Goal: Task Accomplishment & Management: Use online tool/utility

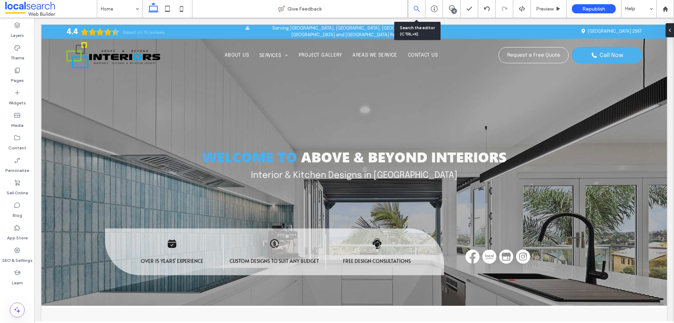
click at [419, 5] on div at bounding box center [417, 9] width 18 height 18
click at [433, 11] on icon at bounding box center [434, 8] width 7 height 7
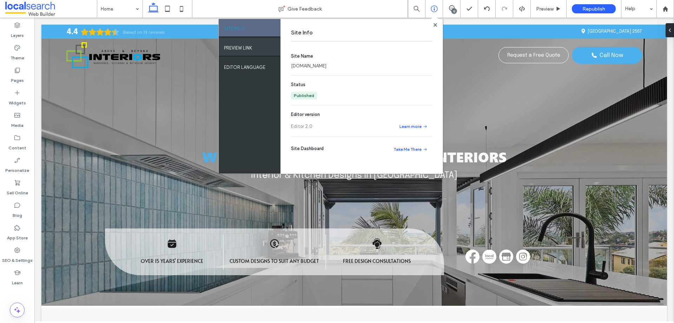
click at [266, 53] on div "PREVIEW LINK" at bounding box center [250, 47] width 62 height 18
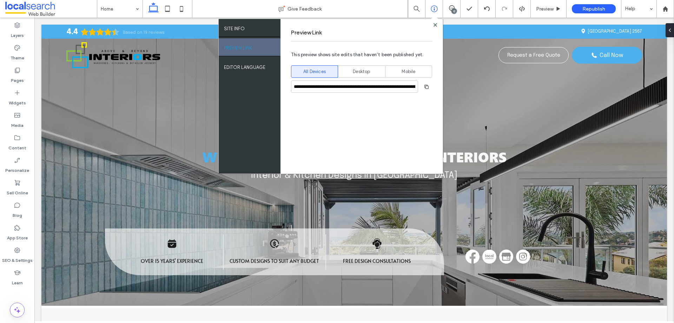
click at [424, 87] on icon "button" at bounding box center [427, 87] width 6 height 6
click at [435, 24] on use at bounding box center [435, 25] width 4 height 4
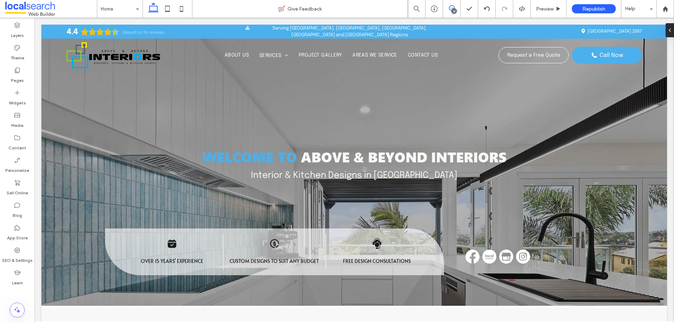
click at [451, 7] on icon at bounding box center [452, 8] width 6 height 6
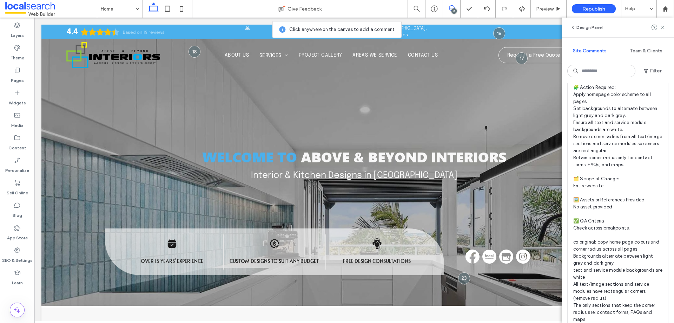
scroll to position [1595, 0]
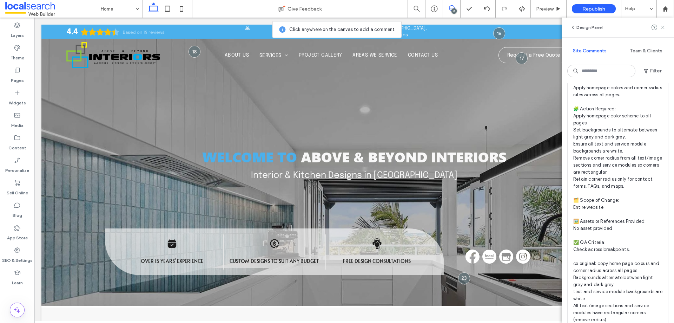
click at [664, 28] on use at bounding box center [662, 27] width 3 height 3
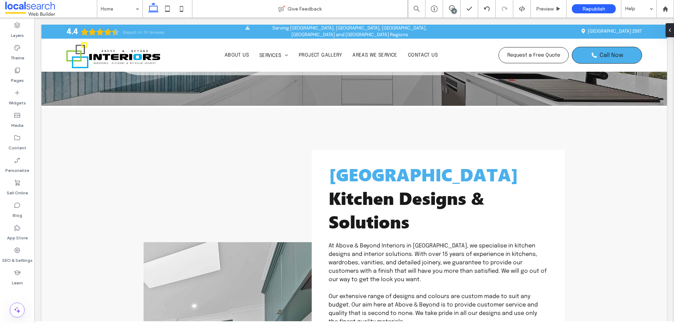
scroll to position [194, 0]
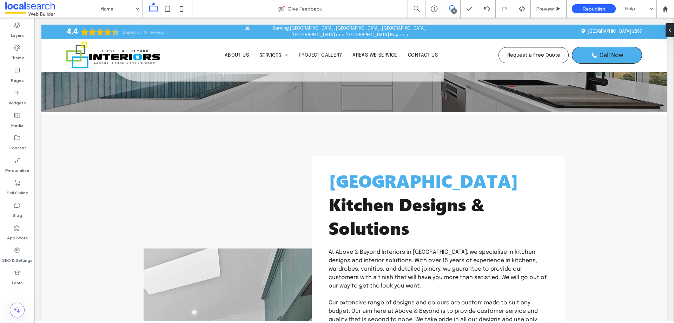
click at [449, 5] on icon at bounding box center [452, 8] width 6 height 6
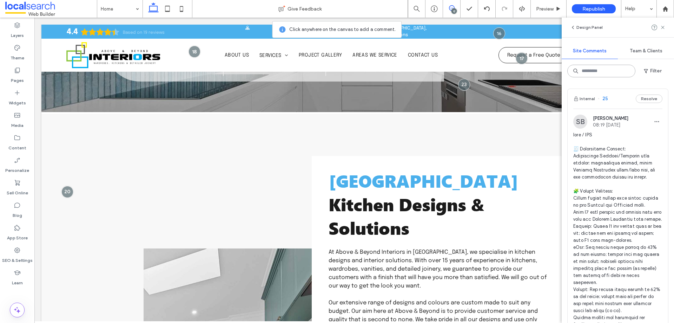
click at [612, 74] on input at bounding box center [602, 71] width 68 height 13
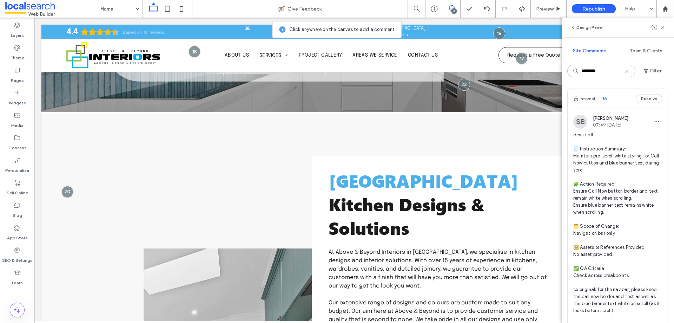
type input "********"
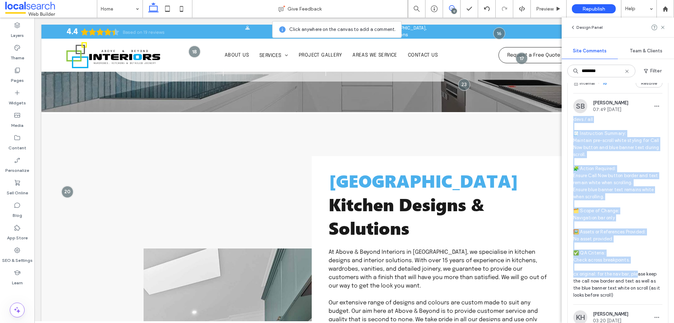
scroll to position [24, 0]
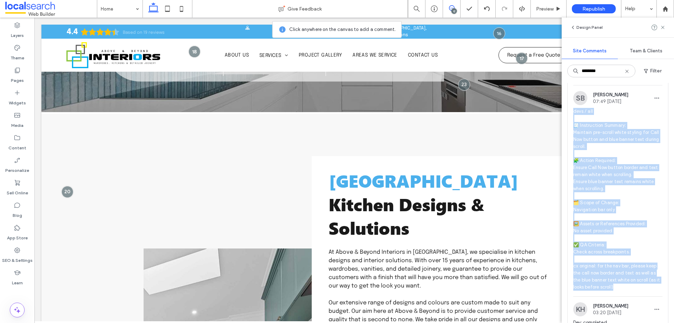
drag, startPoint x: 573, startPoint y: 134, endPoint x: 635, endPoint y: 286, distance: 163.7
click at [635, 286] on div "SB Stephanie Boniface 07:49 Aug 12 2025 devs / all 🧾 Instruction Summary: Maint…" at bounding box center [618, 193] width 100 height 205
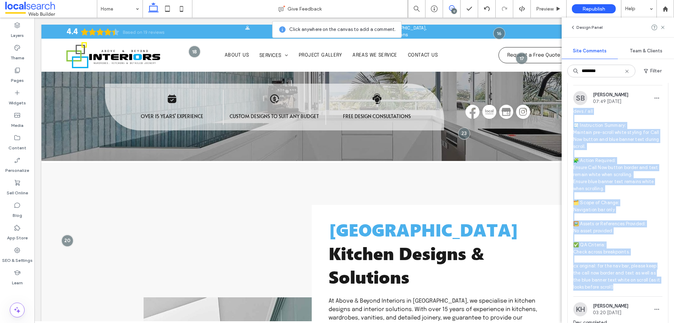
scroll to position [0, 0]
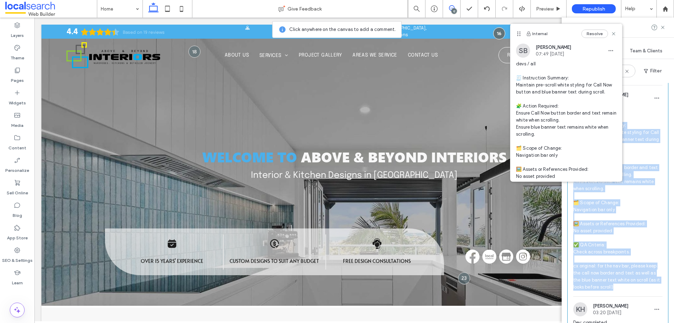
copy span "devs / all 🧾 Instruction Summary: Maintain pre-scroll white styling for Call No…"
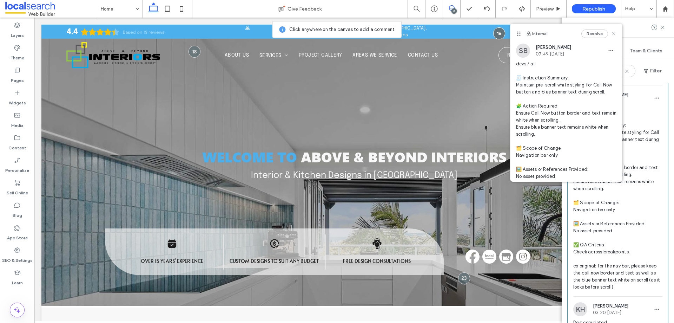
click at [611, 34] on icon at bounding box center [614, 34] width 6 height 6
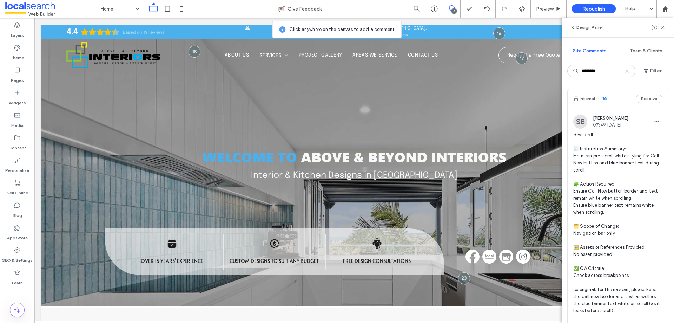
click at [628, 72] on use at bounding box center [627, 71] width 3 height 3
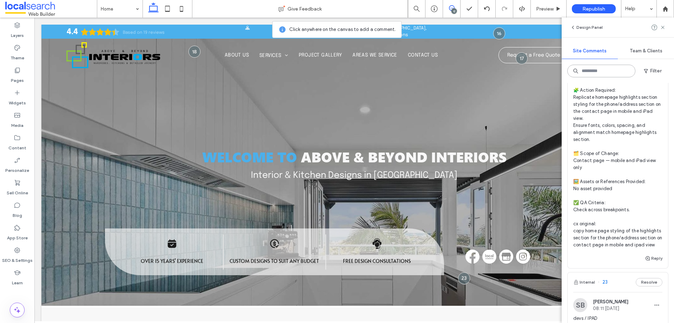
scroll to position [609, 0]
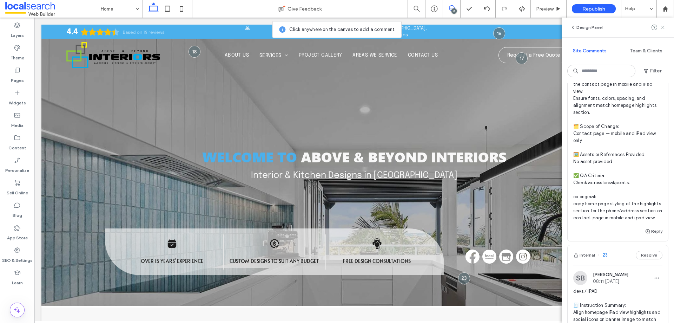
click at [665, 27] on icon at bounding box center [663, 28] width 6 height 6
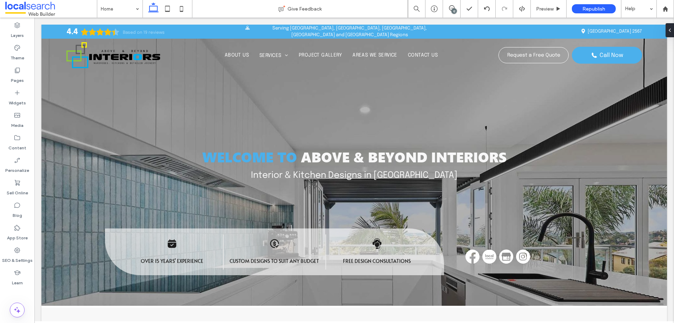
scroll to position [0, 0]
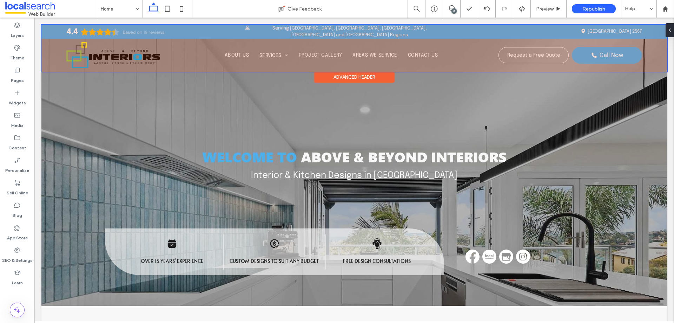
click at [627, 52] on div at bounding box center [354, 48] width 626 height 47
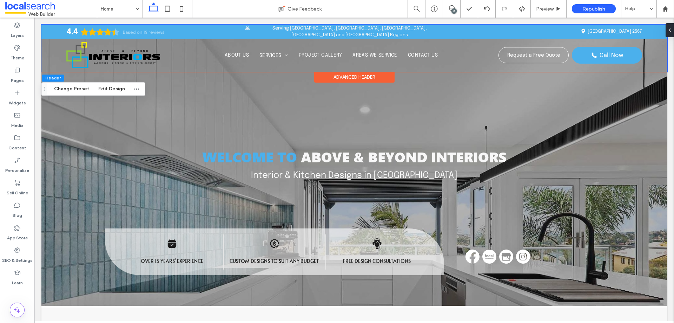
click at [352, 78] on div "Advanced Header" at bounding box center [354, 77] width 80 height 11
click at [114, 87] on button "Edit Design" at bounding box center [112, 89] width 36 height 8
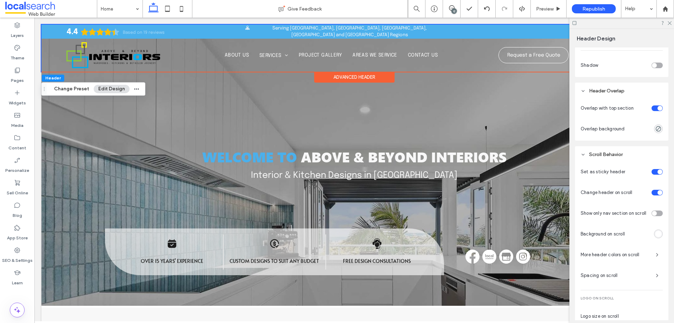
scroll to position [234, 0]
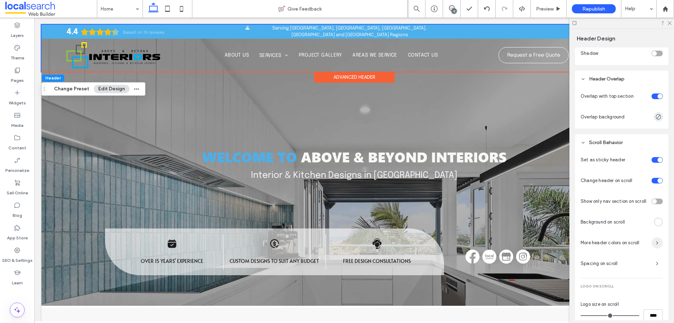
click at [655, 246] on icon "button" at bounding box center [658, 243] width 6 height 6
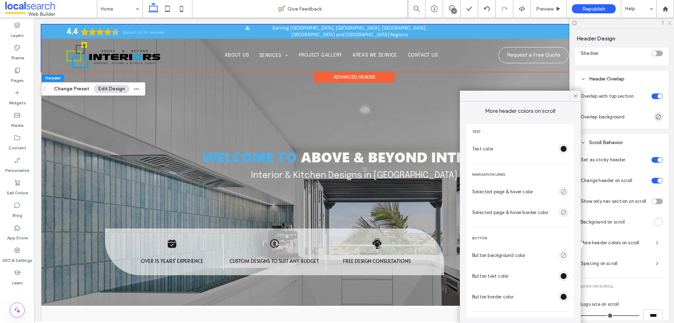
click at [669, 22] on icon at bounding box center [669, 22] width 5 height 5
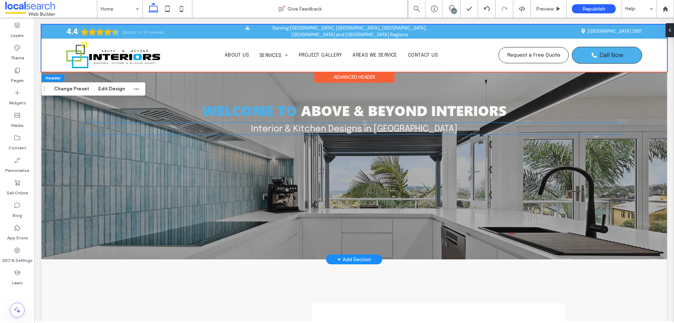
scroll to position [117, 0]
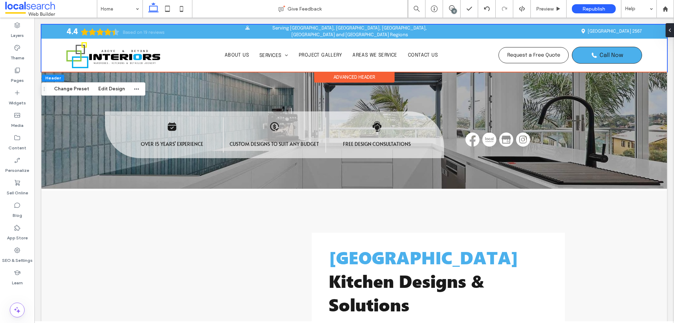
click at [356, 77] on div "Advanced Header" at bounding box center [354, 77] width 80 height 11
click at [106, 89] on button "Edit Design" at bounding box center [112, 89] width 36 height 8
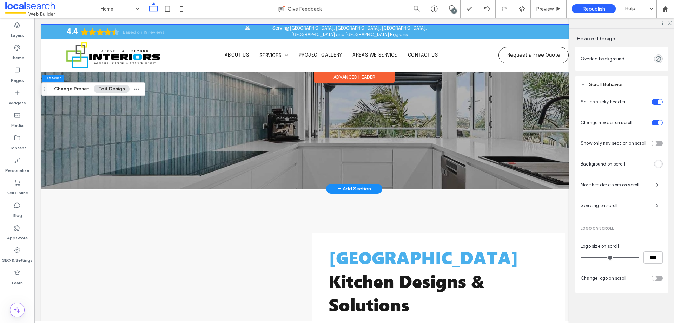
scroll to position [295, 0]
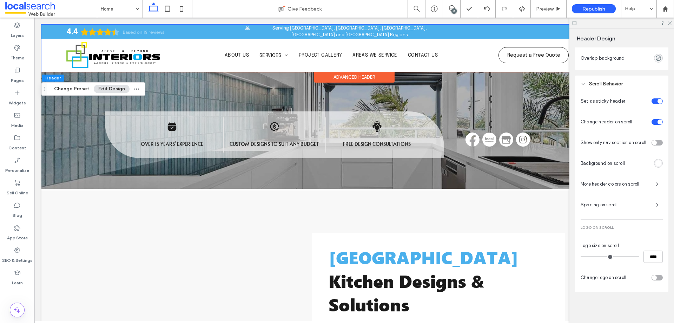
click at [113, 88] on button "Edit Design" at bounding box center [112, 89] width 36 height 8
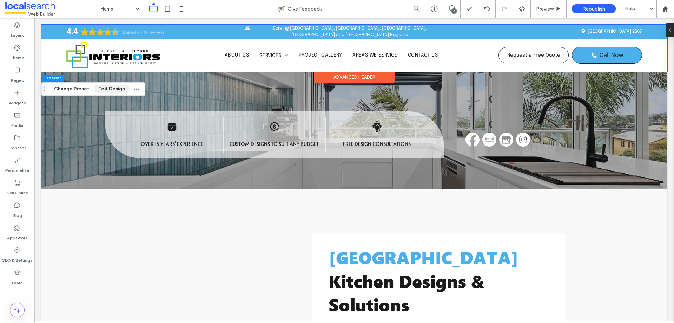
click at [101, 89] on button "Edit Design" at bounding box center [112, 89] width 36 height 8
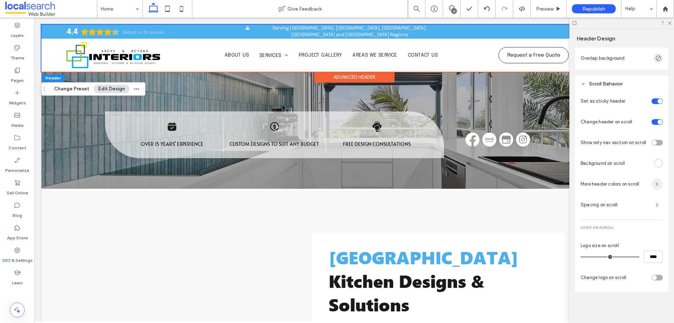
click at [655, 186] on icon "button" at bounding box center [658, 184] width 6 height 6
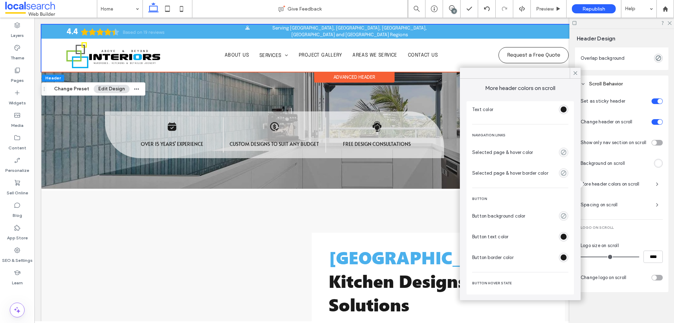
scroll to position [24, 0]
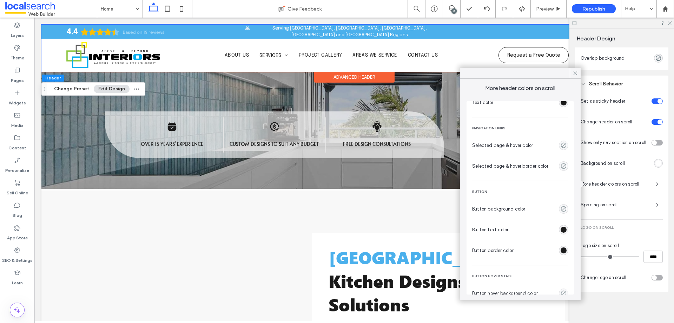
click at [561, 228] on div "rgba(26,26,26,1)" at bounding box center [564, 230] width 6 height 6
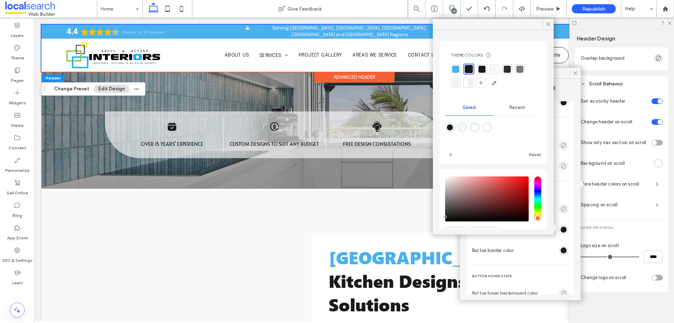
click at [494, 69] on div at bounding box center [494, 69] width 7 height 7
click at [550, 23] on icon at bounding box center [548, 24] width 6 height 6
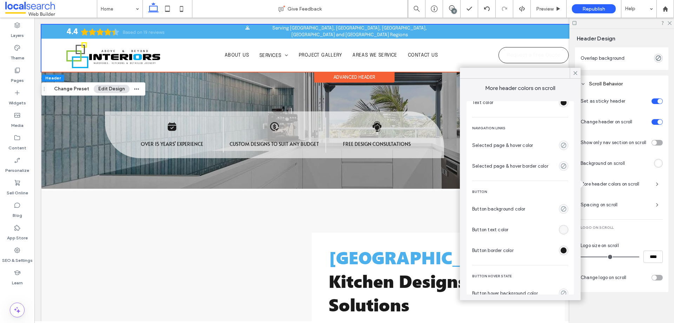
click at [559, 247] on div "rgba(26,26,26,1)" at bounding box center [563, 250] width 9 height 9
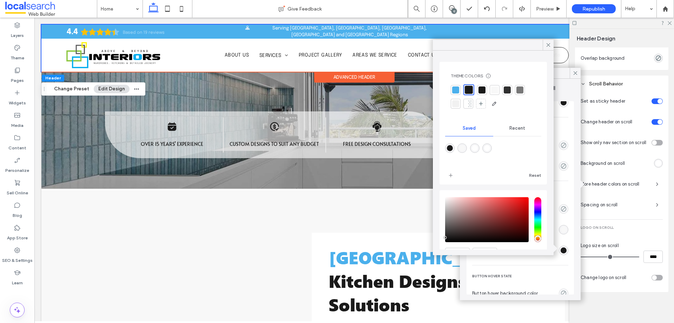
click at [455, 91] on div at bounding box center [455, 89] width 7 height 7
drag, startPoint x: 551, startPoint y: 45, endPoint x: 517, endPoint y: 5, distance: 52.6
click at [551, 45] on icon at bounding box center [548, 45] width 6 height 6
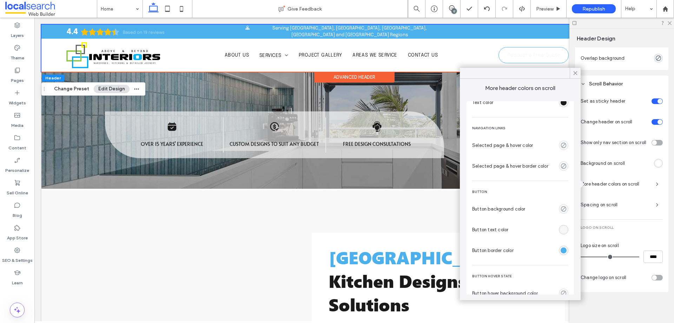
click at [561, 250] on div "rgba(75,176,236,1)" at bounding box center [564, 250] width 6 height 6
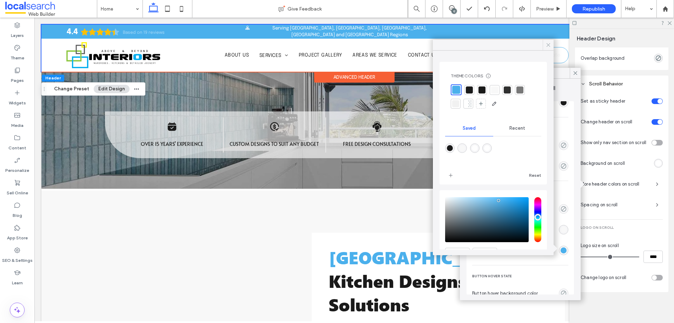
click at [550, 43] on icon at bounding box center [548, 45] width 6 height 6
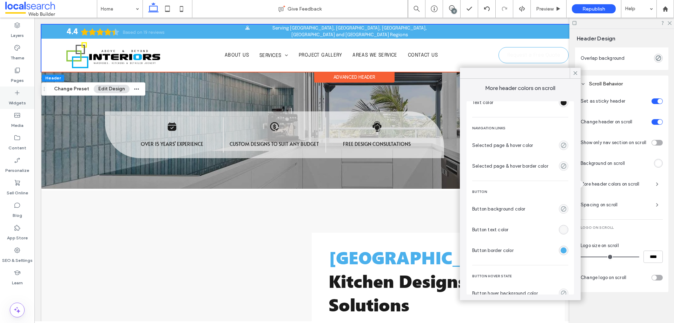
click at [19, 101] on label "Widgets" at bounding box center [17, 101] width 17 height 10
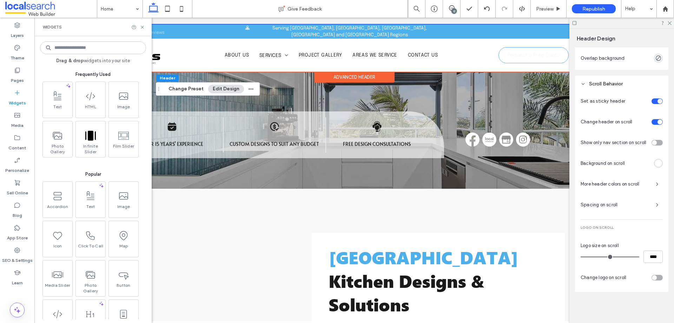
click at [64, 47] on input at bounding box center [93, 47] width 106 height 13
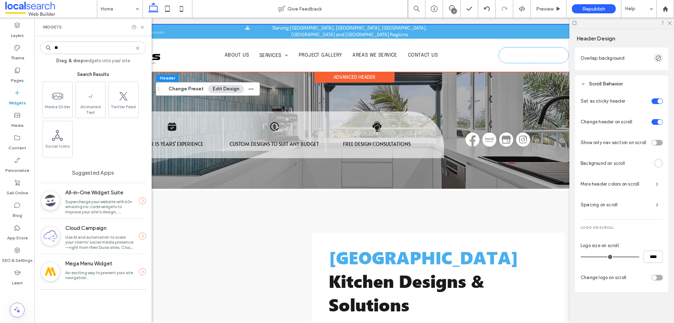
type input "*"
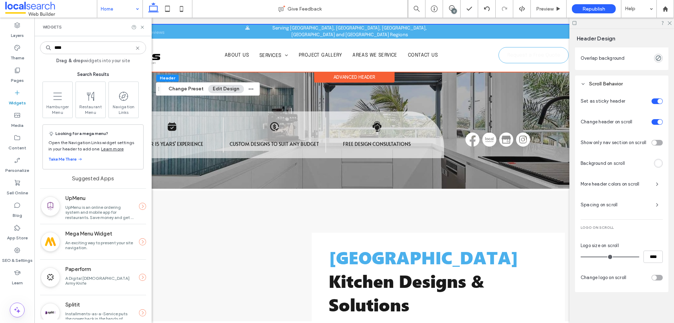
type input "****"
click at [138, 51] on input "****" at bounding box center [93, 47] width 106 height 13
click at [137, 50] on icon at bounding box center [138, 48] width 6 height 6
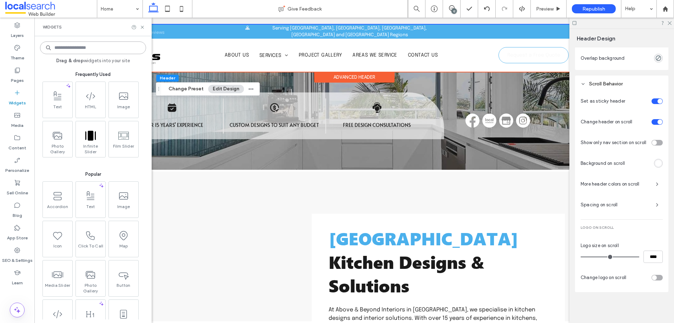
scroll to position [140, 0]
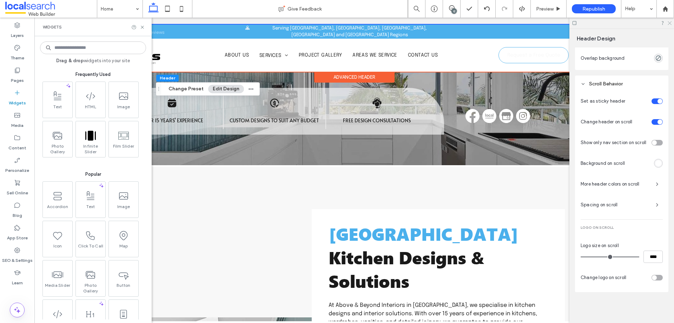
click at [670, 25] on icon at bounding box center [669, 22] width 5 height 5
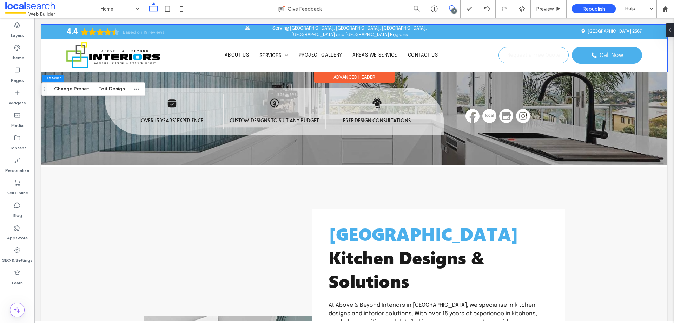
click at [456, 6] on span at bounding box center [451, 8] width 17 height 6
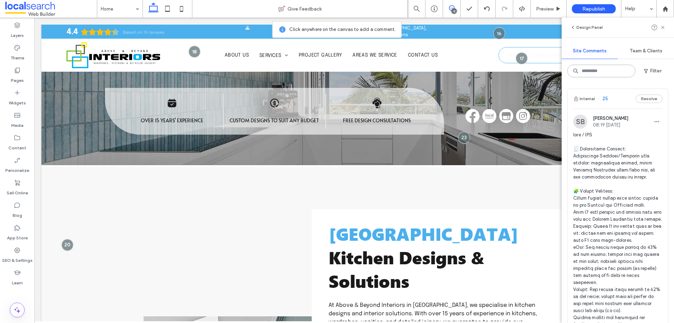
click at [597, 67] on input at bounding box center [602, 71] width 68 height 13
type input "**"
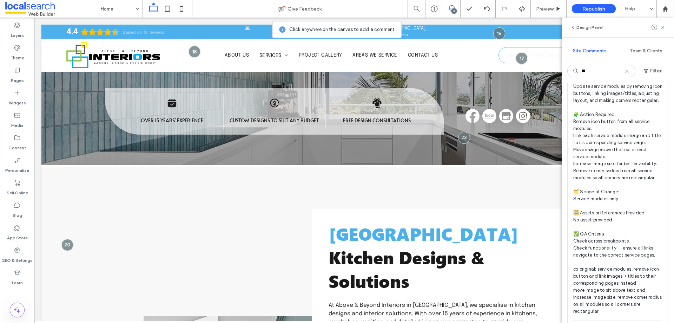
scroll to position [70, 0]
click at [627, 74] on input "**" at bounding box center [602, 71] width 68 height 13
click at [627, 71] on icon at bounding box center [628, 71] width 6 height 6
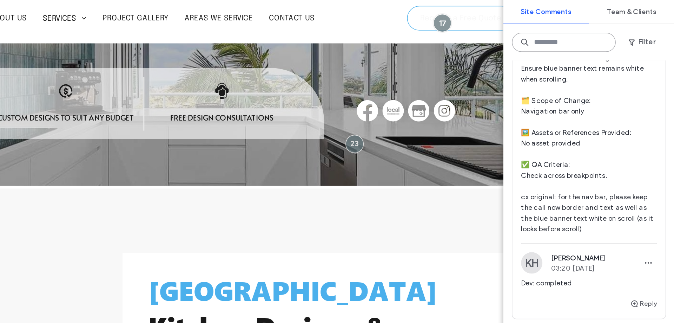
scroll to position [2903, 0]
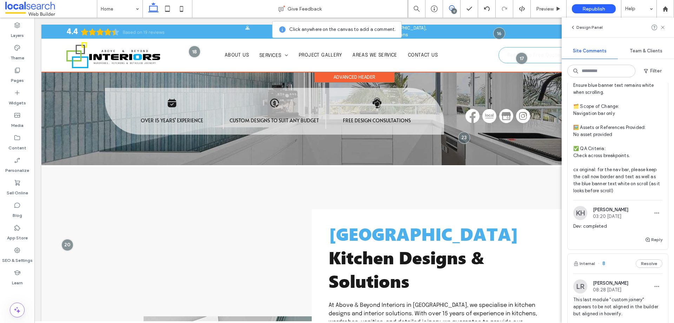
click at [342, 76] on div "Advanced Header" at bounding box center [354, 77] width 80 height 11
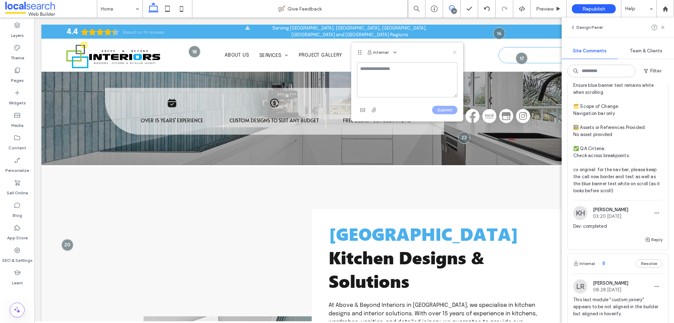
drag, startPoint x: 455, startPoint y: 51, endPoint x: 424, endPoint y: 35, distance: 34.9
click at [455, 51] on icon at bounding box center [455, 53] width 6 height 6
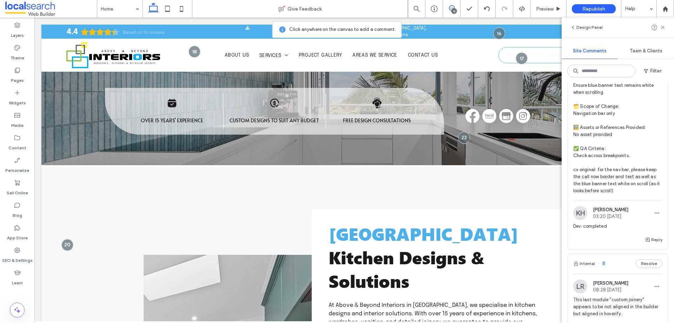
scroll to position [0, 0]
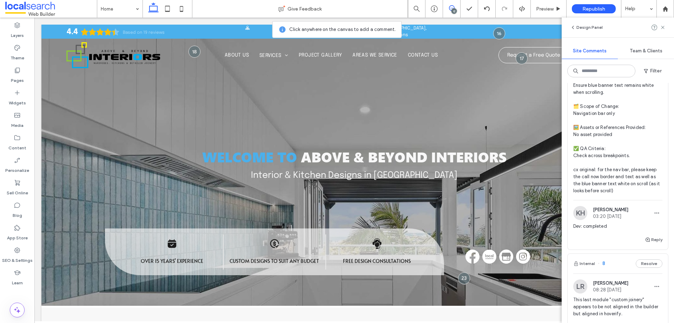
click at [453, 12] on div "12" at bounding box center [454, 10] width 5 height 5
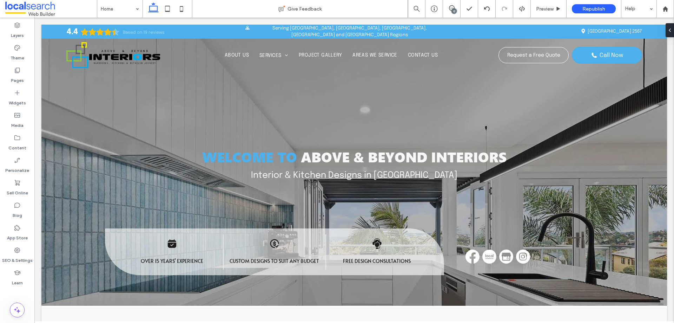
click at [453, 9] on div "12" at bounding box center [454, 10] width 5 height 5
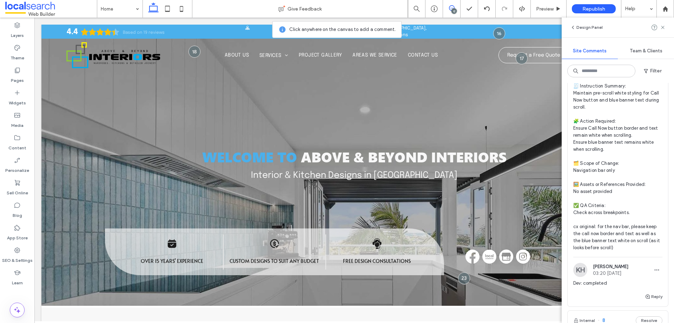
scroll to position [2848, 0]
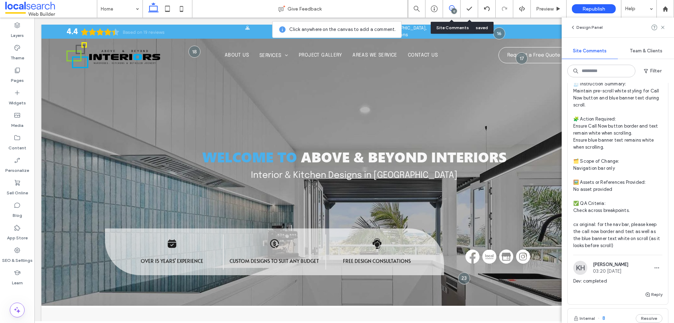
click at [453, 5] on div "12" at bounding box center [452, 9] width 18 height 18
click at [374, 77] on div "Advanced Header" at bounding box center [354, 77] width 80 height 11
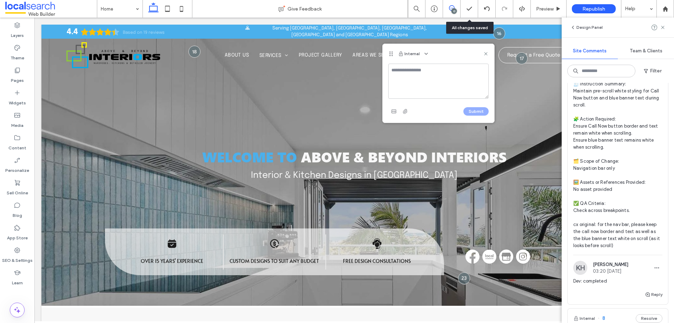
click at [453, 6] on use at bounding box center [452, 8] width 6 height 6
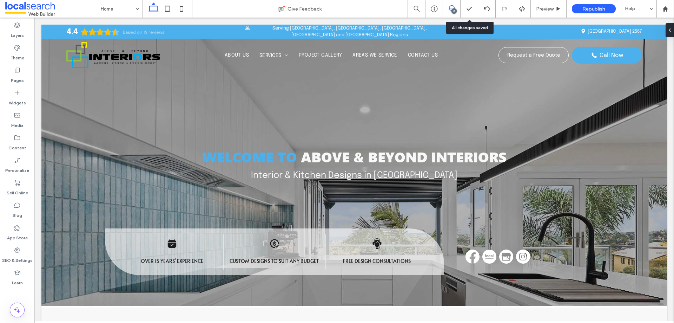
scroll to position [0, 0]
click at [453, 6] on use at bounding box center [452, 8] width 6 height 6
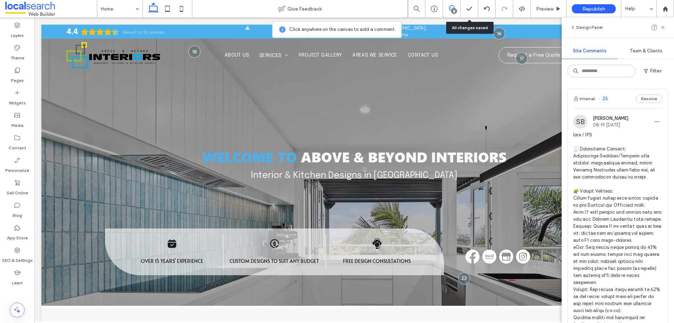
click at [453, 11] on div "12" at bounding box center [454, 10] width 5 height 5
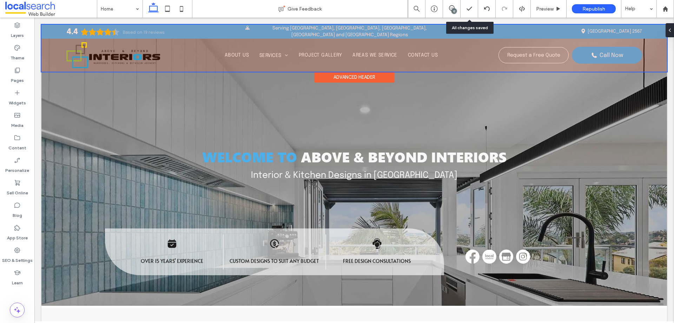
click at [367, 78] on div "Advanced Header" at bounding box center [354, 77] width 80 height 11
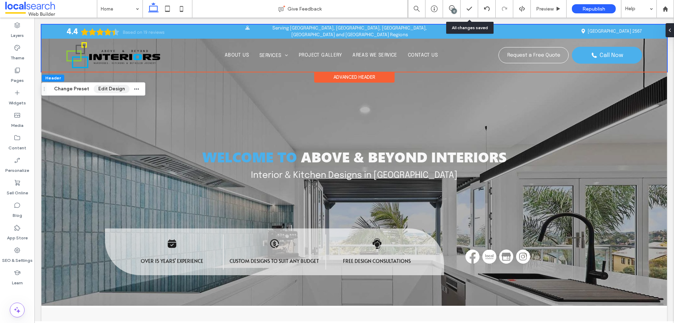
click at [113, 91] on button "Edit Design" at bounding box center [112, 89] width 36 height 8
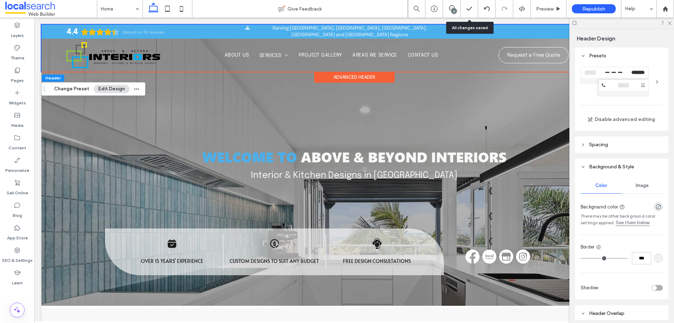
scroll to position [295, 0]
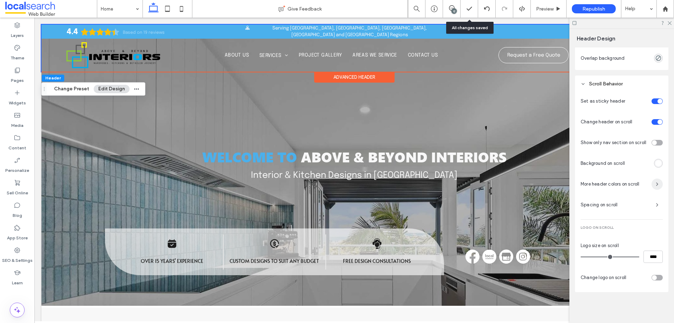
click at [652, 182] on span "button" at bounding box center [657, 183] width 11 height 11
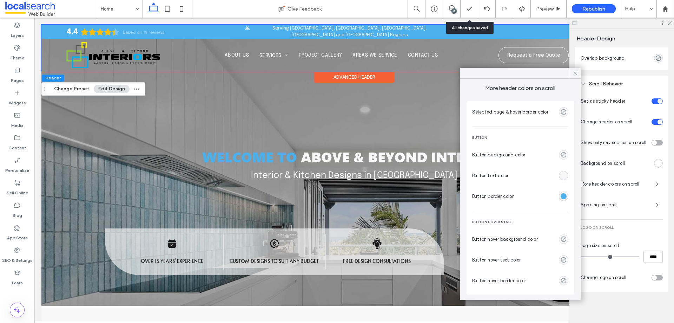
scroll to position [78, 0]
click at [561, 172] on div "rgba(248, 248, 248, 1)" at bounding box center [564, 175] width 6 height 6
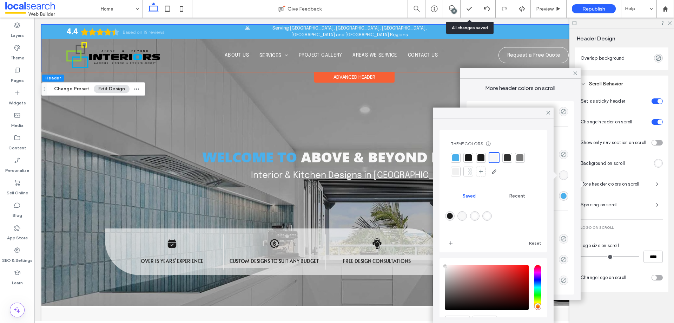
click at [496, 156] on div at bounding box center [494, 157] width 8 height 8
drag, startPoint x: 456, startPoint y: 159, endPoint x: 556, endPoint y: 108, distance: 112.5
click at [456, 158] on div at bounding box center [455, 157] width 7 height 7
click at [490, 156] on div at bounding box center [495, 158] width 10 height 10
click at [546, 113] on icon at bounding box center [548, 113] width 6 height 6
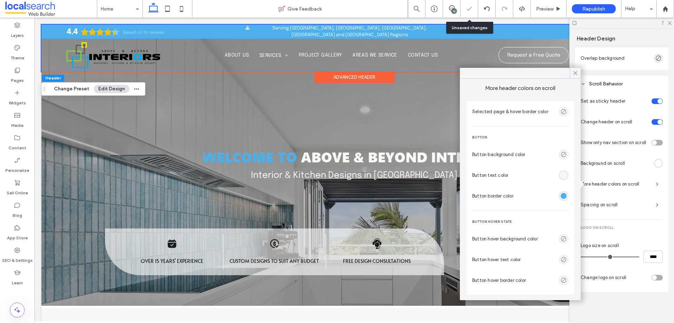
drag, startPoint x: 560, startPoint y: 195, endPoint x: 563, endPoint y: 186, distance: 9.5
click at [561, 195] on div "rgba(75,176,236,1)" at bounding box center [564, 196] width 6 height 6
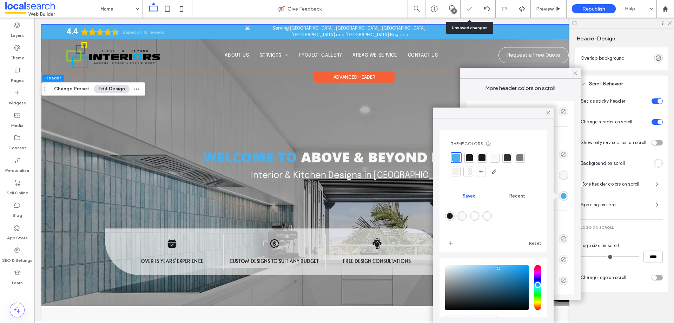
click at [497, 156] on div at bounding box center [494, 157] width 7 height 7
click at [549, 111] on icon at bounding box center [548, 113] width 6 height 6
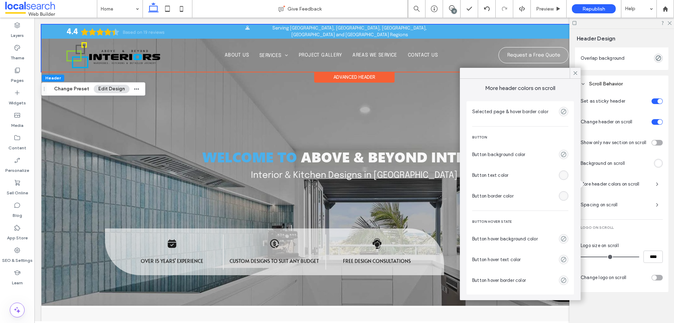
click at [561, 194] on div "rgba(248, 248, 248, 1)" at bounding box center [564, 196] width 6 height 6
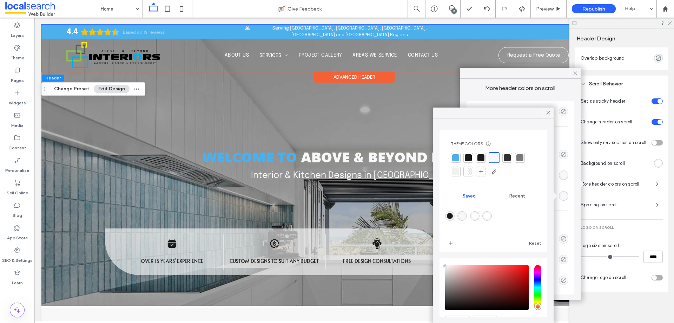
click at [458, 157] on div at bounding box center [455, 157] width 7 height 7
click at [549, 113] on icon at bounding box center [548, 113] width 6 height 6
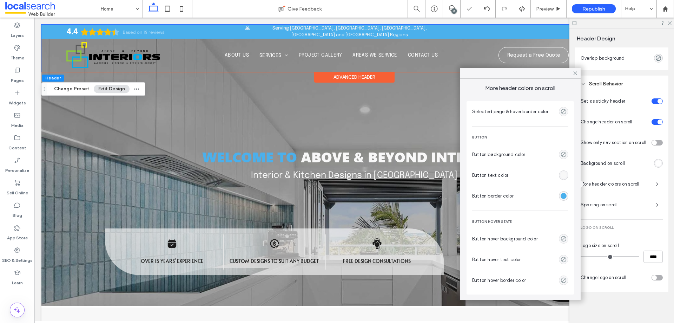
click at [561, 173] on div "rgba(248, 248, 248, 1)" at bounding box center [564, 175] width 6 height 6
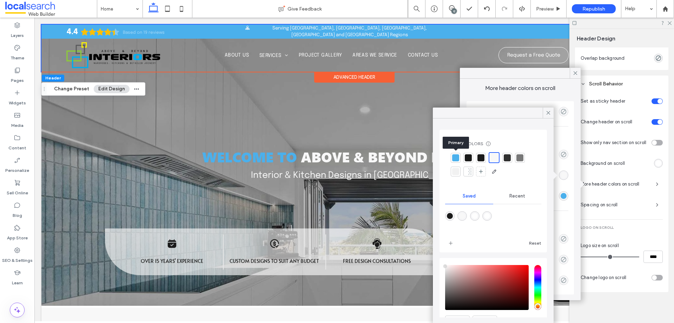
drag, startPoint x: 460, startPoint y: 156, endPoint x: 398, endPoint y: 61, distance: 112.9
click at [460, 156] on div at bounding box center [456, 158] width 10 height 10
click at [545, 112] on div at bounding box center [548, 112] width 11 height 11
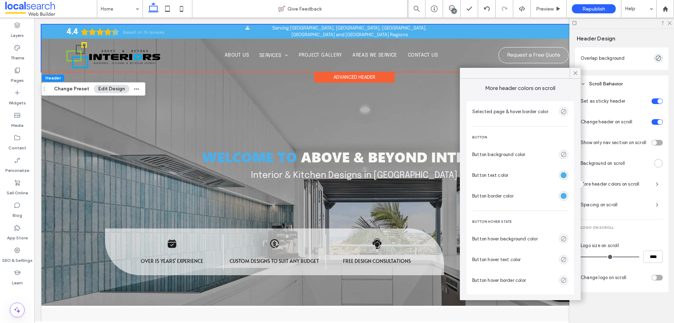
click at [455, 9] on div "12" at bounding box center [454, 10] width 5 height 5
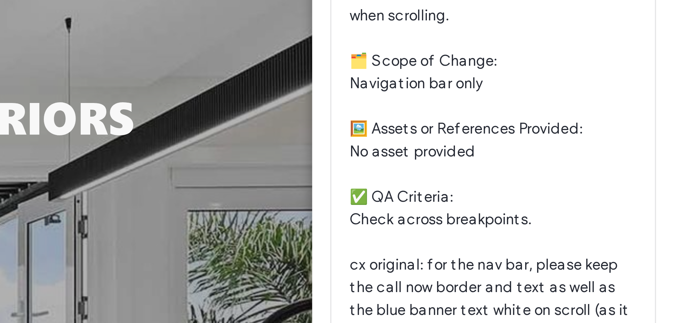
scroll to position [2870, 0]
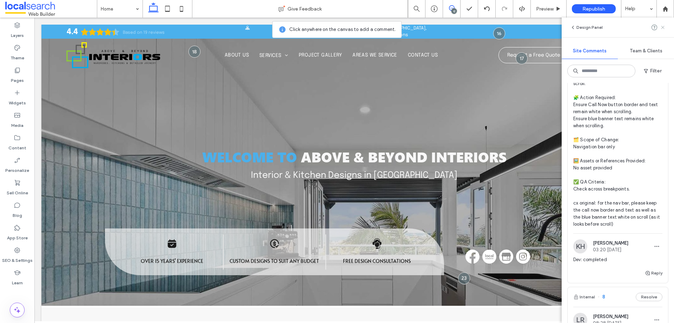
click at [666, 26] on icon at bounding box center [663, 28] width 6 height 6
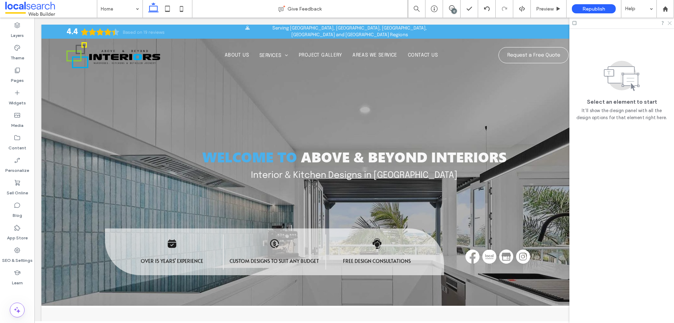
click at [669, 25] on use at bounding box center [670, 23] width 4 height 4
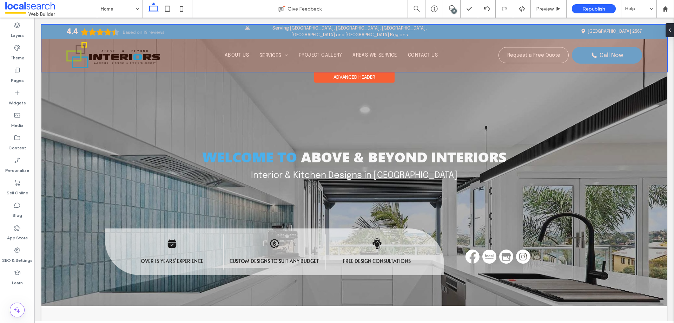
click at [540, 49] on div at bounding box center [354, 48] width 626 height 47
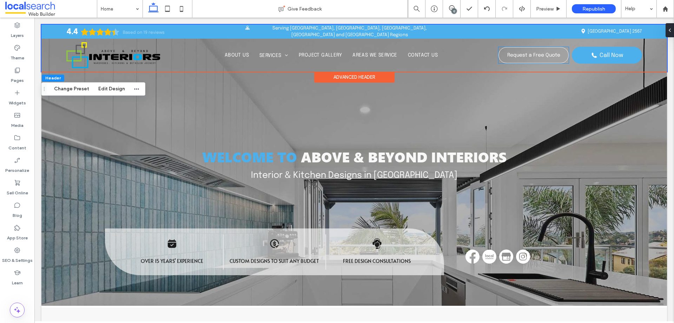
click at [540, 49] on link "Request a Free Quote" at bounding box center [534, 55] width 70 height 16
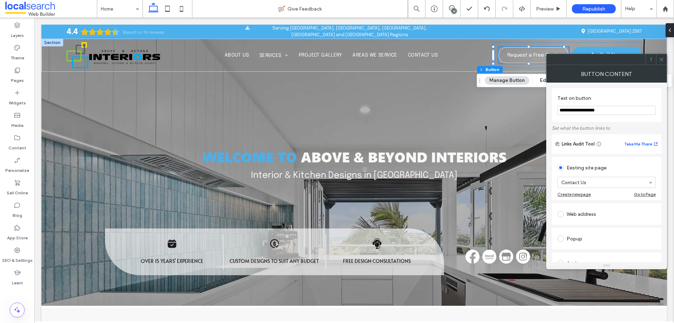
click at [659, 59] on div at bounding box center [661, 59] width 11 height 11
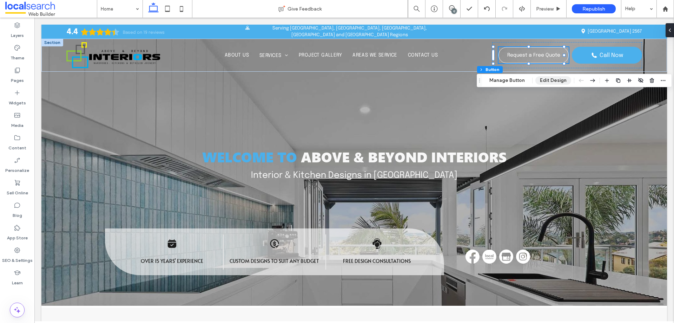
click at [543, 80] on button "Edit Design" at bounding box center [554, 80] width 36 height 8
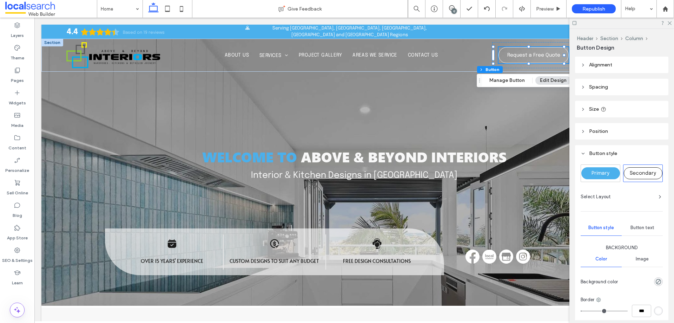
click at [612, 171] on div "Primary" at bounding box center [601, 173] width 39 height 12
click at [671, 22] on icon at bounding box center [669, 22] width 5 height 5
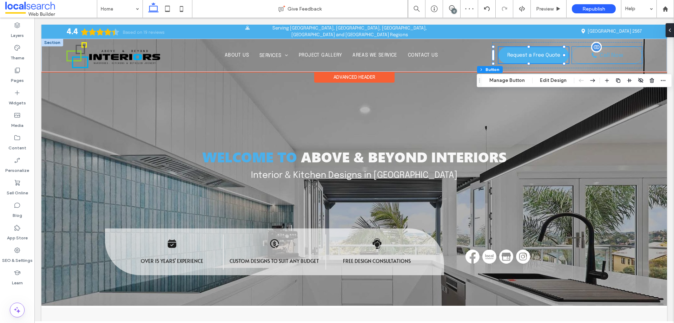
click at [613, 52] on span "Call Now" at bounding box center [612, 55] width 24 height 6
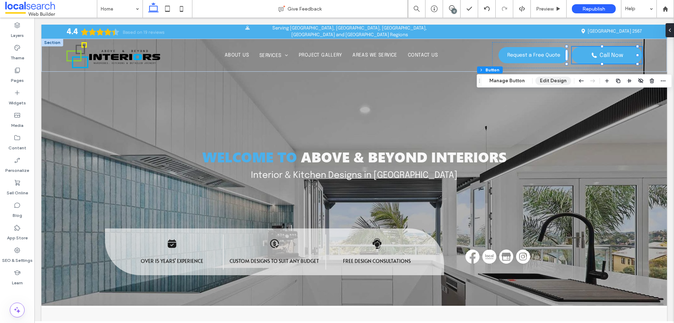
click at [559, 81] on button "Edit Design" at bounding box center [554, 81] width 36 height 8
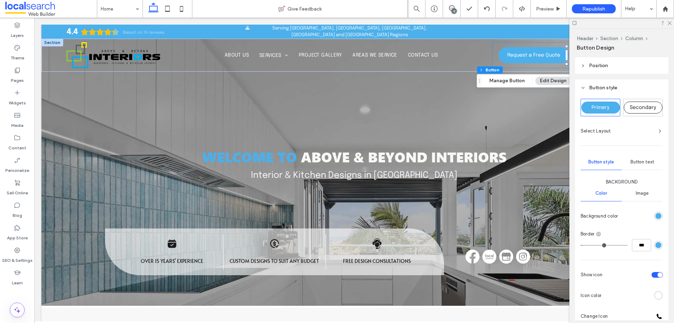
scroll to position [70, 0]
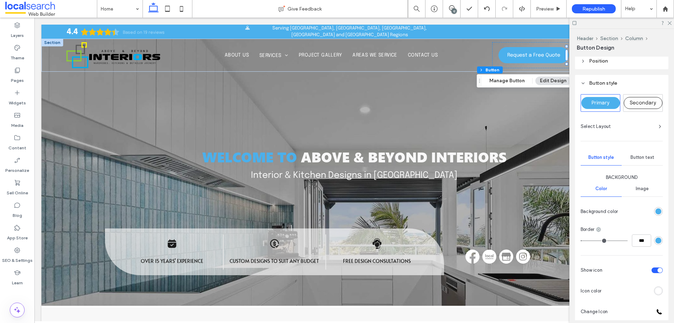
click at [606, 104] on span "Primary" at bounding box center [601, 102] width 18 height 5
click at [669, 22] on use at bounding box center [670, 23] width 4 height 4
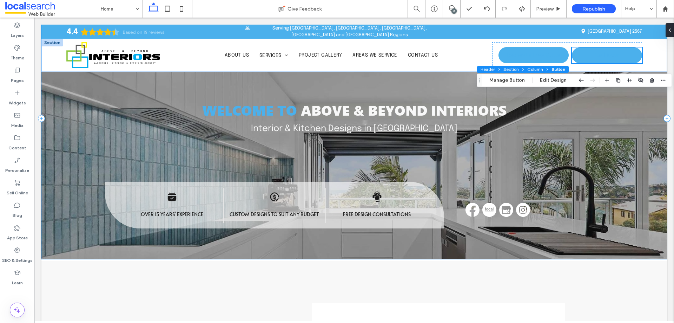
scroll to position [0, 0]
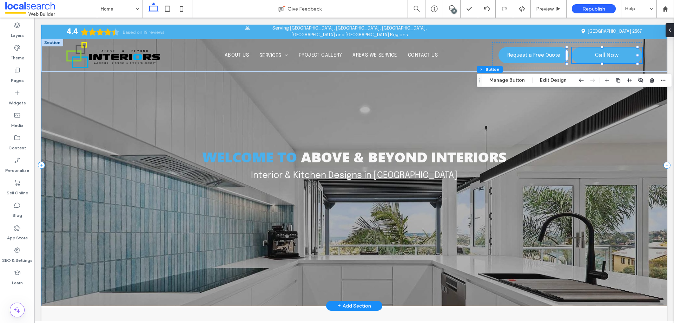
click at [522, 103] on div "Welcome to Above & Beyond Interiors Interior & Kitchen Designs in Campbelltown" at bounding box center [354, 165] width 626 height 281
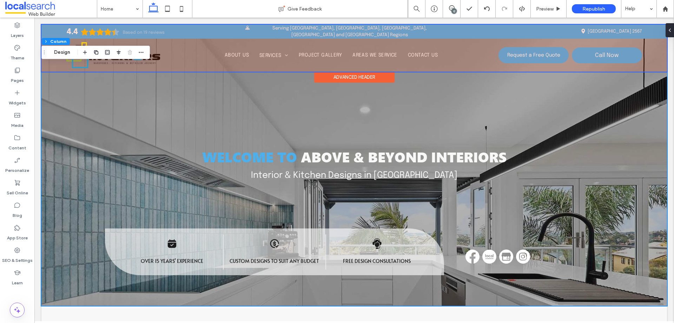
click at [379, 73] on div "Advanced Header" at bounding box center [354, 77] width 80 height 11
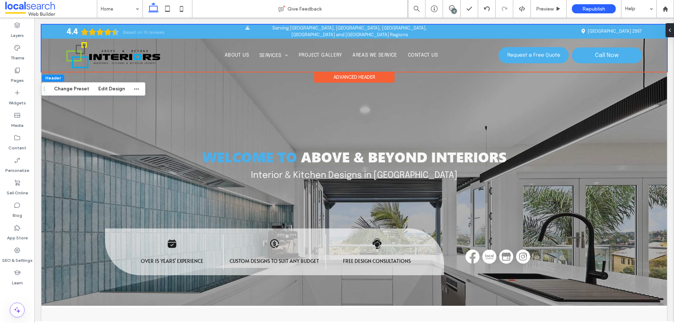
click at [377, 76] on div "Advanced Header" at bounding box center [354, 77] width 80 height 11
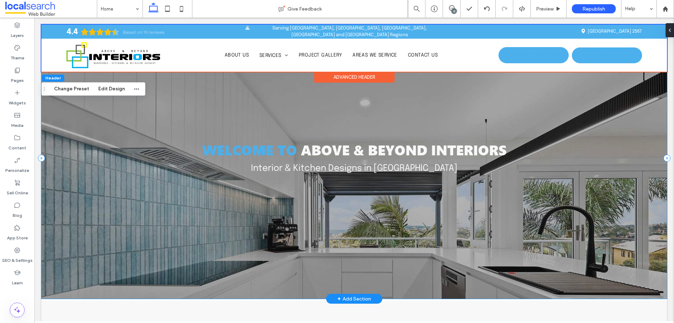
scroll to position [94, 0]
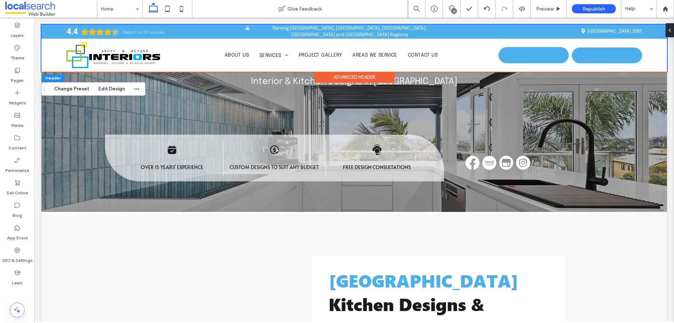
click at [381, 77] on div "Advanced Header" at bounding box center [354, 77] width 80 height 11
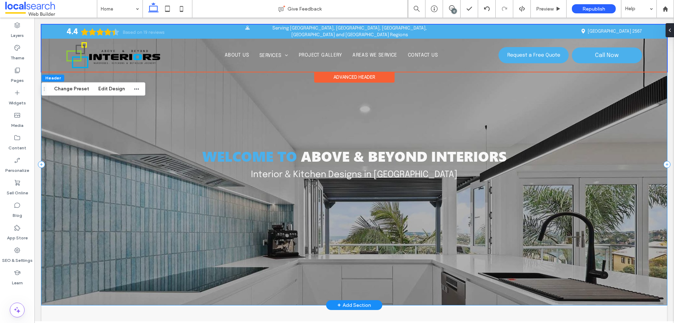
scroll to position [0, 0]
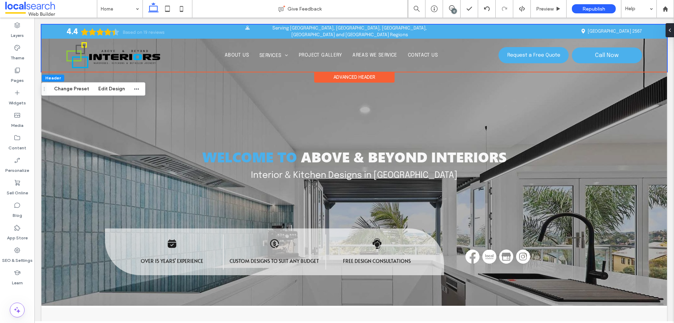
click at [365, 79] on div "Advanced Header" at bounding box center [354, 77] width 80 height 11
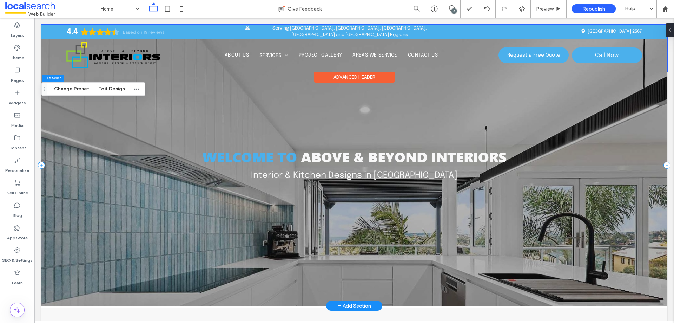
click at [110, 80] on div "Welcome to Above & Beyond Interiors Interior & Kitchen Designs in Campbelltown" at bounding box center [354, 165] width 626 height 281
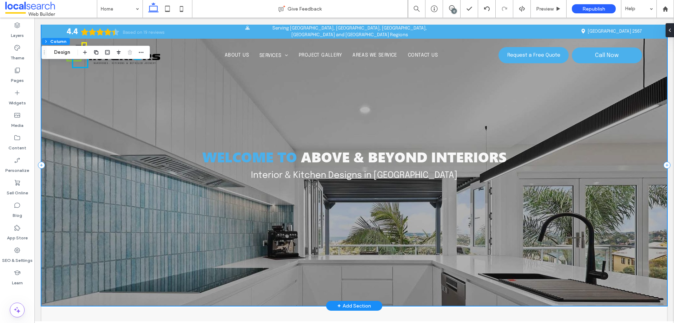
click at [110, 84] on div "Welcome to Above & Beyond Interiors Interior & Kitchen Designs in Campbelltown" at bounding box center [354, 165] width 626 height 281
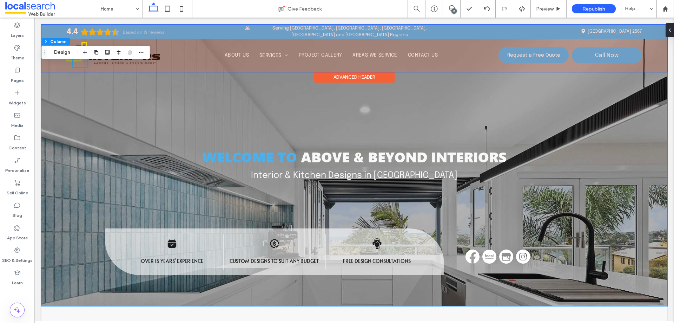
click at [323, 58] on div at bounding box center [354, 48] width 626 height 47
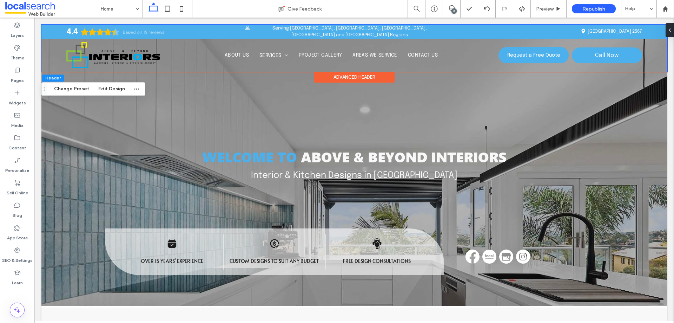
click at [330, 79] on div "Advanced Header" at bounding box center [354, 77] width 80 height 11
drag, startPoint x: 104, startPoint y: 88, endPoint x: 143, endPoint y: 88, distance: 39.3
click at [104, 88] on button "Edit Design" at bounding box center [112, 89] width 36 height 8
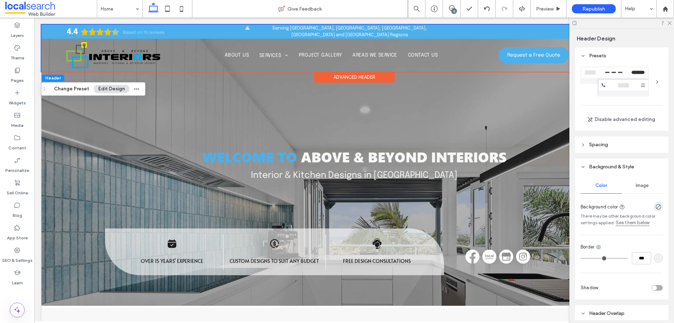
scroll to position [295, 0]
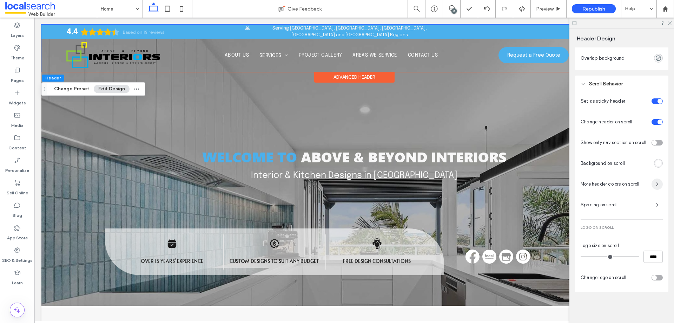
click at [655, 182] on icon "button" at bounding box center [658, 184] width 6 height 6
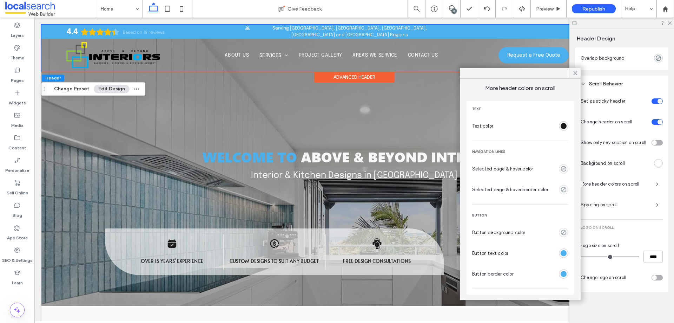
scroll to position [137, 0]
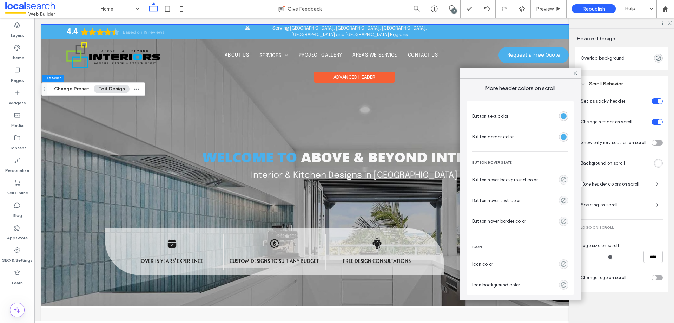
click at [561, 118] on div "rgba(75,176,236,1)" at bounding box center [564, 116] width 6 height 6
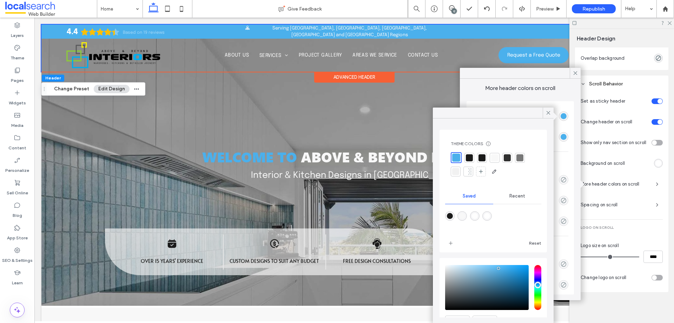
click at [497, 158] on div at bounding box center [494, 157] width 7 height 7
click at [575, 72] on icon at bounding box center [576, 73] width 6 height 6
click at [416, 12] on div at bounding box center [417, 9] width 18 height 18
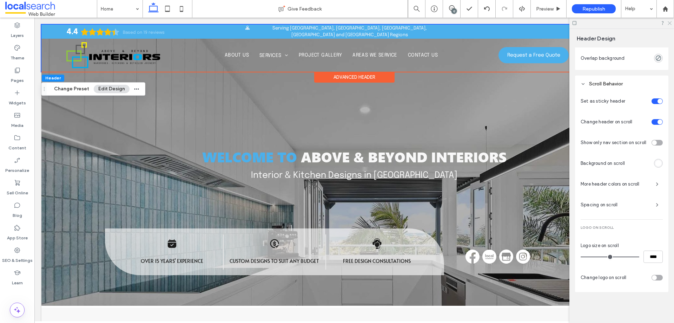
click at [671, 23] on icon at bounding box center [669, 22] width 5 height 5
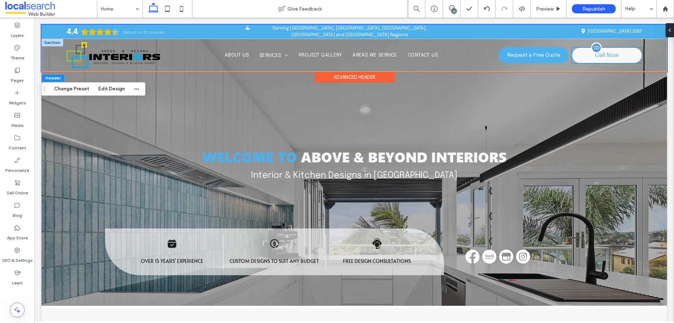
click at [608, 53] on span "Call Now" at bounding box center [607, 55] width 24 height 6
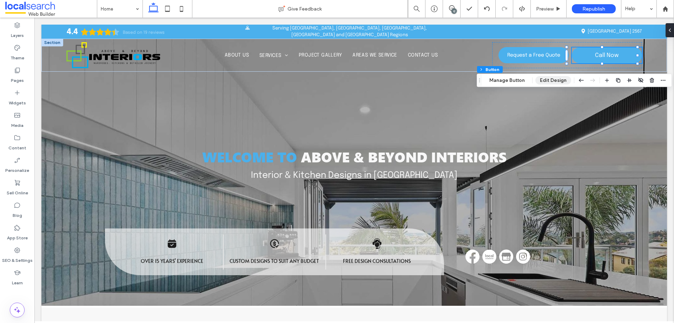
click at [550, 80] on button "Edit Design" at bounding box center [554, 80] width 36 height 8
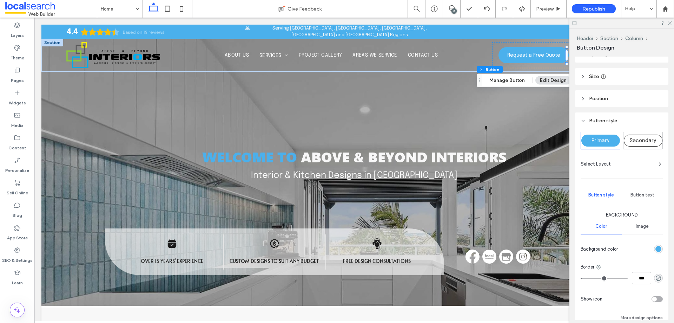
scroll to position [94, 0]
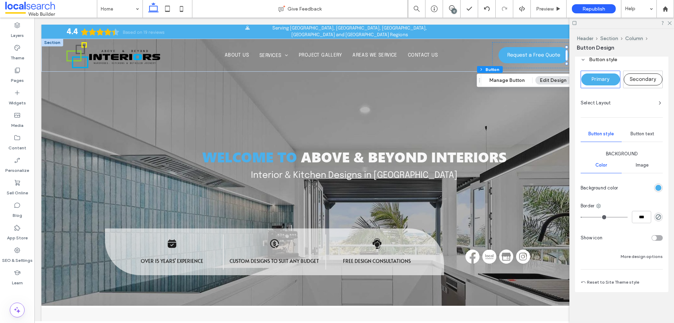
click at [658, 236] on div "toggle" at bounding box center [657, 238] width 11 height 6
click at [656, 290] on div at bounding box center [659, 288] width 7 height 7
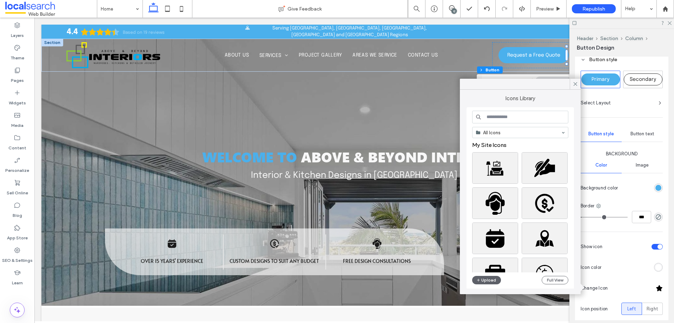
click at [522, 115] on input at bounding box center [520, 117] width 96 height 13
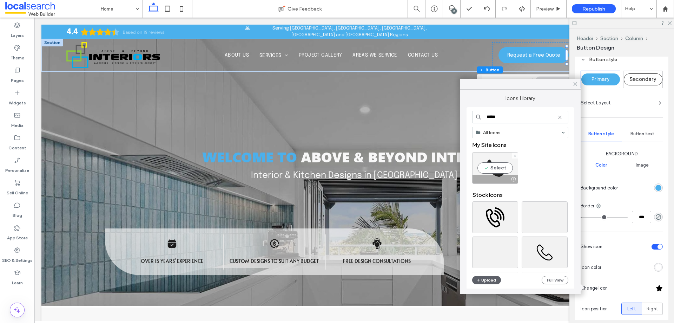
type input "*****"
drag, startPoint x: 460, startPoint y: 149, endPoint x: 495, endPoint y: 166, distance: 38.6
click at [495, 166] on div "Select" at bounding box center [495, 168] width 46 height 32
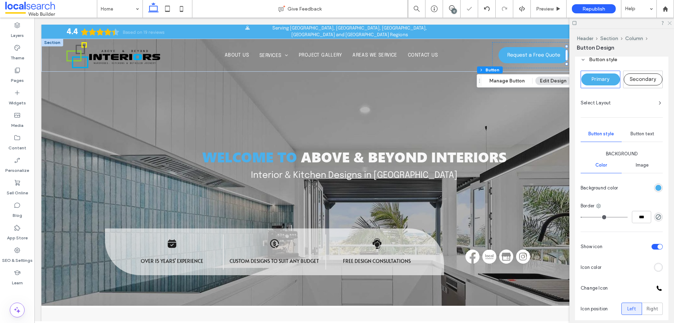
click at [671, 22] on icon at bounding box center [669, 22] width 5 height 5
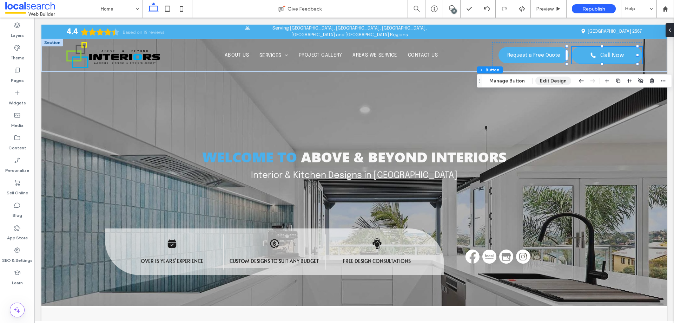
click at [550, 84] on button "Edit Design" at bounding box center [554, 81] width 36 height 8
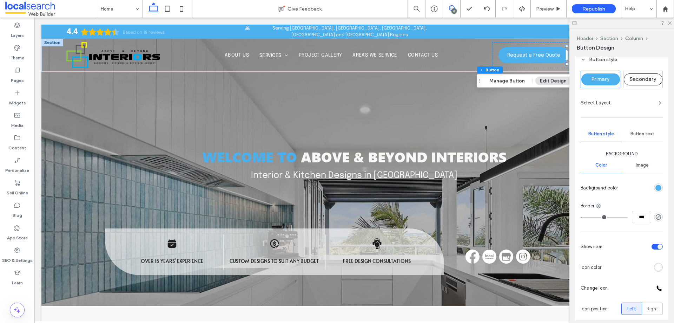
click at [455, 7] on icon at bounding box center [452, 8] width 6 height 6
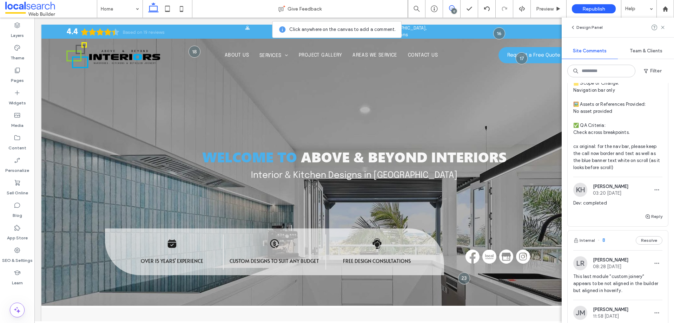
scroll to position [2928, 0]
click at [648, 219] on button "Reply" at bounding box center [654, 215] width 18 height 8
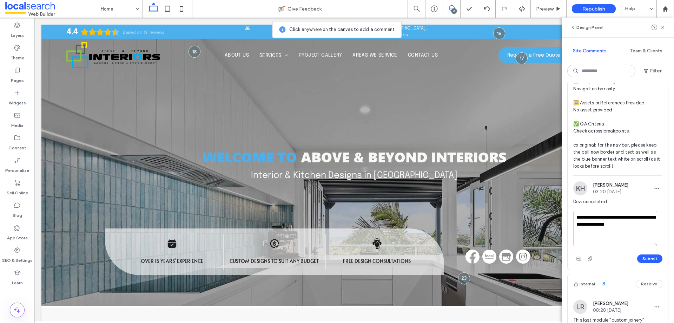
click at [601, 246] on textarea "**********" at bounding box center [616, 228] width 84 height 35
click at [643, 246] on textarea "**********" at bounding box center [616, 228] width 84 height 35
click at [644, 246] on textarea "**********" at bounding box center [616, 228] width 84 height 35
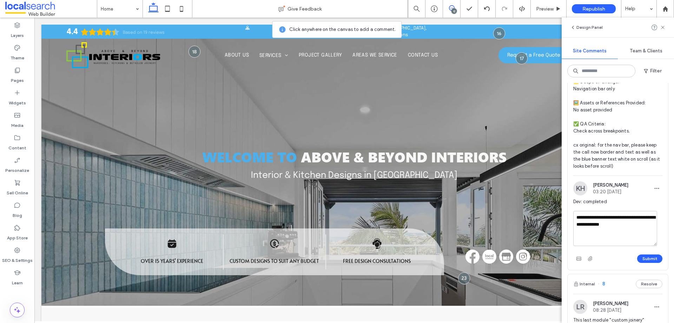
click at [644, 246] on textarea "**********" at bounding box center [616, 228] width 84 height 35
type textarea "**********"
click at [638, 263] on button "Submit" at bounding box center [650, 258] width 25 height 8
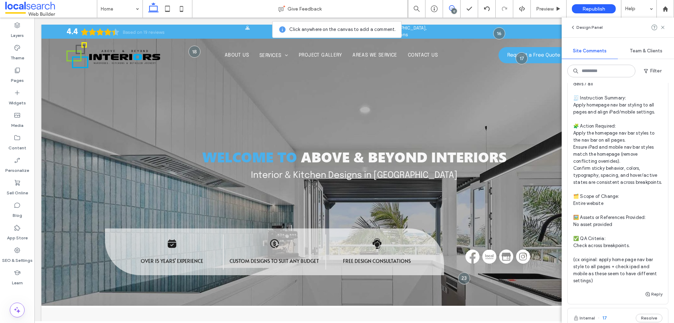
scroll to position [2256, 0]
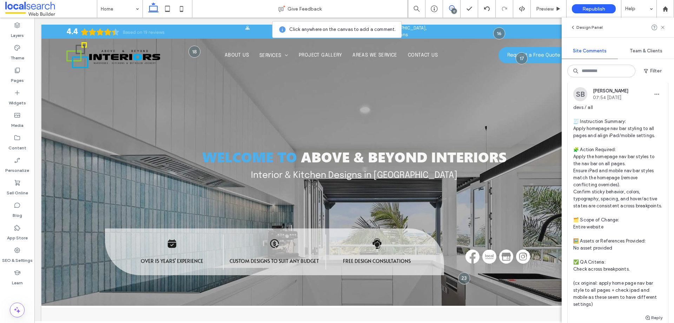
click at [594, 76] on button "Internal" at bounding box center [585, 71] width 22 height 8
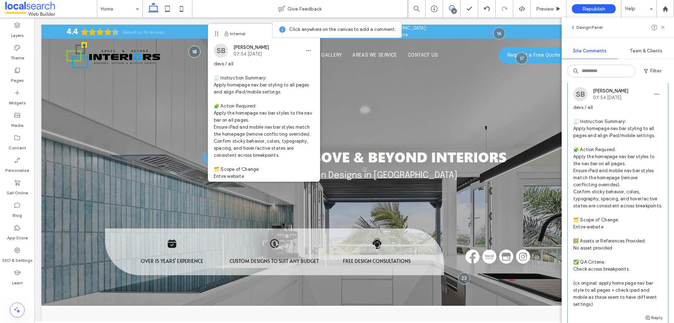
click at [590, 76] on button "Internal" at bounding box center [585, 71] width 22 height 8
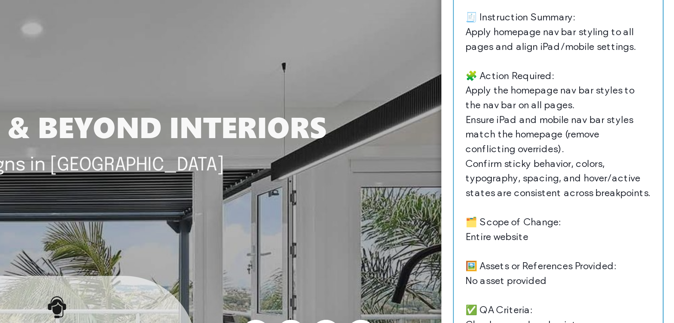
scroll to position [2275, 0]
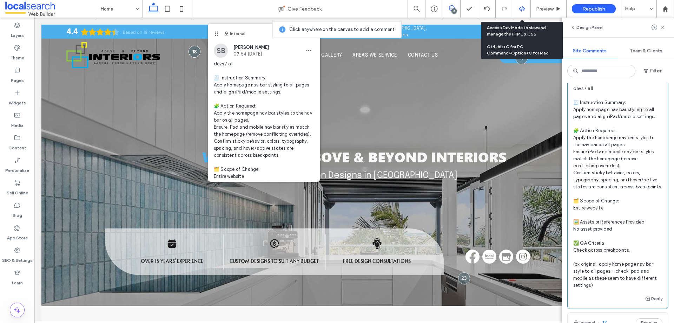
click at [516, 8] on div at bounding box center [522, 9] width 17 height 6
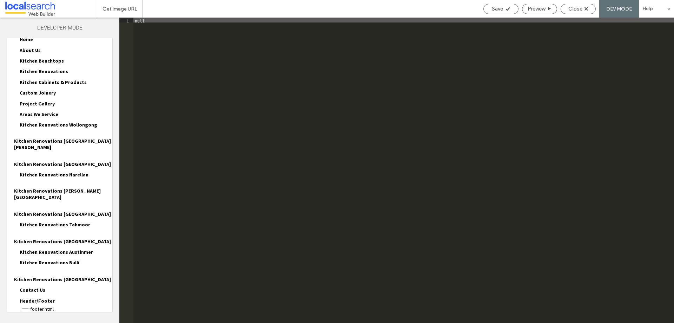
scroll to position [24, 0]
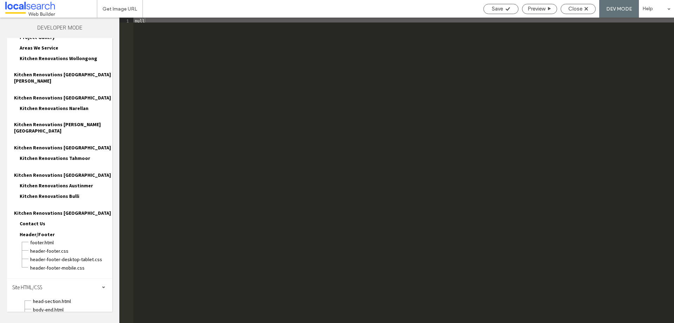
scroll to position [87, 0]
click at [63, 314] on span "site.css" at bounding box center [73, 317] width 80 height 7
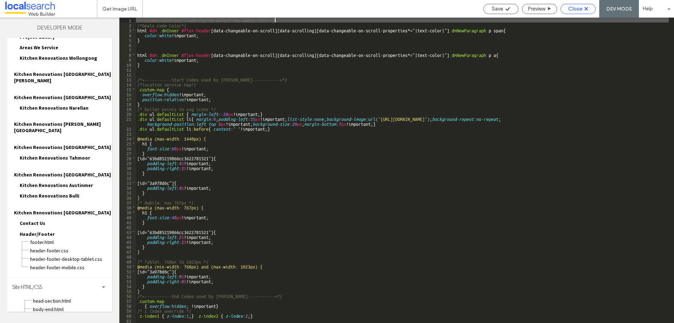
click at [571, 8] on span "Close" at bounding box center [576, 9] width 14 height 6
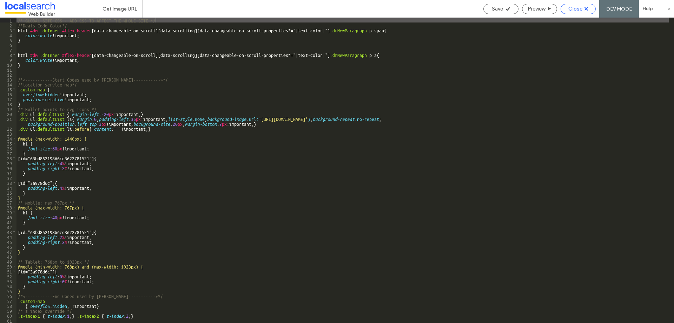
scroll to position [69, 0]
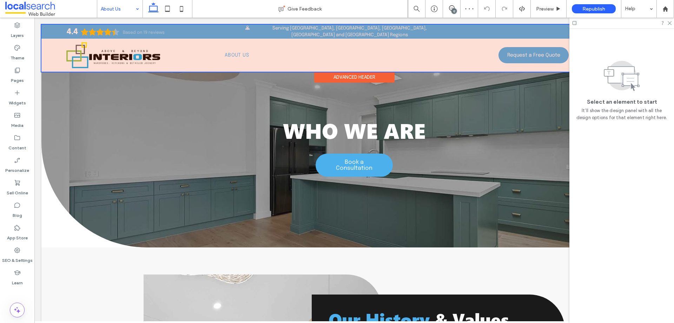
click at [54, 41] on div at bounding box center [354, 48] width 626 height 47
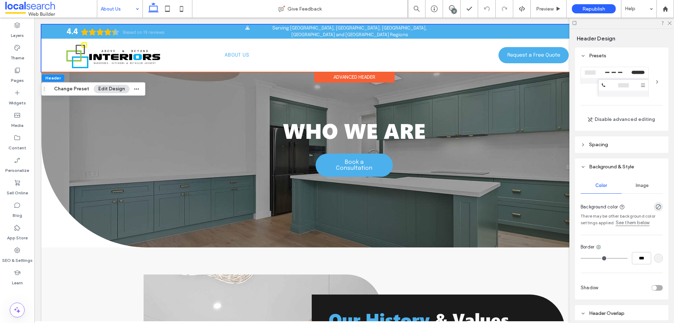
click at [54, 41] on div at bounding box center [52, 43] width 22 height 8
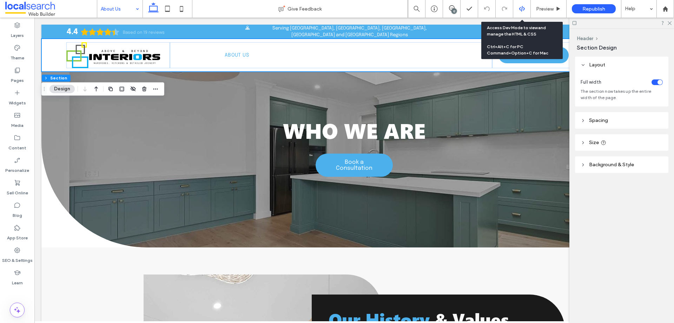
click at [517, 6] on div at bounding box center [522, 9] width 17 height 6
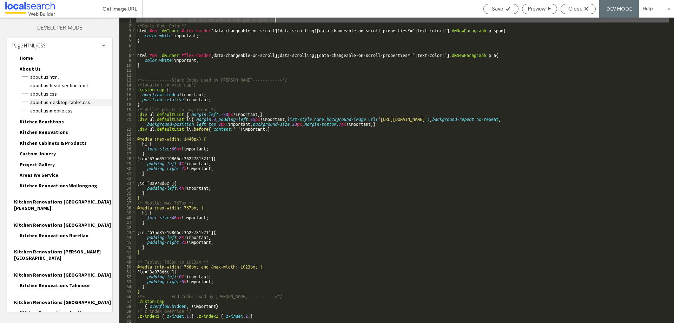
scroll to position [0, 0]
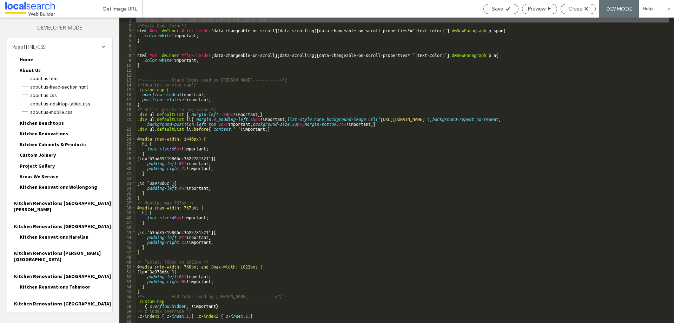
click at [69, 82] on div "About Us-head-section.html" at bounding box center [71, 86] width 83 height 8
click at [73, 87] on span "About Us-head-section.html" at bounding box center [71, 86] width 83 height 7
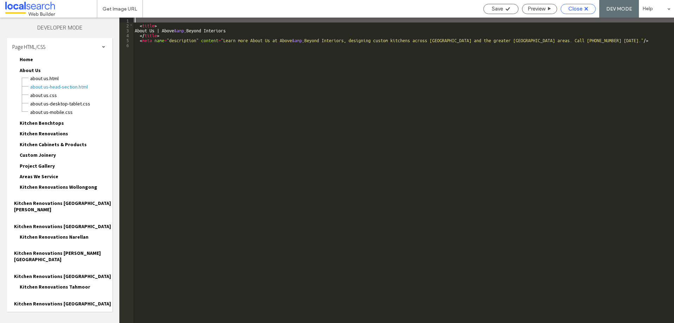
click at [581, 4] on div "Close" at bounding box center [578, 9] width 35 height 10
click at [573, 7] on span "Close" at bounding box center [576, 9] width 14 height 6
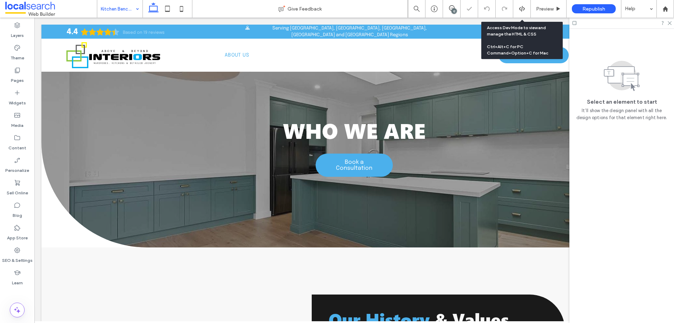
click at [521, 12] on icon at bounding box center [522, 9] width 6 height 6
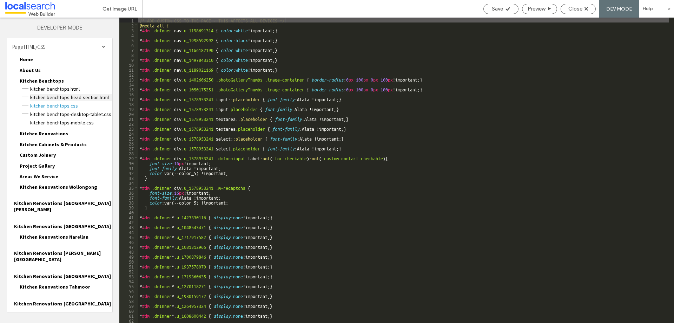
click at [77, 94] on span "Kitchen Benchtops-head-section.html" at bounding box center [71, 97] width 83 height 7
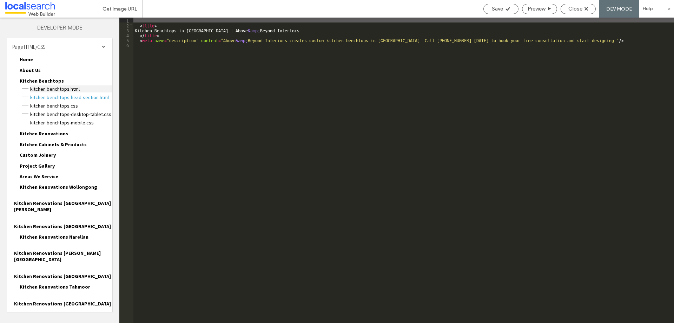
click at [82, 89] on span "Kitchen Benchtops.html" at bounding box center [71, 88] width 83 height 7
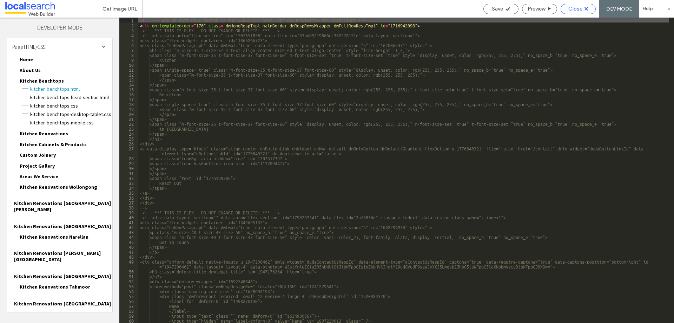
click at [579, 10] on span "Close" at bounding box center [576, 9] width 14 height 6
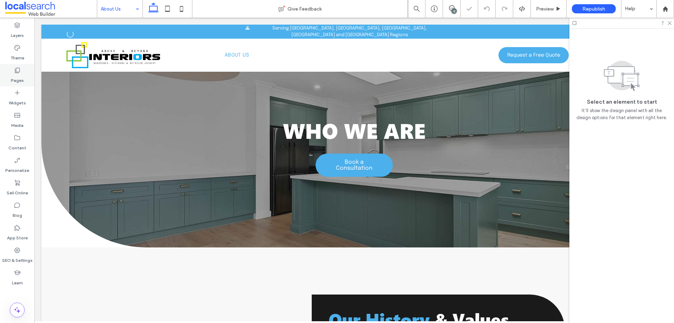
click at [26, 76] on div "Pages" at bounding box center [17, 75] width 34 height 22
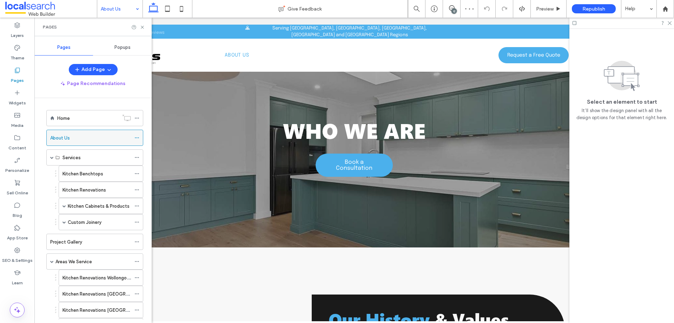
click at [135, 137] on icon at bounding box center [137, 137] width 5 height 5
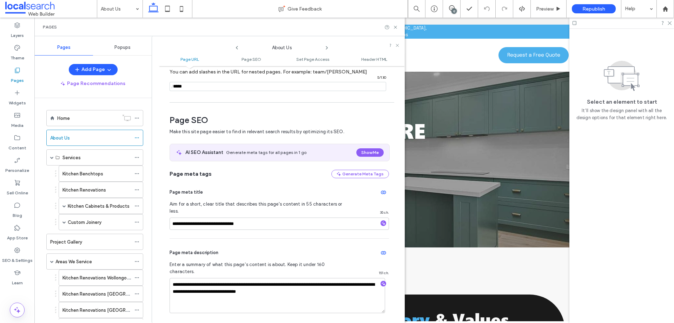
scroll to position [2, 0]
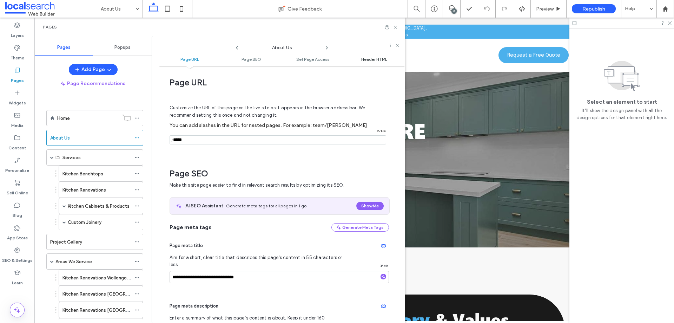
click at [370, 57] on span "Header HTML" at bounding box center [374, 59] width 26 height 5
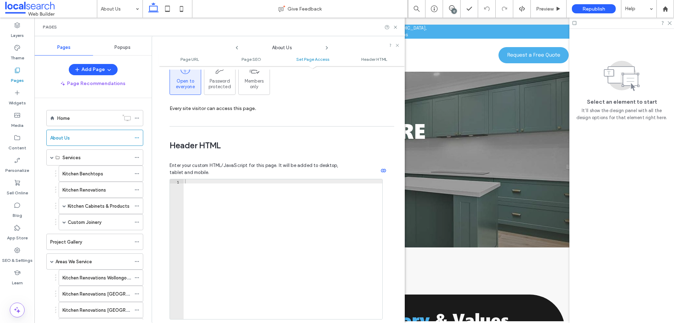
scroll to position [625, 0]
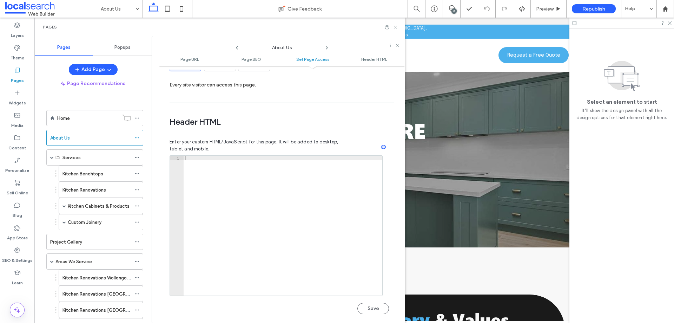
click at [397, 29] on icon at bounding box center [395, 27] width 5 height 5
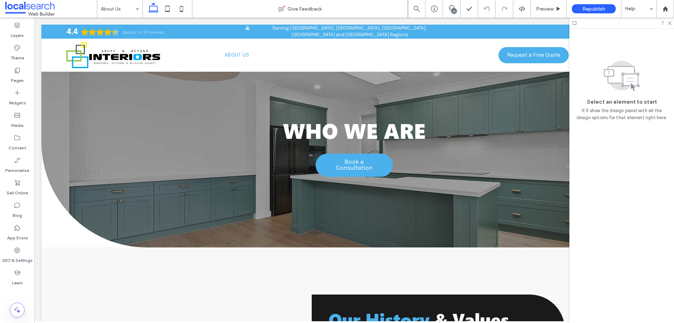
click at [144, 7] on div at bounding box center [168, 9] width 50 height 18
click at [20, 70] on icon at bounding box center [17, 70] width 7 height 7
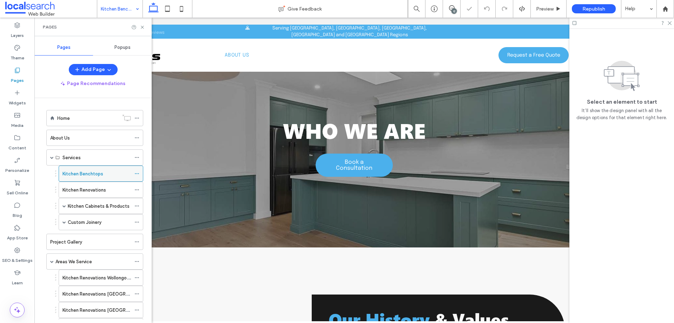
click at [137, 174] on use at bounding box center [137, 173] width 4 height 1
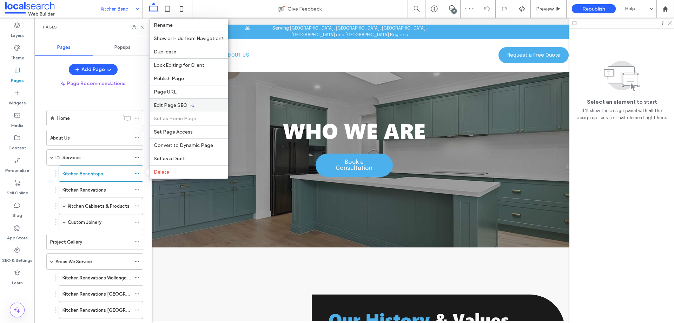
click at [166, 109] on div "Edit Page SEO" at bounding box center [189, 104] width 78 height 13
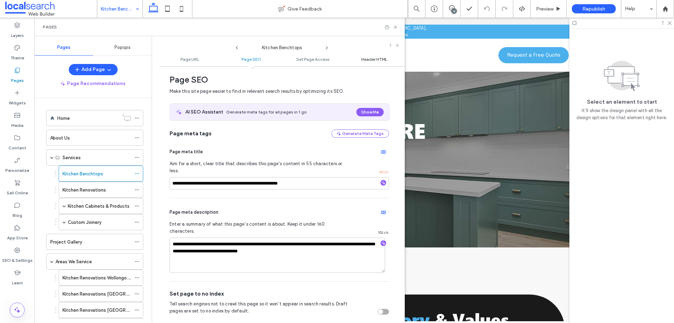
click at [371, 58] on span "Header HTML" at bounding box center [374, 59] width 26 height 5
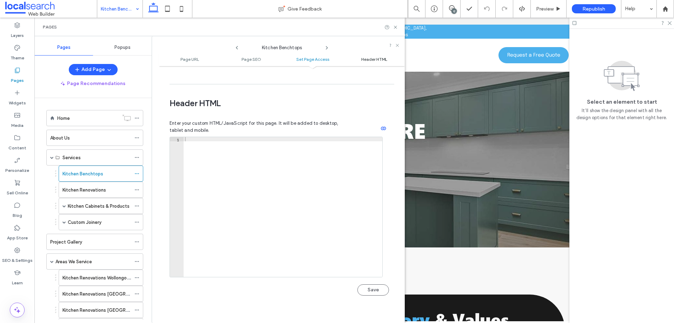
scroll to position [648, 0]
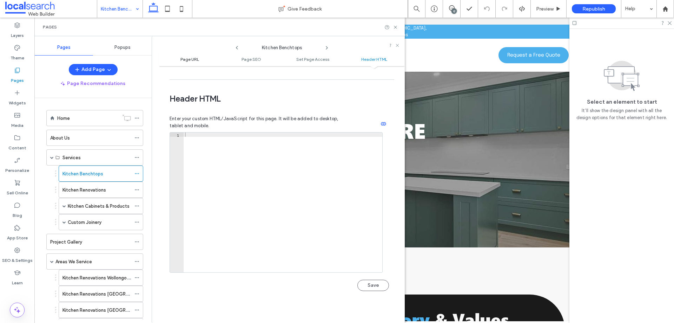
click at [201, 61] on link "Page URL" at bounding box center [189, 59] width 61 height 5
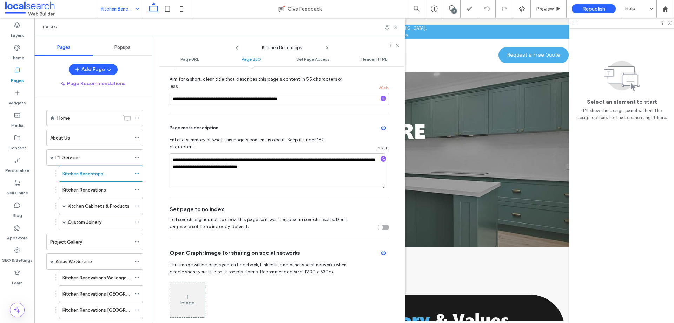
scroll to position [211, 0]
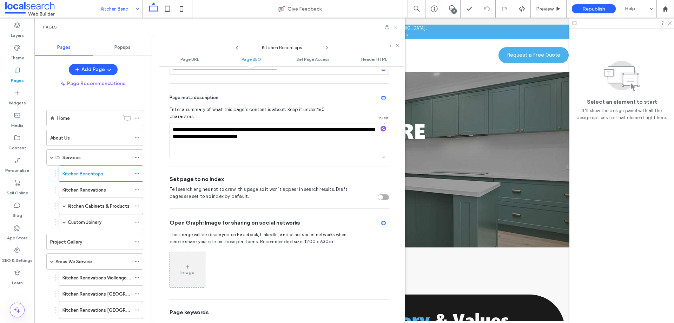
click at [394, 26] on use at bounding box center [395, 27] width 3 height 3
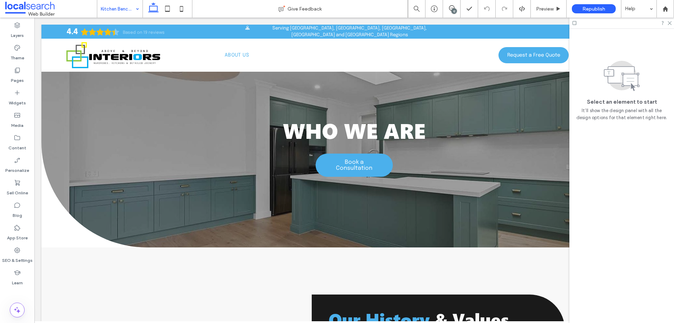
click at [17, 318] on div "Layers Theme Pages Widgets Media Content Personalize Sell Online Blog App Store…" at bounding box center [17, 170] width 34 height 305
click at [16, 314] on icon at bounding box center [17, 310] width 8 height 8
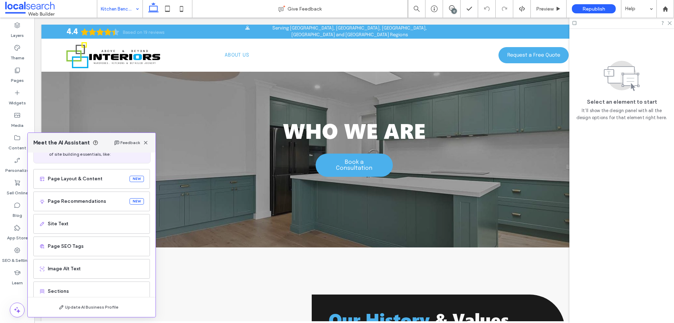
scroll to position [45, 0]
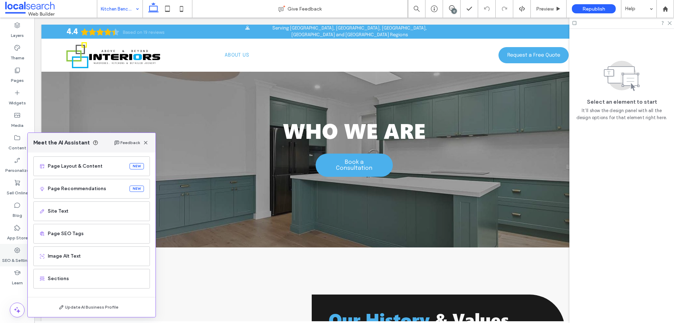
click at [18, 256] on label "SEO & Settings" at bounding box center [17, 259] width 31 height 10
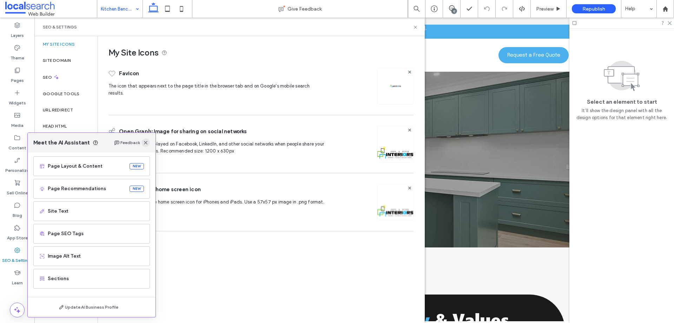
click at [149, 143] on span "button" at bounding box center [146, 142] width 8 height 8
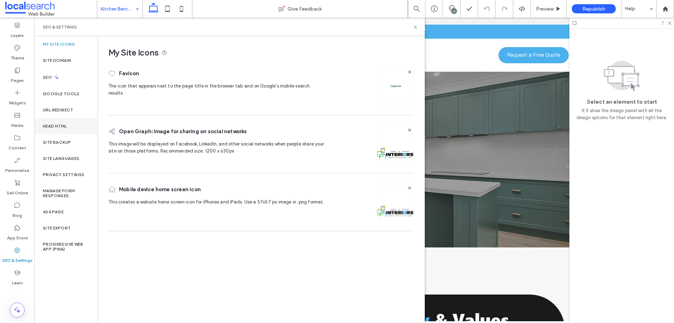
click at [69, 119] on div "Head HTML" at bounding box center [65, 126] width 63 height 16
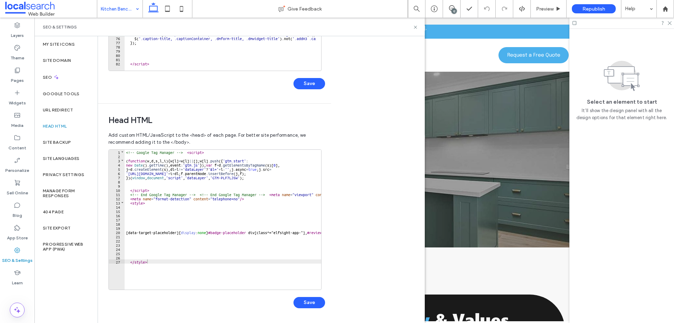
scroll to position [0, 0]
click at [204, 222] on div "<!-- Google Tag Manager --> < script > ( function ( w , d , s , l , i ) { w [ l…" at bounding box center [287, 221] width 325 height 143
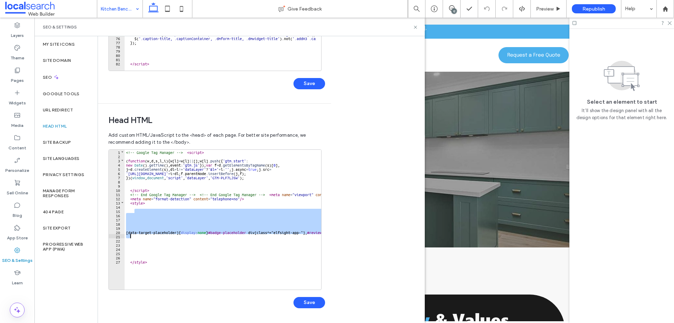
drag, startPoint x: 198, startPoint y: 209, endPoint x: 194, endPoint y: 235, distance: 26.0
click at [194, 235] on div "<!-- Google Tag Manager --> < script > ( function ( w , d , s , l , i ) { w [ l…" at bounding box center [287, 221] width 325 height 143
click at [195, 218] on div "<!-- Google Tag Manager --> < script > ( function ( w , d , s , l , i ) { w [ l…" at bounding box center [223, 217] width 197 height 135
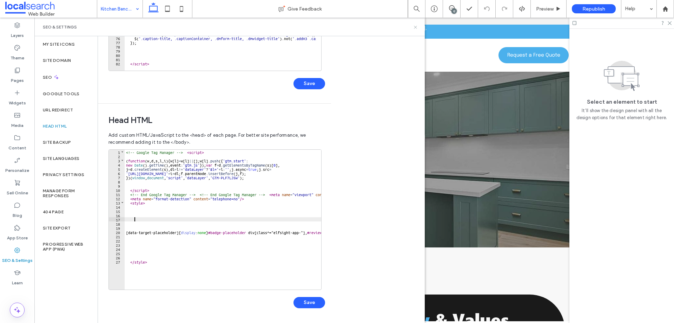
click at [417, 27] on icon at bounding box center [415, 27] width 5 height 5
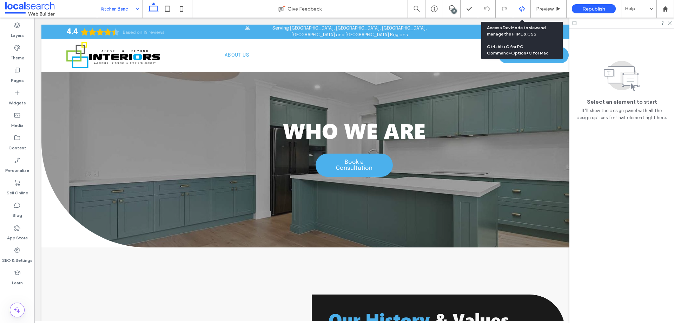
click at [520, 8] on use at bounding box center [522, 9] width 6 height 6
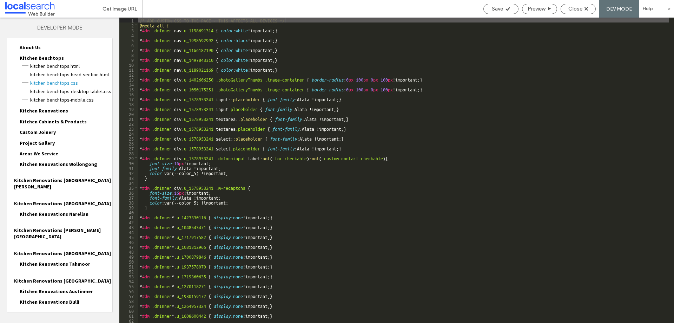
scroll to position [32, 0]
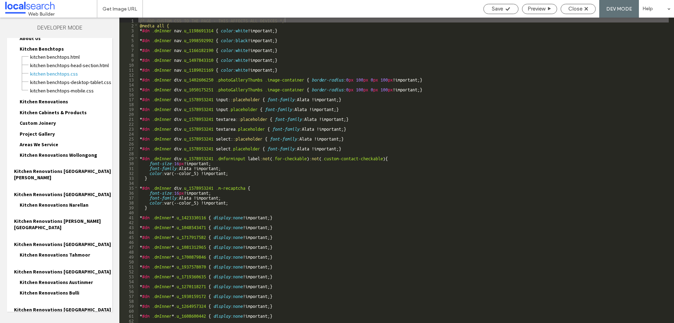
drag, startPoint x: 34, startPoint y: 302, endPoint x: 36, endPoint y: 296, distance: 6.6
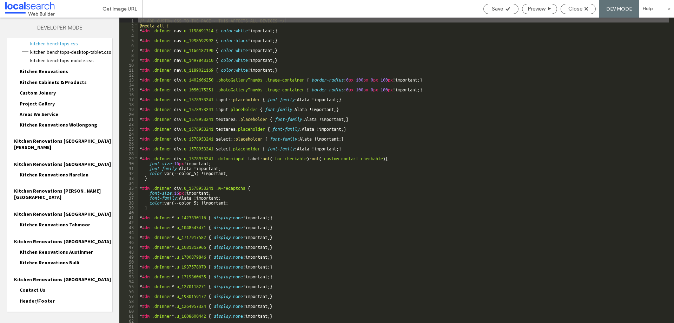
scroll to position [95, 0]
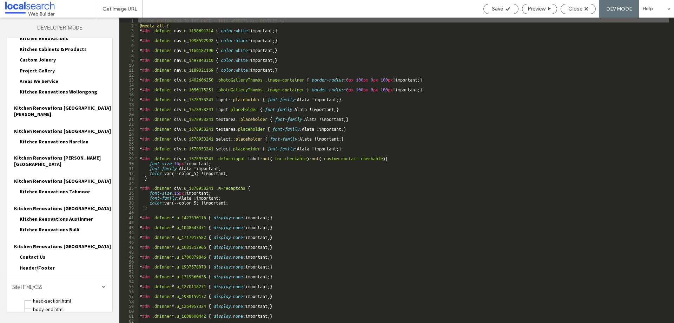
click at [57, 314] on span "site.css" at bounding box center [73, 317] width 80 height 7
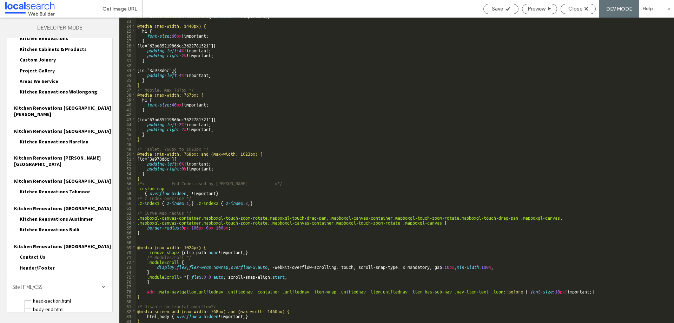
scroll to position [113, 0]
click at [568, 6] on div "Close" at bounding box center [578, 9] width 34 height 6
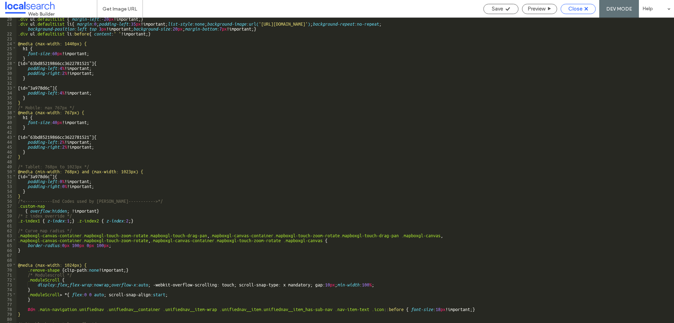
scroll to position [95, 0]
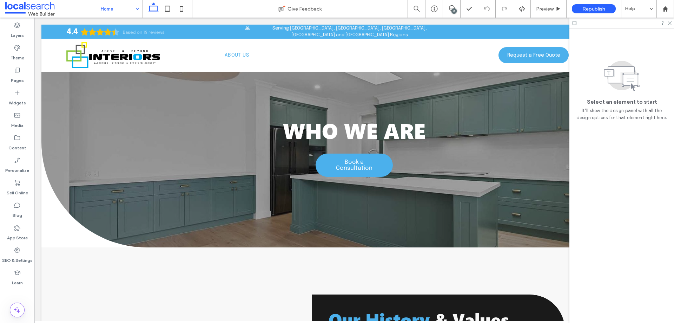
click at [136, 9] on div "Home" at bounding box center [119, 9] width 45 height 18
click at [130, 10] on input at bounding box center [118, 9] width 35 height 18
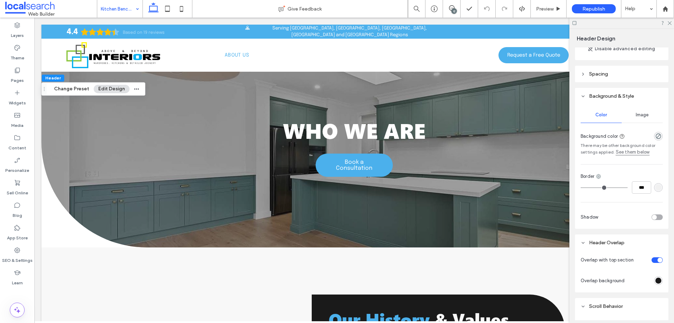
scroll to position [94, 0]
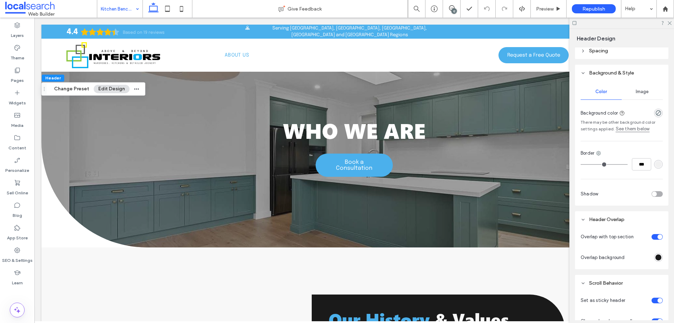
click at [658, 235] on div "toggle" at bounding box center [660, 236] width 5 height 5
click at [656, 235] on div "toggle" at bounding box center [657, 237] width 11 height 6
click at [658, 257] on div "rgba(26,26,26,1)" at bounding box center [659, 257] width 6 height 6
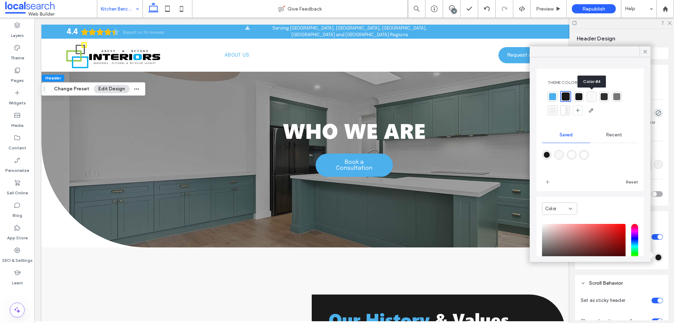
click at [590, 97] on div at bounding box center [591, 96] width 7 height 7
click at [609, 136] on span "Recent" at bounding box center [615, 135] width 16 height 6
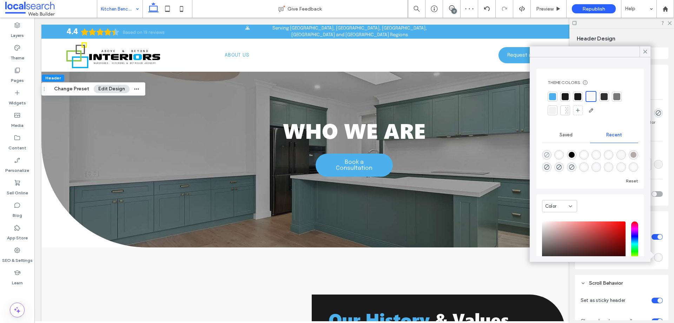
click at [547, 154] on icon "rgba(0, 0, 0, 0)" at bounding box center [547, 155] width 6 height 6
type input "*******"
type input "*"
type input "**"
click at [644, 53] on icon at bounding box center [645, 51] width 6 height 6
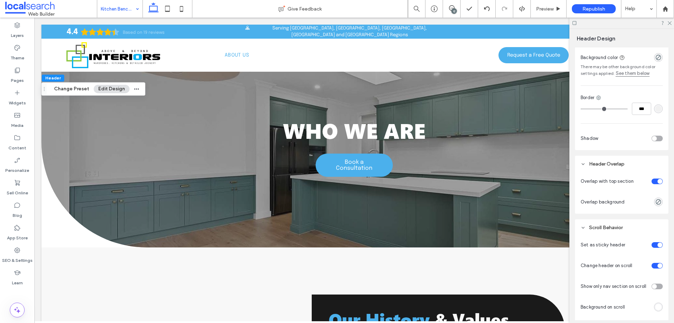
scroll to position [150, 0]
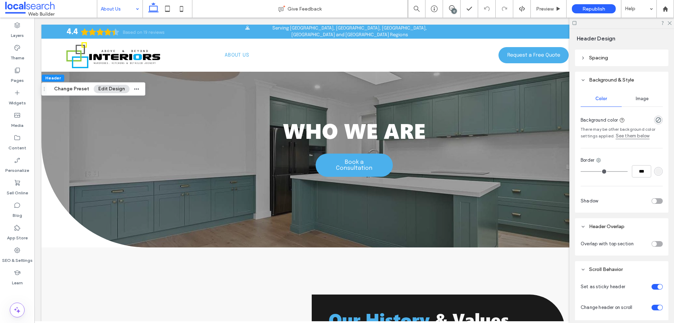
scroll to position [94, 0]
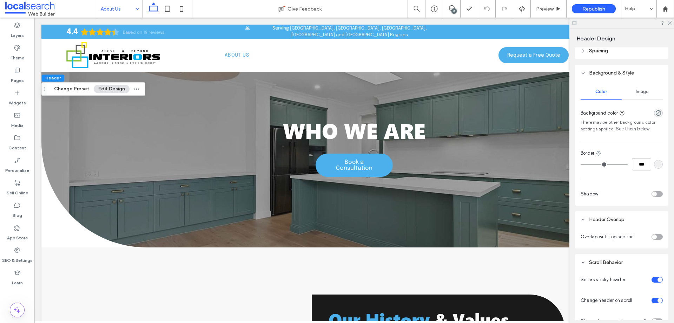
click at [652, 238] on div "toggle" at bounding box center [654, 236] width 5 height 5
click at [656, 254] on icon "rgba(241, 241, 241, 0)" at bounding box center [659, 257] width 6 height 6
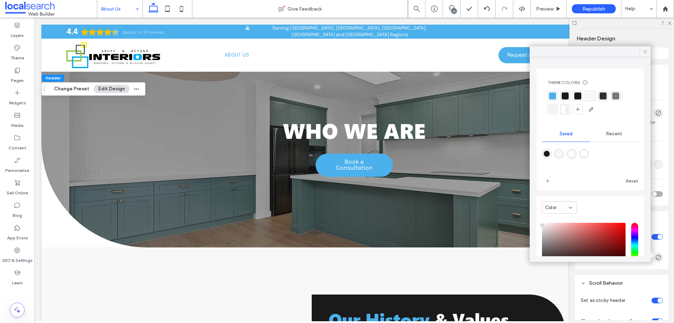
click at [642, 51] on div at bounding box center [645, 51] width 11 height 11
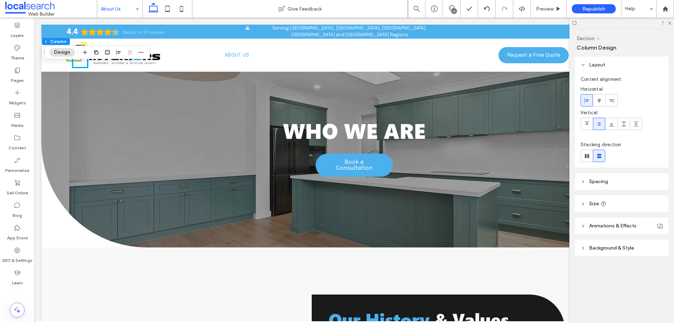
click at [620, 187] on header "Spacing" at bounding box center [621, 181] width 93 height 17
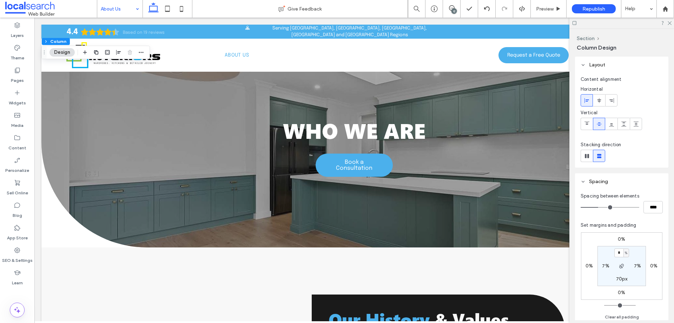
click at [621, 187] on header "Spacing" at bounding box center [621, 181] width 93 height 17
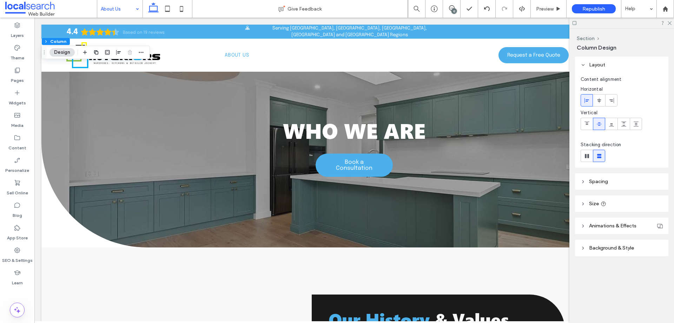
click at [620, 201] on header "Size" at bounding box center [621, 203] width 93 height 17
click at [629, 191] on div "Layout Content alignment Horizontal Vertical Stacking direction Spacing Spacing…" at bounding box center [624, 181] width 98 height 248
click at [628, 186] on header "Spacing" at bounding box center [621, 181] width 93 height 17
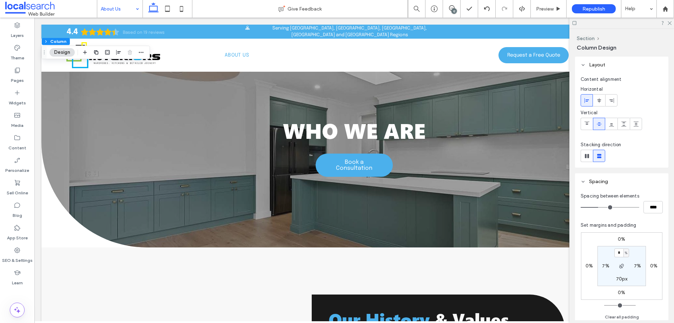
click at [622, 237] on label "0%" at bounding box center [621, 239] width 7 height 6
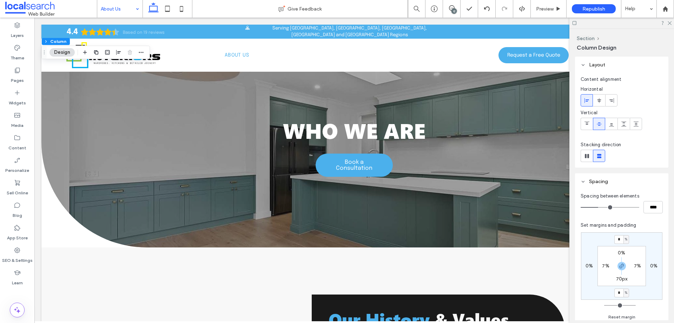
click at [624, 241] on div "%" at bounding box center [627, 239] width 6 height 9
click at [642, 238] on div "* % 0% * % 0% 0% 7% 70px 7%" at bounding box center [621, 265] width 81 height 67
click at [618, 267] on span "button" at bounding box center [622, 266] width 8 height 8
click at [619, 253] on label "0%" at bounding box center [621, 253] width 7 height 6
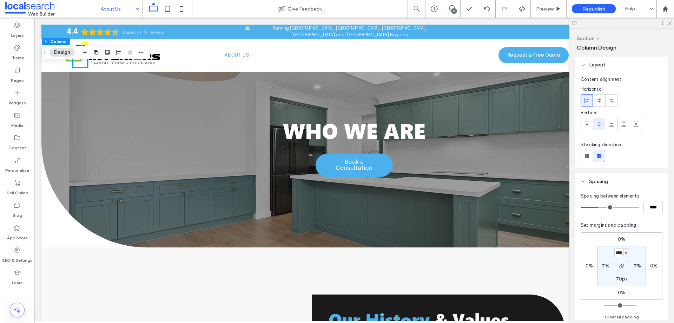
scroll to position [0, 1]
type input "****"
type input "**"
click at [627, 254] on span "%" at bounding box center [626, 252] width 2 height 7
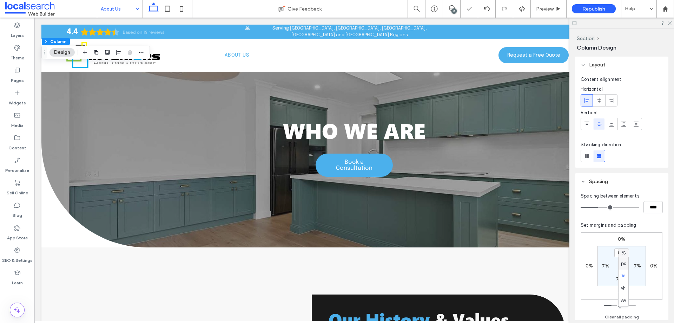
scroll to position [0, 0]
click at [625, 266] on span "px" at bounding box center [623, 263] width 5 height 7
type input "***"
type input "******"
type input "***"
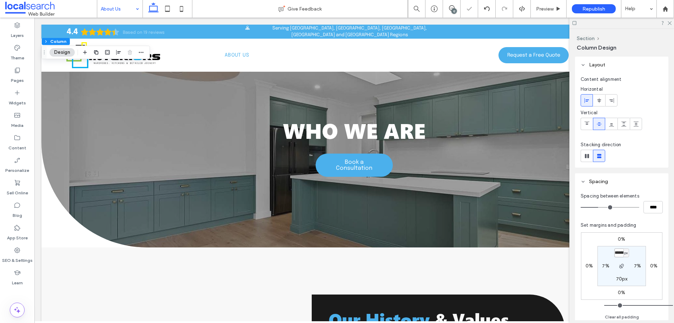
click at [619, 252] on input "******" at bounding box center [619, 252] width 9 height 9
type input "**"
click at [617, 250] on input "**" at bounding box center [619, 252] width 9 height 9
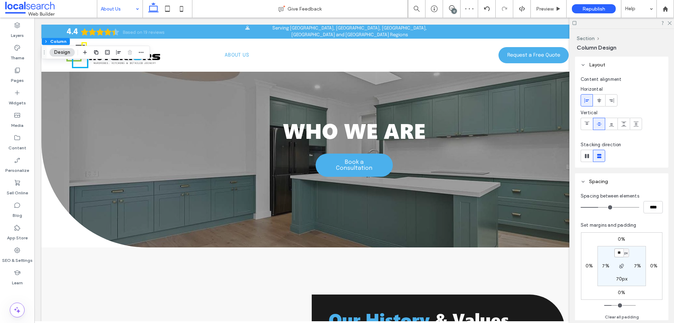
click at [617, 250] on input "**" at bounding box center [619, 252] width 9 height 9
type input "***"
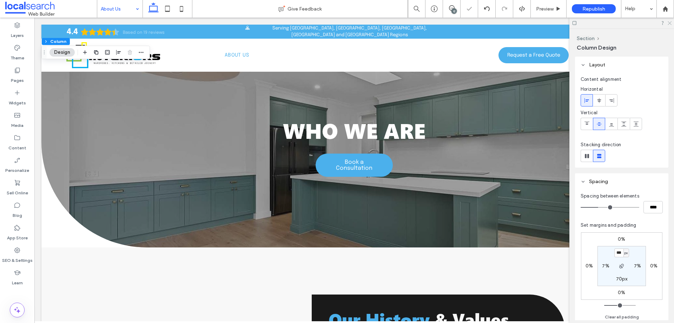
click at [671, 22] on use at bounding box center [670, 23] width 4 height 4
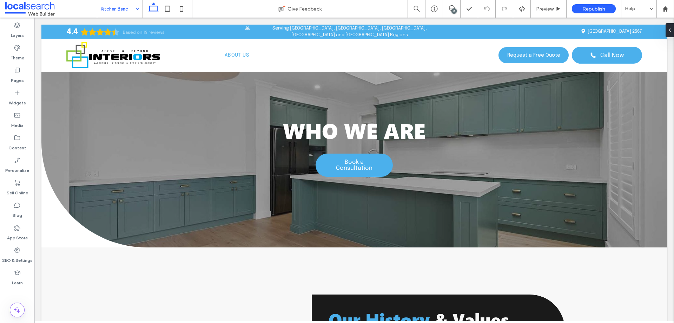
click at [110, 11] on input at bounding box center [118, 9] width 35 height 18
click at [124, 7] on input at bounding box center [118, 9] width 35 height 18
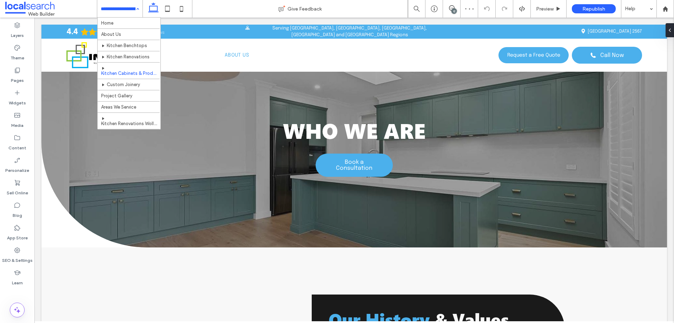
scroll to position [24, 0]
click at [126, 4] on input at bounding box center [118, 9] width 35 height 18
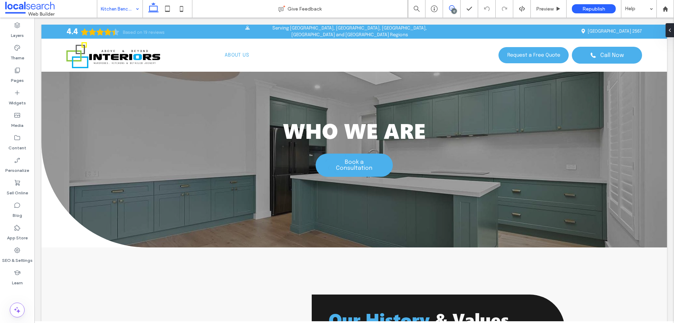
click at [451, 10] on use at bounding box center [452, 8] width 6 height 6
click at [455, 9] on div "12" at bounding box center [454, 10] width 5 height 5
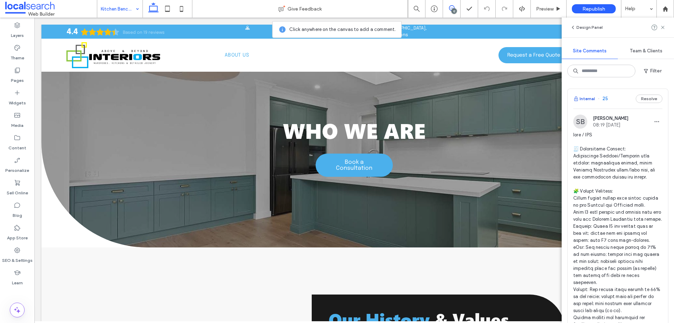
click at [588, 96] on button "Internal" at bounding box center [585, 98] width 22 height 8
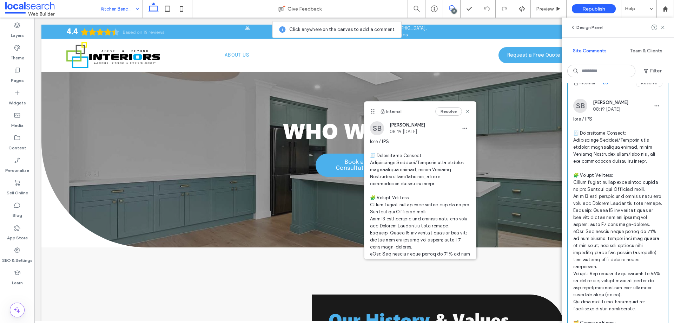
scroll to position [17, 0]
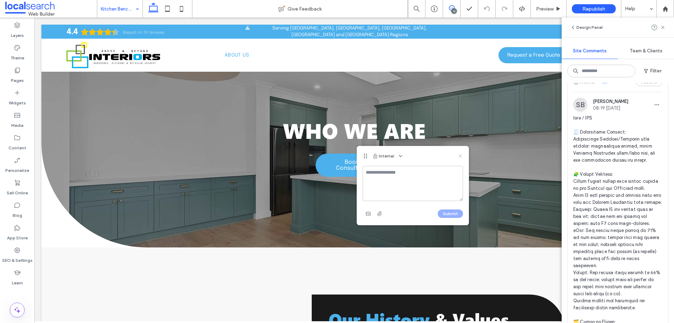
click at [459, 155] on use at bounding box center [460, 155] width 3 height 3
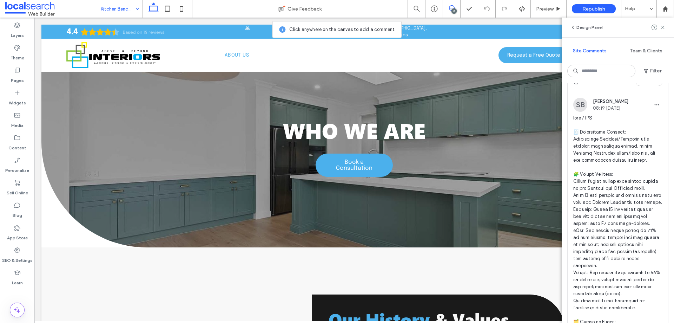
scroll to position [0, 0]
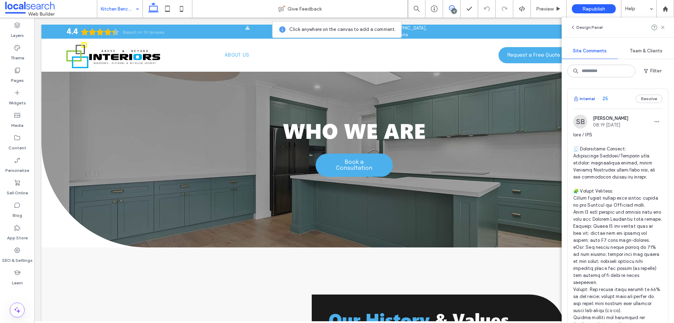
click at [587, 98] on button "Internal" at bounding box center [585, 98] width 22 height 8
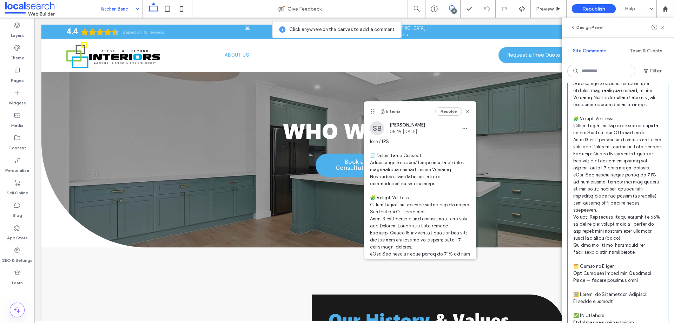
scroll to position [74, 0]
click at [183, 10] on icon at bounding box center [182, 9] width 14 height 14
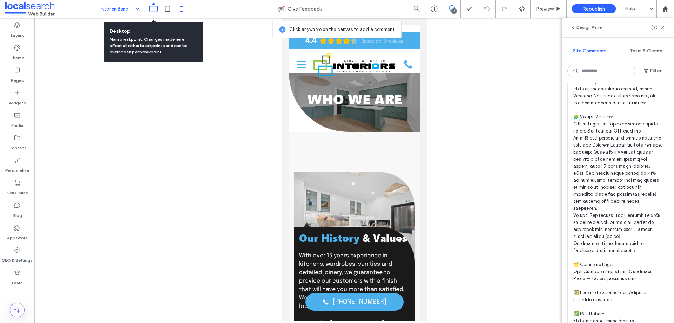
click at [159, 9] on icon at bounding box center [153, 9] width 14 height 14
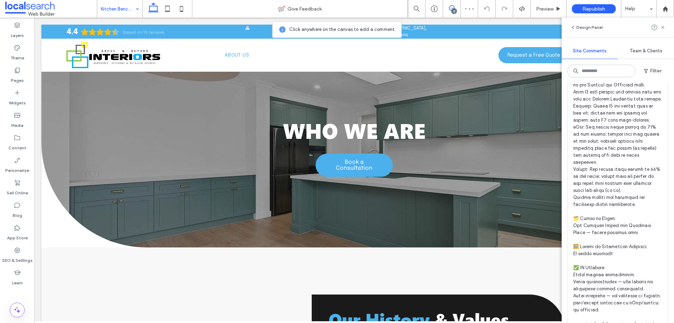
scroll to position [120, 0]
click at [661, 28] on icon at bounding box center [663, 28] width 6 height 6
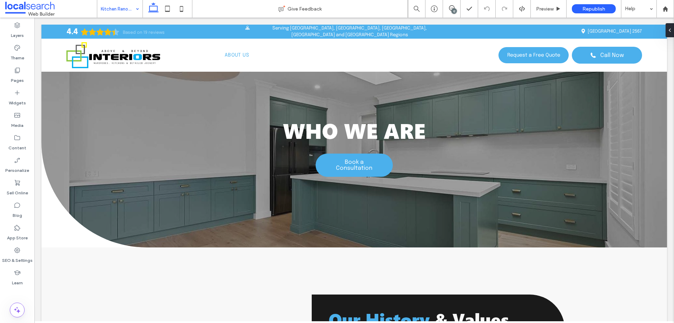
click at [136, 8] on div "Kitchen Renovations" at bounding box center [119, 9] width 45 height 18
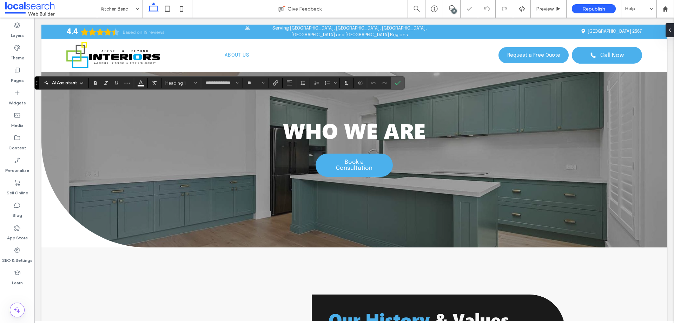
type input "**********"
type input "**"
click at [255, 83] on input "**" at bounding box center [254, 83] width 14 height 6
type input "**"
click at [144, 84] on button "Color" at bounding box center [141, 83] width 11 height 10
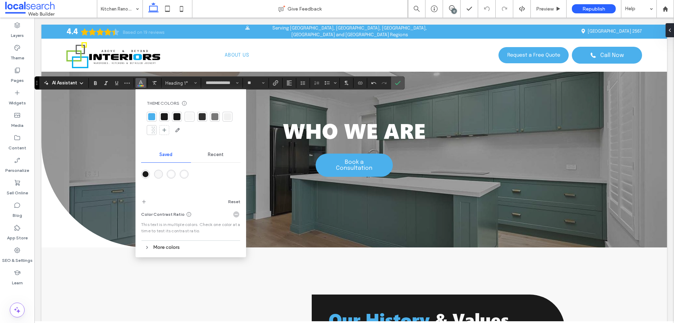
click at [189, 117] on div at bounding box center [189, 116] width 7 height 7
click at [399, 80] on icon "Confirm" at bounding box center [398, 83] width 6 height 6
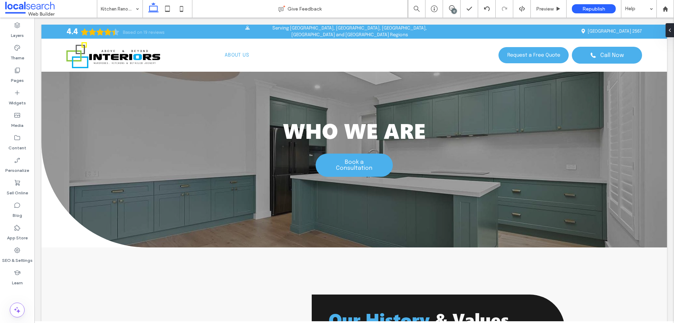
type input "**"
type input "***"
type input "****"
type input "**"
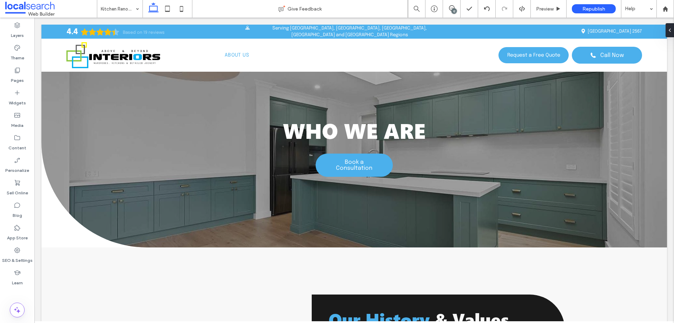
type input "****"
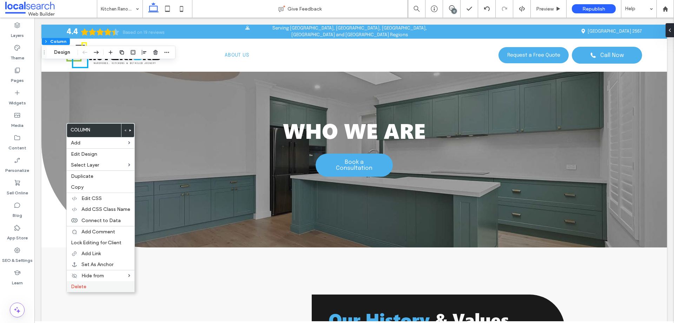
click at [88, 286] on label "Delete" at bounding box center [100, 286] width 59 height 6
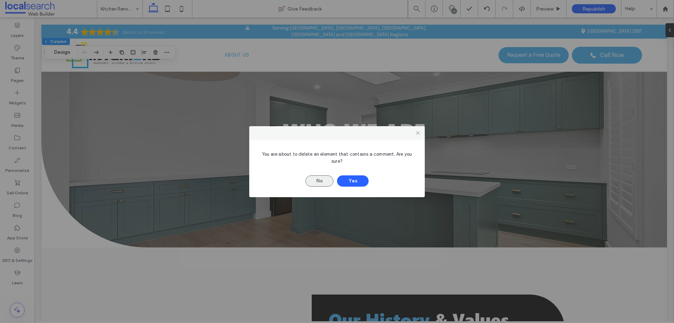
click at [329, 182] on button "No" at bounding box center [320, 180] width 28 height 11
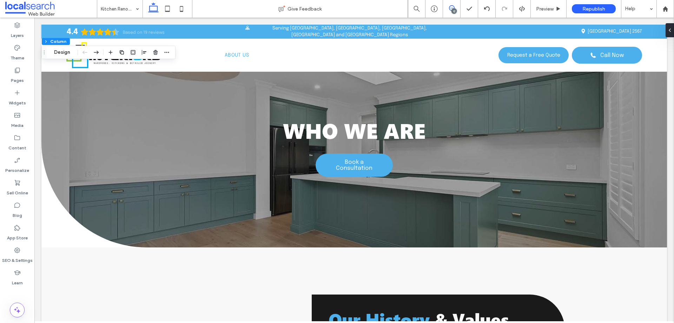
click at [452, 5] on icon at bounding box center [452, 8] width 6 height 6
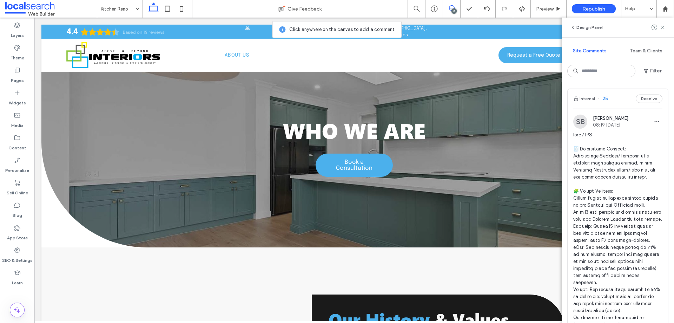
click at [589, 97] on button "Internal" at bounding box center [585, 98] width 22 height 8
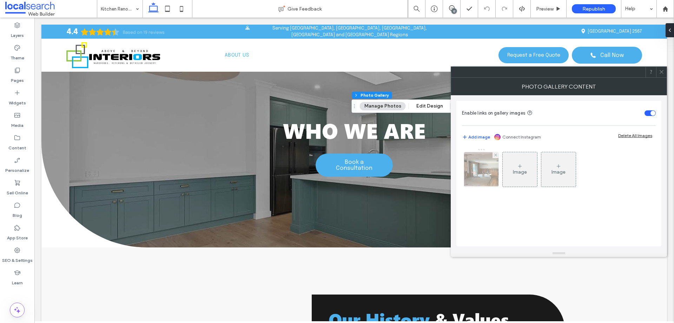
click at [479, 164] on img at bounding box center [481, 169] width 40 height 34
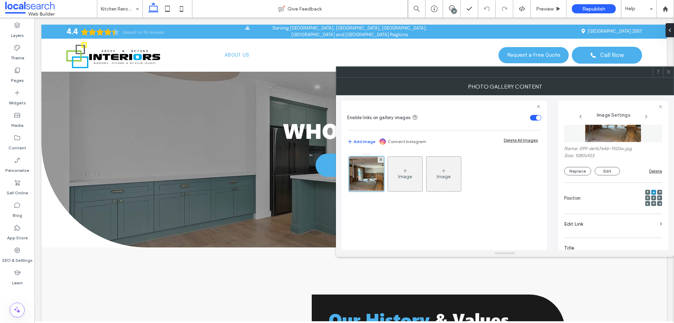
scroll to position [70, 0]
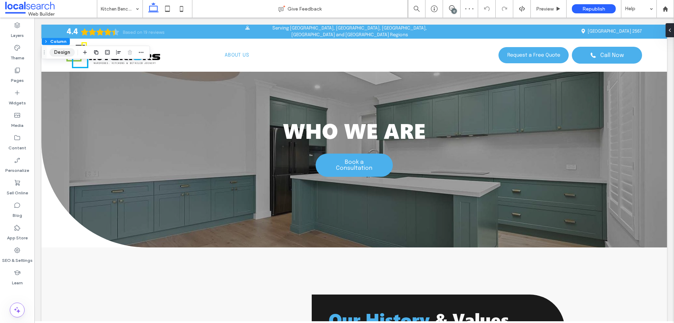
click at [56, 54] on button "Design" at bounding box center [62, 52] width 25 height 8
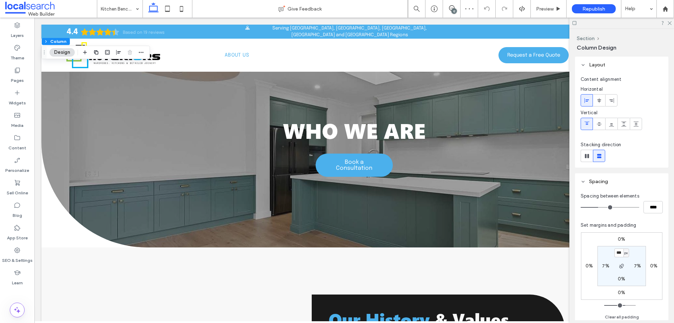
scroll to position [122, 0]
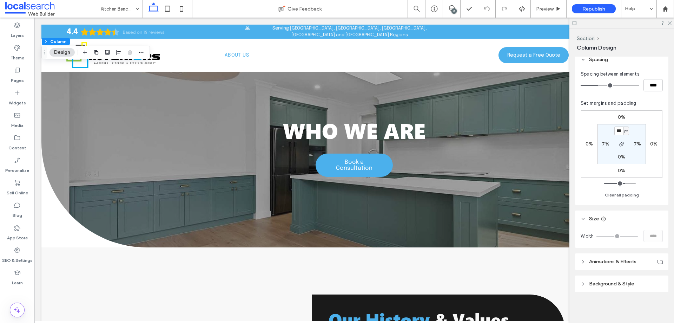
click at [611, 280] on header "Background & Style" at bounding box center [621, 283] width 93 height 17
click at [617, 301] on span "Image" at bounding box center [622, 303] width 13 height 6
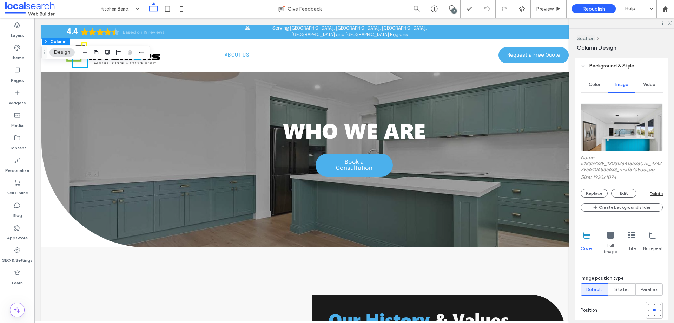
scroll to position [339, 0]
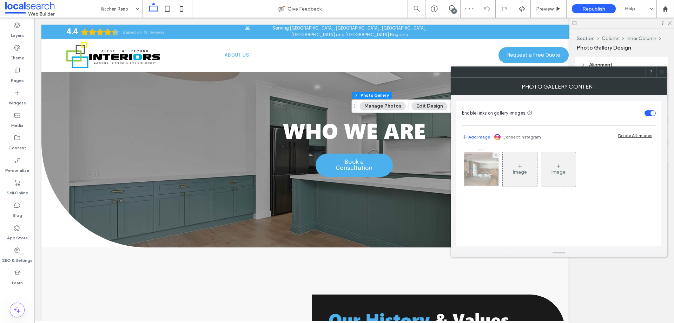
click at [467, 168] on img at bounding box center [481, 169] width 40 height 34
click at [469, 168] on div at bounding box center [481, 169] width 35 height 35
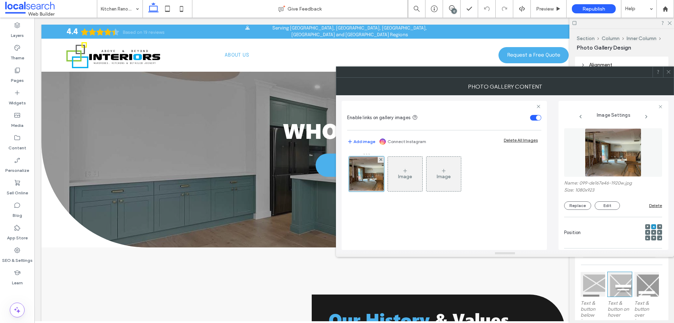
click at [595, 182] on label "Name: 099-de167e46-1920w.jpg" at bounding box center [613, 183] width 98 height 7
click at [607, 182] on label "Name: 099-de167e46-1920w.jpg" at bounding box center [613, 183] width 98 height 7
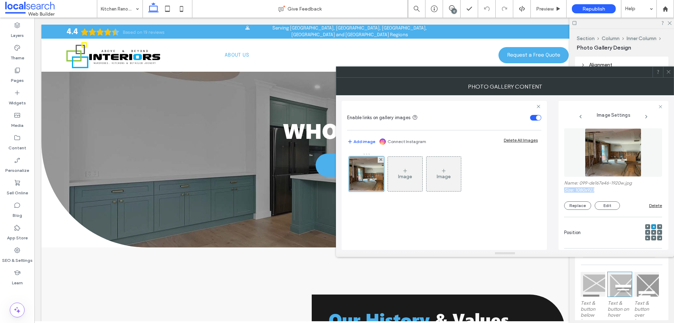
drag, startPoint x: 636, startPoint y: 184, endPoint x: 596, endPoint y: 191, distance: 40.9
click at [596, 191] on div "Name: 099-de167e46-1920w.jpg Size: 1080x923 Replace Edit Delete" at bounding box center [613, 195] width 98 height 30
drag, startPoint x: 580, startPoint y: 183, endPoint x: 625, endPoint y: 182, distance: 45.0
click at [625, 182] on label "Name: 099-de167e46-1920w.jpg" at bounding box center [613, 183] width 98 height 7
copy label "099-de167e46-1920w"
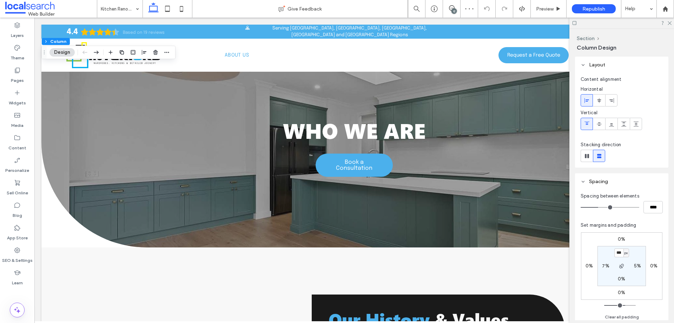
click at [57, 50] on button "Design" at bounding box center [62, 52] width 25 height 8
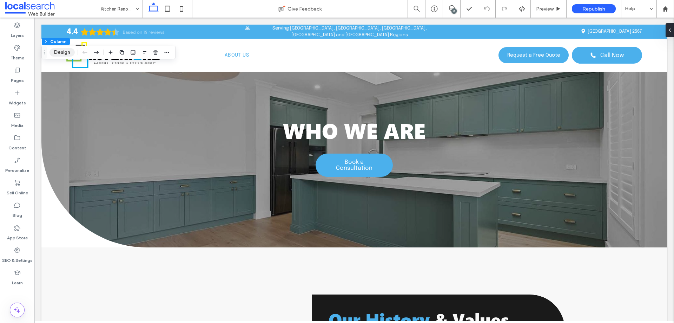
click at [64, 52] on button "Design" at bounding box center [62, 52] width 25 height 8
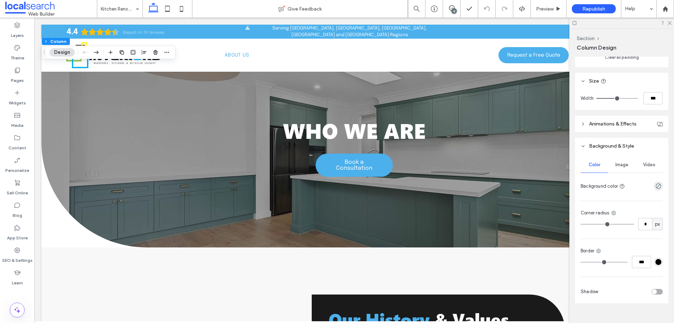
scroll to position [271, 0]
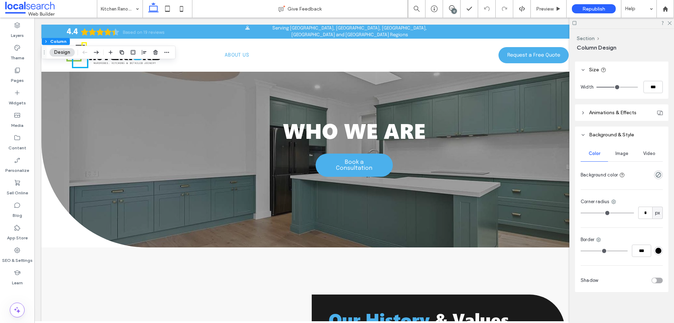
click at [628, 154] on div "Image" at bounding box center [621, 153] width 27 height 15
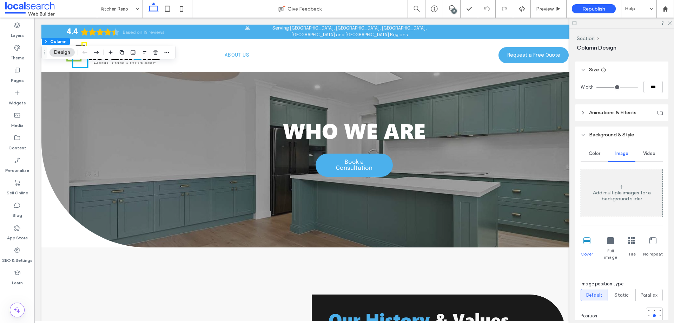
click at [617, 185] on div "Add multiple images for a background slider" at bounding box center [621, 193] width 81 height 46
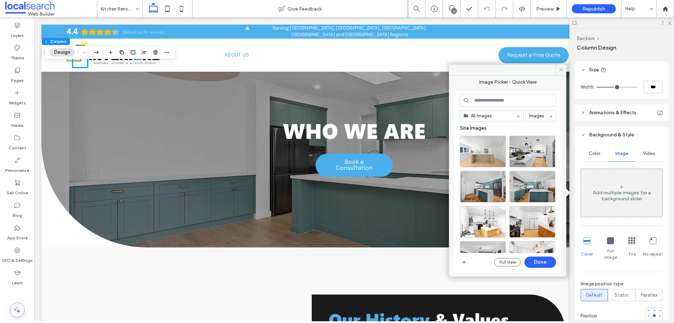
click at [507, 98] on input at bounding box center [508, 100] width 96 height 13
paste input "**********"
type input "**********"
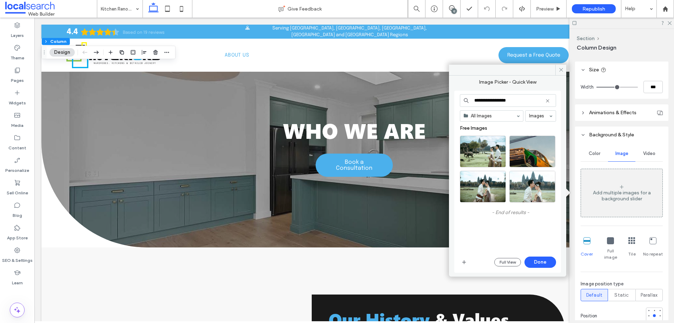
drag, startPoint x: 489, startPoint y: 103, endPoint x: 576, endPoint y: 103, distance: 87.1
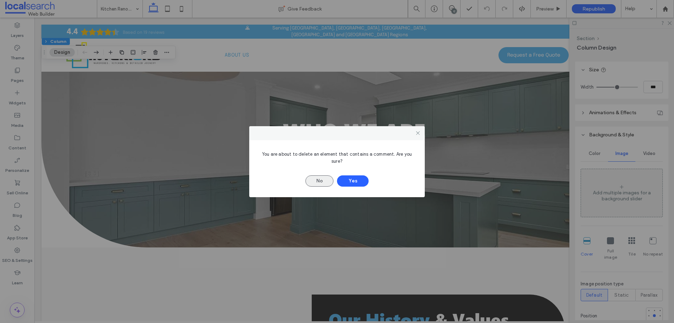
click at [319, 181] on button "No" at bounding box center [320, 180] width 28 height 11
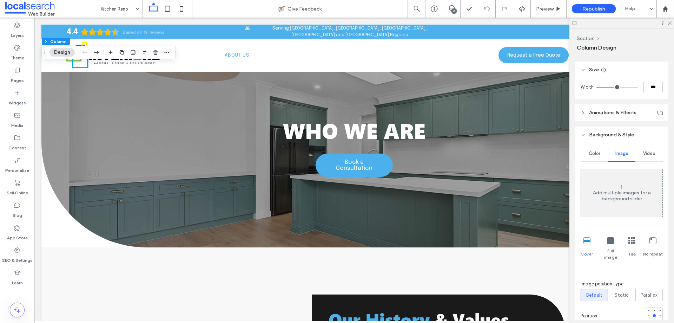
click at [638, 192] on div "Add multiple images for a background slider" at bounding box center [621, 196] width 81 height 12
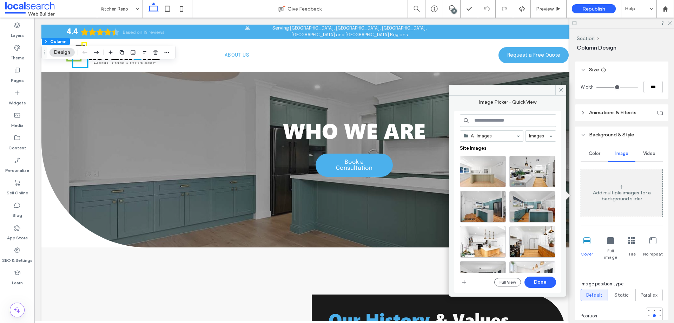
click at [496, 122] on input at bounding box center [508, 120] width 96 height 13
paste input "**********"
type input "**********"
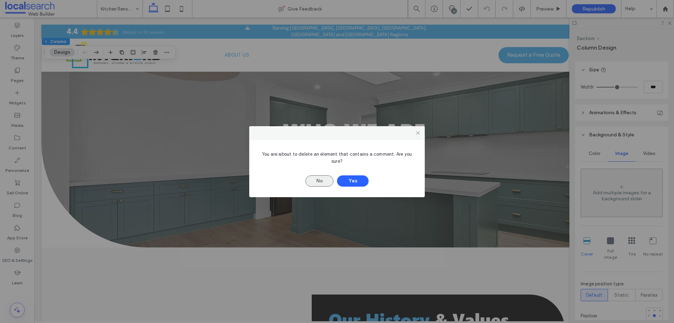
click at [313, 180] on button "No" at bounding box center [320, 180] width 28 height 11
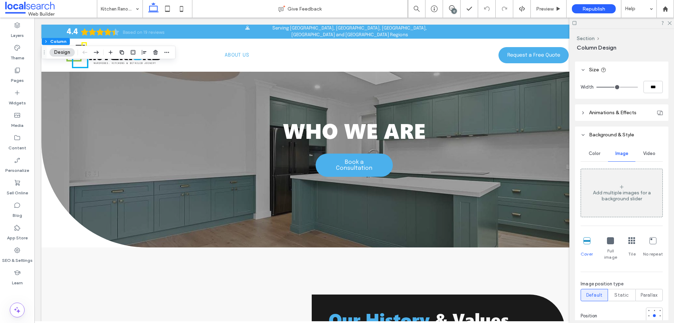
click at [592, 198] on div "Add multiple images for a background slider" at bounding box center [621, 196] width 81 height 12
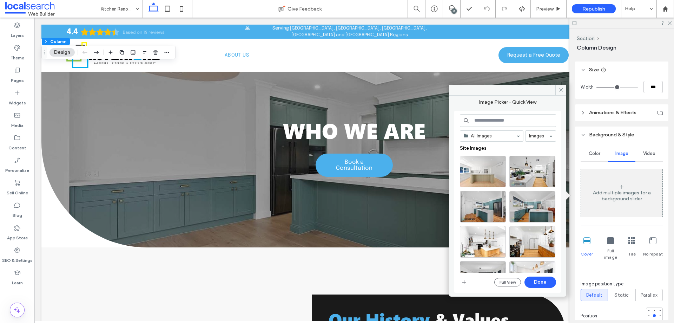
click at [488, 118] on input at bounding box center [508, 120] width 96 height 13
paste input "**********"
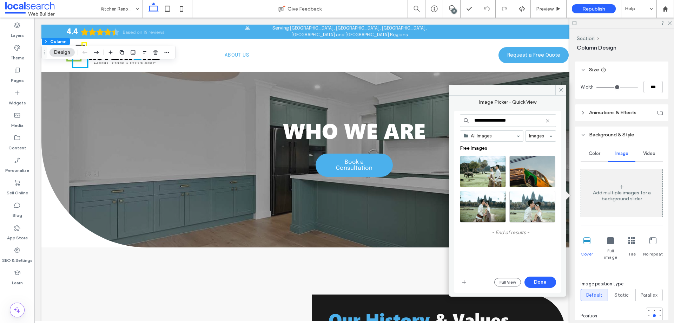
drag, startPoint x: 523, startPoint y: 120, endPoint x: 499, endPoint y: 118, distance: 24.0
click at [499, 118] on input "**********" at bounding box center [508, 120] width 96 height 13
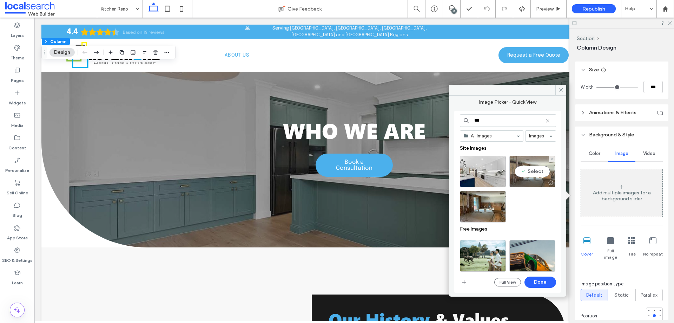
type input "***"
click at [536, 178] on div at bounding box center [532, 182] width 45 height 8
click at [540, 283] on button "Done" at bounding box center [541, 281] width 32 height 11
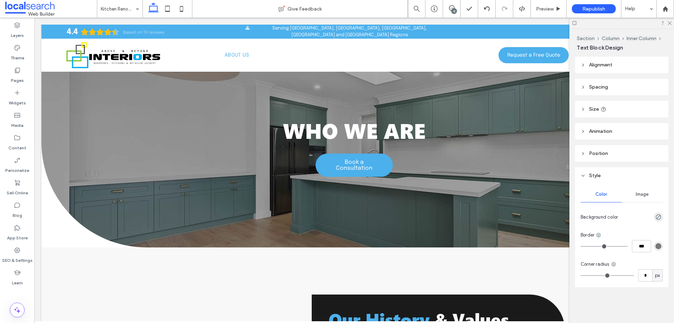
type input "***"
type input "****"
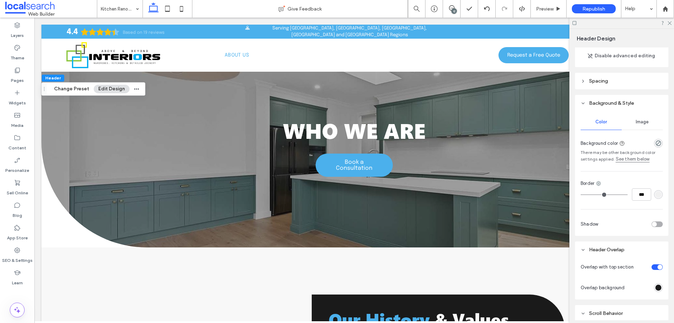
scroll to position [68, 0]
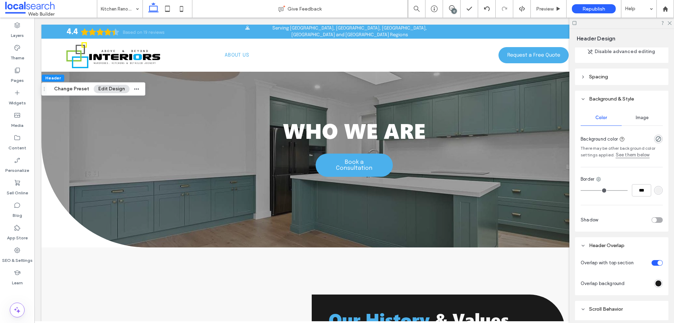
click at [652, 263] on div "toggle" at bounding box center [657, 263] width 11 height 6
click at [654, 263] on div "toggle" at bounding box center [657, 263] width 11 height 6
click at [658, 262] on div "toggle" at bounding box center [660, 262] width 5 height 5
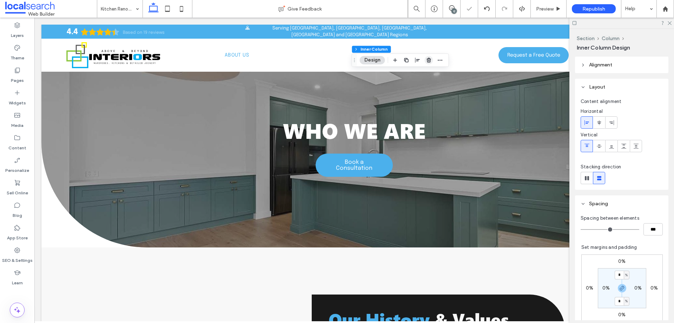
click at [428, 59] on use "button" at bounding box center [429, 60] width 4 height 5
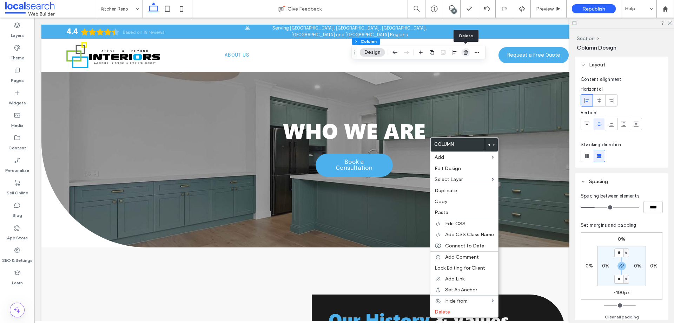
click at [466, 52] on use "button" at bounding box center [466, 52] width 4 height 5
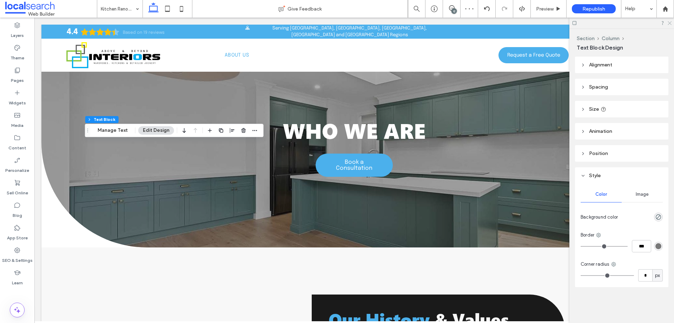
click at [672, 23] on icon at bounding box center [669, 22] width 5 height 5
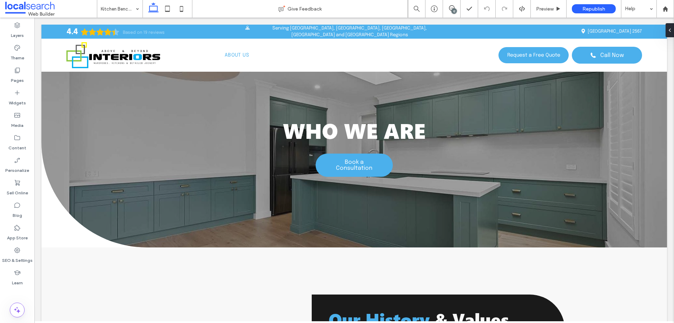
click at [129, 12] on input at bounding box center [118, 9] width 35 height 18
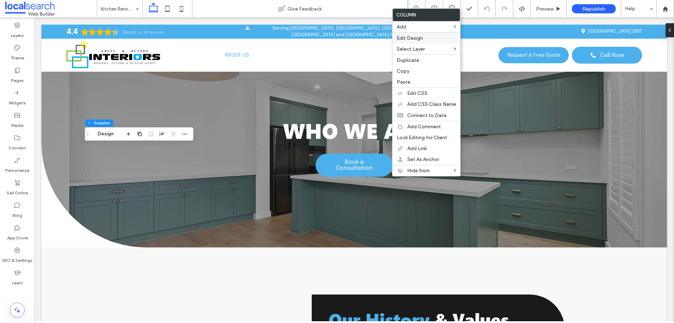
click at [425, 39] on label "Edit Design" at bounding box center [426, 38] width 59 height 6
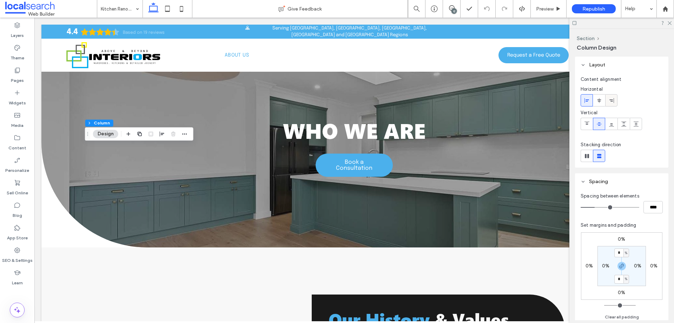
click at [609, 99] on icon at bounding box center [612, 101] width 6 height 6
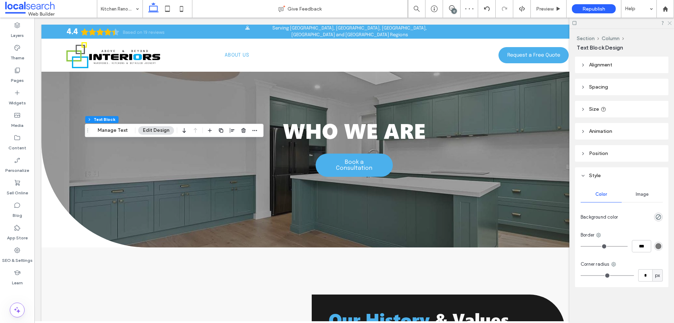
click at [668, 23] on icon at bounding box center [669, 22] width 5 height 5
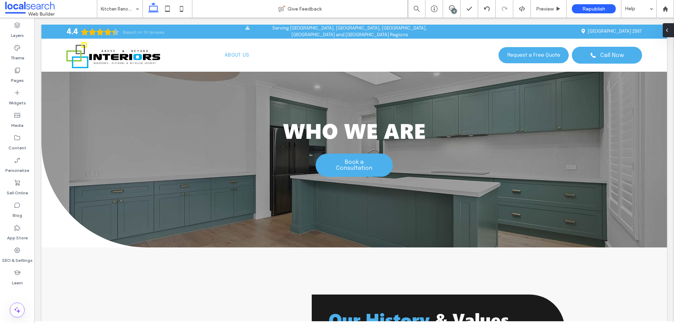
type input "**"
type input "****"
click at [64, 52] on button "Design" at bounding box center [62, 52] width 25 height 8
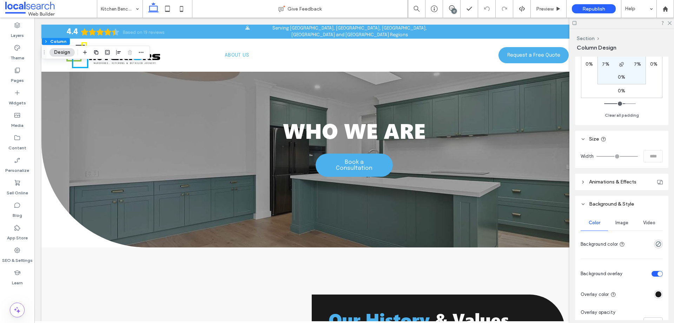
scroll to position [202, 0]
click at [656, 292] on div "rgba(26,26,26,1)" at bounding box center [659, 293] width 6 height 6
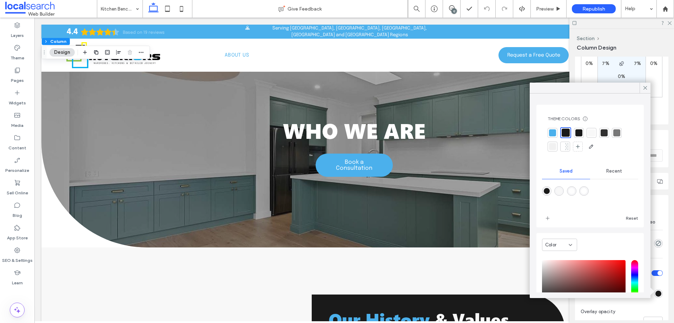
click at [569, 131] on div at bounding box center [566, 133] width 8 height 8
click at [647, 86] on icon at bounding box center [645, 88] width 6 height 6
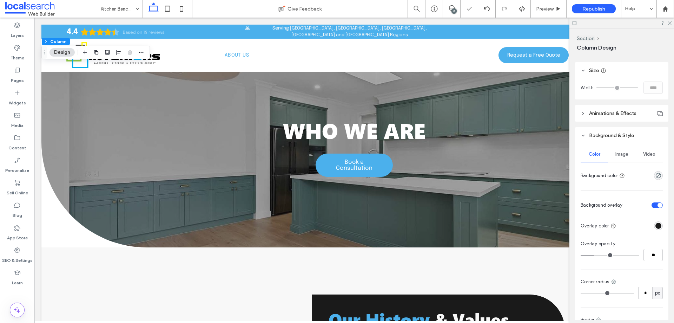
scroll to position [272, 0]
click at [647, 256] on input "**" at bounding box center [653, 253] width 19 height 12
type input "**"
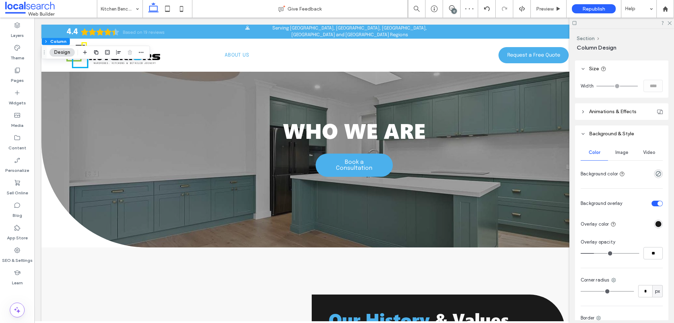
type input "**"
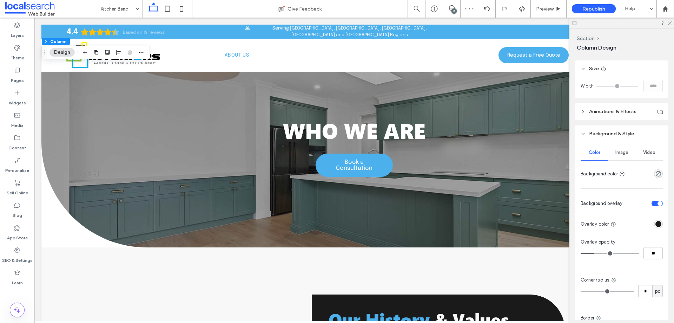
type input "**"
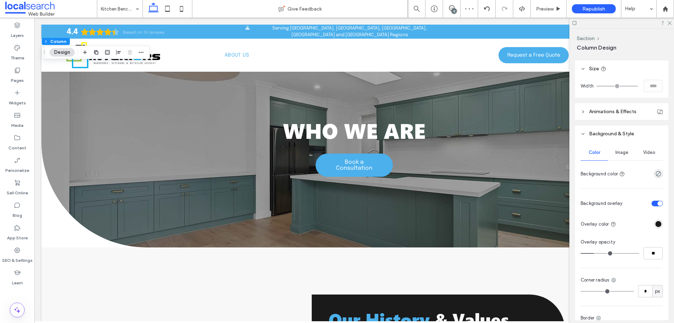
type input "**"
drag, startPoint x: 595, startPoint y: 253, endPoint x: 600, endPoint y: 253, distance: 4.9
type input "**"
click at [600, 253] on input "range" at bounding box center [610, 253] width 59 height 1
click at [645, 250] on input "**" at bounding box center [653, 253] width 19 height 12
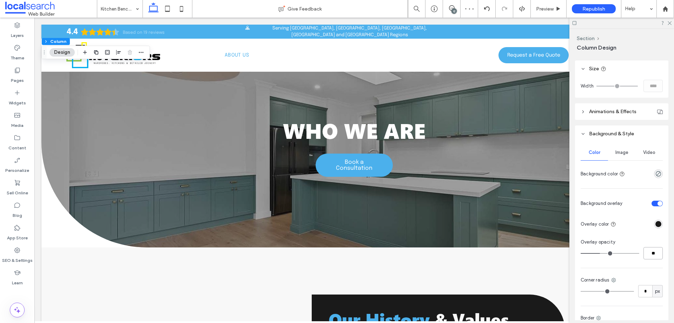
type input "**"
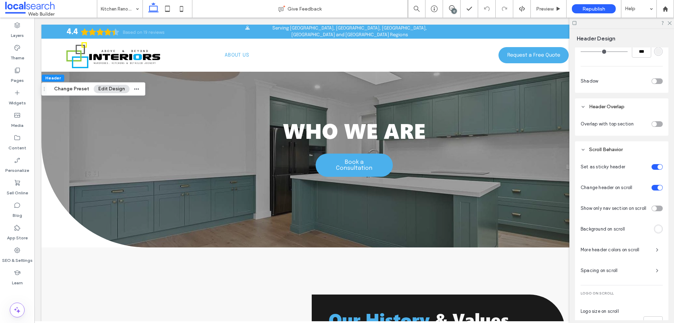
scroll to position [204, 0]
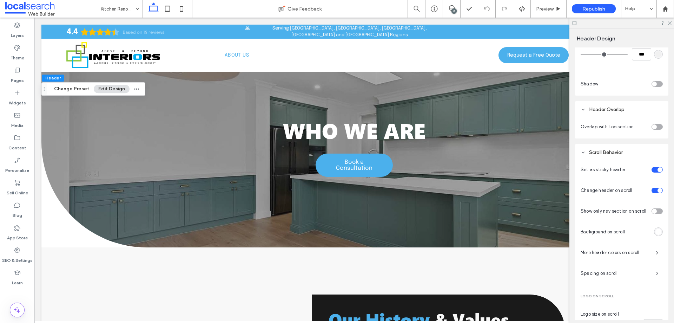
click at [658, 124] on div at bounding box center [650, 126] width 26 height 12
click at [656, 124] on div "toggle" at bounding box center [657, 127] width 11 height 6
click at [656, 144] on div "rgba(26,26,26,1)" at bounding box center [658, 147] width 9 height 9
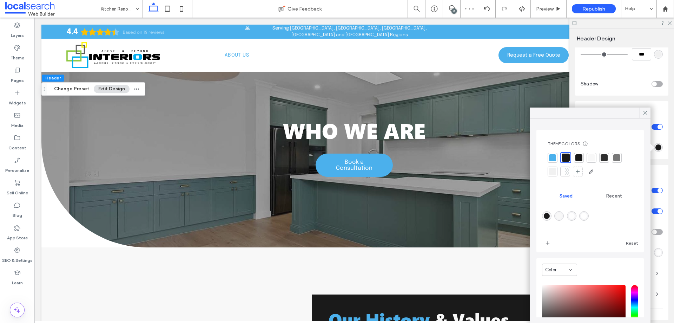
click at [611, 199] on div "Recent" at bounding box center [614, 195] width 48 height 15
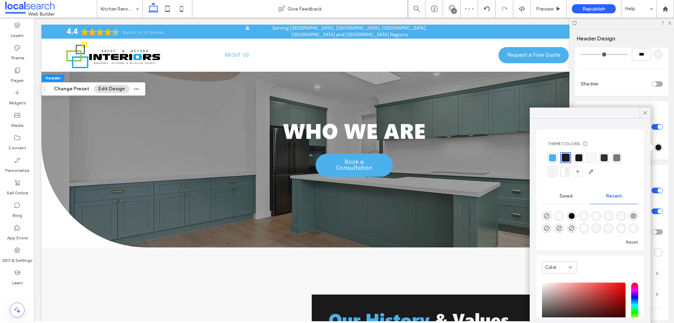
click at [551, 219] on div at bounding box center [546, 215] width 9 height 9
click at [550, 217] on div "rgba(0, 0, 0, 0)" at bounding box center [546, 215] width 9 height 9
type input "*******"
type input "*"
type input "**"
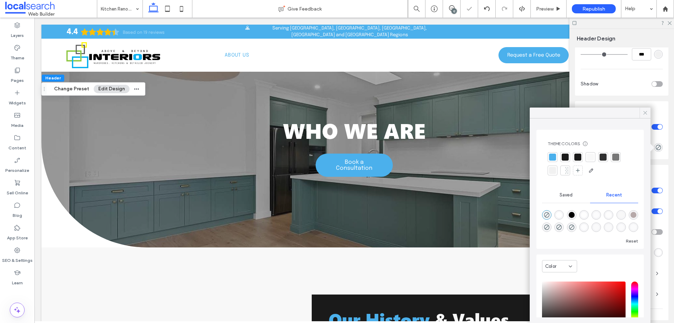
click at [645, 112] on icon at bounding box center [645, 113] width 6 height 6
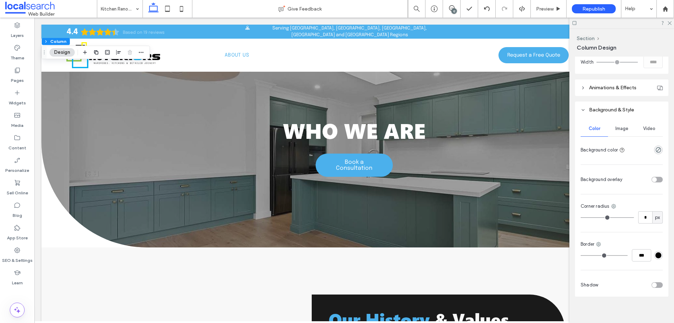
scroll to position [300, 0]
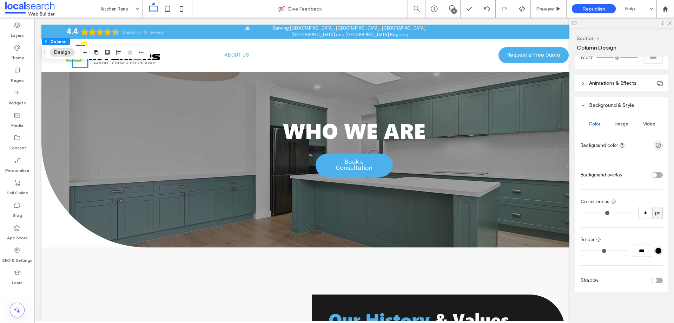
click at [655, 173] on div "toggle" at bounding box center [657, 175] width 11 height 6
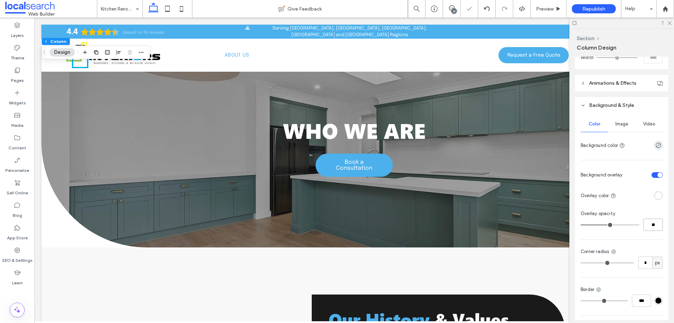
click at [650, 224] on input "**" at bounding box center [653, 224] width 19 height 12
type input "**"
click at [651, 197] on div at bounding box center [641, 195] width 44 height 12
click at [656, 197] on div "rgba(255, 255, 255, 1)" at bounding box center [659, 195] width 6 height 6
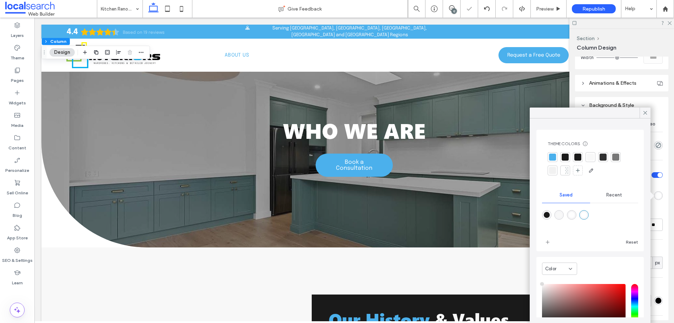
click at [572, 157] on div at bounding box center [590, 164] width 85 height 24
click at [564, 155] on div at bounding box center [565, 156] width 7 height 7
click at [647, 107] on span at bounding box center [645, 112] width 6 height 11
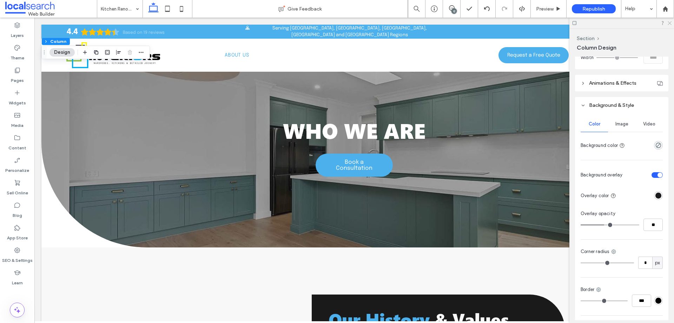
click at [671, 25] on div at bounding box center [622, 23] width 105 height 11
click at [672, 24] on icon at bounding box center [669, 22] width 5 height 5
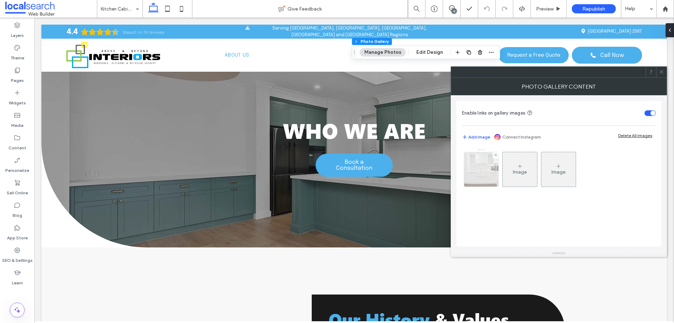
click at [484, 176] on img at bounding box center [481, 169] width 34 height 34
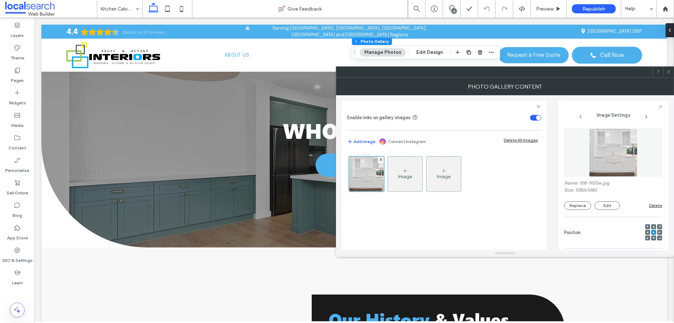
click at [602, 184] on label "Name: 108-1920w.jpg" at bounding box center [613, 183] width 98 height 7
drag, startPoint x: 581, startPoint y: 183, endPoint x: 601, endPoint y: 184, distance: 20.4
click at [601, 184] on label "Name: 108-1920w.jpg" at bounding box center [613, 183] width 98 height 7
drag, startPoint x: 602, startPoint y: 184, endPoint x: 580, endPoint y: 183, distance: 21.8
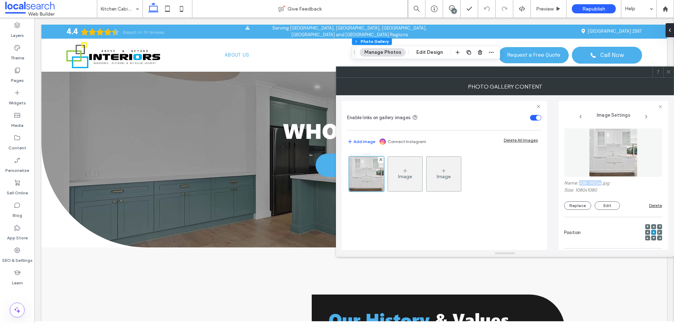
click at [580, 183] on label "Name: 108-1920w.jpg" at bounding box center [613, 183] width 98 height 7
copy label "108-1920w"
click at [667, 71] on icon at bounding box center [668, 71] width 5 height 5
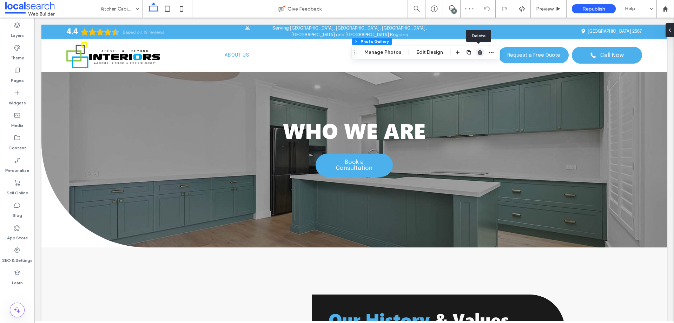
click at [479, 54] on use "button" at bounding box center [480, 52] width 4 height 5
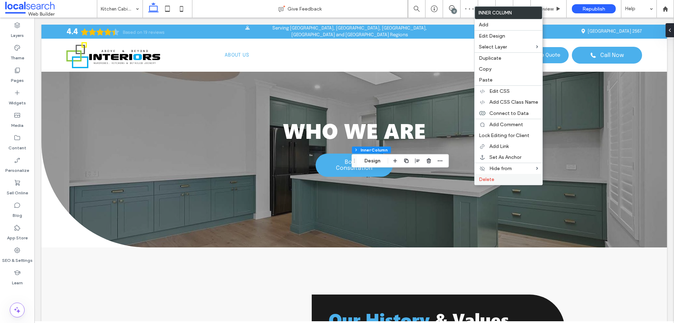
click at [483, 182] on span "Delete" at bounding box center [486, 179] width 15 height 6
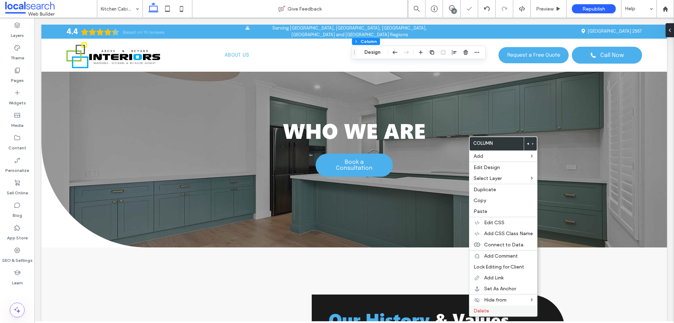
click at [490, 307] on div "Delete" at bounding box center [504, 310] width 68 height 11
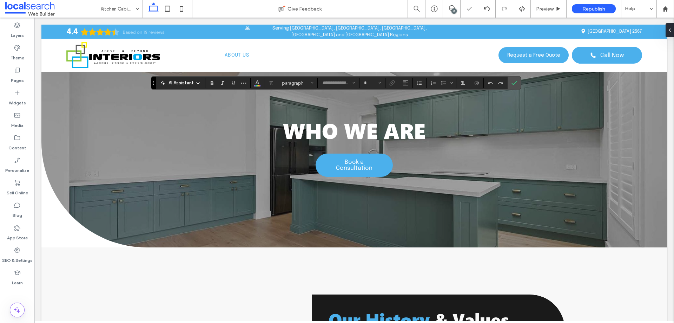
type input "**********"
type input "**"
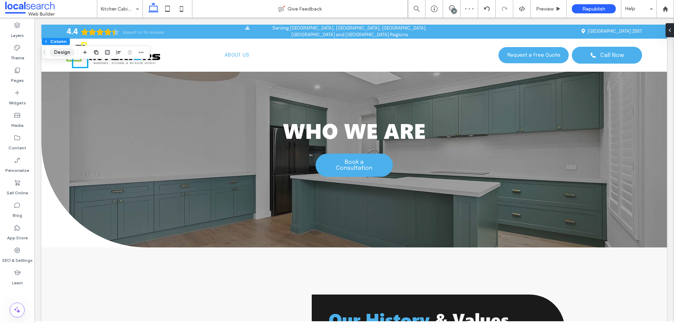
click at [60, 48] on button "Design" at bounding box center [62, 52] width 25 height 8
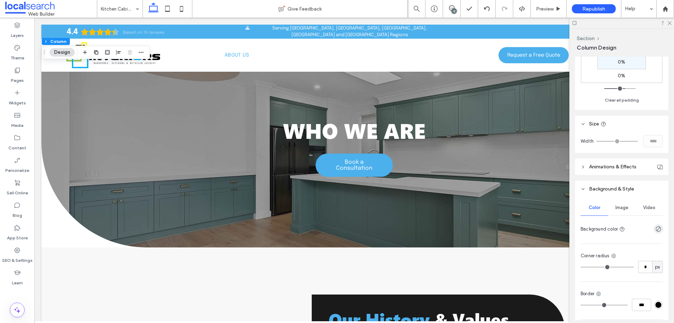
scroll to position [271, 0]
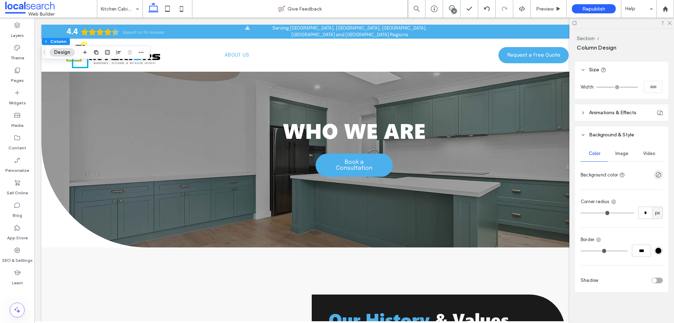
click at [625, 152] on span "Image" at bounding box center [622, 154] width 13 height 6
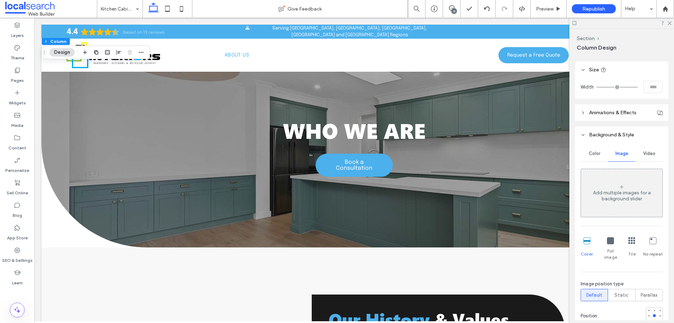
click at [617, 181] on div "Add multiple images for a background slider" at bounding box center [621, 193] width 81 height 46
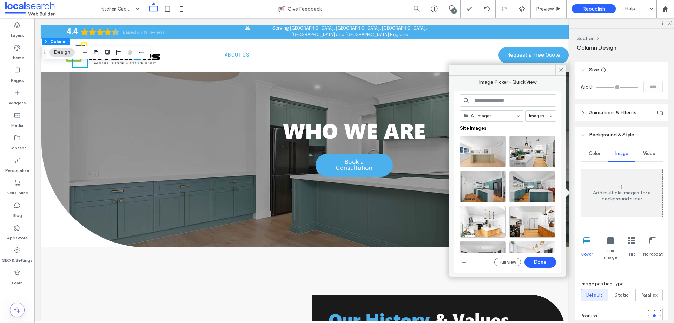
click at [483, 102] on input at bounding box center [508, 100] width 96 height 13
paste input "*********"
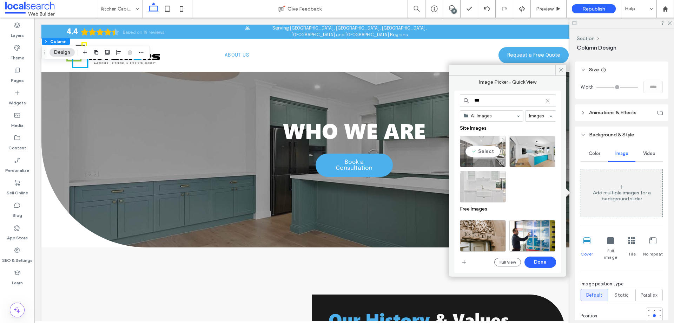
type input "***"
click at [478, 149] on div "Select" at bounding box center [483, 152] width 46 height 32
click at [540, 262] on button "Done" at bounding box center [541, 261] width 32 height 11
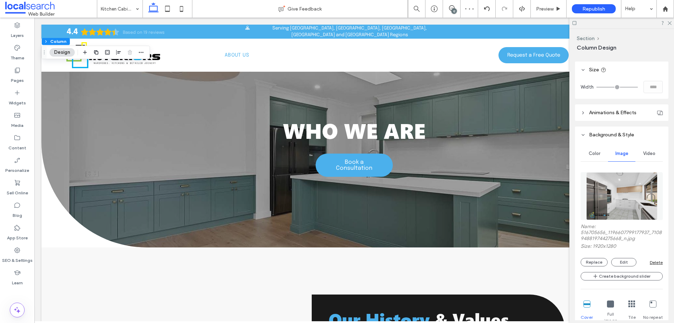
scroll to position [528, 0]
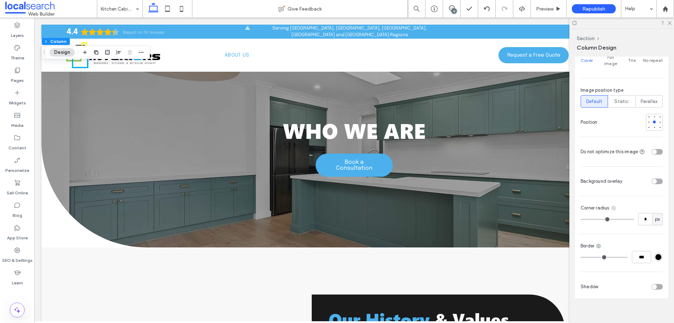
click at [612, 205] on icon at bounding box center [614, 208] width 6 height 6
click at [574, 264] on div "Bottom left" at bounding box center [585, 270] width 63 height 13
click at [624, 206] on use at bounding box center [624, 208] width 5 height 5
click at [586, 272] on span "Bottom left" at bounding box center [590, 270] width 24 height 7
click at [652, 179] on div "toggle" at bounding box center [654, 181] width 5 height 5
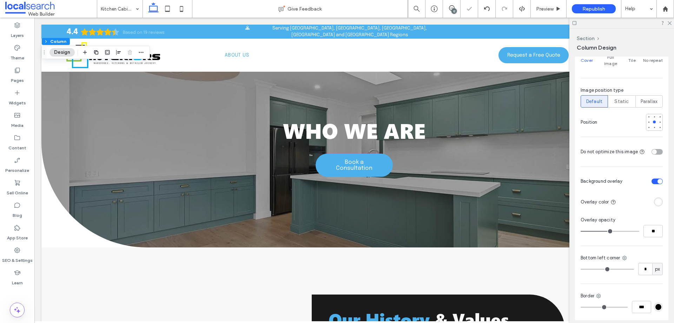
click at [653, 202] on div "Color Image Video Name: 516705656_1196607799177937_7108948819744275668_n.jpg Si…" at bounding box center [621, 117] width 93 height 462
click at [656, 199] on div "rgba(255, 255, 255, 1)" at bounding box center [659, 202] width 6 height 6
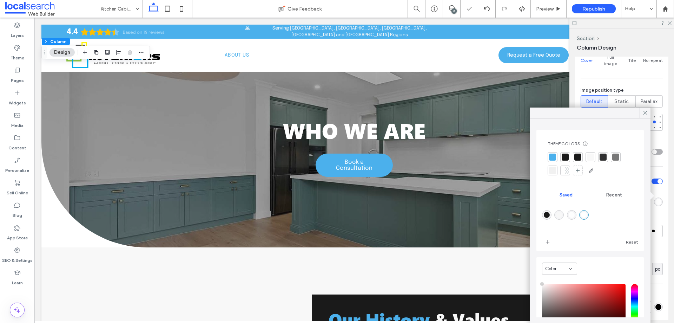
click at [564, 156] on div at bounding box center [565, 156] width 7 height 7
click at [658, 227] on input "**" at bounding box center [653, 231] width 19 height 12
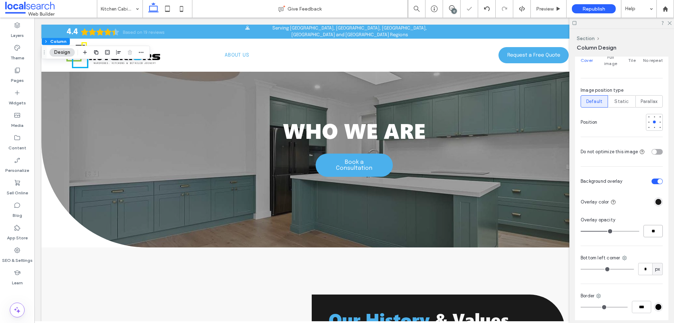
type input "**"
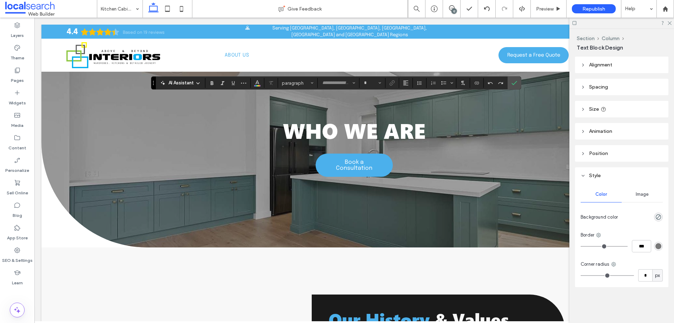
type input "**********"
type input "**"
click at [256, 83] on use "Color" at bounding box center [257, 82] width 4 height 4
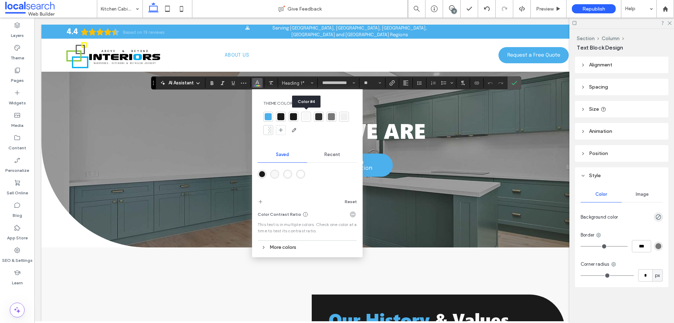
click at [308, 115] on div at bounding box center [306, 116] width 7 height 7
click at [518, 84] on label "Confirm" at bounding box center [514, 83] width 11 height 13
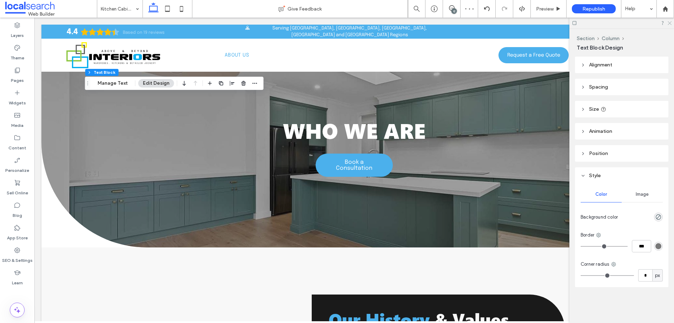
click at [670, 25] on icon at bounding box center [669, 22] width 5 height 5
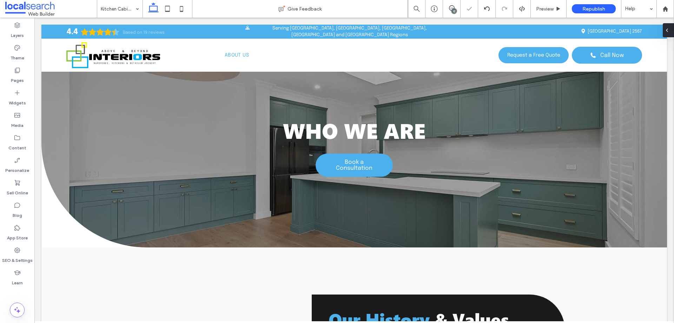
type input "**"
type input "****"
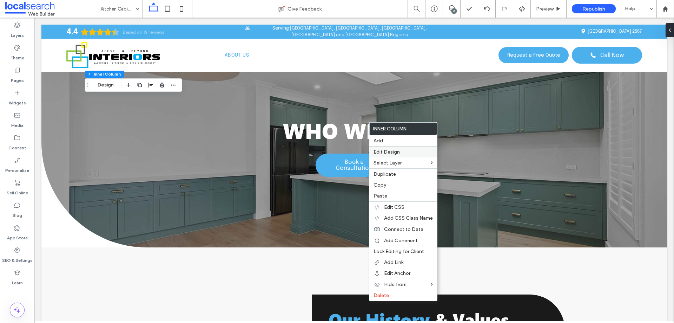
click at [395, 150] on span "Edit Design" at bounding box center [387, 152] width 26 height 6
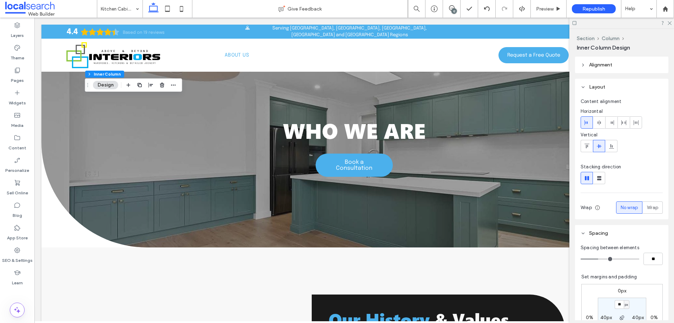
click at [608, 72] on header "Alignment" at bounding box center [621, 65] width 93 height 17
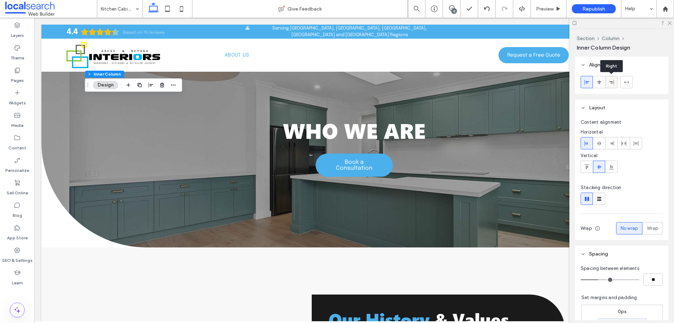
click at [614, 82] on icon at bounding box center [612, 82] width 6 height 6
click at [671, 24] on use at bounding box center [670, 23] width 4 height 4
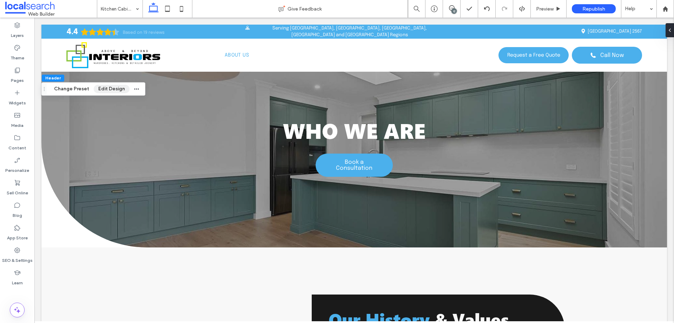
click at [99, 86] on button "Edit Design" at bounding box center [112, 89] width 36 height 8
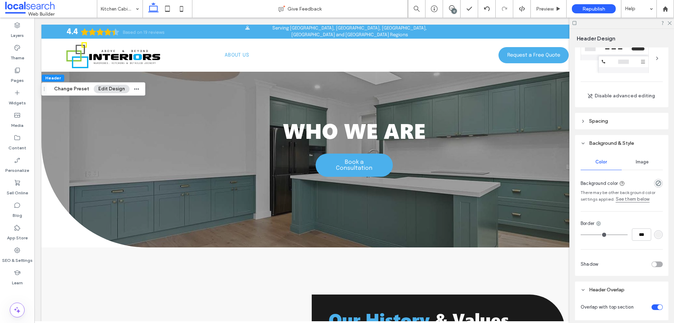
scroll to position [47, 0]
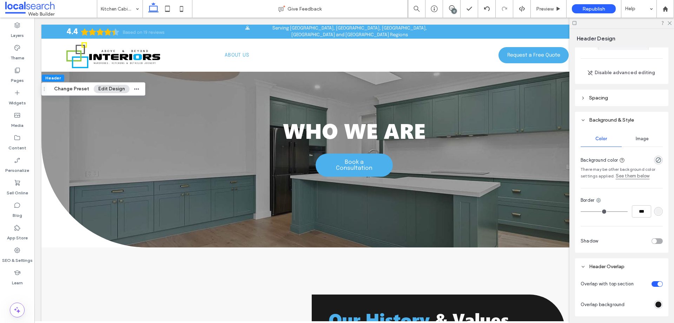
click at [656, 302] on div "rgba(26,26,26,1)" at bounding box center [659, 304] width 6 height 6
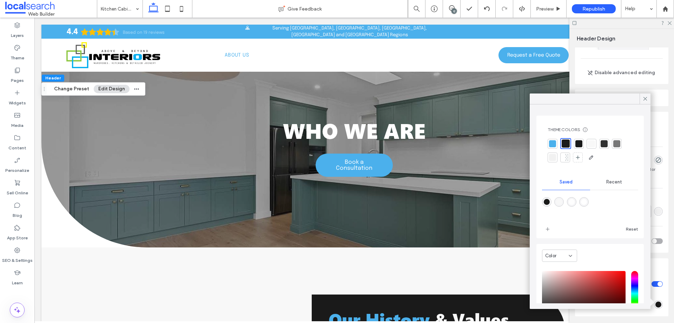
click at [601, 184] on div "Recent" at bounding box center [614, 181] width 48 height 15
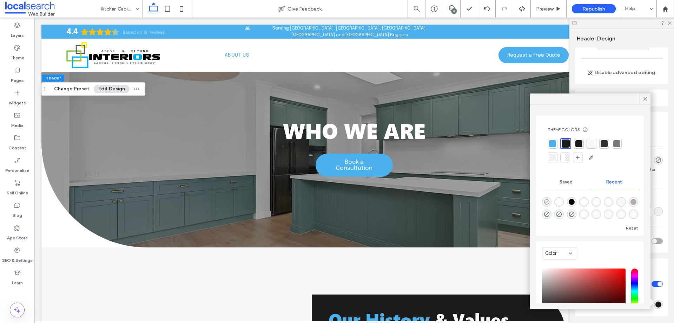
click at [550, 201] on use "rgba(0, 0, 0, 0)" at bounding box center [546, 201] width 5 height 5
type input "*******"
type input "*"
type input "**"
click at [647, 98] on use at bounding box center [646, 99] width 4 height 4
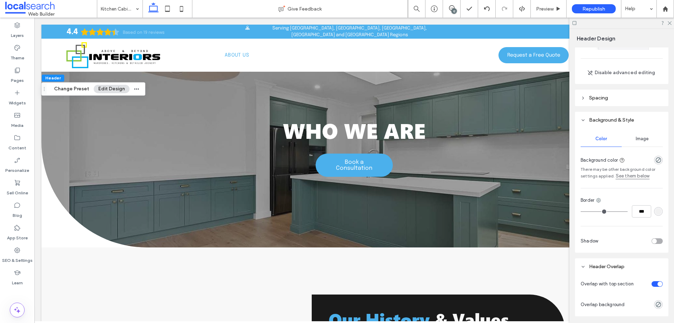
click at [654, 281] on div "toggle" at bounding box center [657, 284] width 11 height 6
click at [653, 283] on div "toggle" at bounding box center [654, 283] width 5 height 5
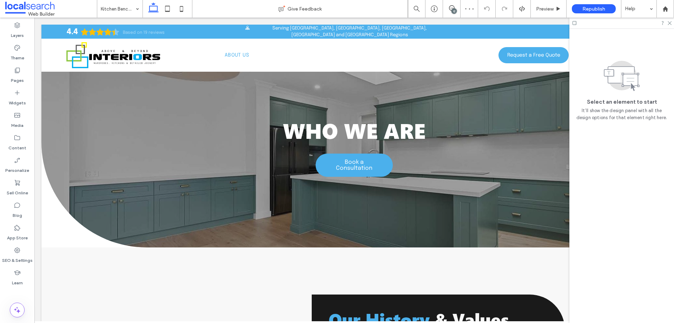
click at [120, 13] on input at bounding box center [118, 9] width 35 height 18
click at [122, 7] on input at bounding box center [118, 9] width 35 height 18
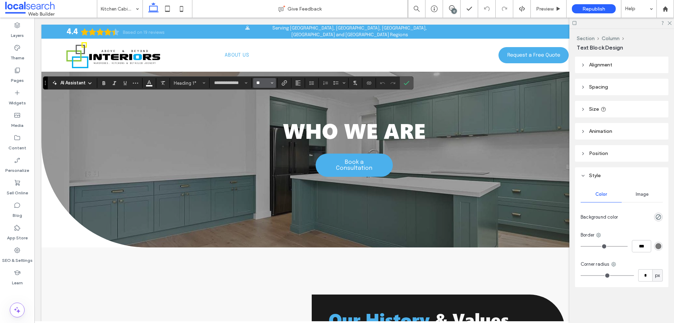
click at [262, 80] on input "**" at bounding box center [263, 83] width 14 height 6
type input "**"
click at [411, 81] on label "Confirm" at bounding box center [406, 83] width 11 height 13
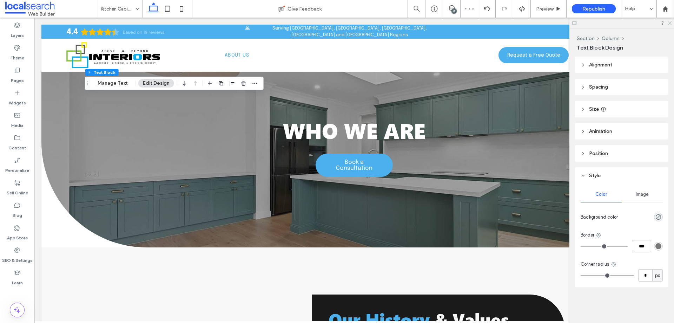
click at [671, 24] on icon at bounding box center [669, 22] width 5 height 5
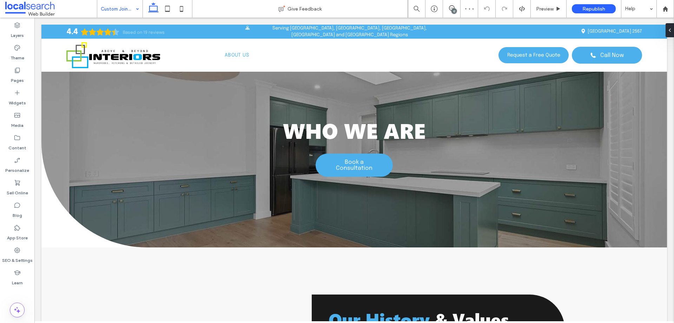
type input "**********"
type input "**"
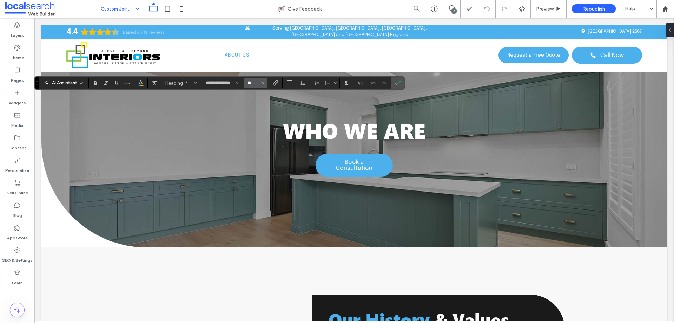
click at [253, 83] on input "**" at bounding box center [254, 83] width 14 height 6
type input "**"
click at [397, 80] on icon "Confirm" at bounding box center [398, 83] width 6 height 6
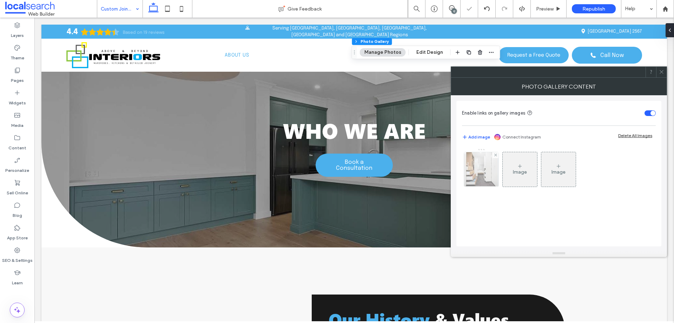
click at [473, 169] on img at bounding box center [482, 169] width 52 height 34
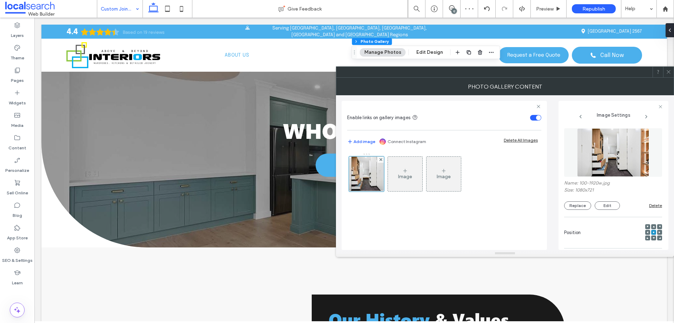
click at [582, 183] on label "Name: 100-1920w.jpg" at bounding box center [613, 183] width 98 height 7
copy label "100"
click at [671, 73] on icon at bounding box center [668, 71] width 5 height 5
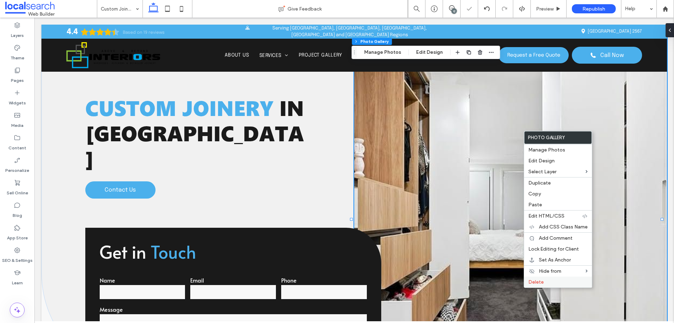
click at [534, 279] on span "Delete" at bounding box center [536, 282] width 15 height 6
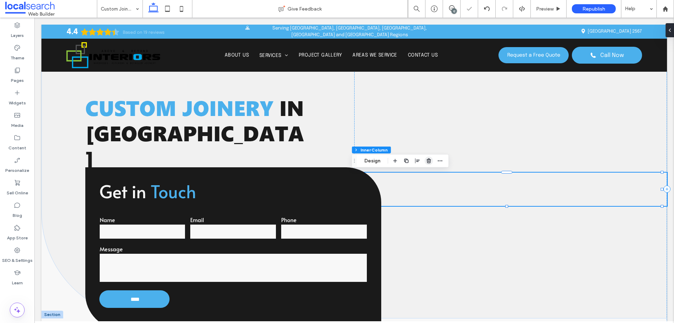
click at [428, 163] on use "button" at bounding box center [429, 160] width 4 height 5
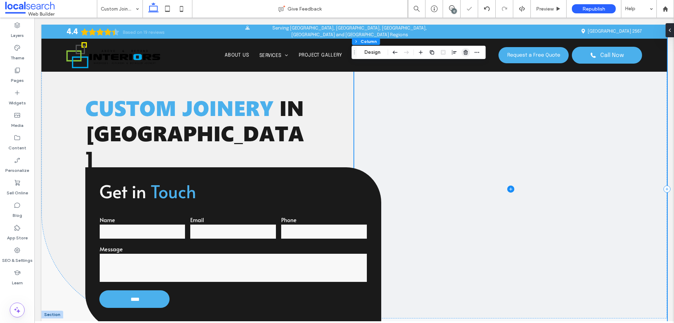
click at [462, 54] on span "button" at bounding box center [466, 52] width 8 height 8
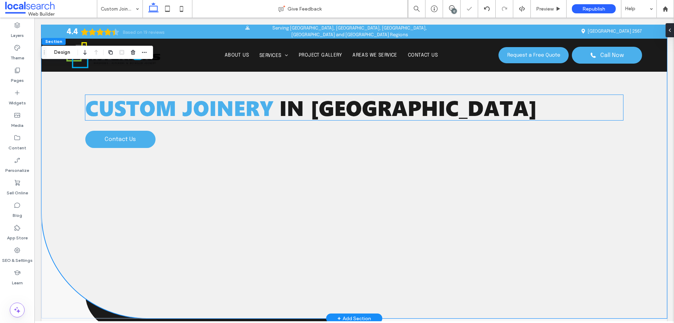
click at [338, 110] on span "in [GEOGRAPHIC_DATA]" at bounding box center [409, 107] width 258 height 28
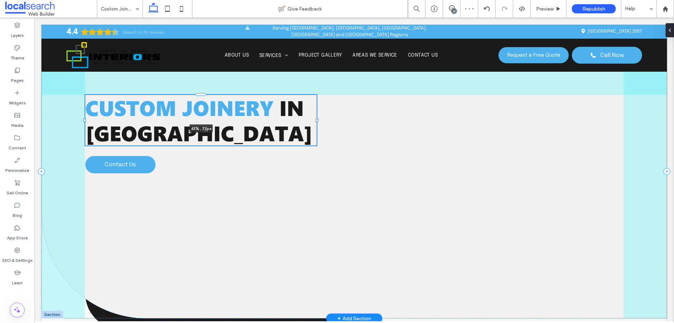
drag, startPoint x: 619, startPoint y: 109, endPoint x: 317, endPoint y: 89, distance: 302.7
click at [317, 89] on div "Custom Joinery in [GEOGRAPHIC_DATA] 43% , 72px Contact Us" at bounding box center [354, 172] width 626 height 294
type input "**"
type input "****"
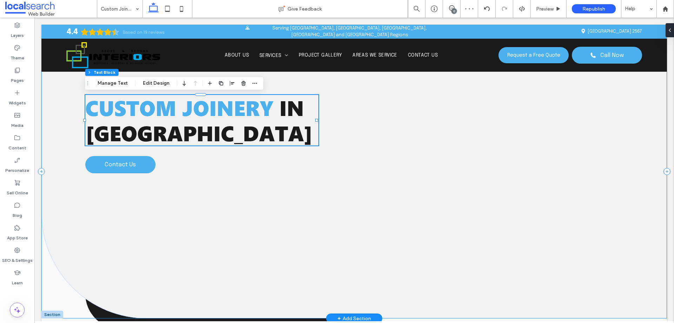
click at [426, 246] on div "Custom Joinery in [GEOGRAPHIC_DATA] 43% , 72px Contact Us" at bounding box center [354, 172] width 626 height 294
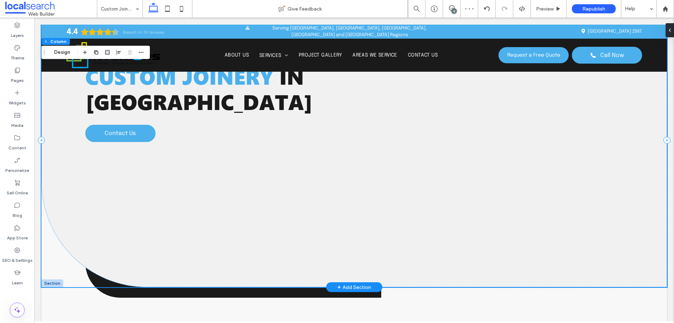
scroll to position [47, 0]
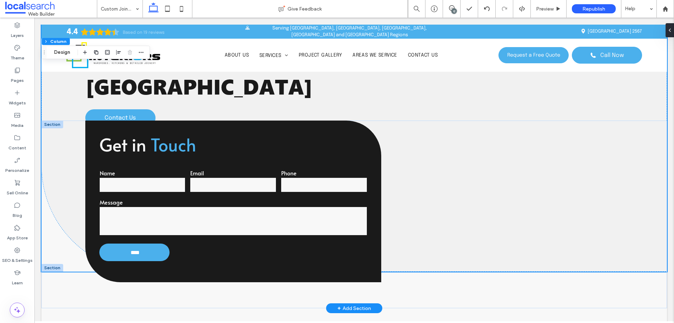
click at [55, 123] on div at bounding box center [52, 124] width 22 height 8
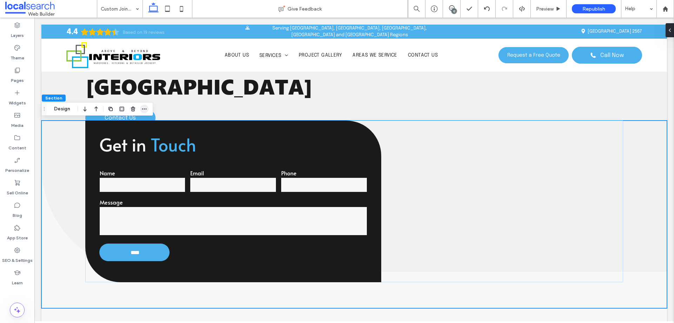
click at [145, 106] on icon "button" at bounding box center [145, 109] width 6 height 6
click at [61, 112] on button "Design" at bounding box center [62, 109] width 25 height 8
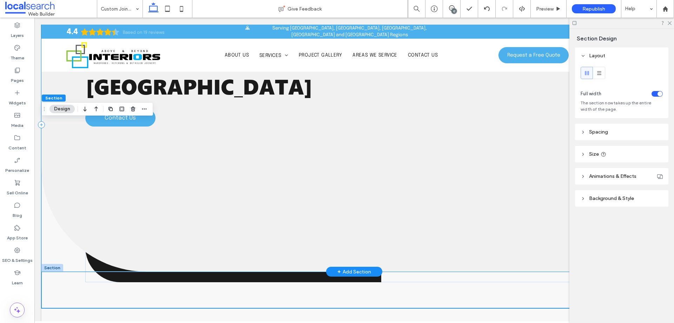
click at [289, 155] on div "Custom Joinery in [GEOGRAPHIC_DATA] Contact Us" at bounding box center [354, 125] width 626 height 294
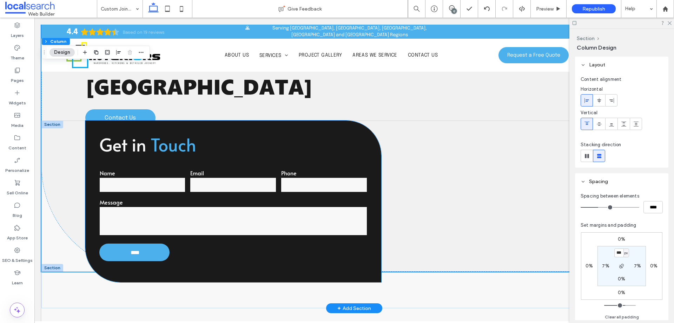
click at [196, 275] on div "Get in Touch Name Email Phone Message **** Thank you for contacting Above & Bey…" at bounding box center [233, 201] width 296 height 162
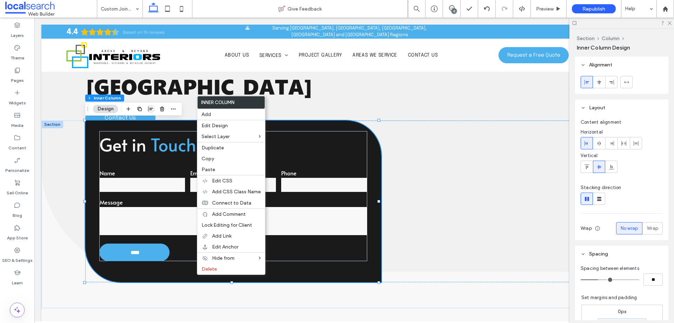
click at [152, 110] on icon "button" at bounding box center [151, 109] width 6 height 6
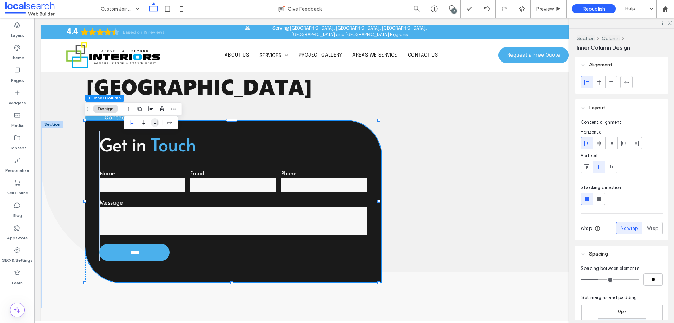
click at [156, 122] on icon "flex-end" at bounding box center [155, 123] width 6 height 6
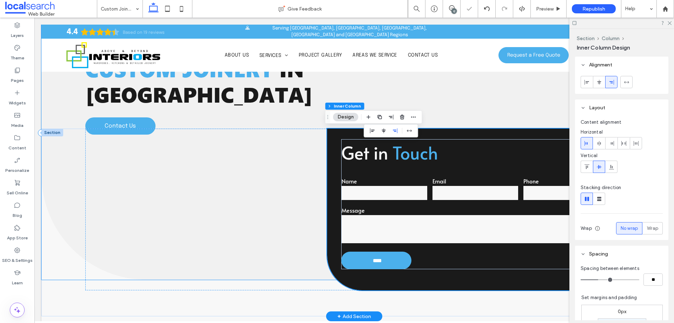
scroll to position [0, 0]
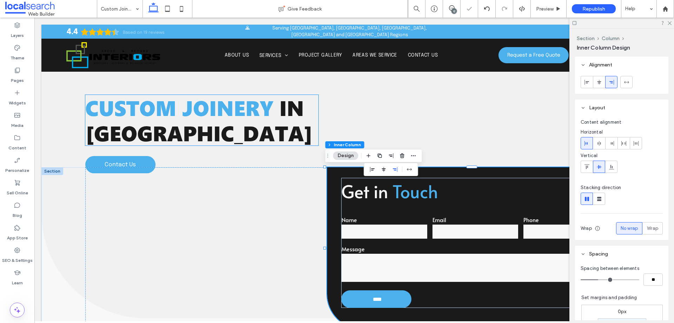
click at [243, 126] on span "in [GEOGRAPHIC_DATA]" at bounding box center [199, 120] width 228 height 54
click at [243, 126] on div "Custom Joinery in [GEOGRAPHIC_DATA]" at bounding box center [202, 120] width 234 height 51
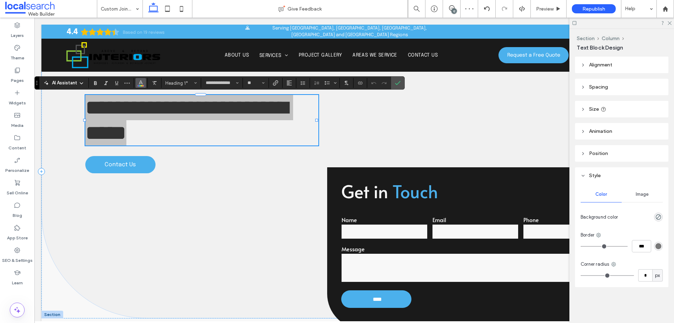
click at [141, 83] on use "Color" at bounding box center [141, 82] width 4 height 4
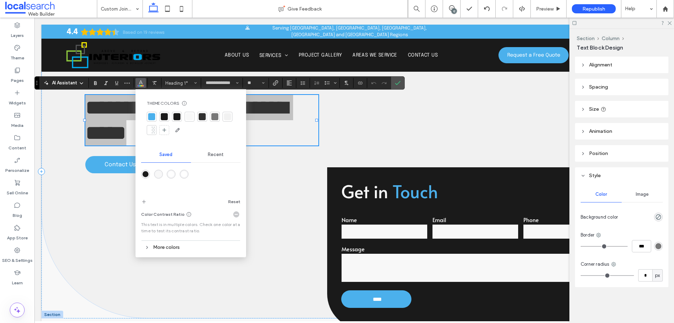
click at [188, 116] on div at bounding box center [189, 116] width 7 height 7
click at [398, 81] on icon "Confirm" at bounding box center [398, 83] width 6 height 6
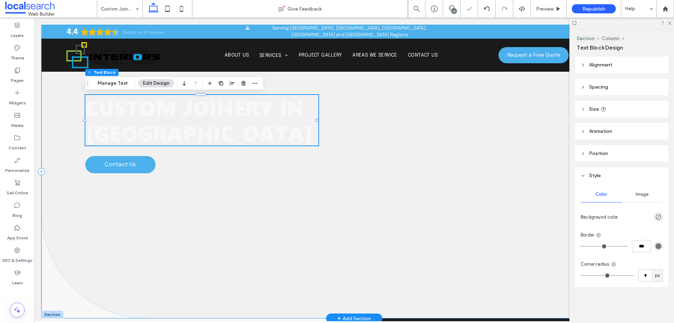
click at [389, 102] on div "Custom Joinery in [GEOGRAPHIC_DATA] Contact Us" at bounding box center [354, 172] width 626 height 294
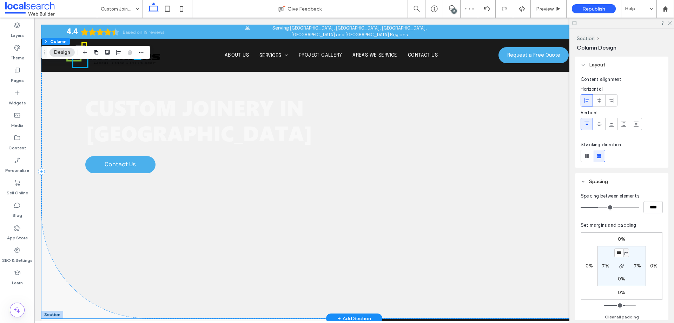
click at [389, 102] on div "Custom Joinery in [GEOGRAPHIC_DATA] Contact Us" at bounding box center [354, 172] width 626 height 294
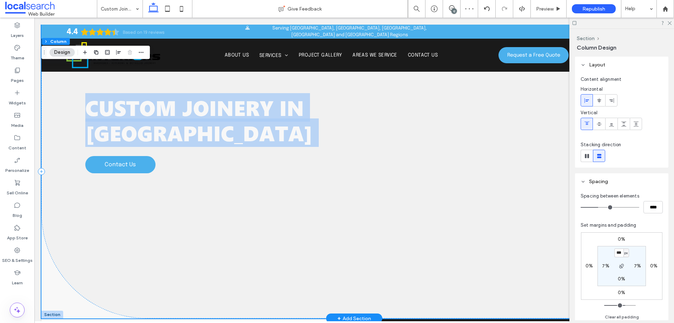
click at [389, 102] on div "Custom Joinery in [GEOGRAPHIC_DATA] Contact Us" at bounding box center [354, 172] width 626 height 294
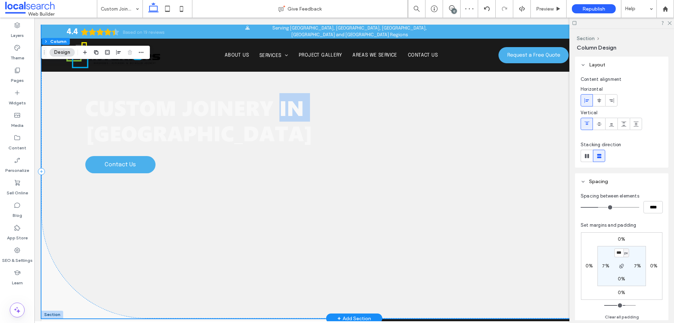
click at [389, 102] on div "Custom Joinery in [GEOGRAPHIC_DATA] Contact Us" at bounding box center [354, 172] width 626 height 294
click at [507, 128] on div "Custom Joinery in [GEOGRAPHIC_DATA] Contact Us" at bounding box center [354, 172] width 626 height 294
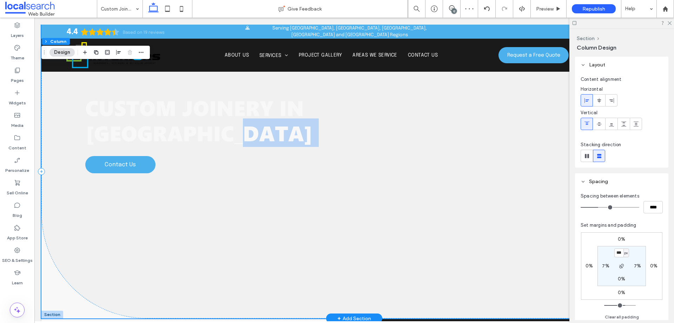
click at [507, 128] on div "Custom Joinery in [GEOGRAPHIC_DATA] Contact Us" at bounding box center [354, 172] width 626 height 294
click at [135, 249] on div "Custom Joinery in [GEOGRAPHIC_DATA] Contact Us" at bounding box center [354, 172] width 626 height 294
click at [135, 248] on div "Custom Joinery in [GEOGRAPHIC_DATA] Contact Us" at bounding box center [354, 172] width 626 height 294
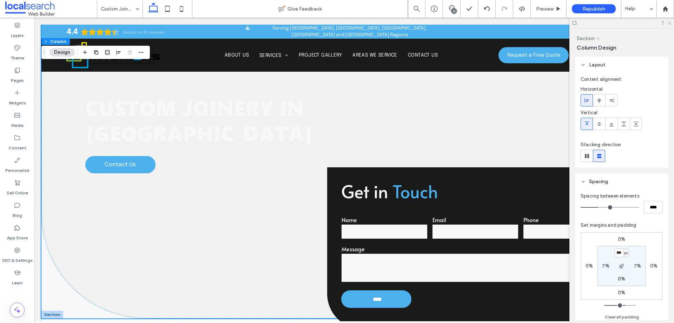
click at [671, 22] on use at bounding box center [670, 23] width 4 height 4
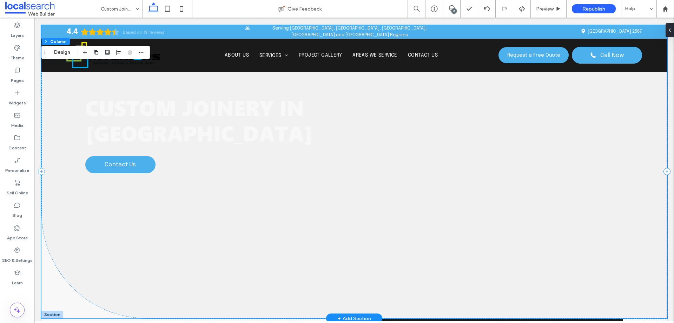
click at [604, 91] on div "Custom Joinery in [GEOGRAPHIC_DATA] Contact Us" at bounding box center [354, 172] width 626 height 294
click at [619, 96] on div "Custom Joinery in [GEOGRAPHIC_DATA] Contact Us" at bounding box center [354, 172] width 626 height 294
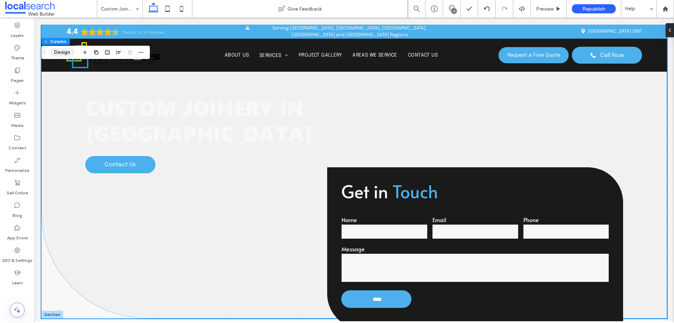
click at [63, 54] on button "Design" at bounding box center [62, 52] width 25 height 8
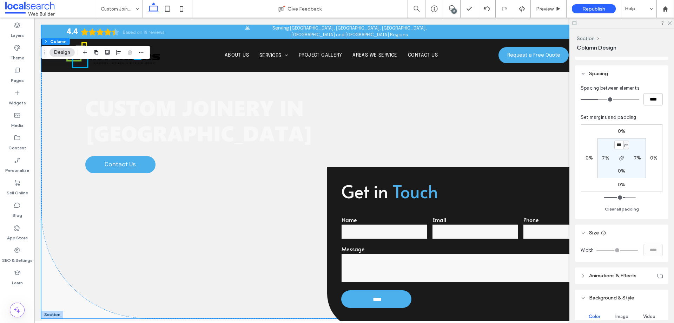
scroll to position [164, 0]
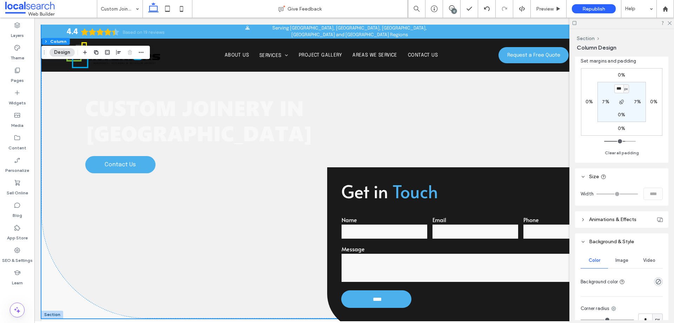
click at [619, 261] on span "Image" at bounding box center [622, 260] width 13 height 6
click at [618, 279] on div "Add multiple images for a background slider" at bounding box center [621, 299] width 81 height 46
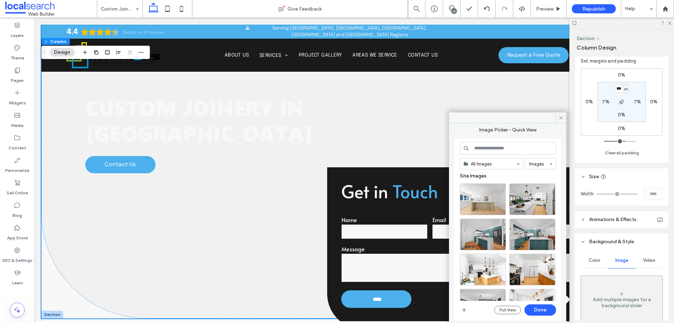
click at [483, 155] on div "All Images Images Site Images Full View Done" at bounding box center [508, 229] width 96 height 175
click at [485, 149] on input at bounding box center [508, 148] width 96 height 13
paste input "***"
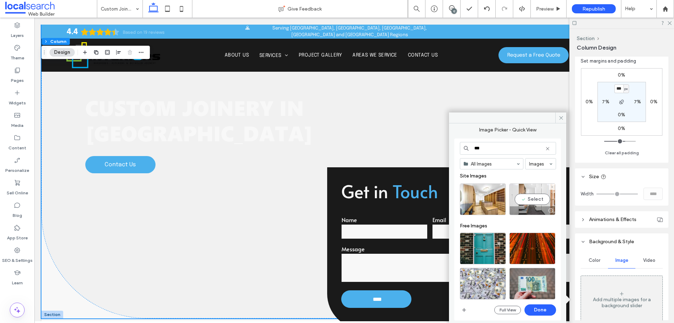
type input "***"
click at [548, 194] on div "Select" at bounding box center [533, 199] width 46 height 32
click at [548, 312] on button "Done" at bounding box center [541, 309] width 32 height 11
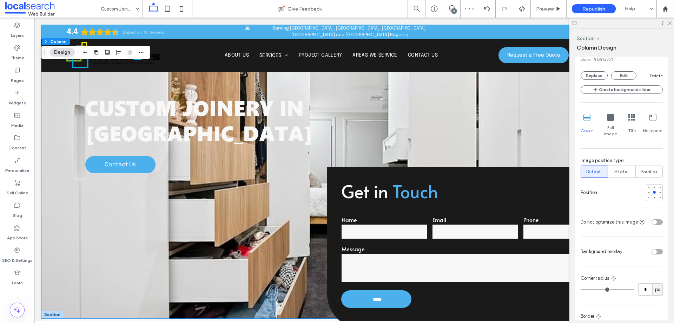
scroll to position [468, 0]
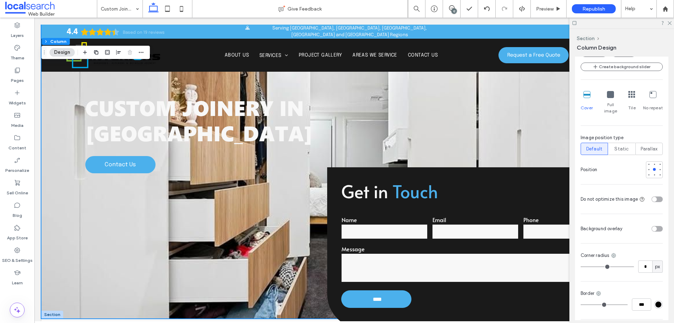
click at [656, 226] on div "toggle" at bounding box center [657, 229] width 11 height 6
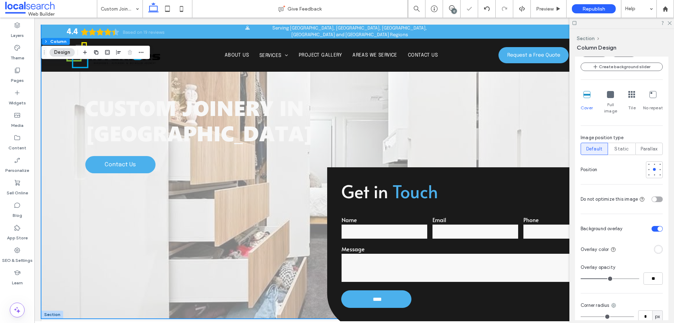
click at [656, 246] on div "rgba(255, 255, 255, 1)" at bounding box center [659, 249] width 6 height 6
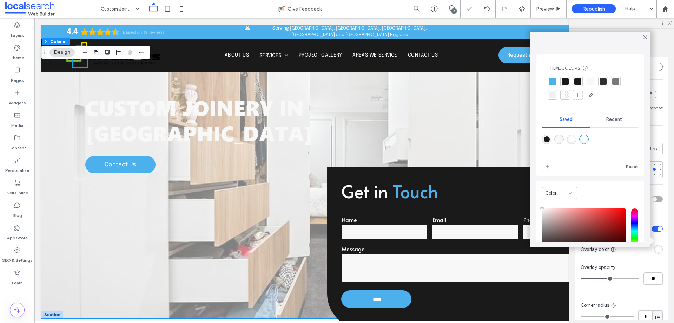
click at [577, 79] on div at bounding box center [578, 81] width 7 height 7
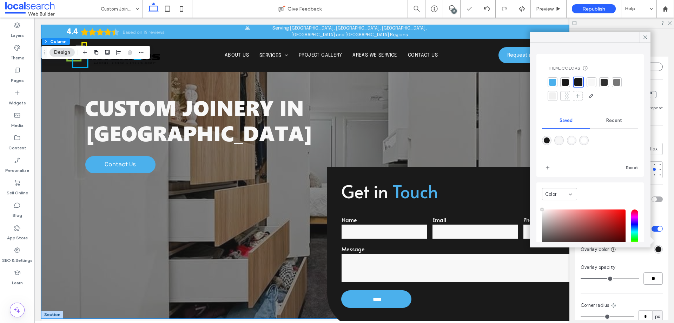
click at [649, 272] on input "**" at bounding box center [653, 278] width 19 height 12
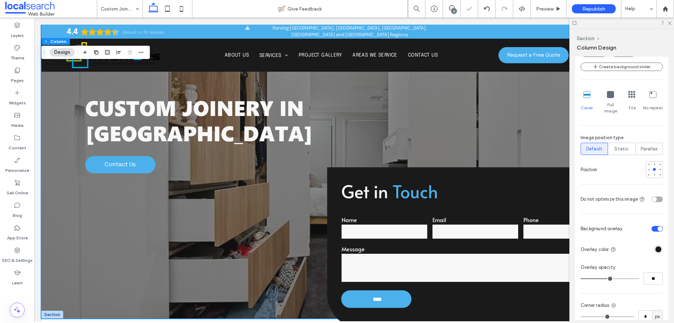
click at [668, 25] on div at bounding box center [622, 23] width 105 height 11
click at [672, 23] on div at bounding box center [622, 23] width 105 height 11
click at [672, 24] on icon at bounding box center [669, 22] width 5 height 5
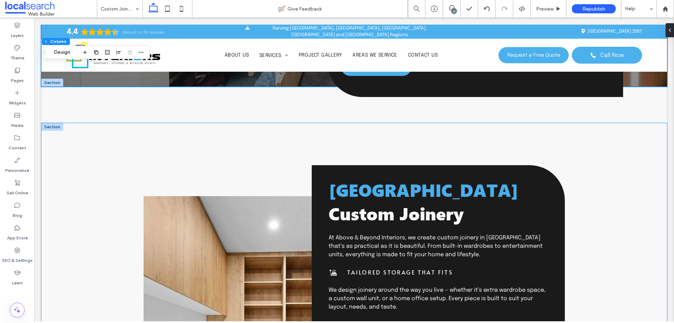
scroll to position [257, 0]
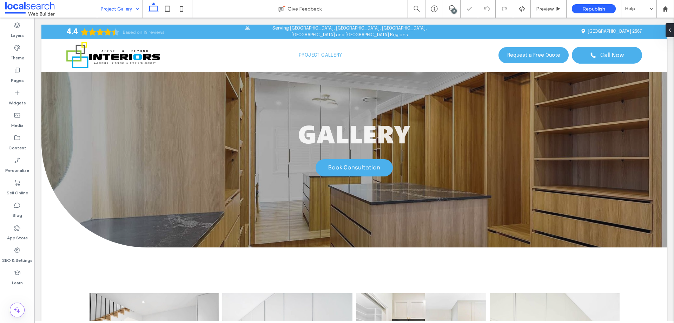
click at [135, 6] on div "Project Gallery" at bounding box center [119, 9] width 45 height 18
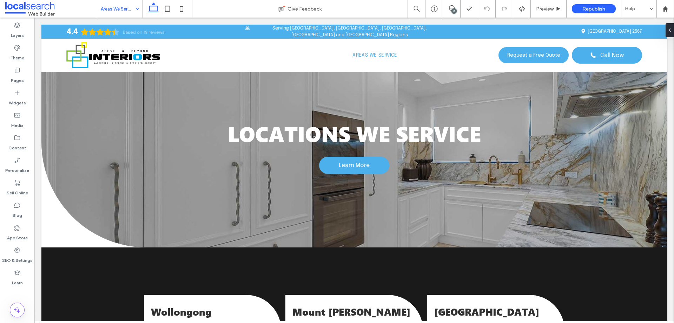
click at [125, 13] on input at bounding box center [118, 9] width 35 height 18
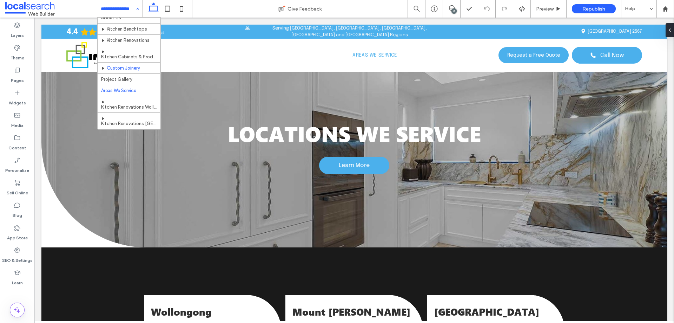
scroll to position [24, 0]
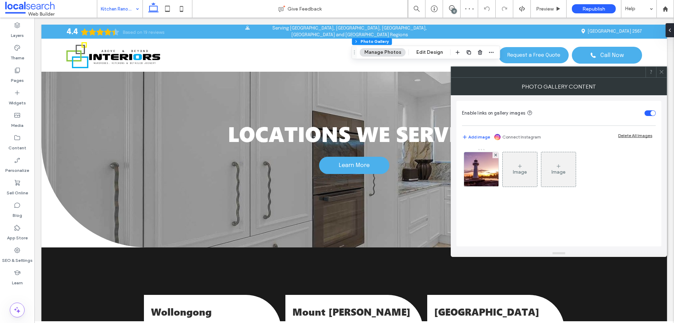
click at [480, 170] on img at bounding box center [482, 169] width 52 height 34
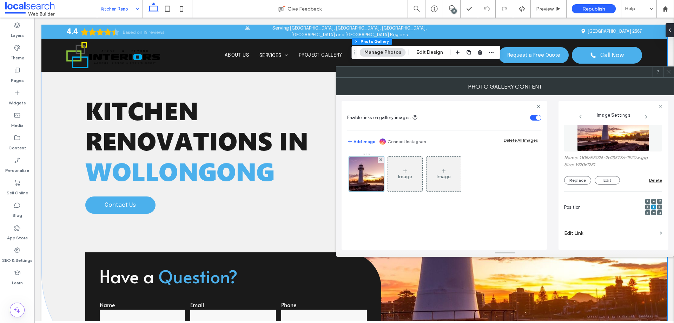
scroll to position [25, 0]
click at [592, 153] on div at bounding box center [613, 127] width 98 height 55
click at [592, 157] on label "Name: 1105695026-2b138776-1920w.jpg" at bounding box center [613, 158] width 98 height 7
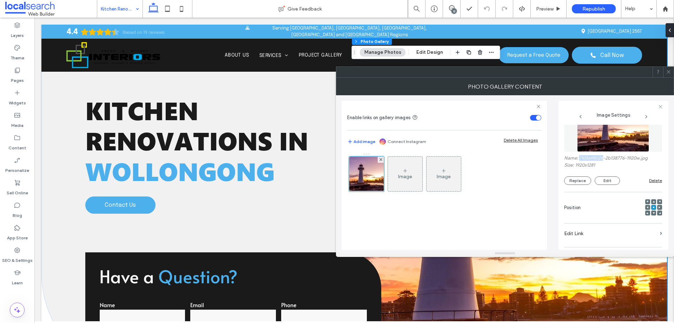
copy label "1105695026"
click at [671, 72] on icon at bounding box center [668, 71] width 5 height 5
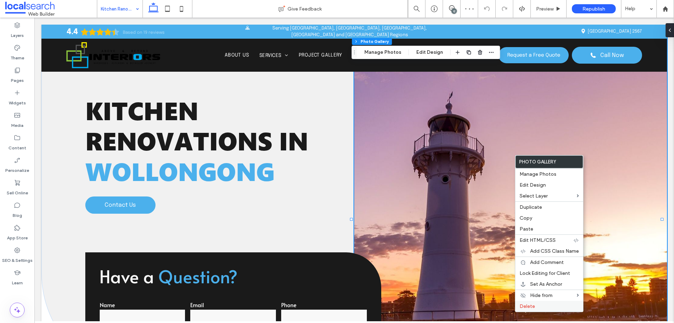
click at [541, 303] on label "Delete" at bounding box center [549, 306] width 59 height 6
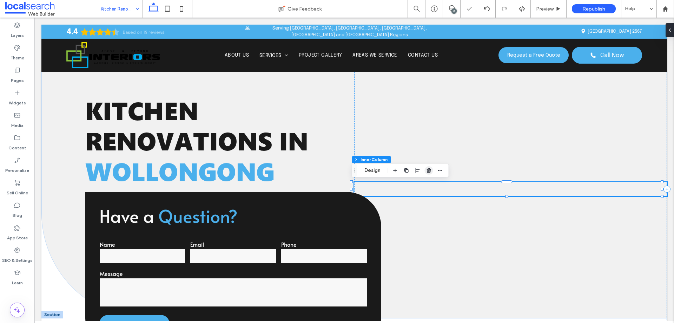
click at [433, 168] on span "button" at bounding box center [429, 170] width 8 height 8
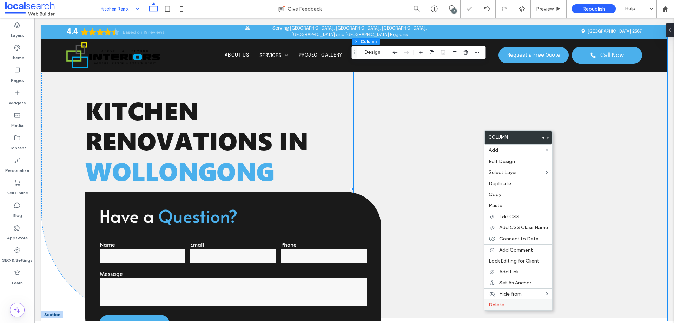
click at [516, 306] on label "Delete" at bounding box center [518, 305] width 59 height 6
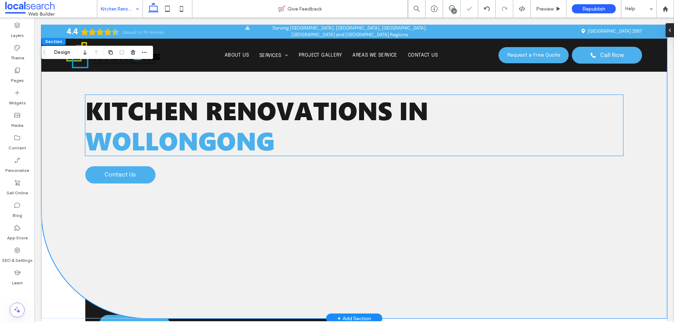
click at [367, 127] on h1 "Kitchen Renovations in [GEOGRAPHIC_DATA]" at bounding box center [354, 125] width 538 height 61
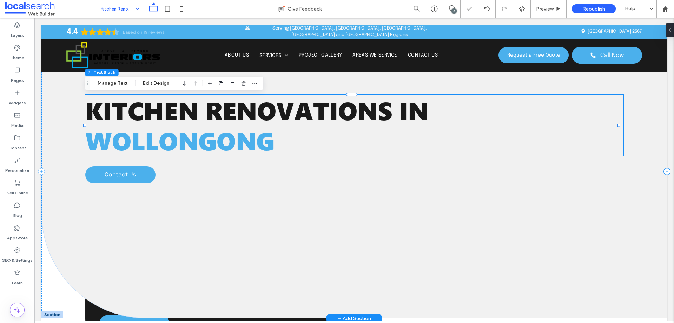
click at [357, 111] on span "Kitchen Renovations in" at bounding box center [256, 110] width 343 height 34
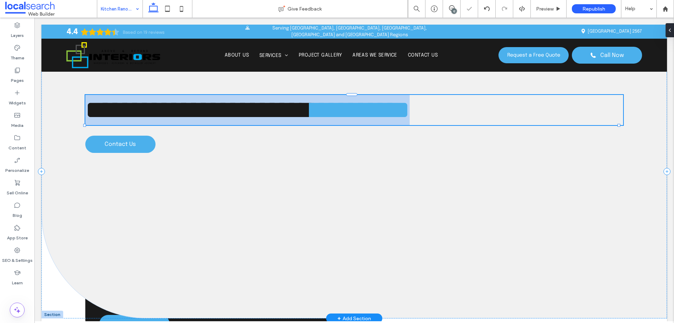
type input "**********"
type input "**"
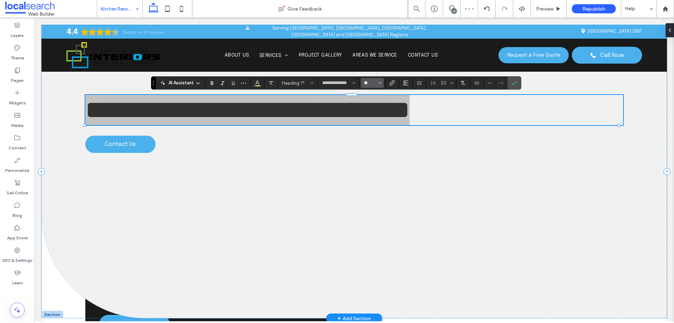
click at [367, 81] on input "**" at bounding box center [371, 83] width 14 height 6
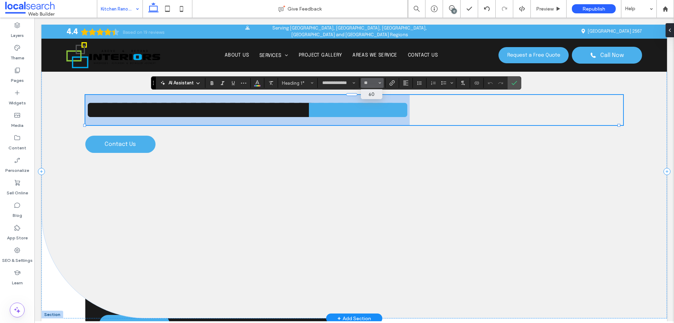
type input "**"
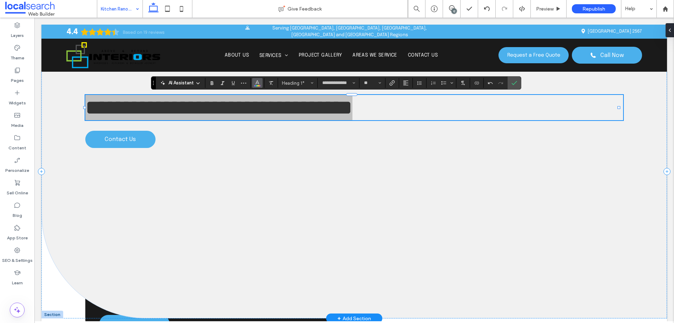
click at [260, 81] on icon "Color" at bounding box center [258, 82] width 6 height 6
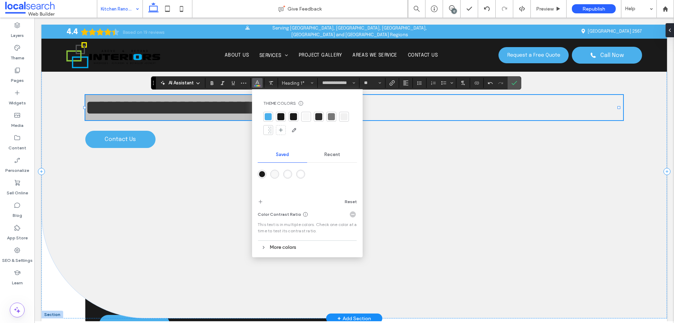
drag, startPoint x: 305, startPoint y: 117, endPoint x: 351, endPoint y: 102, distance: 48.0
click at [306, 117] on div at bounding box center [306, 116] width 7 height 7
click at [514, 79] on span "Confirm" at bounding box center [513, 83] width 3 height 13
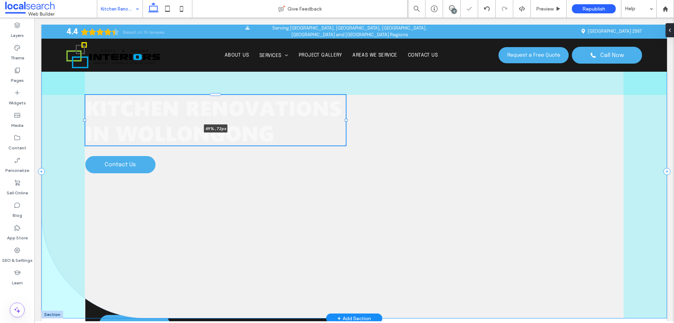
drag, startPoint x: 619, startPoint y: 107, endPoint x: 346, endPoint y: 100, distance: 273.0
click at [85, 95] on div at bounding box center [85, 95] width 0 height 0
type input "**"
type input "****"
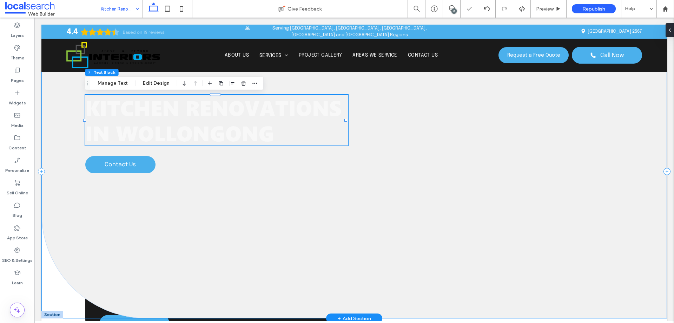
click at [416, 125] on div "Kitchen Renovations in [GEOGRAPHIC_DATA] 49% , 72px Contact Us" at bounding box center [354, 172] width 626 height 294
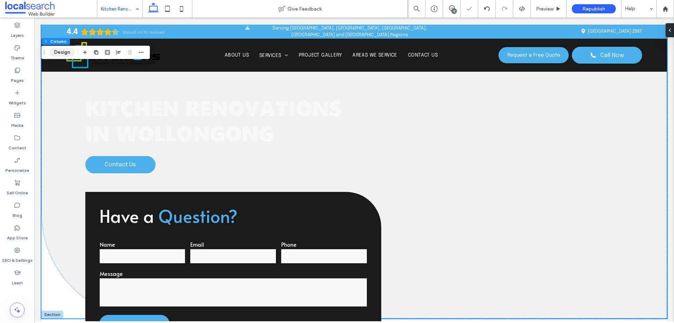
click at [64, 52] on button "Design" at bounding box center [62, 52] width 25 height 8
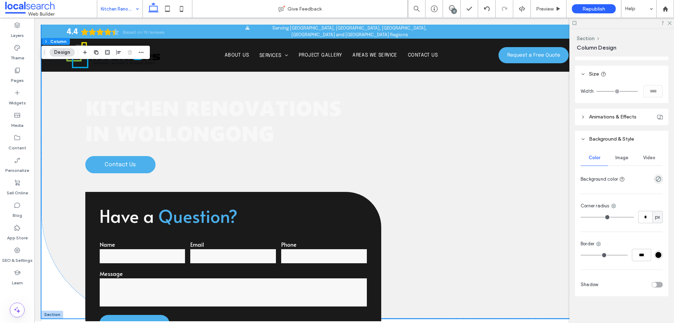
scroll to position [271, 0]
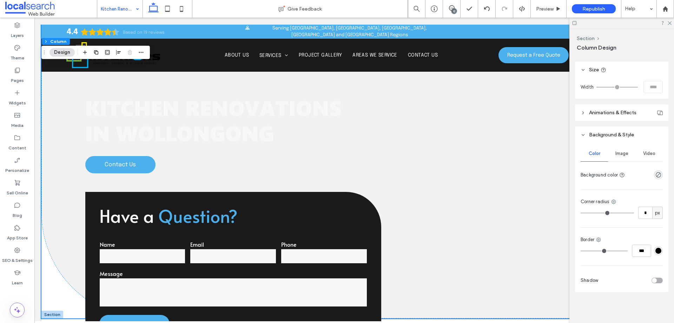
click at [625, 156] on span "Image" at bounding box center [622, 154] width 13 height 6
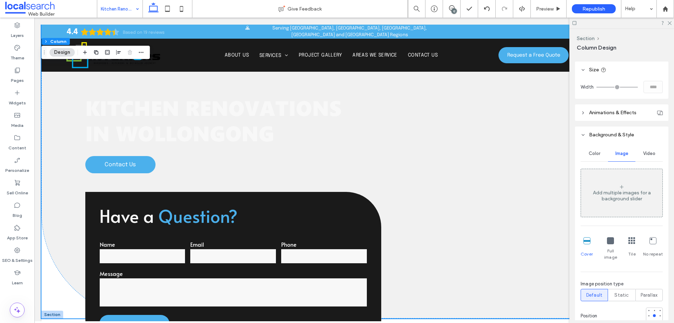
click at [612, 190] on div "Add multiple images for a background slider" at bounding box center [621, 196] width 81 height 12
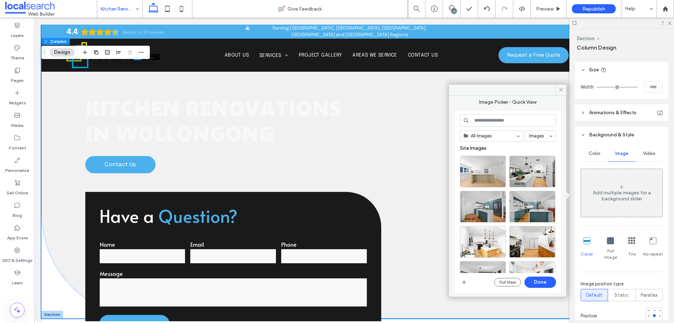
click at [494, 119] on input at bounding box center [508, 120] width 96 height 13
paste input "**********"
type input "**********"
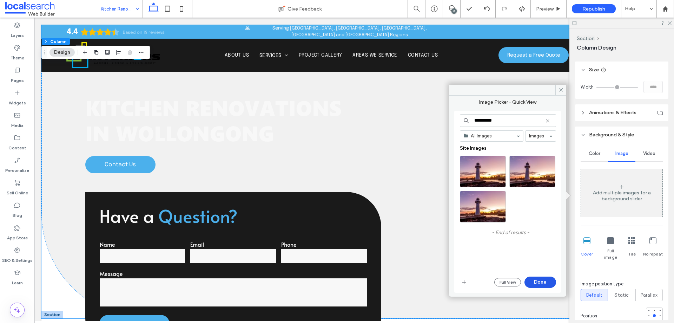
click at [545, 282] on button "Done" at bounding box center [541, 281] width 32 height 11
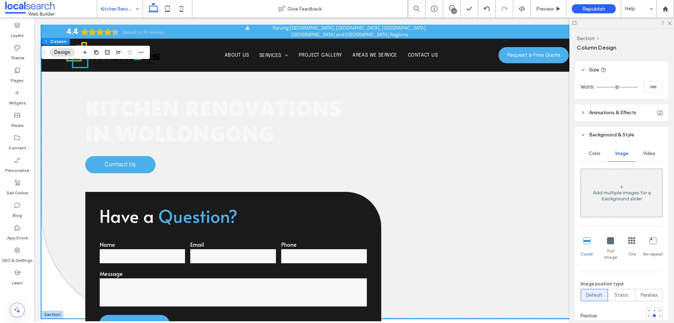
click at [632, 194] on div "Add multiple images for a background slider" at bounding box center [621, 196] width 81 height 12
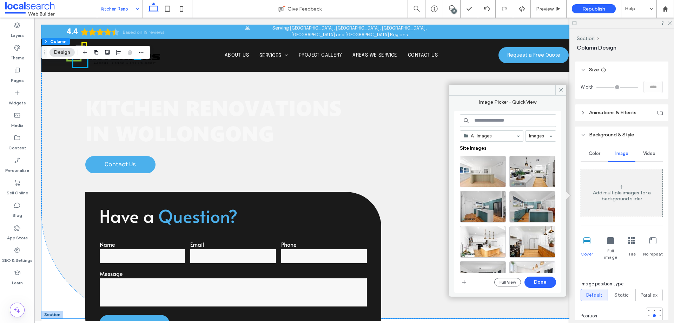
click at [496, 120] on input at bounding box center [508, 120] width 96 height 13
paste input "**********"
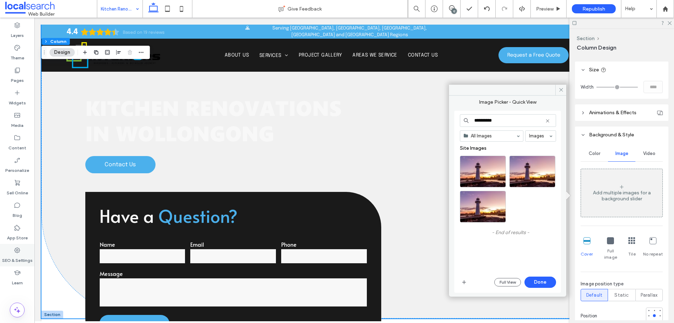
type input "**********"
click at [20, 249] on icon at bounding box center [17, 250] width 7 height 7
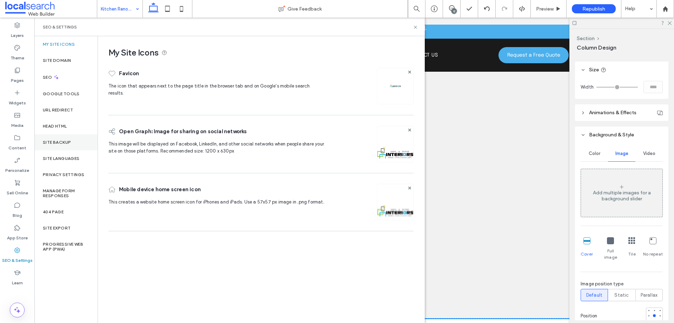
click at [85, 143] on div "Site Backup" at bounding box center [65, 142] width 63 height 16
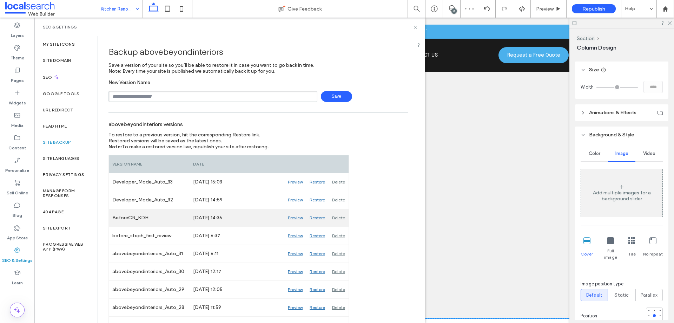
click at [296, 217] on div "Preview" at bounding box center [296, 218] width 22 height 18
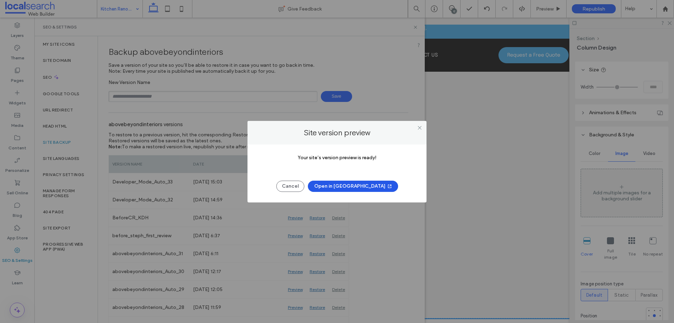
click at [356, 185] on button "Open in [GEOGRAPHIC_DATA]" at bounding box center [353, 186] width 90 height 11
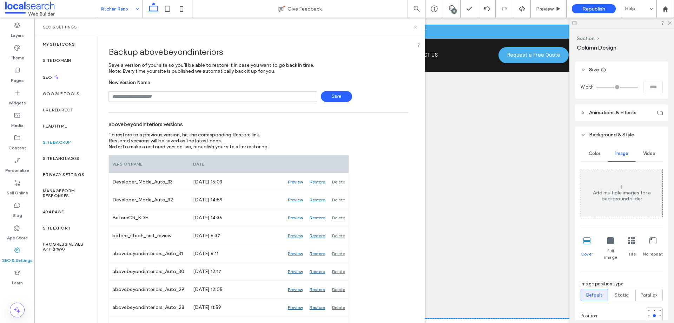
click at [414, 27] on icon at bounding box center [415, 27] width 5 height 5
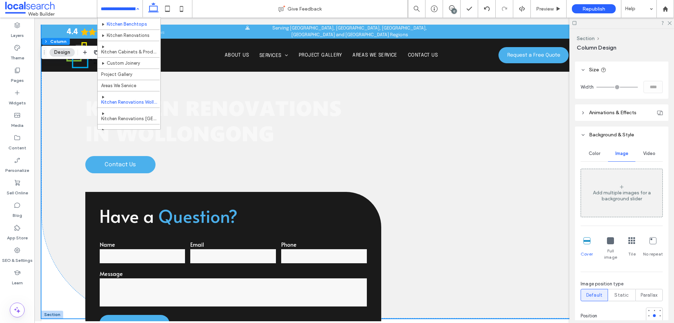
scroll to position [0, 0]
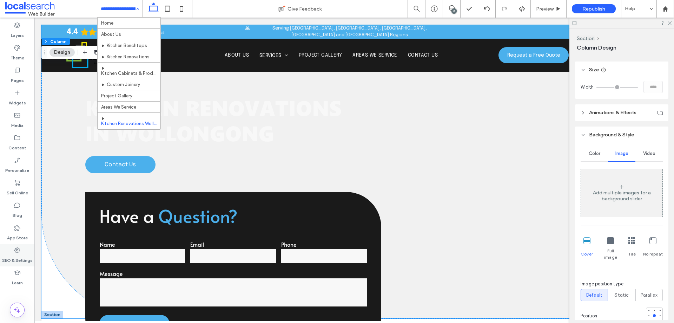
click at [24, 259] on label "SEO & Settings" at bounding box center [17, 259] width 31 height 10
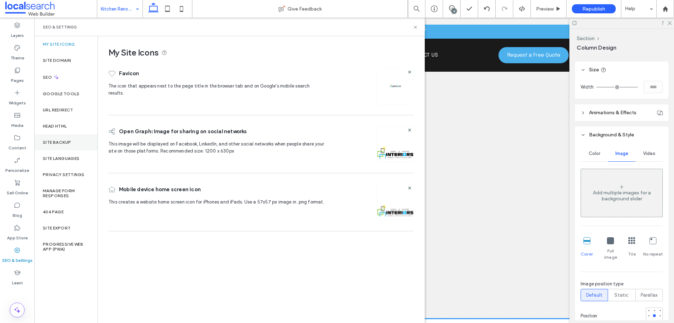
click at [76, 141] on div "Site Backup" at bounding box center [65, 142] width 63 height 16
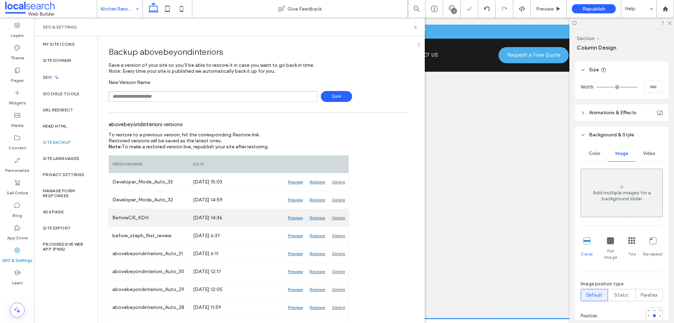
click at [295, 217] on div "Preview" at bounding box center [296, 218] width 22 height 18
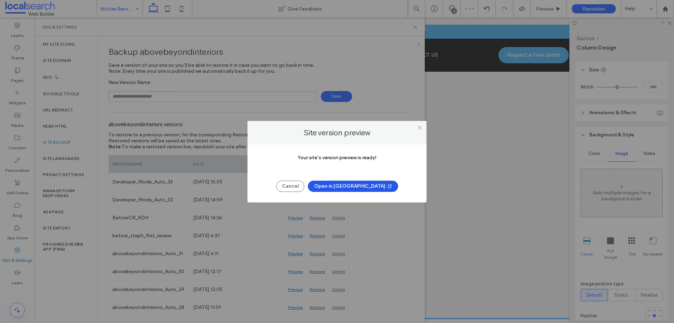
click at [342, 187] on button "Open in [GEOGRAPHIC_DATA]" at bounding box center [353, 186] width 90 height 11
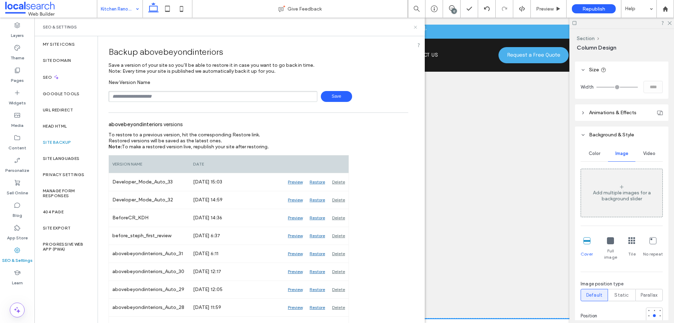
click at [416, 26] on icon at bounding box center [415, 27] width 5 height 5
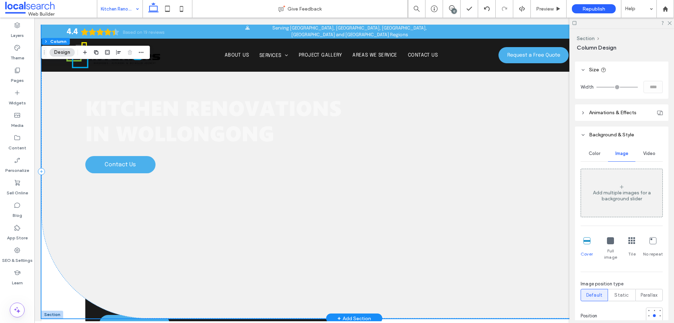
click at [417, 142] on div "Kitchen Renovations in [GEOGRAPHIC_DATA] Contact Us" at bounding box center [354, 172] width 626 height 294
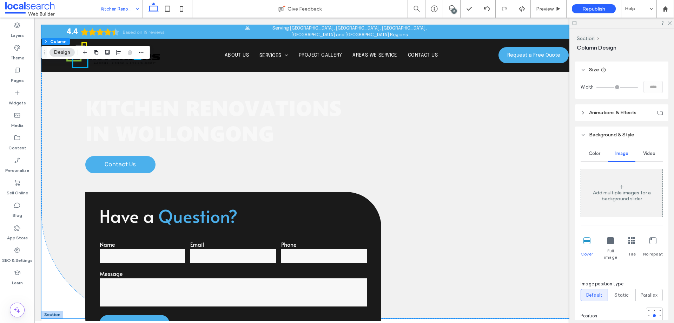
click at [661, 182] on div "Color Image Video Add multiple images for a background slider Cover Full image …" at bounding box center [621, 302] width 93 height 319
click at [641, 183] on div "Add multiple images for a background slider" at bounding box center [621, 193] width 81 height 46
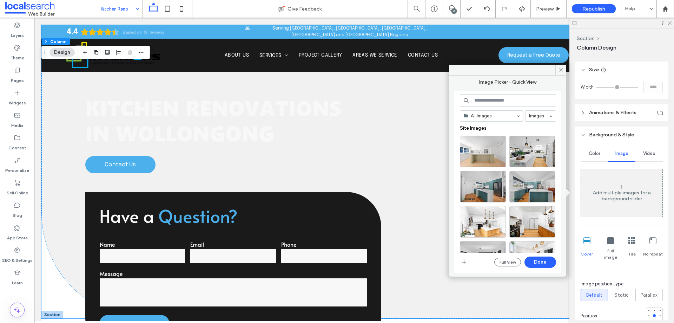
click at [503, 102] on input at bounding box center [508, 100] width 96 height 13
paste input "**********"
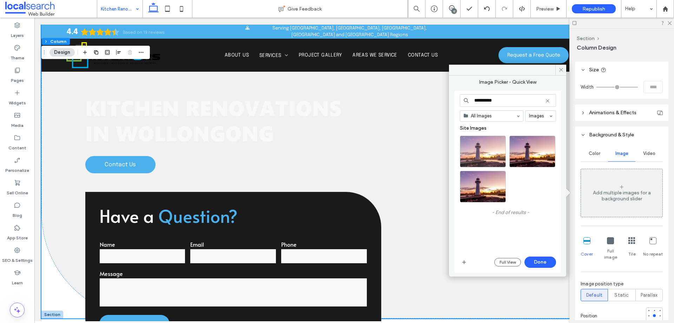
type input "**********"
click at [483, 158] on div at bounding box center [482, 162] width 45 height 8
click at [535, 263] on button "Done" at bounding box center [541, 261] width 32 height 11
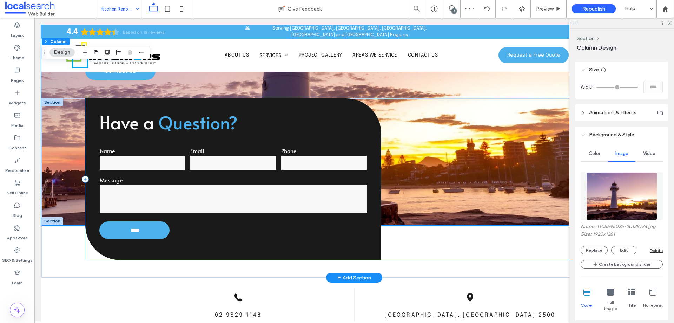
scroll to position [94, 0]
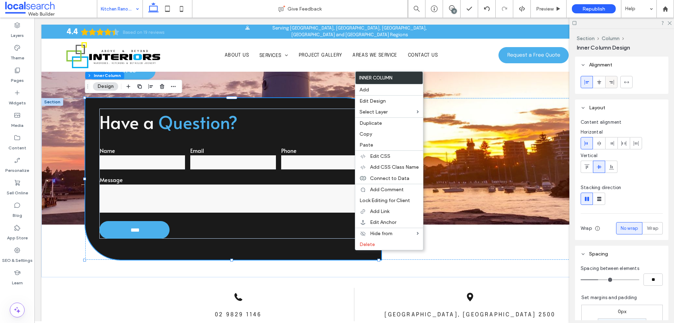
click at [613, 79] on icon at bounding box center [612, 82] width 6 height 6
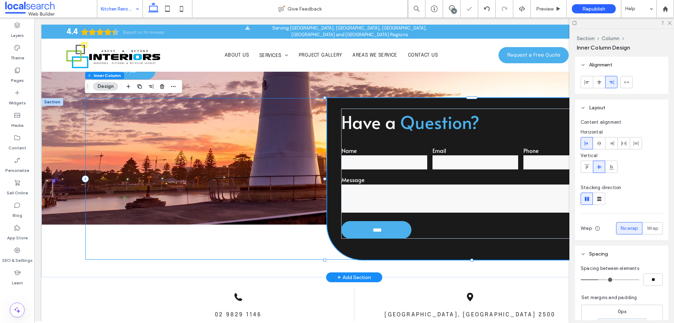
click at [276, 197] on div "Have a Question? Name Email Phone Message **** Thank you for contacting Above &…" at bounding box center [354, 179] width 538 height 162
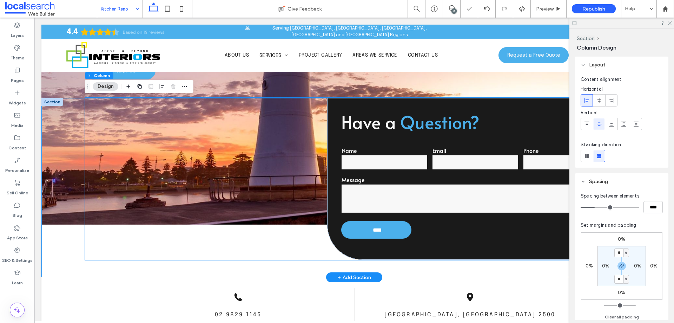
click at [68, 205] on div "Have a Question? Name Email Phone Message **** Thank you for contacting Above &…" at bounding box center [354, 187] width 626 height 179
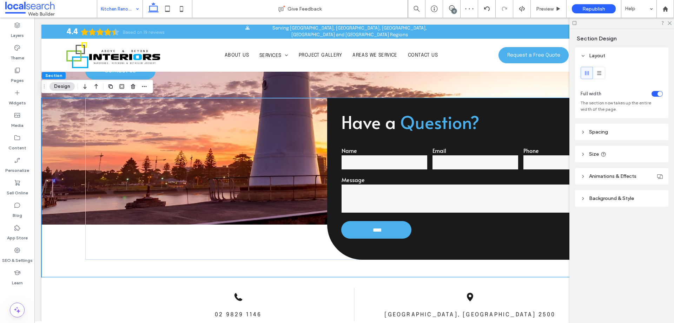
click at [623, 206] on header "Background & Style" at bounding box center [621, 198] width 93 height 17
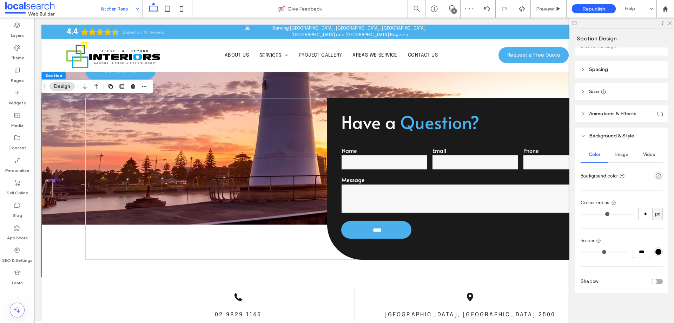
scroll to position [64, 0]
click at [621, 159] on div "Image" at bounding box center [621, 153] width 27 height 15
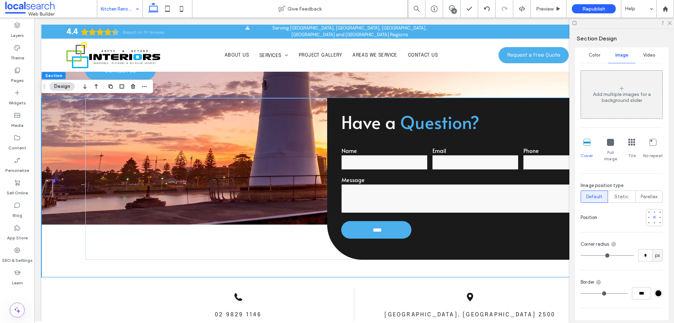
scroll to position [198, 0]
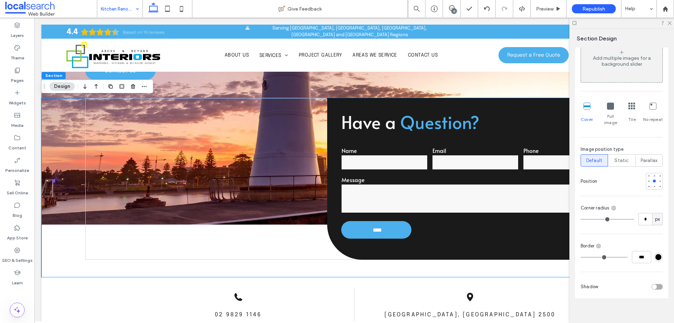
click at [656, 254] on div "#000000" at bounding box center [659, 257] width 6 height 6
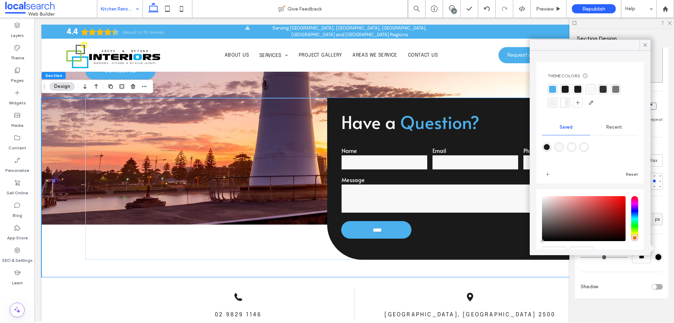
click at [662, 221] on div "Color Image Video Add multiple images for a background slider Cover Full image …" at bounding box center [621, 153] width 93 height 290
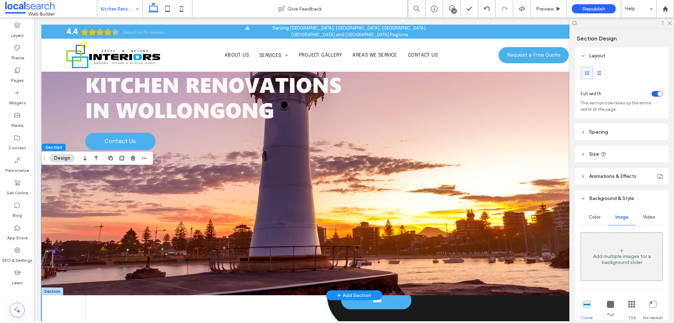
scroll to position [24, 0]
click at [415, 120] on div "Kitchen Renovations in [GEOGRAPHIC_DATA] Contact Us" at bounding box center [354, 148] width 626 height 294
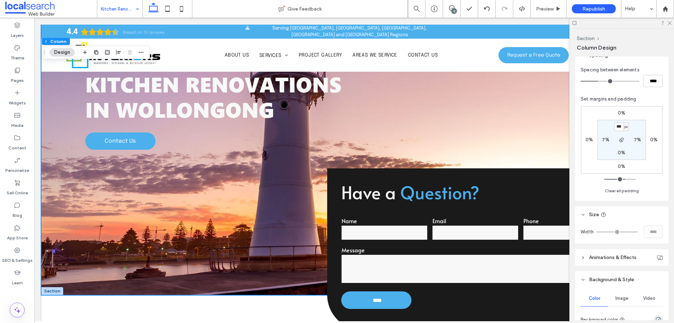
scroll to position [187, 0]
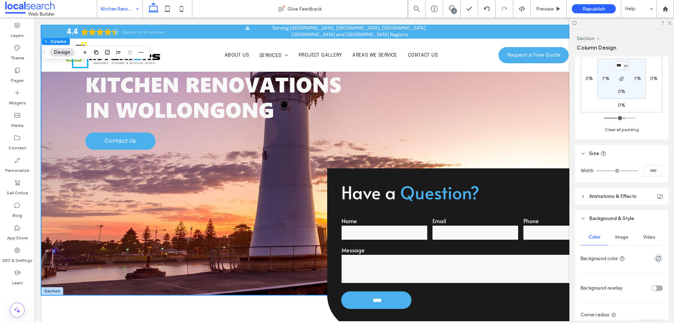
click at [648, 287] on div at bounding box center [644, 288] width 37 height 12
click at [652, 287] on div "toggle" at bounding box center [654, 288] width 5 height 5
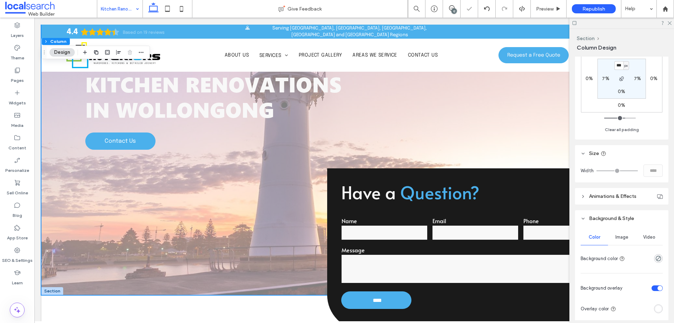
scroll to position [281, 0]
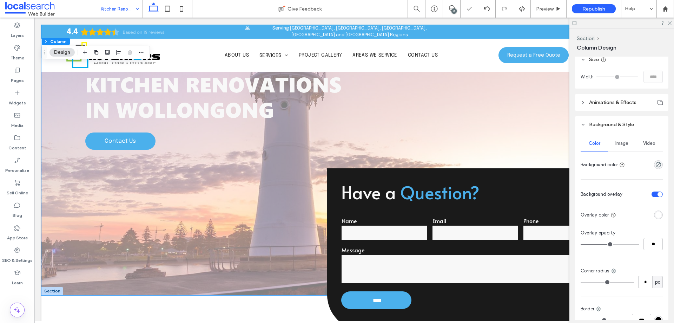
click at [659, 213] on div "rgba(255, 255, 255, 1)" at bounding box center [658, 214] width 9 height 9
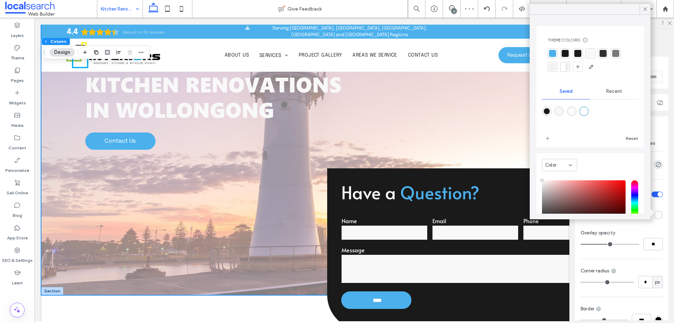
click at [566, 52] on div at bounding box center [565, 53] width 7 height 7
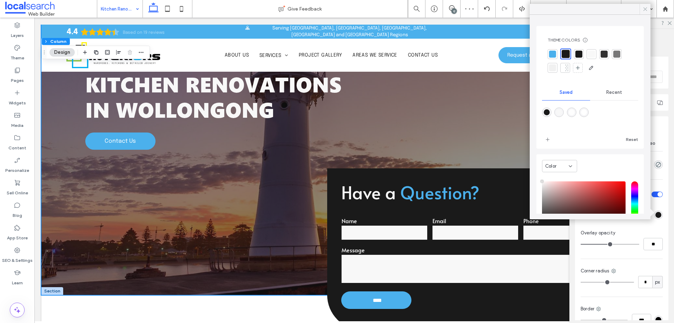
click at [645, 7] on icon at bounding box center [645, 9] width 6 height 6
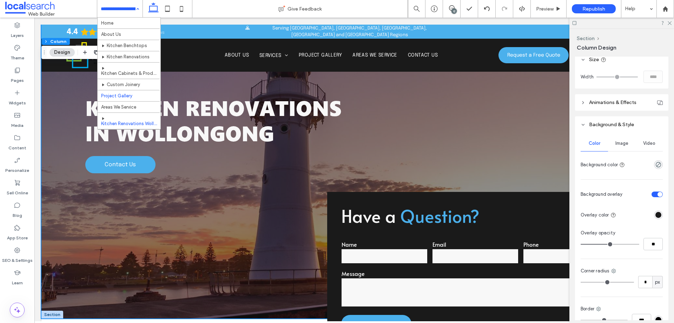
scroll to position [24, 0]
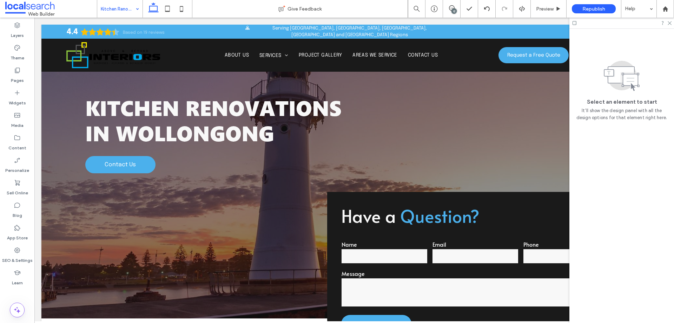
click at [127, 6] on input at bounding box center [118, 9] width 35 height 18
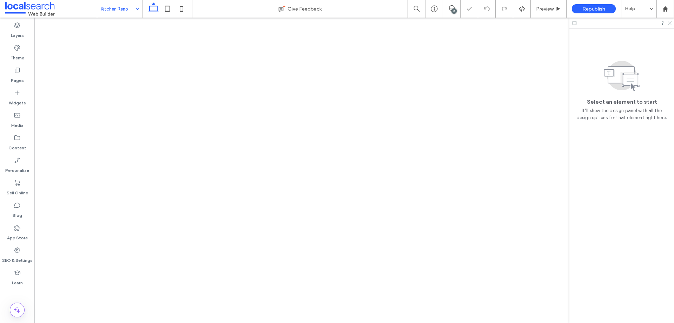
click at [670, 22] on icon at bounding box center [669, 22] width 5 height 5
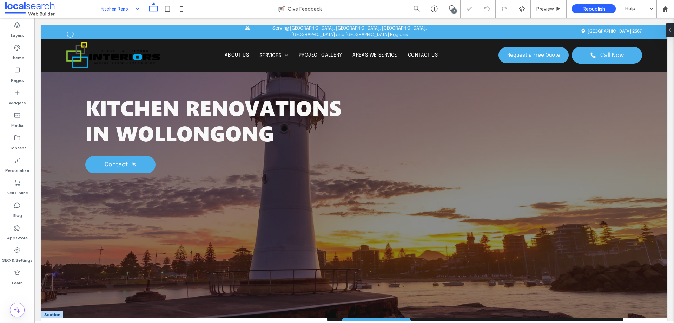
click at [414, 97] on div "Kitchen Renovations in [GEOGRAPHIC_DATA] Contact Us" at bounding box center [354, 172] width 626 height 294
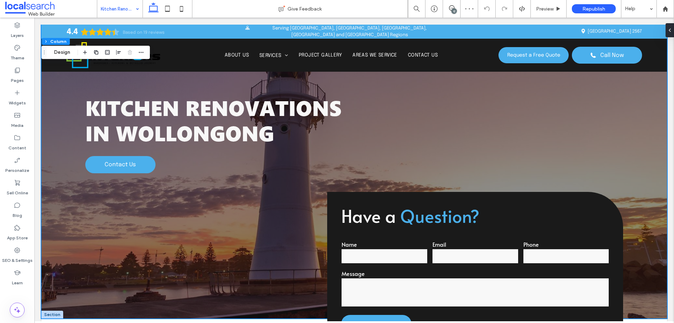
click at [70, 55] on button "Design" at bounding box center [62, 52] width 25 height 8
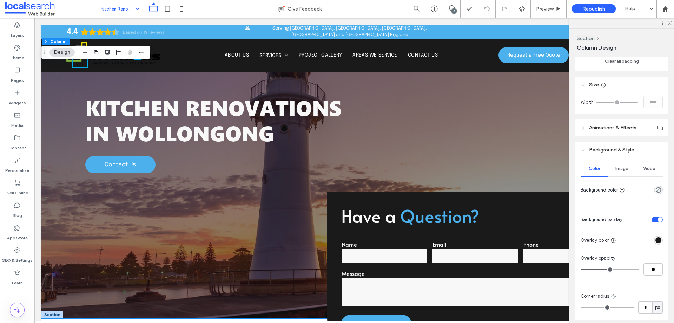
scroll to position [256, 0]
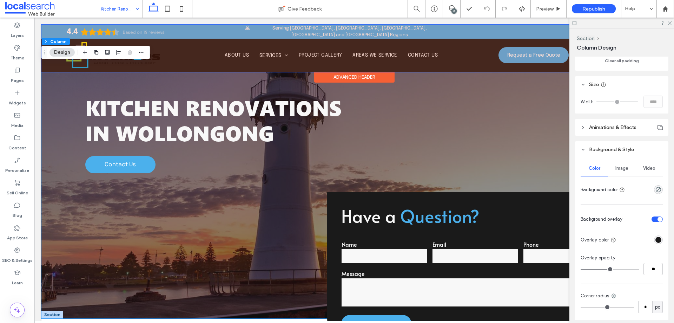
click at [346, 78] on div "Advanced Header" at bounding box center [354, 77] width 80 height 11
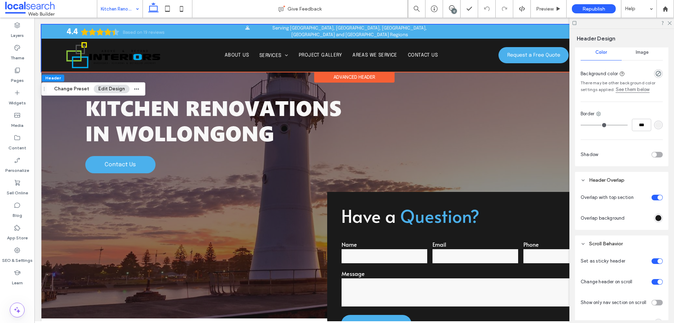
scroll to position [133, 0]
click at [656, 219] on div "rgba(26,26,26,1)" at bounding box center [659, 218] width 6 height 6
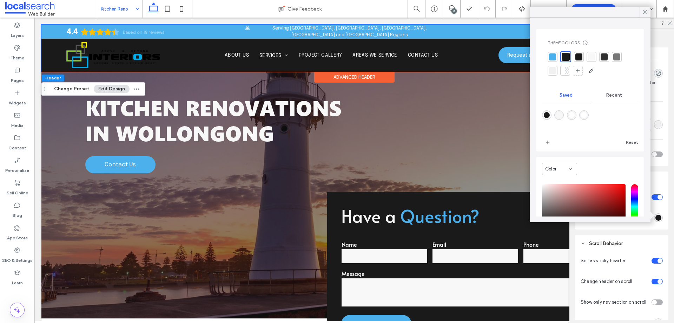
click at [613, 96] on span "Recent" at bounding box center [615, 95] width 16 height 6
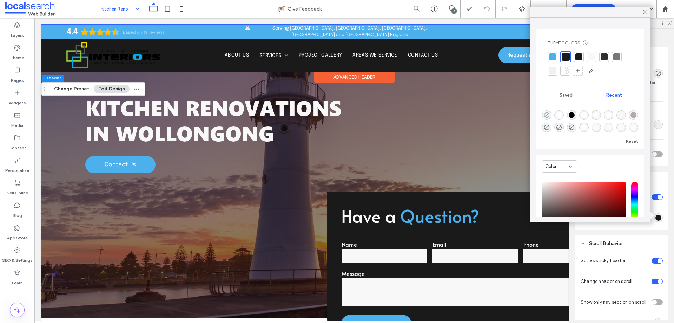
click at [549, 113] on use "rgba(0, 0, 0, 0)" at bounding box center [546, 114] width 5 height 5
type input "*******"
type input "*"
type input "**"
click at [645, 13] on icon at bounding box center [645, 12] width 6 height 6
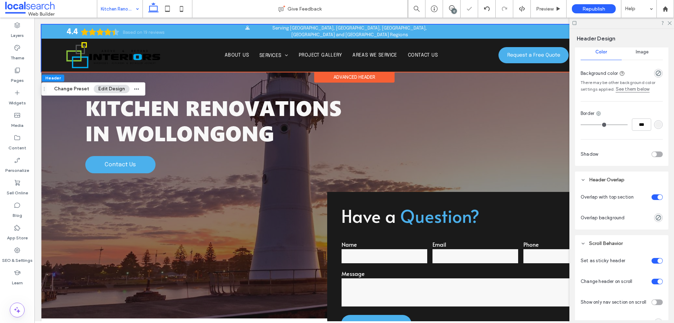
click at [652, 196] on div "toggle" at bounding box center [657, 197] width 11 height 6
click at [658, 196] on div "toggle" at bounding box center [660, 197] width 5 height 5
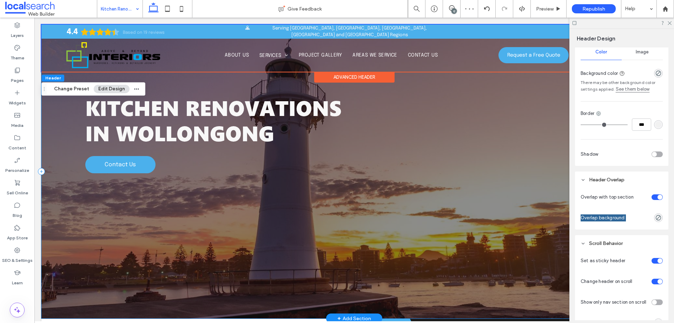
click at [471, 158] on div "Kitchen Renovations in [GEOGRAPHIC_DATA] Contact Us" at bounding box center [354, 172] width 626 height 294
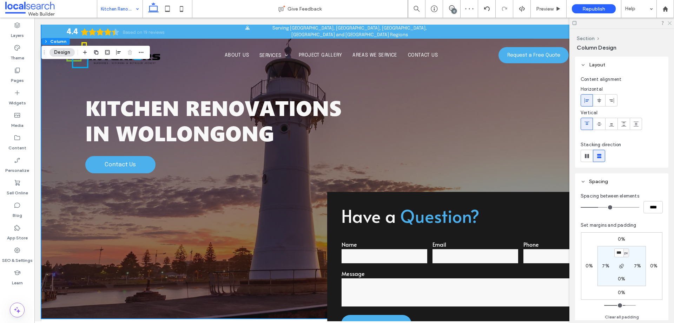
click at [671, 25] on div at bounding box center [622, 23] width 105 height 11
drag, startPoint x: 670, startPoint y: 23, endPoint x: 623, endPoint y: 14, distance: 47.5
click at [670, 23] on use at bounding box center [670, 23] width 4 height 4
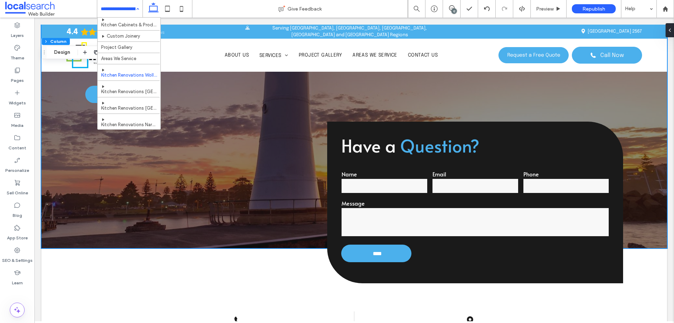
scroll to position [47, 0]
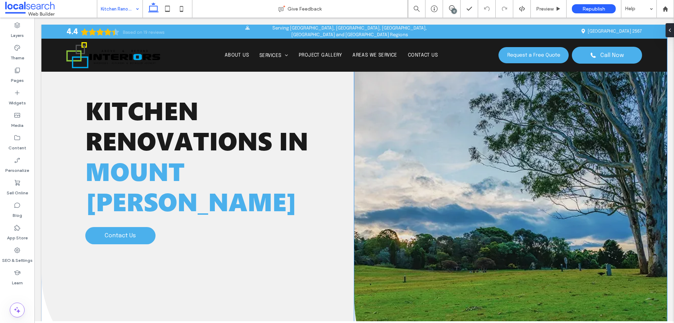
click at [404, 101] on link at bounding box center [510, 219] width 313 height 389
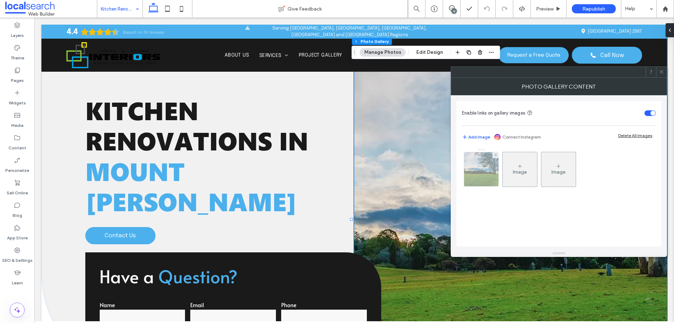
click at [484, 166] on div at bounding box center [481, 169] width 34 height 34
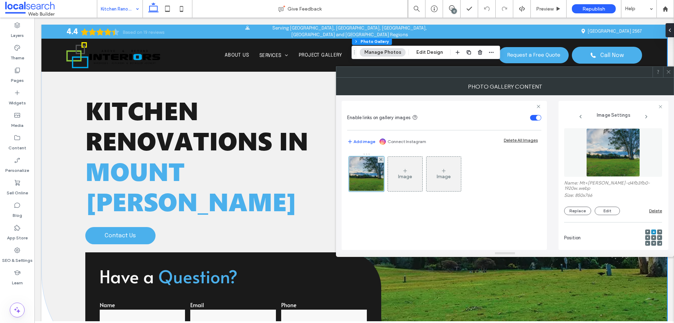
click at [589, 183] on label "Name: Mt+[PERSON_NAME]-d4fb3fb0-1920w.webp" at bounding box center [613, 186] width 98 height 12
drag, startPoint x: 582, startPoint y: 182, endPoint x: 589, endPoint y: 183, distance: 7.4
click at [589, 183] on label "Name: Mt+[PERSON_NAME]-d4fb3fb0-1920w.webp" at bounding box center [613, 186] width 98 height 12
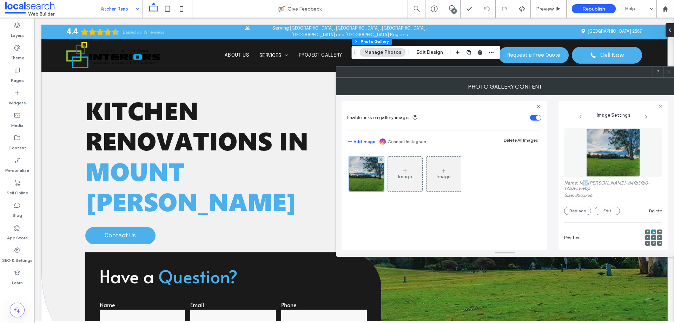
click at [585, 183] on label "Name: Mt+[PERSON_NAME]-d4fb3fb0-1920w.webp" at bounding box center [613, 186] width 98 height 12
drag, startPoint x: 580, startPoint y: 183, endPoint x: 601, endPoint y: 184, distance: 20.8
click at [601, 184] on label "Name: Mt+[PERSON_NAME]-d4fb3fb0-1920w.webp" at bounding box center [613, 186] width 98 height 12
copy label "Mt+[PERSON_NAME]"
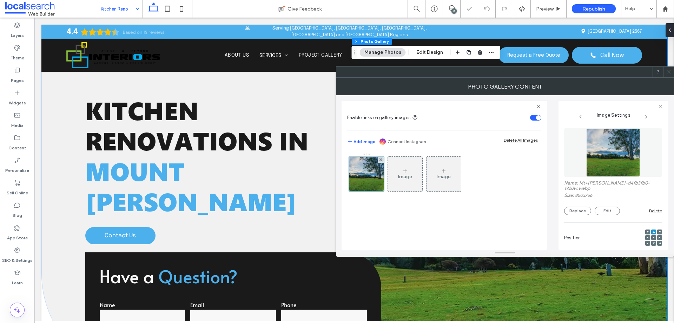
click at [669, 73] on icon at bounding box center [668, 71] width 5 height 5
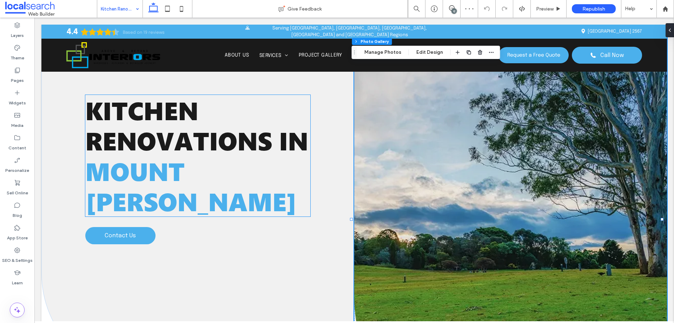
click at [178, 146] on span "Kitchen Renovations in" at bounding box center [196, 125] width 223 height 64
click at [178, 146] on div "Kitchen Renovations in [GEOGRAPHIC_DATA][PERSON_NAME]" at bounding box center [198, 156] width 226 height 122
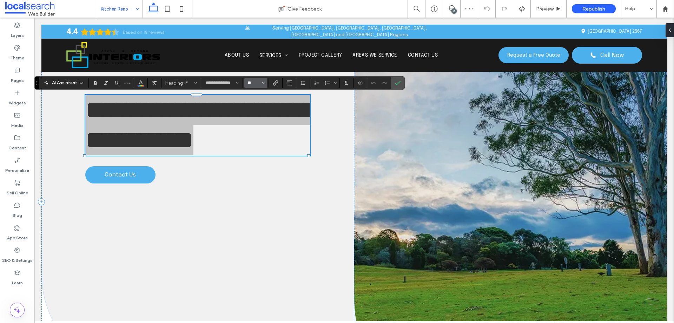
click at [255, 83] on input "**" at bounding box center [254, 83] width 14 height 6
click at [140, 83] on use "Color" at bounding box center [141, 82] width 4 height 4
type input "**"
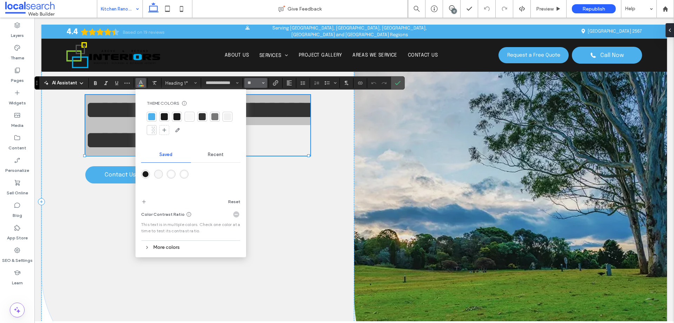
click at [262, 83] on icon "Size" at bounding box center [263, 82] width 3 height 3
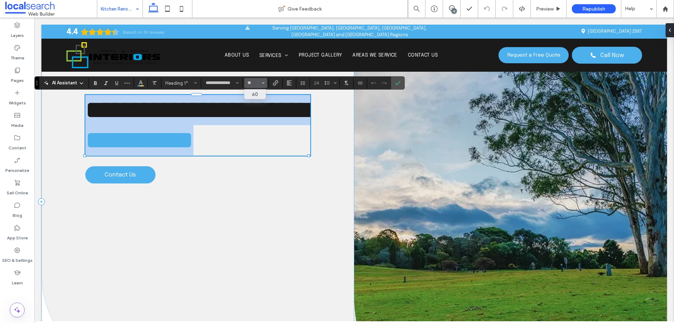
type input "**"
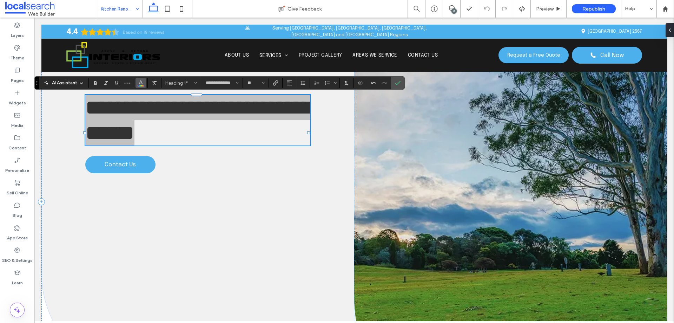
click at [140, 84] on icon "Color" at bounding box center [141, 82] width 6 height 6
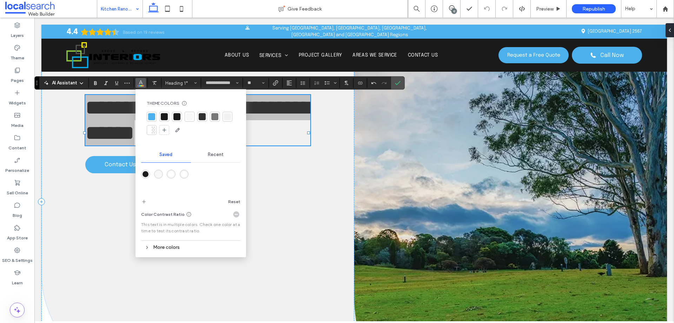
click at [193, 118] on div at bounding box center [190, 117] width 10 height 10
click at [398, 84] on icon "Confirm" at bounding box center [398, 83] width 6 height 6
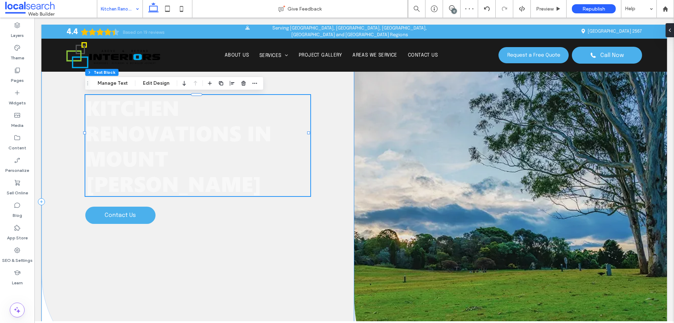
click at [322, 132] on div "Kitchen Renovations in [GEOGRAPHIC_DATA][PERSON_NAME] Contact Us" at bounding box center [197, 202] width 313 height 354
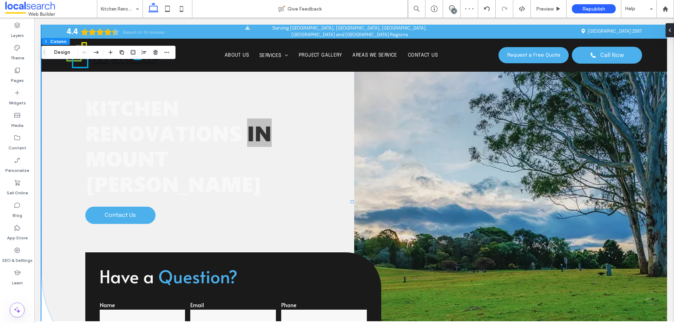
click at [61, 47] on div "Section Column Design" at bounding box center [108, 52] width 134 height 13
click at [61, 51] on button "Design" at bounding box center [62, 52] width 25 height 8
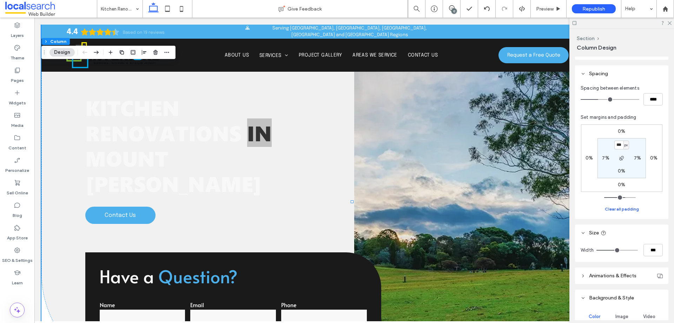
scroll to position [187, 0]
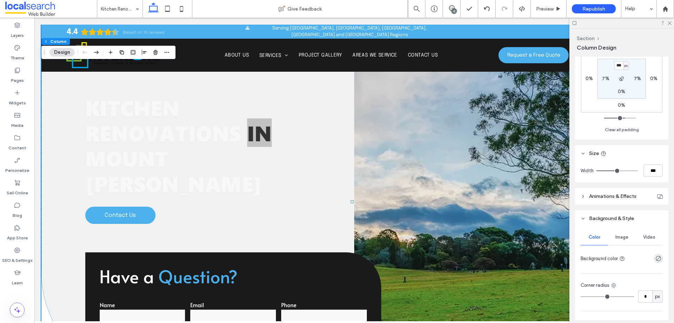
click at [619, 240] on span "Image" at bounding box center [622, 237] width 13 height 6
click at [619, 259] on div "Add multiple images for a background slider" at bounding box center [621, 276] width 81 height 46
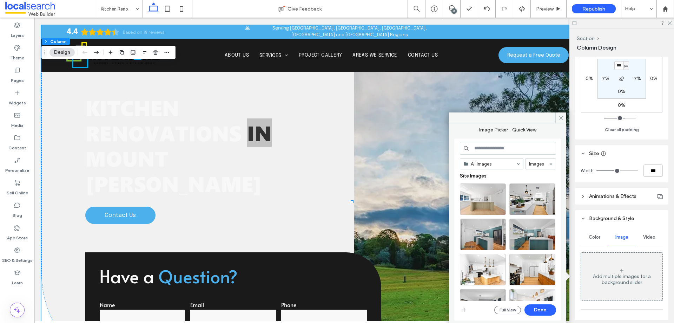
click at [487, 150] on input at bounding box center [508, 148] width 96 height 13
paste input "********"
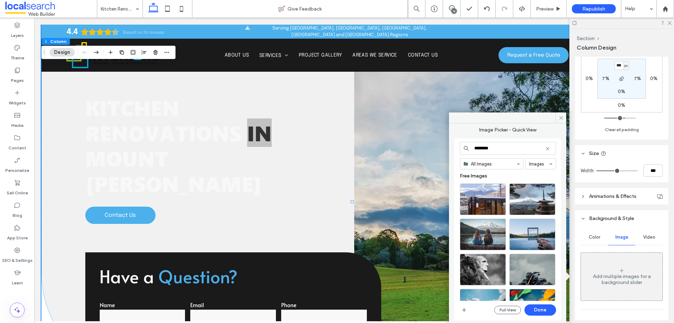
drag, startPoint x: 484, startPoint y: 149, endPoint x: 564, endPoint y: 143, distance: 80.3
click at [560, 144] on div "******** All Images Images Free Images Full View Done" at bounding box center [508, 229] width 107 height 182
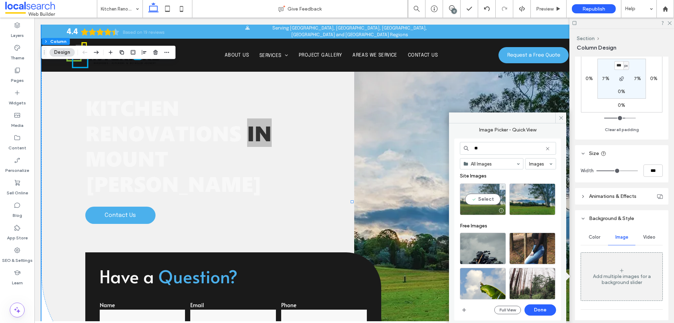
type input "**"
click at [492, 200] on div "Select" at bounding box center [483, 199] width 46 height 32
click at [551, 310] on button "Done" at bounding box center [541, 309] width 32 height 11
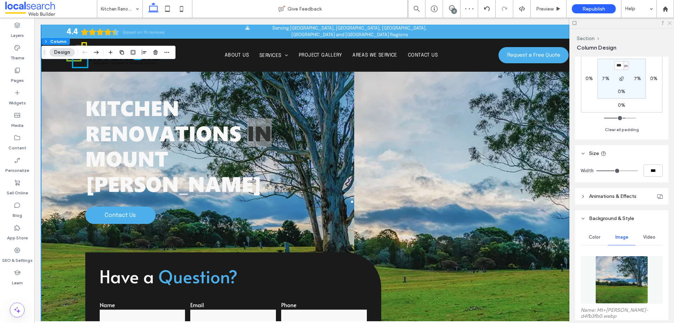
click at [670, 24] on icon at bounding box center [669, 22] width 5 height 5
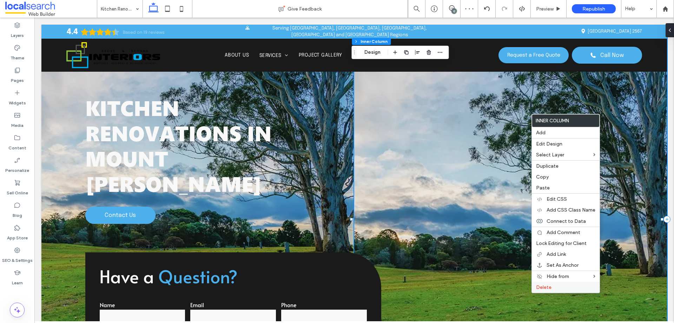
click at [543, 286] on span "Delete" at bounding box center [543, 287] width 15 height 6
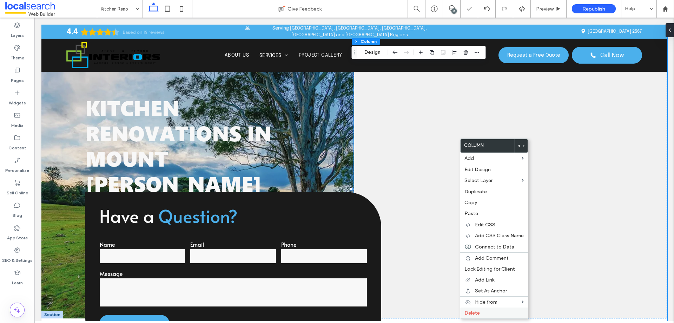
click at [483, 314] on label "Delete" at bounding box center [494, 313] width 59 height 6
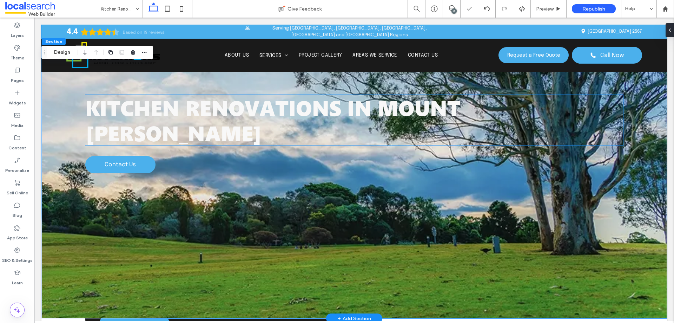
click at [405, 109] on span "Mount [PERSON_NAME]" at bounding box center [272, 120] width 375 height 54
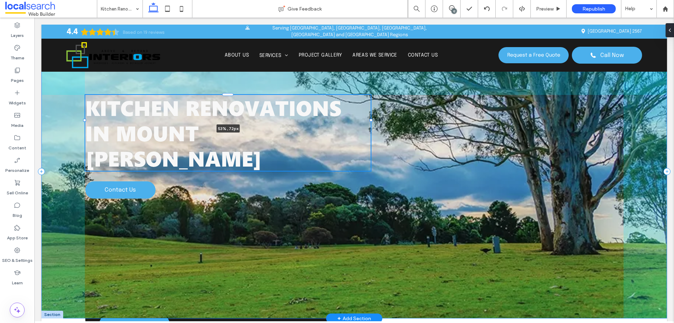
drag, startPoint x: 619, startPoint y: 108, endPoint x: 371, endPoint y: 112, distance: 248.0
click at [85, 95] on div at bounding box center [85, 95] width 0 height 0
type input "**"
type input "****"
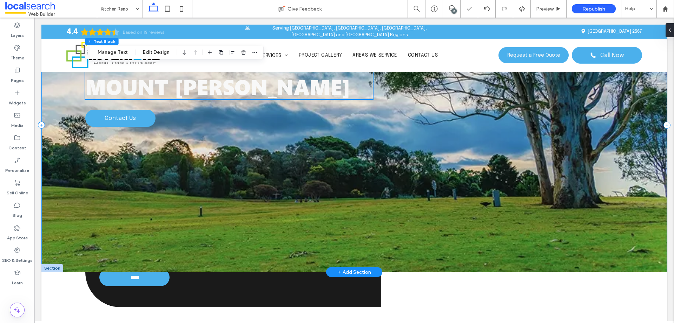
scroll to position [47, 0]
click at [44, 268] on div at bounding box center [52, 268] width 22 height 8
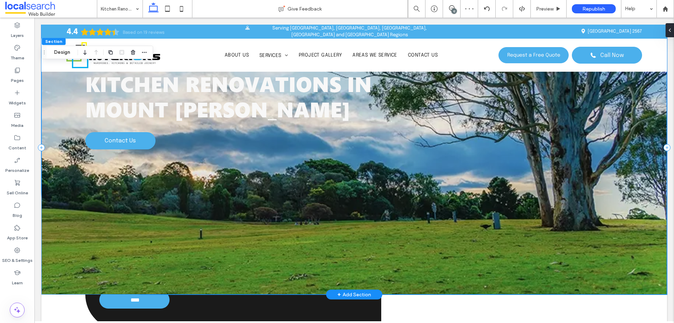
scroll to position [0, 0]
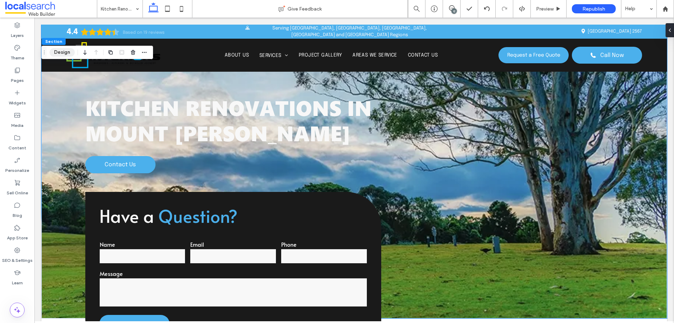
click at [64, 52] on button "Design" at bounding box center [62, 52] width 25 height 8
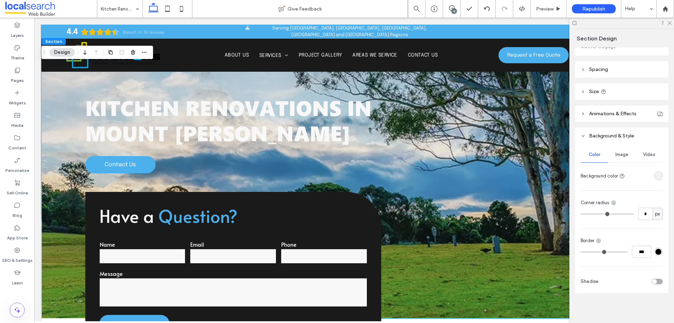
scroll to position [64, 0]
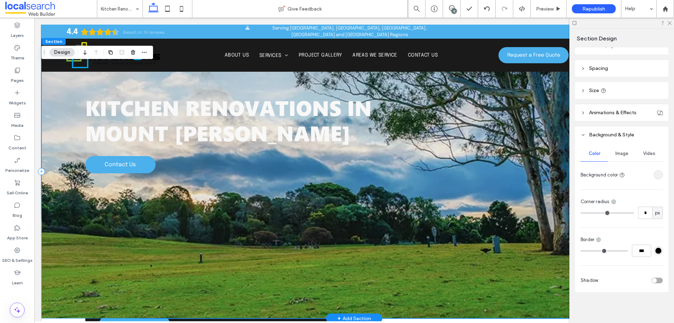
click at [456, 139] on div "Kitchen Renovations in Mount Annan Contact Us" at bounding box center [354, 172] width 626 height 294
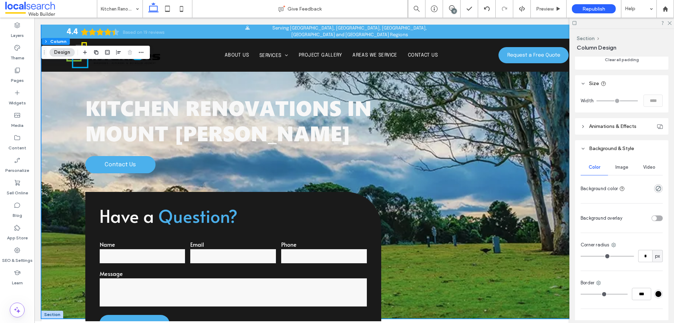
scroll to position [257, 0]
click at [621, 166] on span "Image" at bounding box center [622, 167] width 13 height 6
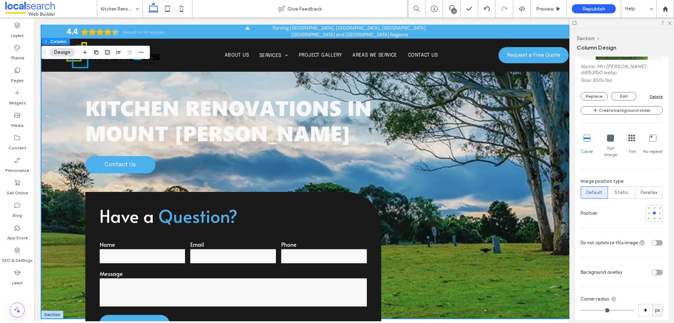
scroll to position [445, 0]
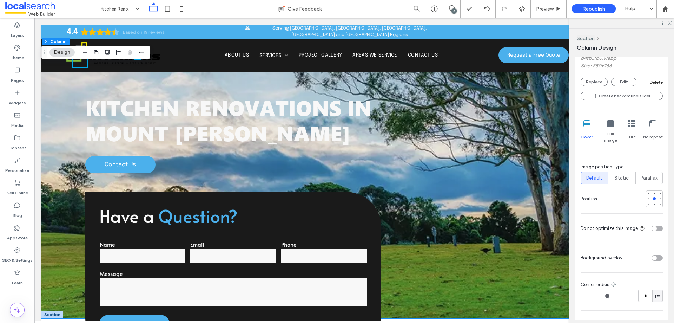
click at [654, 255] on div "toggle" at bounding box center [657, 258] width 11 height 6
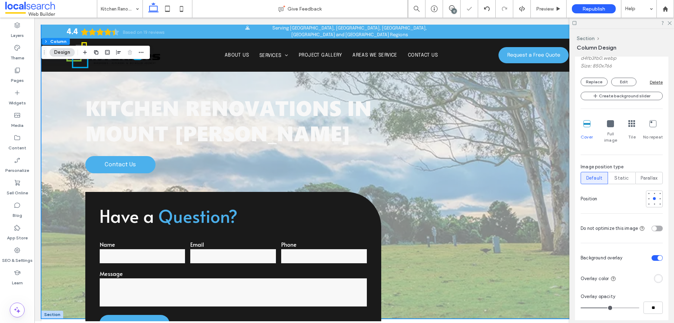
click at [655, 274] on div "rgba(255, 255, 255, 1)" at bounding box center [658, 278] width 9 height 9
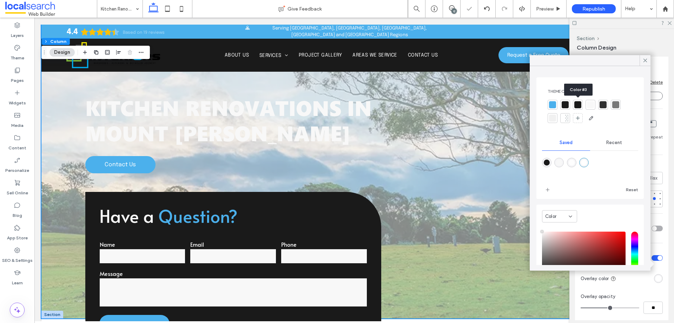
click at [576, 101] on div at bounding box center [578, 104] width 7 height 7
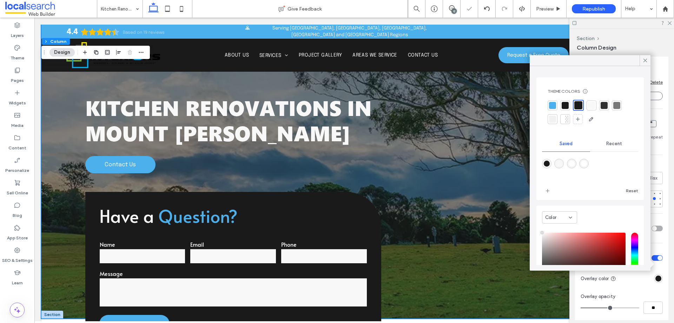
click at [564, 106] on div at bounding box center [565, 105] width 7 height 7
click at [644, 59] on icon at bounding box center [645, 60] width 6 height 6
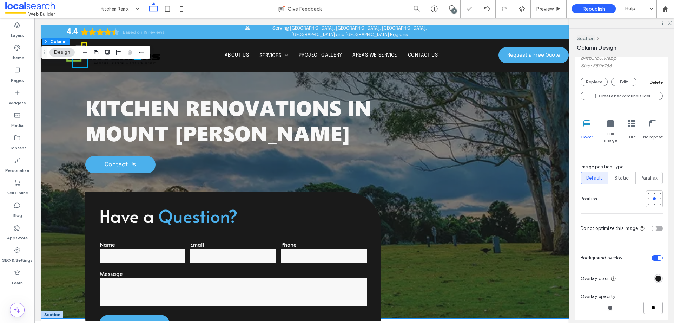
click at [649, 301] on input "**" at bounding box center [653, 307] width 19 height 12
click at [671, 22] on icon at bounding box center [669, 22] width 5 height 5
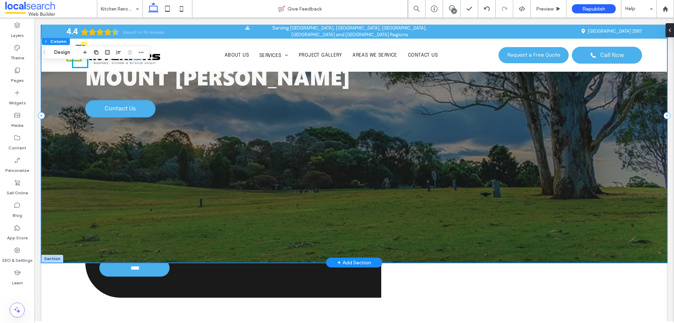
scroll to position [117, 0]
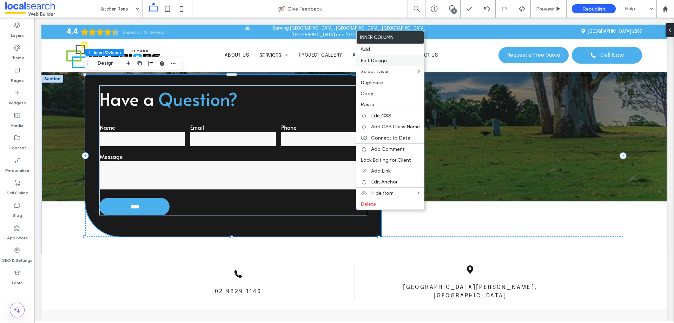
click at [394, 60] on label "Edit Design" at bounding box center [390, 61] width 59 height 6
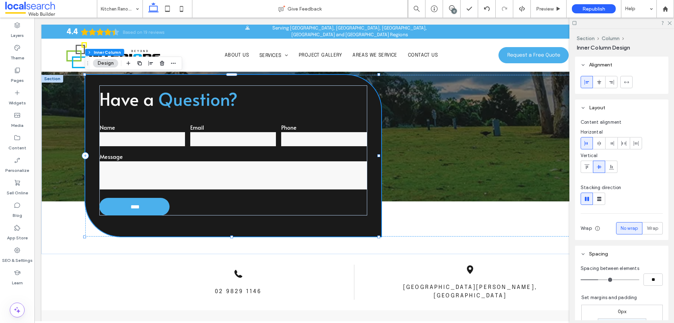
drag, startPoint x: 608, startPoint y: 78, endPoint x: 644, endPoint y: 47, distance: 47.8
click at [608, 78] on div at bounding box center [612, 82] width 12 height 12
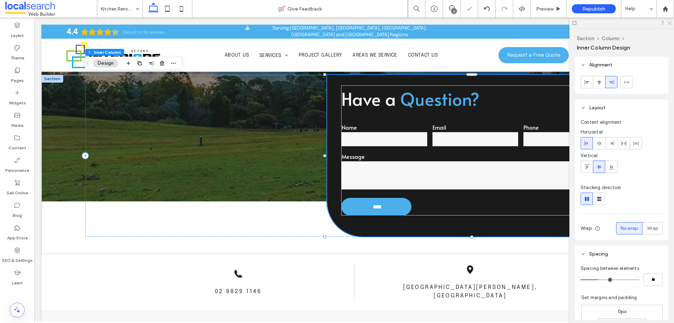
click at [669, 23] on icon at bounding box center [669, 22] width 5 height 5
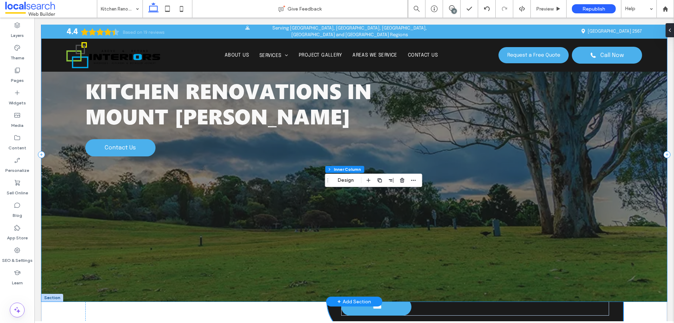
scroll to position [0, 0]
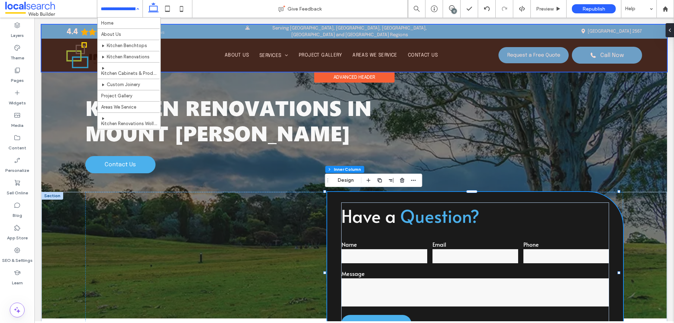
click at [331, 76] on div "Advanced Header" at bounding box center [354, 77] width 80 height 11
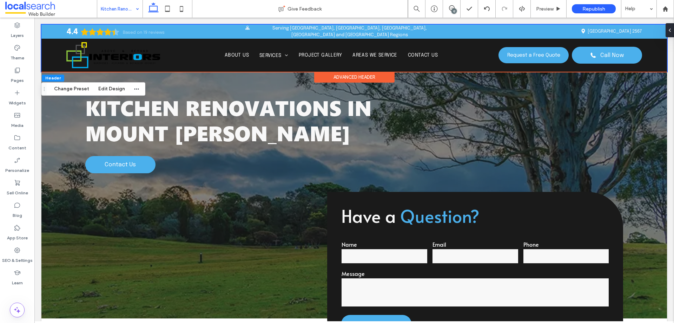
click at [359, 79] on div "Advanced Header" at bounding box center [354, 77] width 80 height 11
click at [375, 79] on div "Advanced Header" at bounding box center [354, 77] width 80 height 11
click at [364, 74] on div "Advanced Header" at bounding box center [354, 77] width 80 height 11
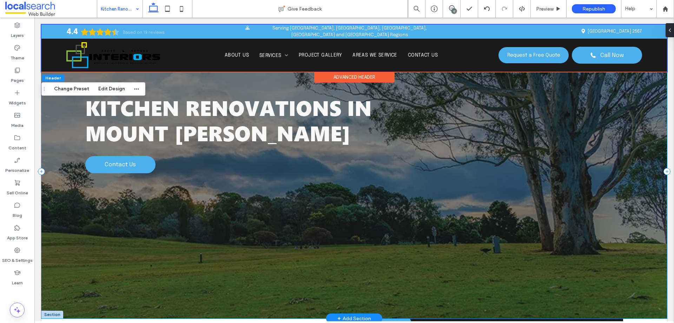
click at [411, 90] on div "Kitchen Renovations in Mount Annan Contact Us" at bounding box center [354, 172] width 626 height 294
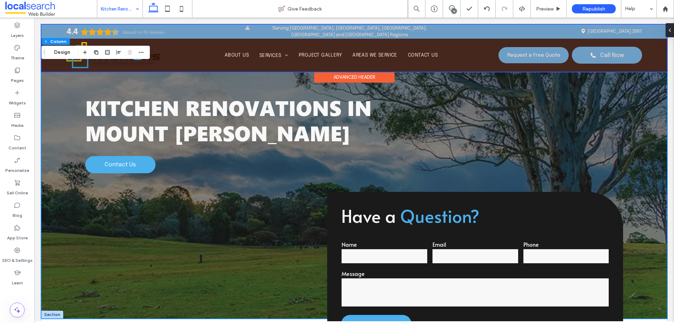
click at [378, 75] on div "Advanced Header" at bounding box center [354, 77] width 80 height 11
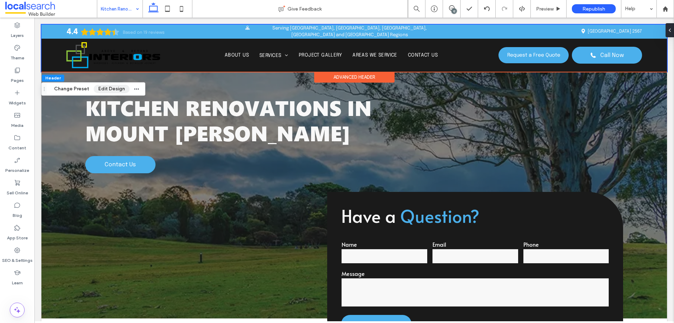
click at [120, 87] on button "Edit Design" at bounding box center [112, 89] width 36 height 8
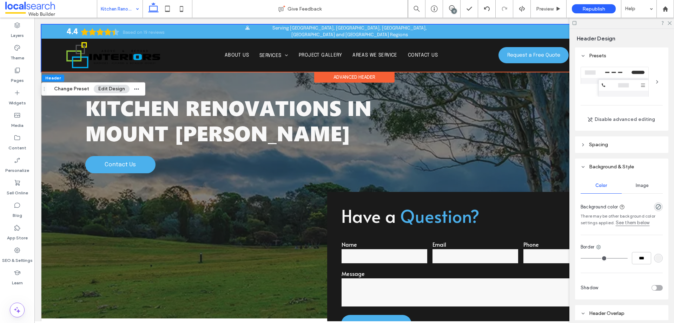
click at [575, 24] on icon at bounding box center [574, 22] width 5 height 5
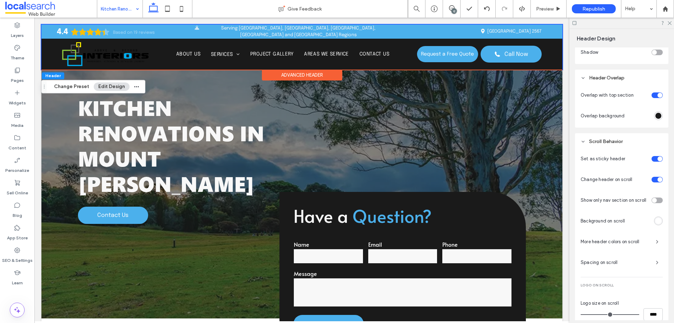
scroll to position [234, 0]
click at [653, 102] on div at bounding box center [650, 96] width 26 height 12
click at [652, 97] on div "toggle" at bounding box center [657, 96] width 11 height 6
click at [658, 97] on div "toggle" at bounding box center [660, 96] width 5 height 5
click at [652, 97] on div "toggle" at bounding box center [657, 96] width 11 height 6
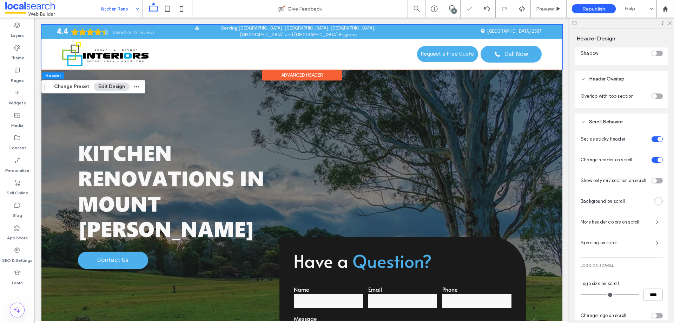
click at [652, 97] on div "toggle" at bounding box center [654, 96] width 5 height 5
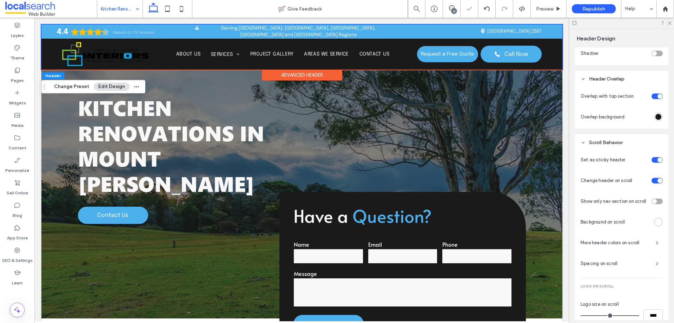
click at [657, 117] on div "rgba(26,26,26,1)" at bounding box center [659, 117] width 6 height 6
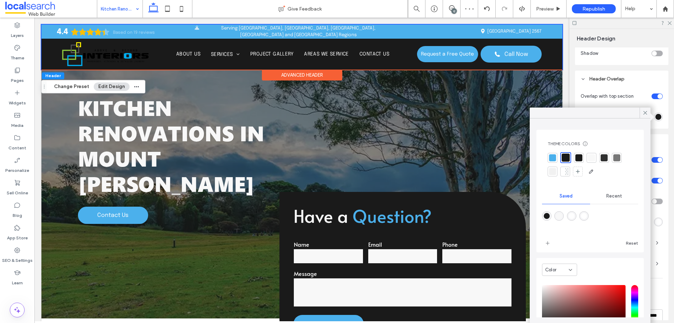
click at [607, 197] on span "Recent" at bounding box center [615, 196] width 16 height 6
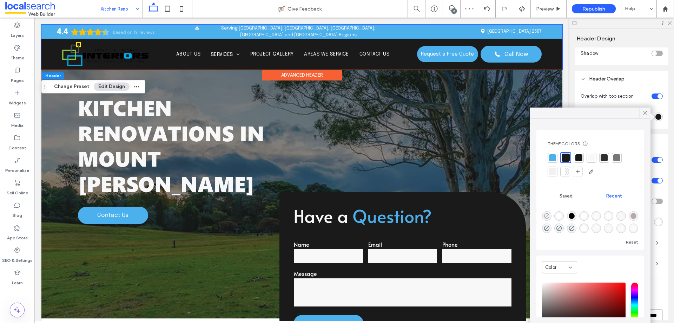
click at [549, 217] on use "rgba(0, 0, 0, 0)" at bounding box center [546, 215] width 5 height 5
type input "*******"
type input "*"
type input "**"
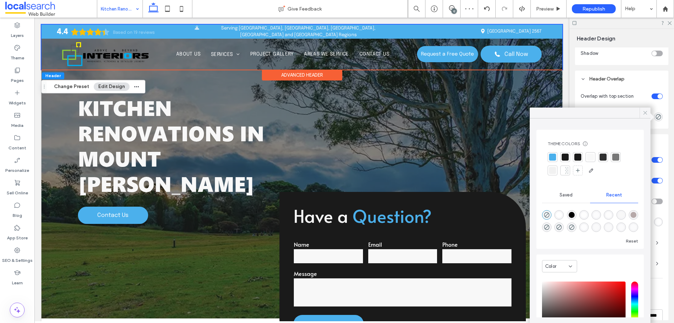
click at [642, 112] on icon at bounding box center [645, 113] width 6 height 6
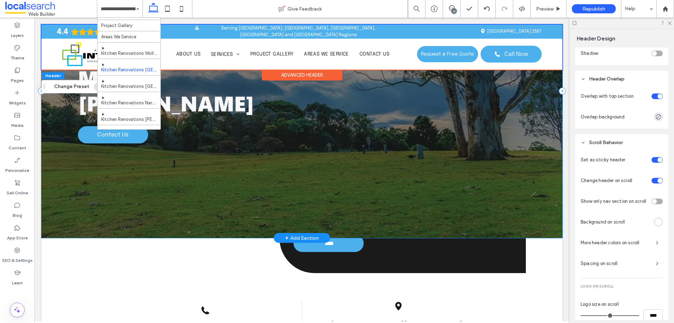
scroll to position [94, 0]
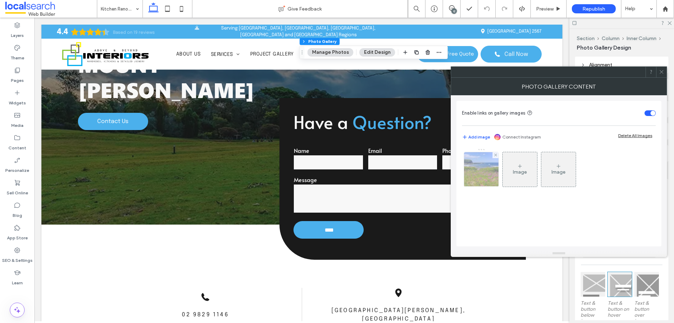
click at [485, 159] on img at bounding box center [481, 169] width 56 height 34
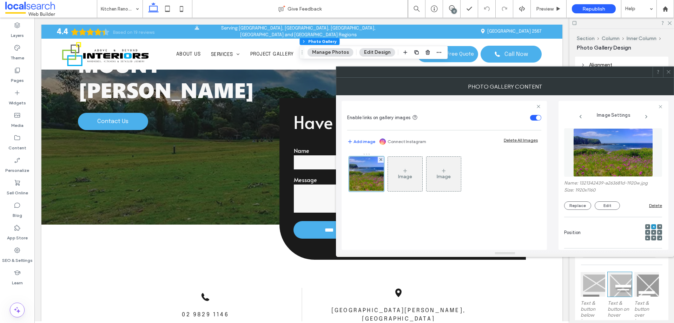
click at [586, 180] on div "Name: 1321342439-a263681d-1920w.jpg Size: 1920x1160 Replace Edit Delete" at bounding box center [613, 169] width 98 height 89
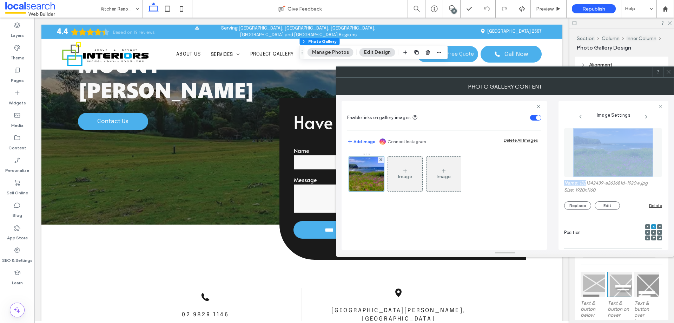
click at [586, 180] on label "Name: 1321342439-a263681d-1920w.jpg" at bounding box center [613, 183] width 98 height 7
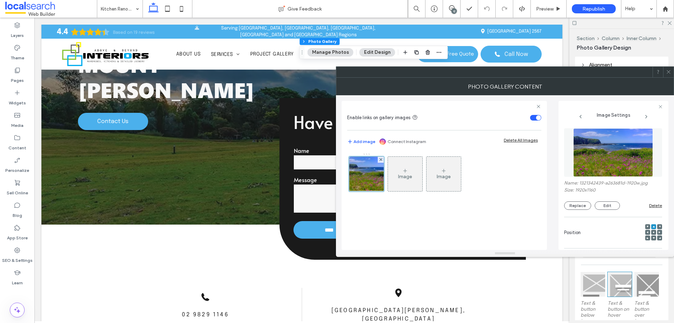
click at [588, 181] on label "Name: 1321342439-a263681d-1920w.jpg" at bounding box center [613, 183] width 98 height 7
copy label "1321342439"
click at [674, 74] on div at bounding box center [505, 71] width 338 height 11
click at [671, 72] on icon at bounding box center [668, 71] width 5 height 5
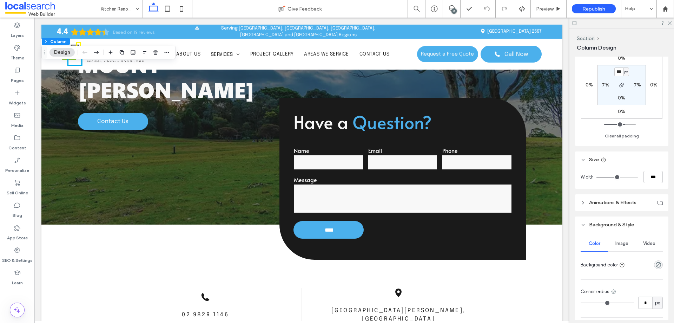
scroll to position [187, 0]
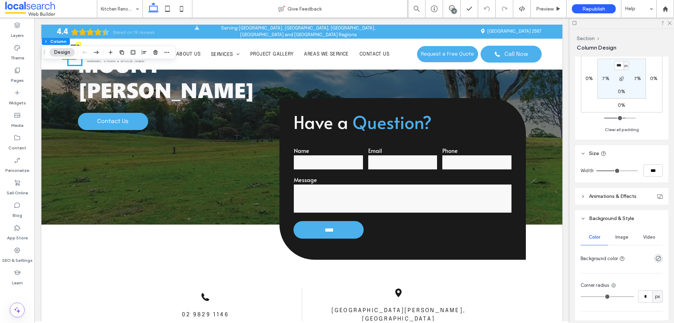
click at [619, 236] on span "Image" at bounding box center [622, 237] width 13 height 6
click at [619, 264] on div "Add multiple images for a background slider" at bounding box center [621, 276] width 81 height 46
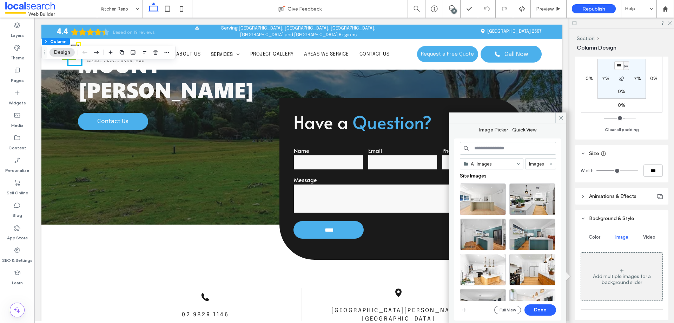
paste input "**********"
type input "**********"
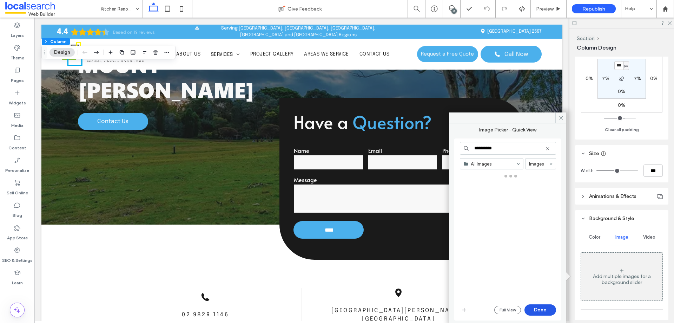
click at [547, 304] on button "Done" at bounding box center [541, 309] width 32 height 11
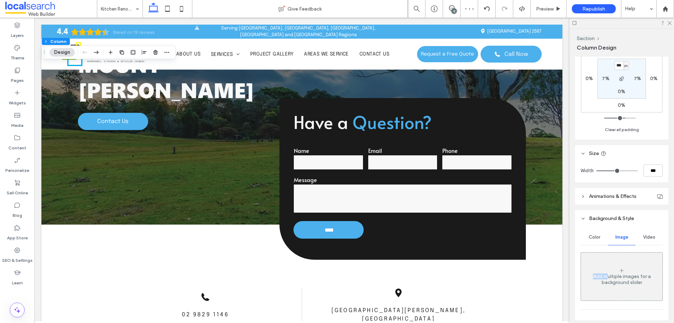
click at [607, 260] on div "Add multiple images for a background slider" at bounding box center [621, 276] width 81 height 46
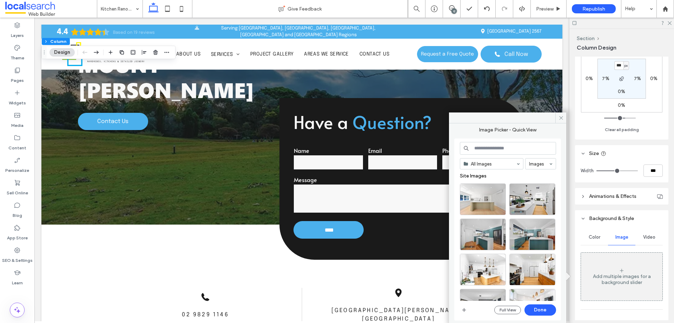
paste input "**********"
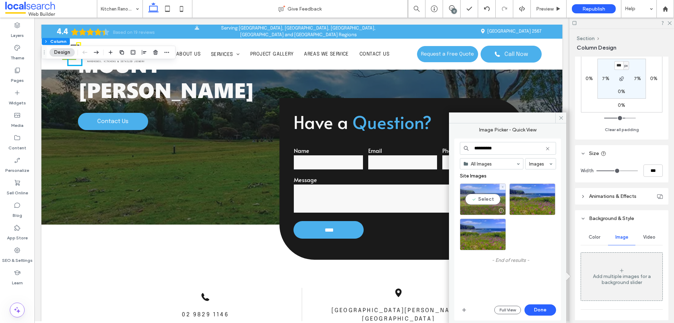
type input "**********"
click at [490, 194] on div "Select" at bounding box center [483, 199] width 46 height 32
click at [547, 310] on button "Done" at bounding box center [541, 309] width 32 height 11
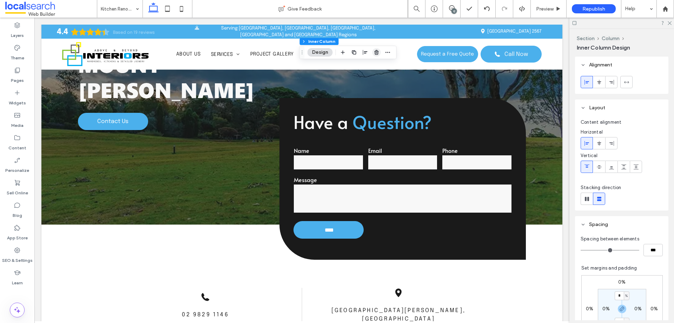
click at [375, 53] on icon "button" at bounding box center [377, 53] width 6 height 6
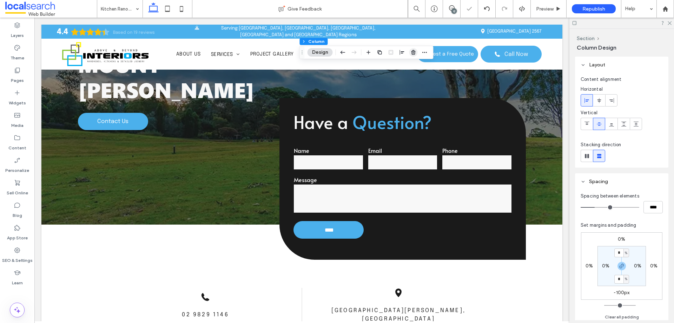
click at [411, 52] on icon "button" at bounding box center [414, 53] width 6 height 6
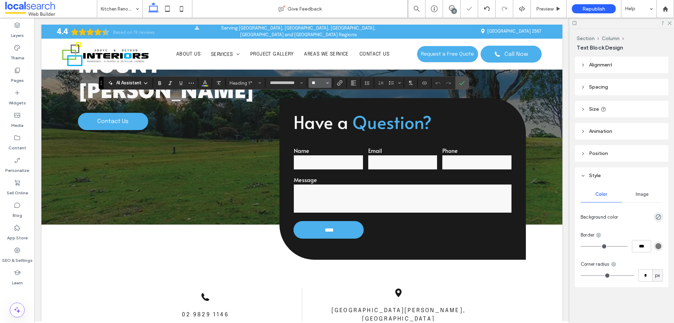
click at [315, 80] on input "**" at bounding box center [318, 83] width 14 height 6
type input "***"
click at [315, 84] on input "***" at bounding box center [318, 83] width 14 height 6
click at [315, 84] on section at bounding box center [320, 83] width 23 height 10
type input "*"
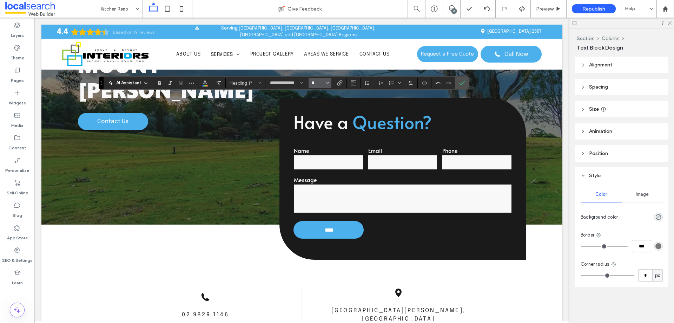
click at [317, 82] on input "*" at bounding box center [318, 83] width 14 height 6
type input "**"
click at [208, 84] on icon "Color" at bounding box center [205, 82] width 6 height 6
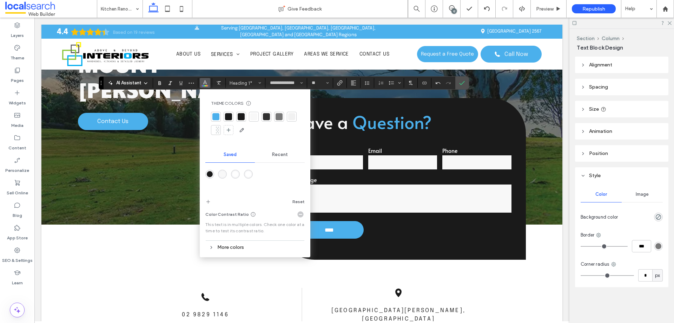
click at [258, 116] on div at bounding box center [254, 117] width 10 height 10
click at [456, 80] on section at bounding box center [462, 83] width 13 height 13
click at [466, 83] on label "Confirm" at bounding box center [462, 83] width 11 height 13
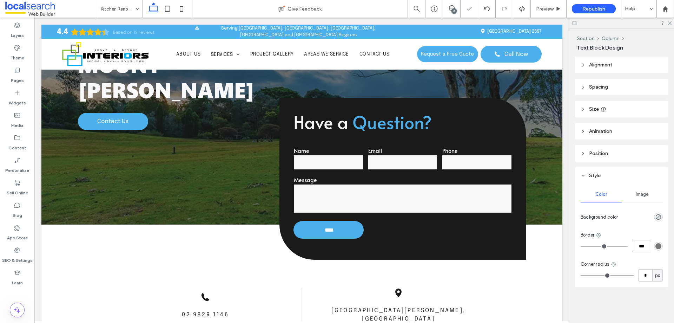
type input "**"
type input "****"
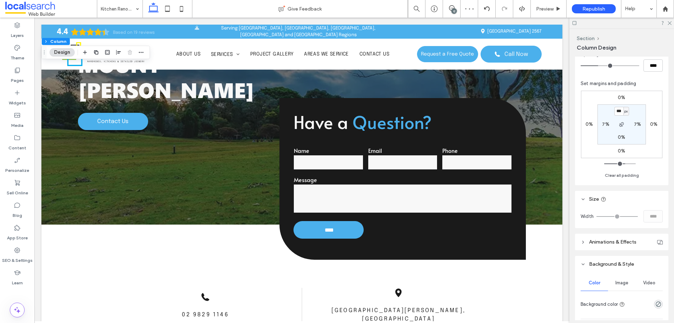
scroll to position [164, 0]
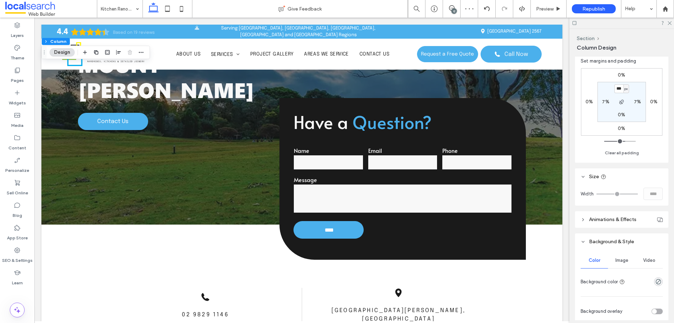
click at [628, 259] on div "Image" at bounding box center [621, 260] width 27 height 15
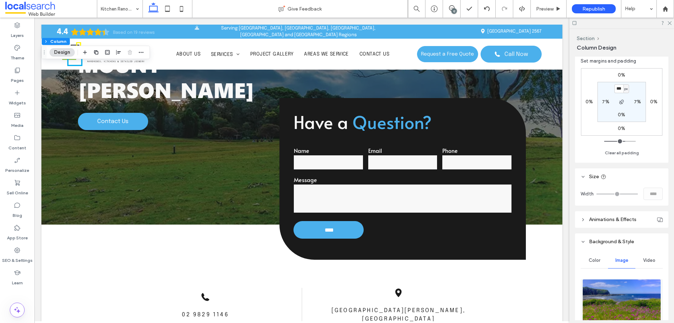
click at [621, 279] on img at bounding box center [622, 303] width 79 height 48
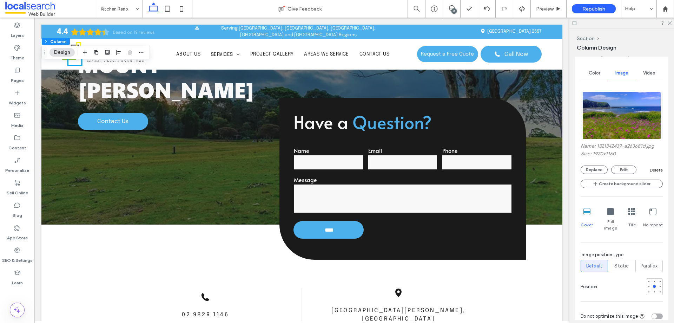
scroll to position [445, 0]
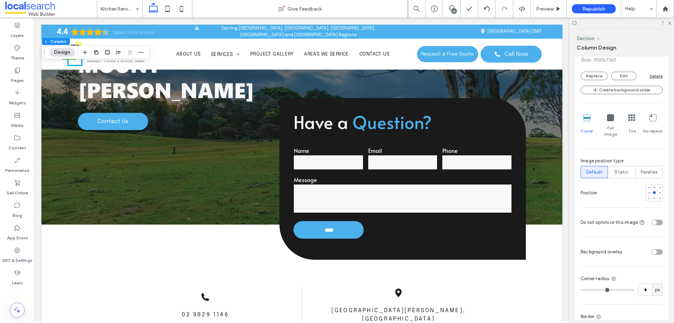
click at [654, 249] on div at bounding box center [644, 252] width 37 height 12
click at [654, 249] on div "toggle" at bounding box center [657, 252] width 11 height 6
click at [656, 269] on div "rgba(255, 255, 255, 1)" at bounding box center [659, 272] width 6 height 6
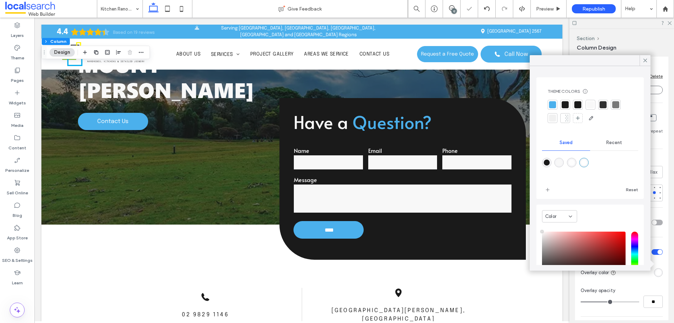
click at [565, 104] on div at bounding box center [565, 104] width 7 height 7
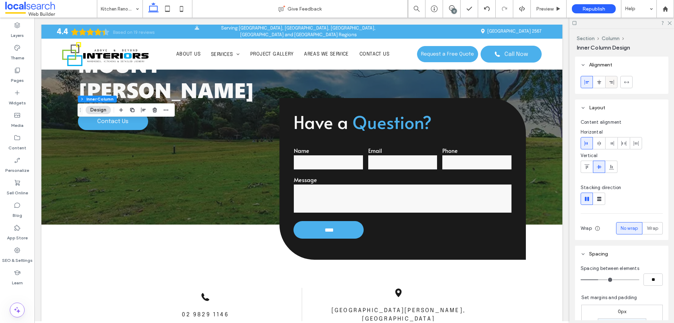
click at [617, 83] on div at bounding box center [612, 82] width 12 height 12
click at [669, 24] on use at bounding box center [670, 23] width 4 height 4
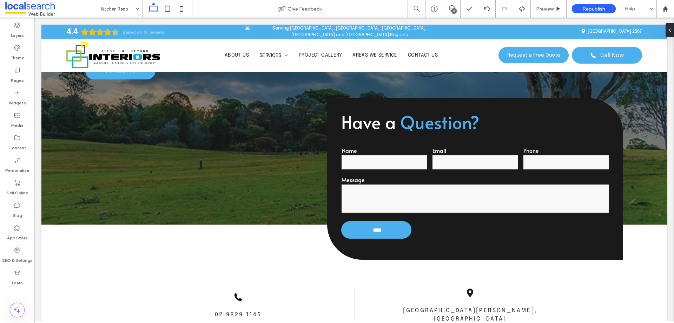
type input "**"
type input "****"
click at [101, 87] on button "Edit Design" at bounding box center [112, 89] width 36 height 8
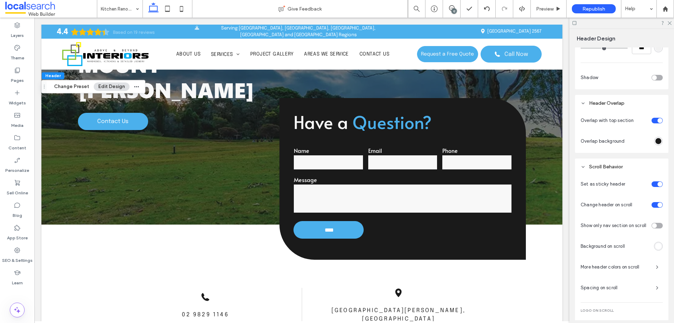
scroll to position [211, 0]
click at [656, 139] on div "rgba(26,26,26,1)" at bounding box center [659, 140] width 6 height 6
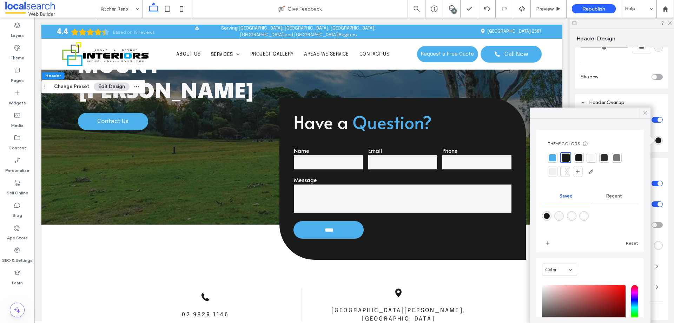
click at [646, 111] on icon at bounding box center [645, 113] width 6 height 6
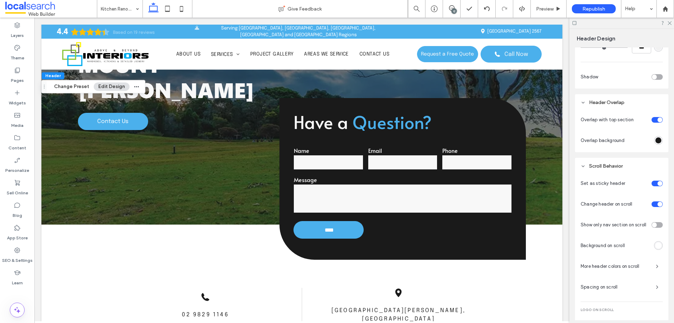
click at [653, 119] on div "toggle" at bounding box center [657, 120] width 11 height 6
click at [658, 119] on div "toggle" at bounding box center [660, 119] width 5 height 5
click at [656, 139] on div "rgba(26,26,26,1)" at bounding box center [659, 140] width 6 height 6
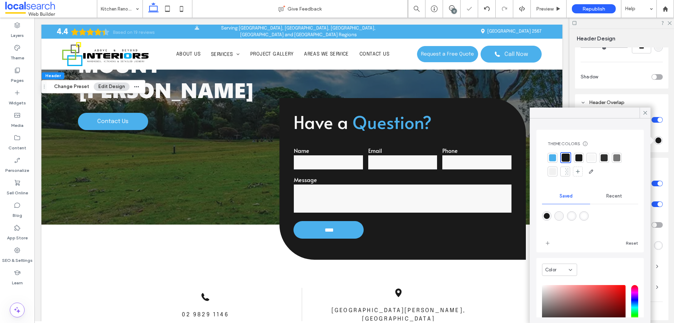
click at [613, 196] on span "Recent" at bounding box center [615, 196] width 16 height 6
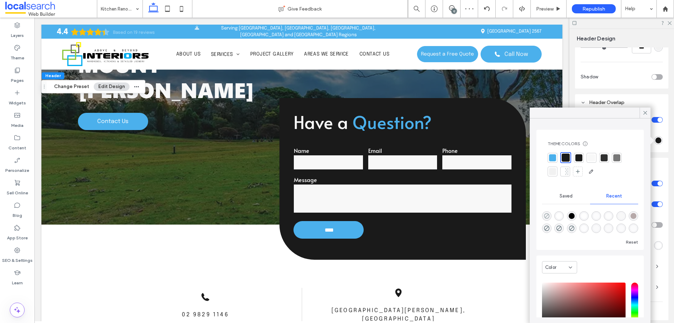
click at [548, 216] on icon "rgba(0, 0, 0, 0)" at bounding box center [547, 216] width 6 height 6
type input "*******"
type input "*"
type input "**"
click at [641, 110] on div at bounding box center [645, 112] width 11 height 11
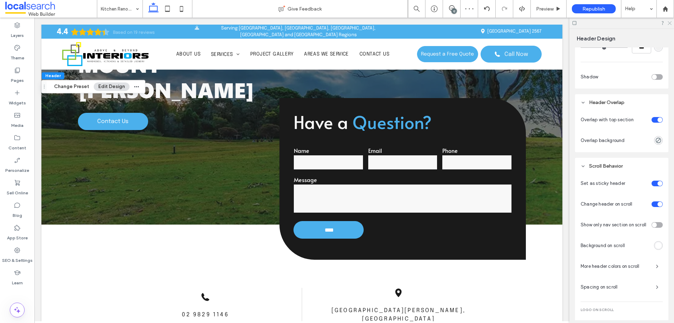
click at [669, 21] on icon at bounding box center [669, 22] width 5 height 5
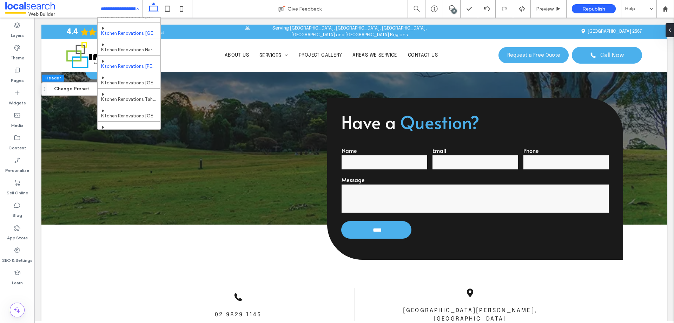
scroll to position [117, 0]
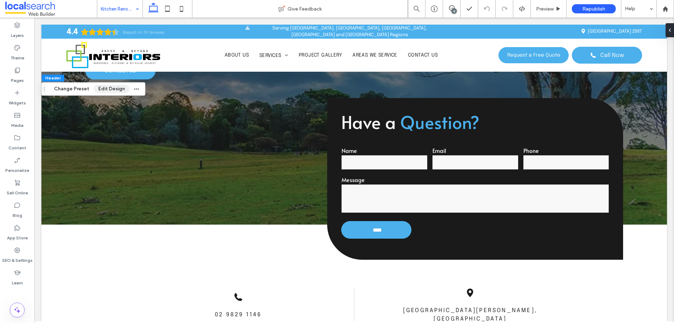
click at [113, 92] on button "Edit Design" at bounding box center [112, 89] width 36 height 8
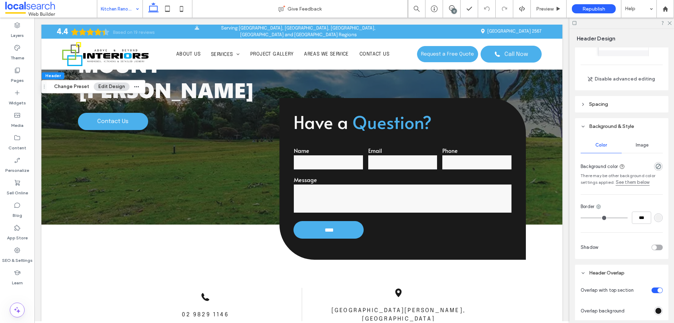
scroll to position [70, 0]
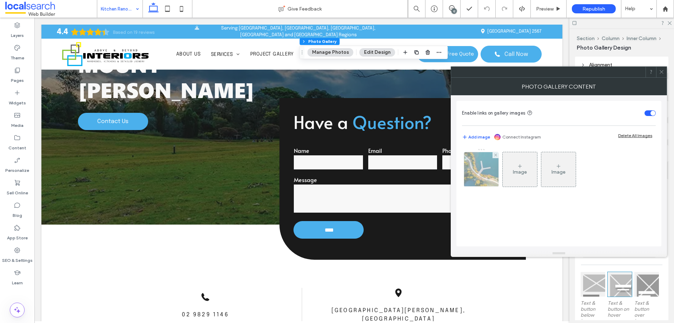
click at [493, 162] on img at bounding box center [481, 169] width 46 height 34
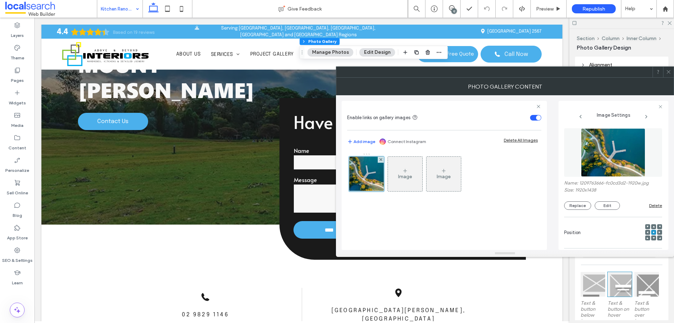
click at [587, 183] on label "Name: 1209763666-fc0cd3d2-1920w.jpg" at bounding box center [613, 183] width 98 height 7
copy label "1209763666"
click at [671, 71] on icon at bounding box center [668, 71] width 5 height 5
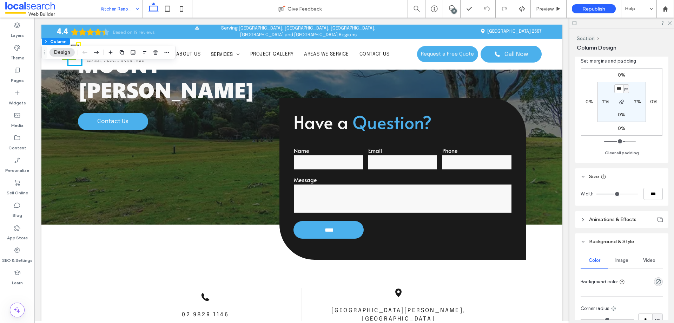
drag, startPoint x: 624, startPoint y: 259, endPoint x: 625, endPoint y: 244, distance: 14.8
click at [623, 258] on span "Image" at bounding box center [622, 260] width 13 height 6
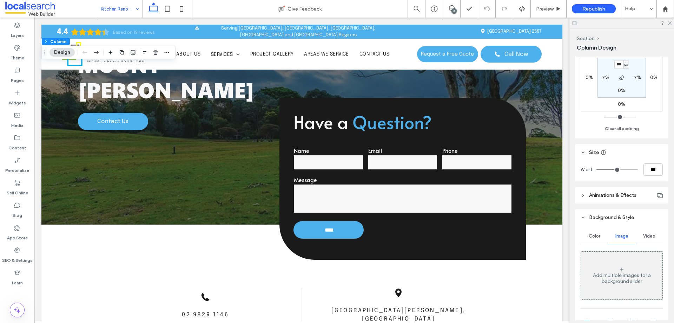
scroll to position [211, 0]
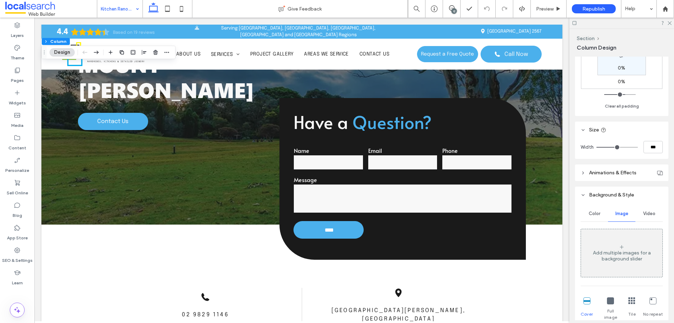
click at [620, 249] on icon at bounding box center [622, 247] width 6 height 6
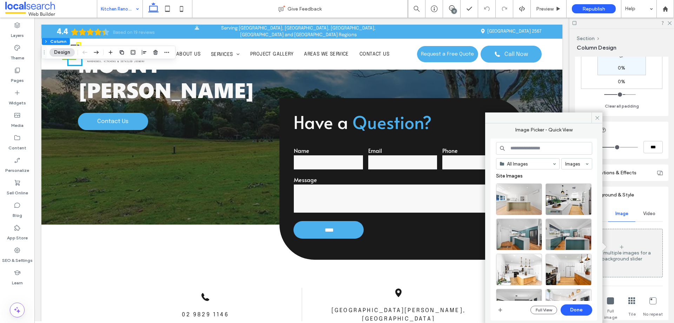
click at [537, 150] on input at bounding box center [544, 148] width 96 height 13
paste input "**********"
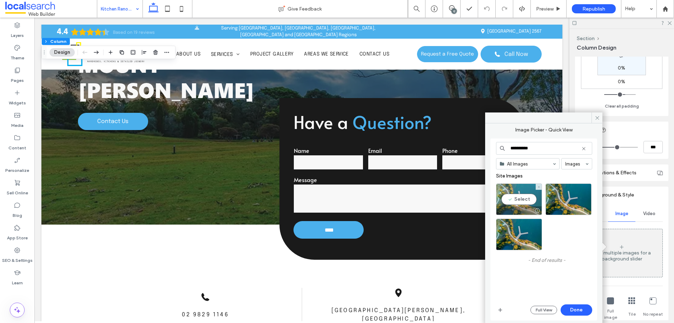
type input "**********"
click at [515, 186] on div "Select" at bounding box center [519, 199] width 46 height 32
click at [576, 306] on button "Done" at bounding box center [577, 309] width 32 height 11
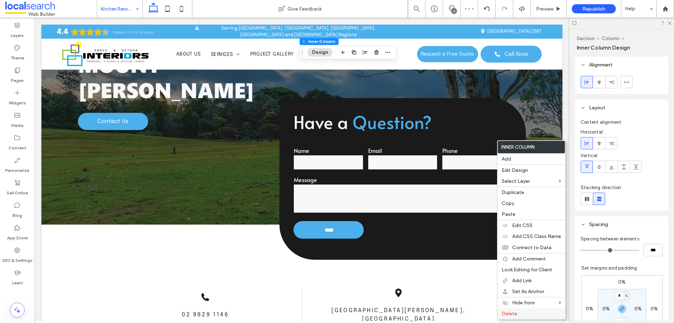
click at [520, 313] on label "Delete" at bounding box center [531, 314] width 59 height 6
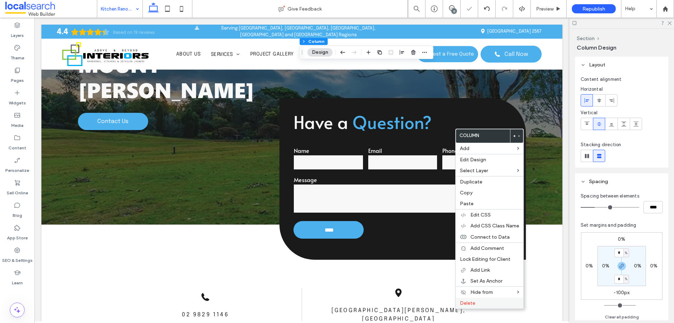
click at [468, 302] on span "Delete" at bounding box center [467, 303] width 15 height 6
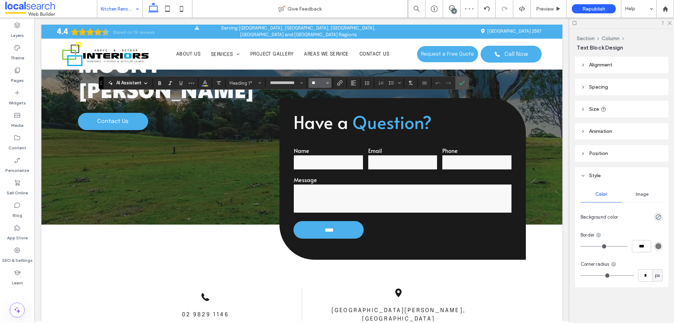
click at [316, 85] on input "**" at bounding box center [318, 83] width 14 height 6
click at [318, 83] on input "Size-input" at bounding box center [318, 83] width 14 height 6
type input "**"
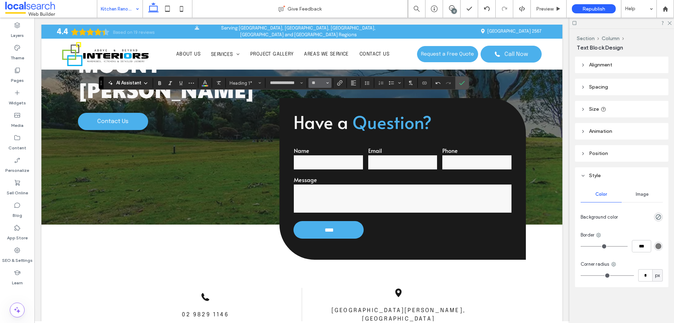
type input "**"
type input "****"
click at [460, 85] on icon "Confirm" at bounding box center [462, 83] width 6 height 6
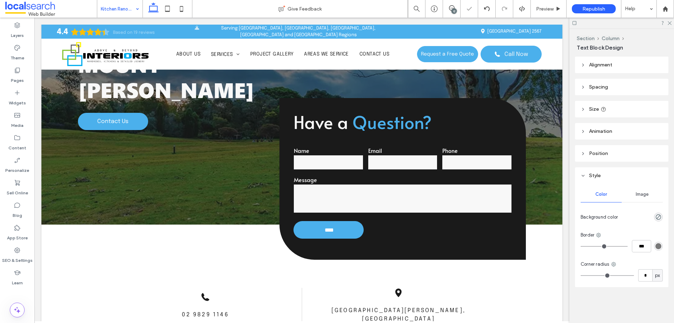
type input "**********"
type input "**"
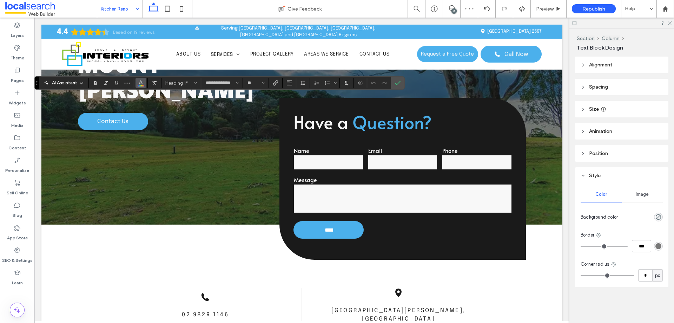
click at [144, 85] on button "Color" at bounding box center [141, 83] width 11 height 10
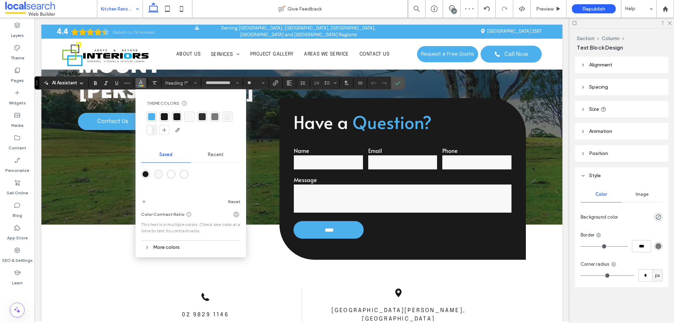
click at [188, 116] on div at bounding box center [189, 116] width 7 height 7
click at [400, 79] on span "Confirm" at bounding box center [398, 83] width 6 height 12
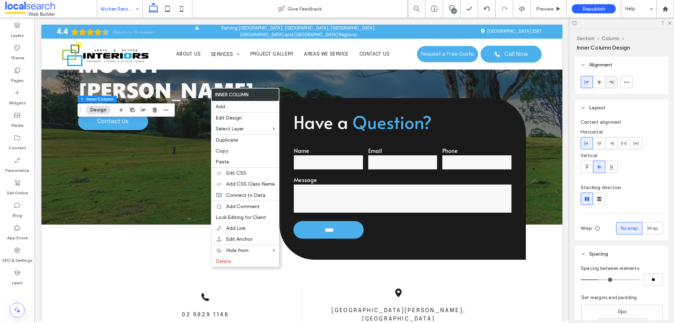
click at [615, 80] on div at bounding box center [612, 82] width 12 height 12
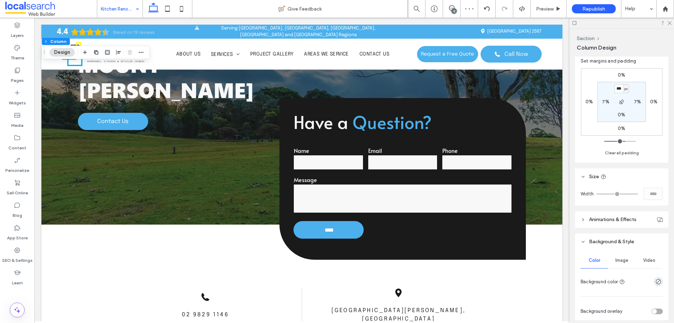
click at [620, 263] on div "Image" at bounding box center [621, 260] width 27 height 15
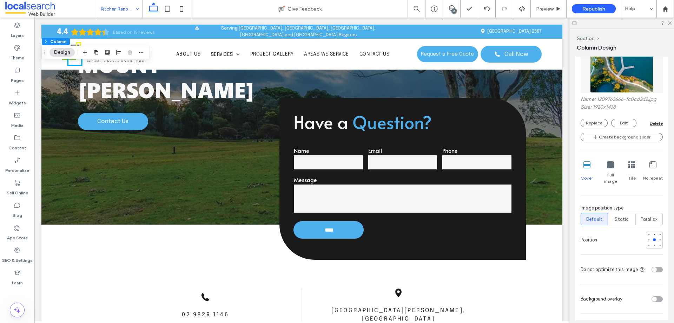
scroll to position [492, 0]
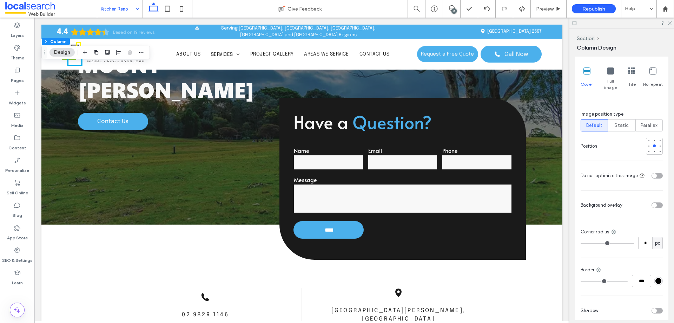
click at [657, 202] on div "toggle" at bounding box center [657, 205] width 11 height 6
click at [654, 223] on div "rgba(255, 255, 255, 1)" at bounding box center [658, 225] width 9 height 9
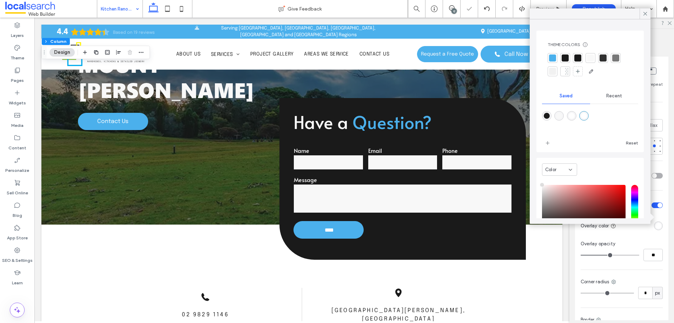
click at [566, 58] on div at bounding box center [565, 57] width 7 height 7
click at [647, 14] on icon at bounding box center [645, 14] width 6 height 6
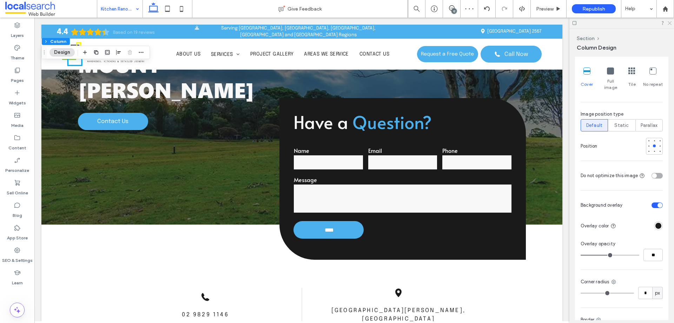
click at [670, 25] on icon at bounding box center [669, 22] width 5 height 5
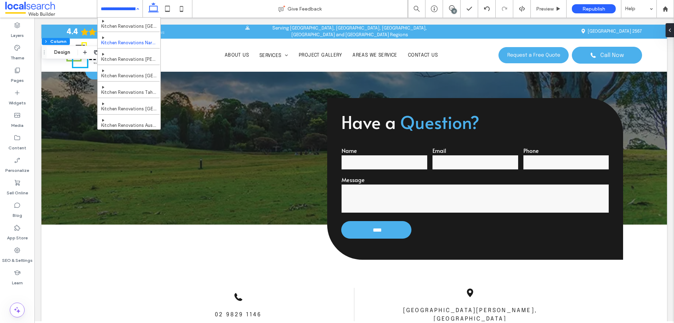
scroll to position [129, 0]
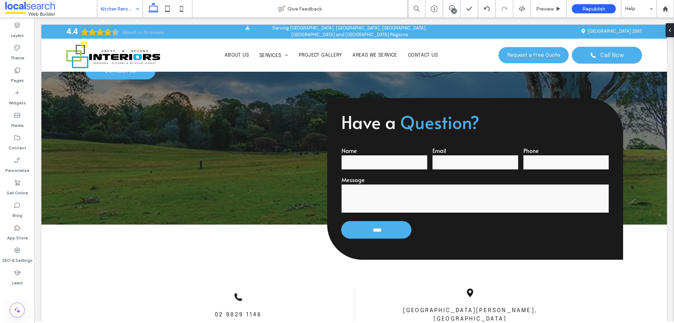
click at [130, 13] on div at bounding box center [337, 161] width 674 height 323
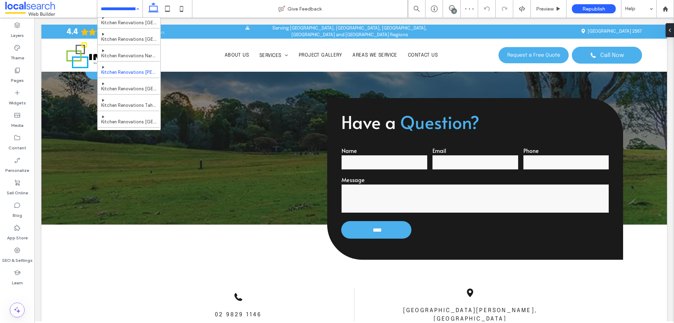
scroll to position [117, 0]
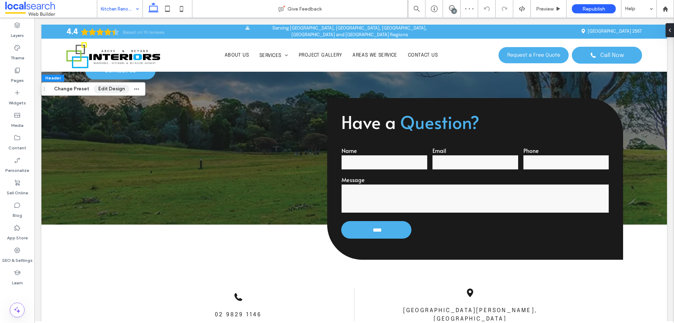
click at [99, 88] on button "Edit Design" at bounding box center [112, 89] width 36 height 8
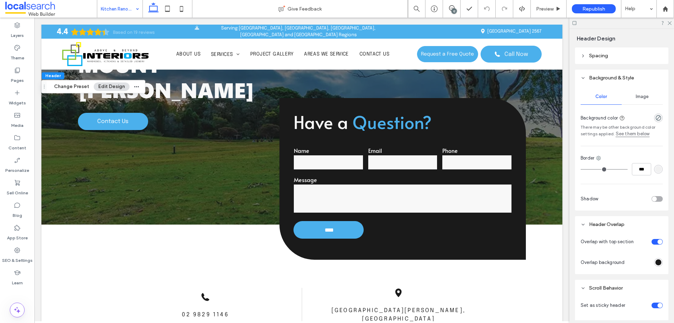
scroll to position [117, 0]
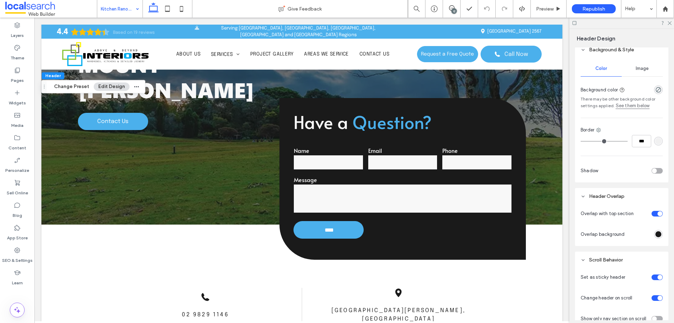
click at [656, 234] on div "rgba(26,26,26,1)" at bounding box center [659, 234] width 6 height 6
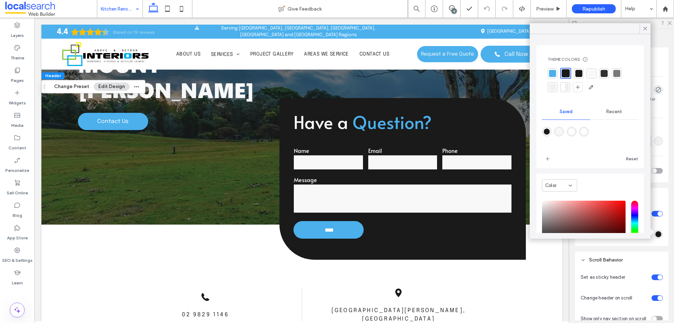
drag, startPoint x: 648, startPoint y: 30, endPoint x: 648, endPoint y: 37, distance: 7.0
click at [648, 31] on icon at bounding box center [645, 28] width 6 height 6
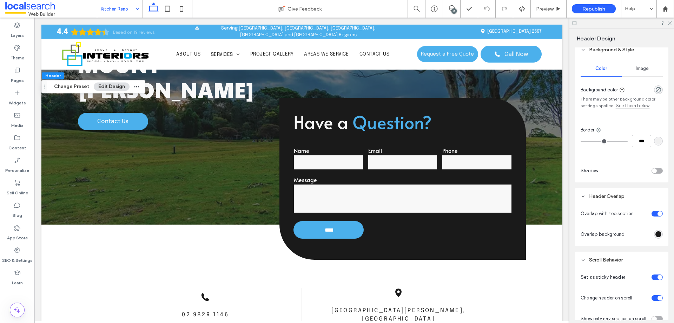
click at [656, 236] on div "rgba(26,26,26,1)" at bounding box center [659, 234] width 6 height 6
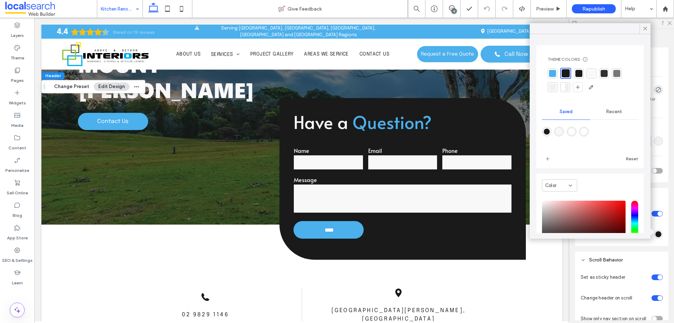
click at [616, 112] on span "Recent" at bounding box center [615, 112] width 16 height 6
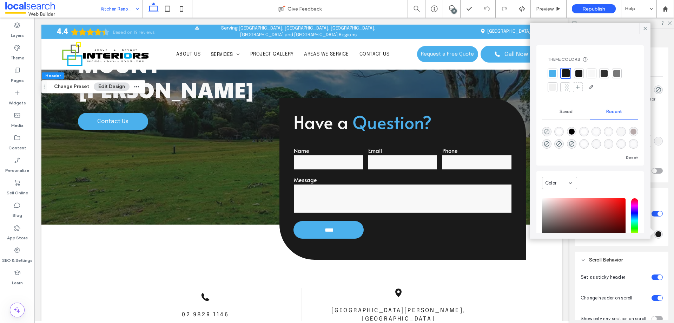
click at [546, 130] on icon "rgba(0, 0, 0, 0)" at bounding box center [547, 132] width 6 height 6
type input "*******"
type input "*"
type input "**"
click at [645, 28] on use at bounding box center [646, 29] width 4 height 4
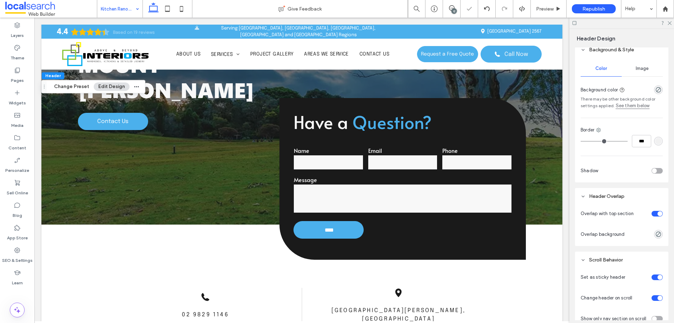
click at [652, 211] on div "toggle" at bounding box center [657, 214] width 11 height 6
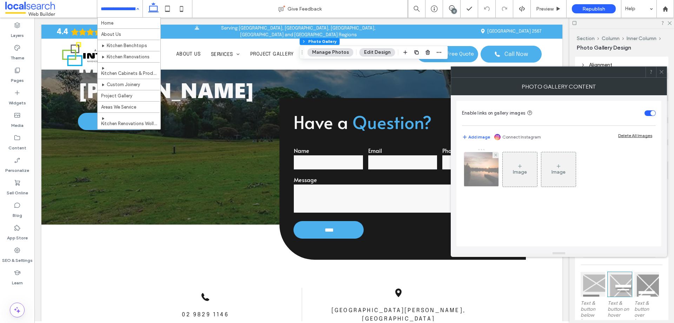
click at [470, 180] on img at bounding box center [481, 169] width 46 height 34
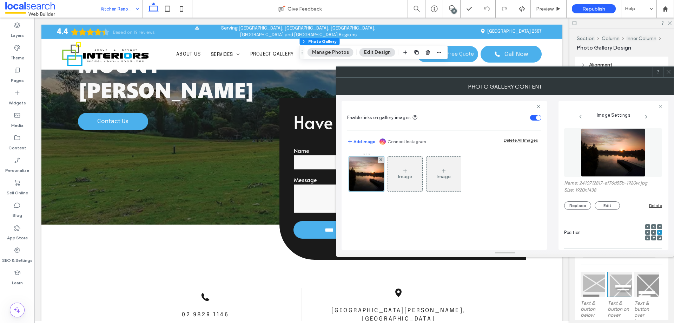
click at [585, 181] on label "Name: 2410712817-ef76d55b-1920w.jpg" at bounding box center [613, 183] width 98 height 7
drag, startPoint x: 585, startPoint y: 181, endPoint x: 540, endPoint y: 184, distance: 44.7
click at [540, 184] on div "Image Image" at bounding box center [444, 176] width 194 height 46
copy label "2410712817"
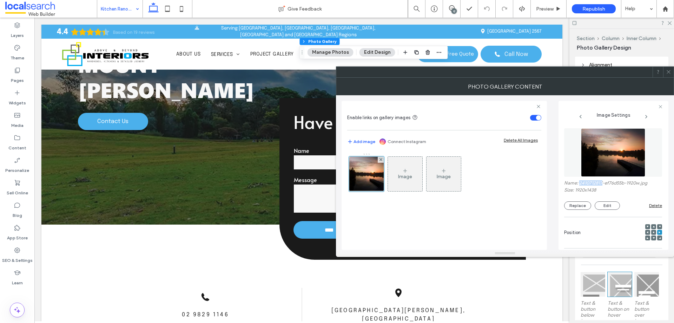
click at [667, 70] on icon at bounding box center [668, 71] width 5 height 5
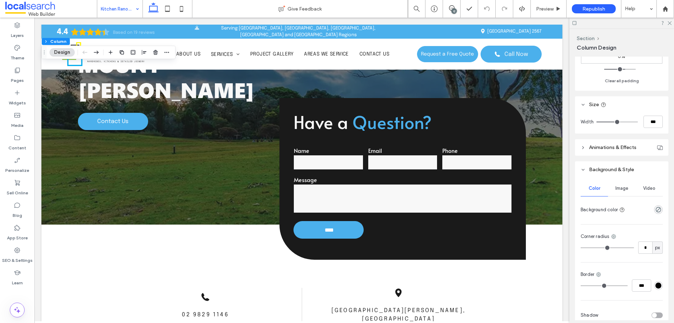
scroll to position [271, 0]
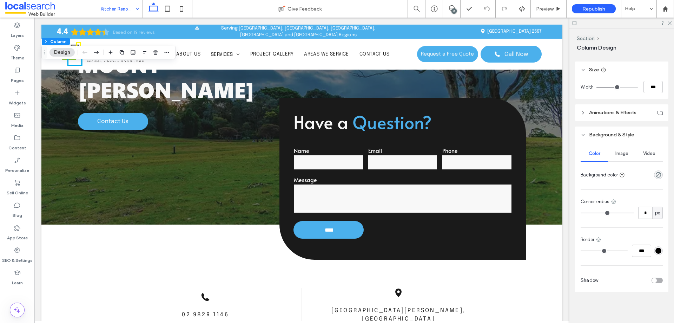
click at [623, 150] on div "Image" at bounding box center [621, 153] width 27 height 15
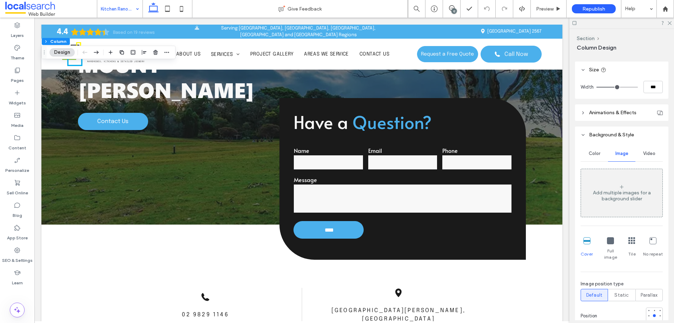
click at [623, 190] on div "Add multiple images for a background slider" at bounding box center [621, 196] width 81 height 12
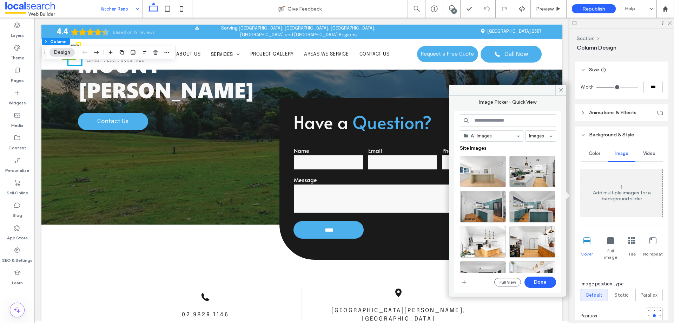
click at [513, 120] on input at bounding box center [508, 120] width 96 height 13
paste input "**********"
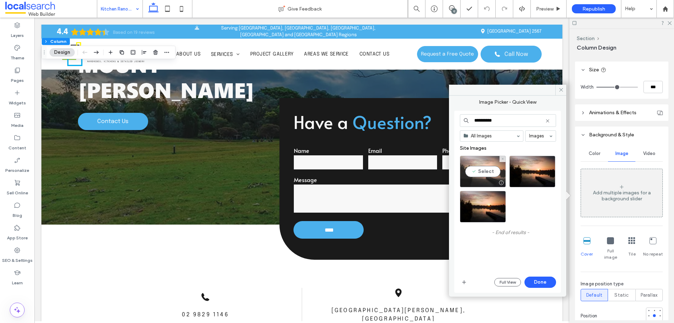
type input "**********"
click at [472, 159] on div "Select" at bounding box center [483, 172] width 46 height 32
click at [534, 278] on button "Done" at bounding box center [541, 281] width 32 height 11
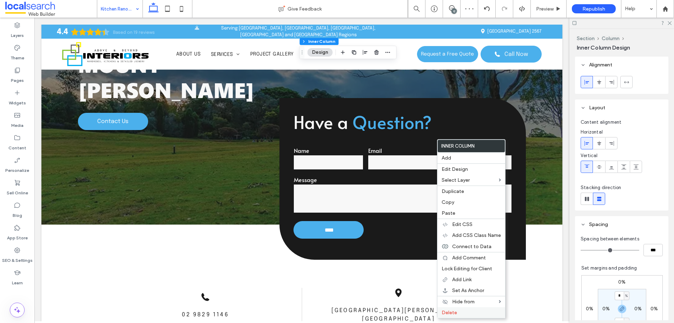
click at [467, 315] on label "Delete" at bounding box center [471, 312] width 59 height 6
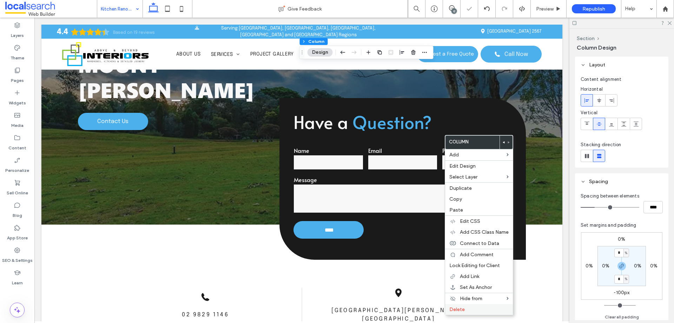
click at [477, 308] on label "Delete" at bounding box center [479, 309] width 59 height 6
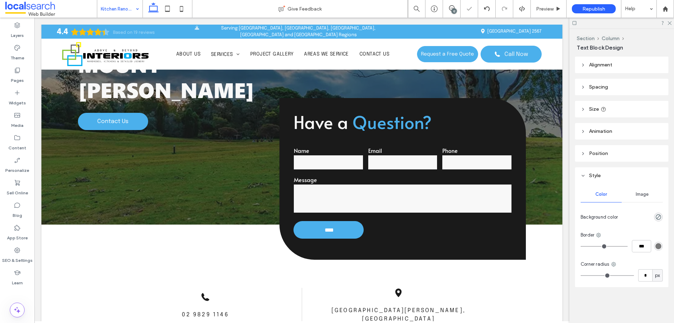
type input "**********"
type input "**"
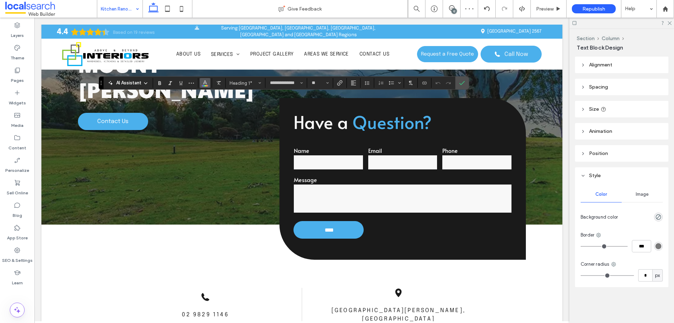
click at [203, 84] on use "Color" at bounding box center [205, 82] width 4 height 4
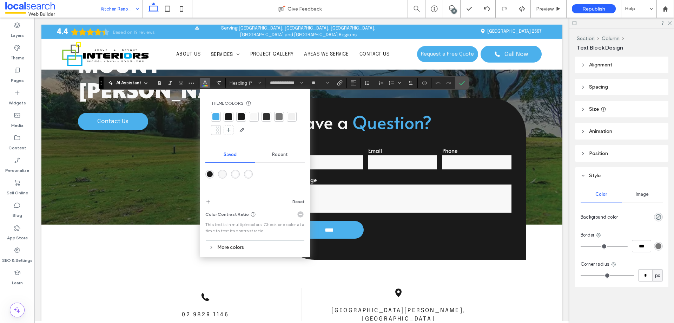
click at [254, 117] on div at bounding box center [253, 116] width 7 height 7
click at [324, 86] on button "**" at bounding box center [320, 83] width 23 height 10
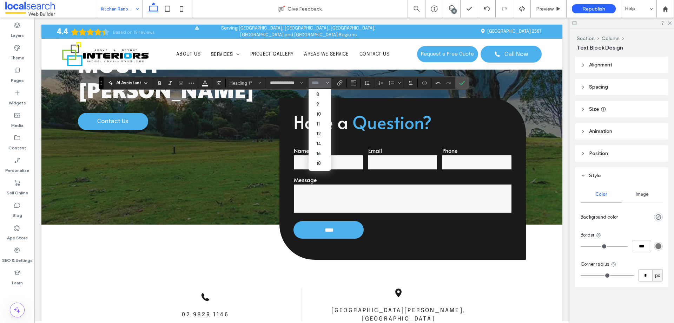
click at [318, 84] on input "Size-input" at bounding box center [318, 83] width 14 height 6
type input "**"
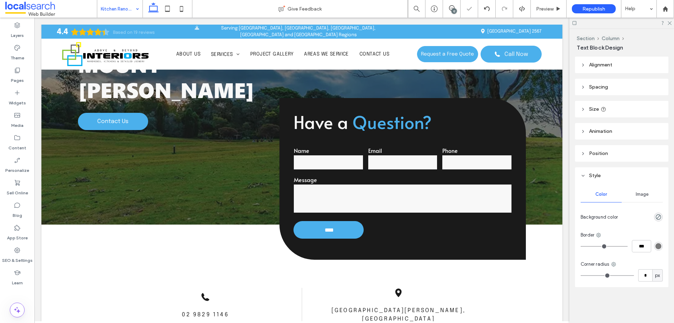
type input "**"
type input "****"
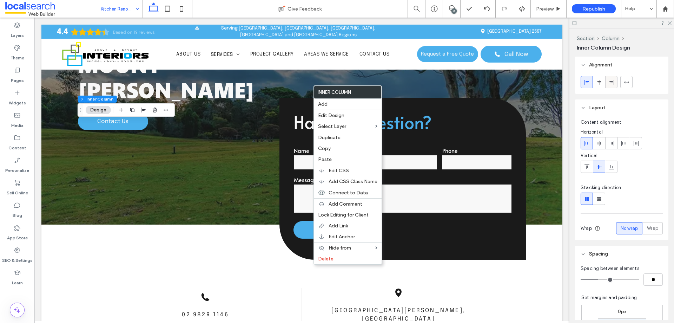
click at [610, 82] on icon at bounding box center [612, 82] width 6 height 6
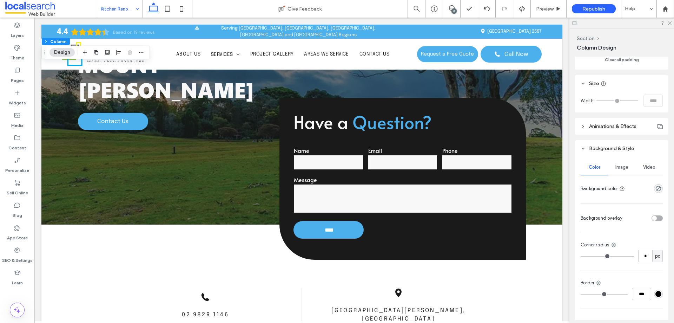
scroll to position [300, 0]
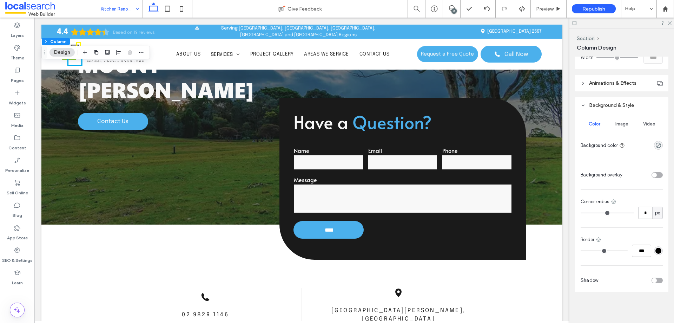
click at [621, 128] on div "Image" at bounding box center [621, 123] width 27 height 15
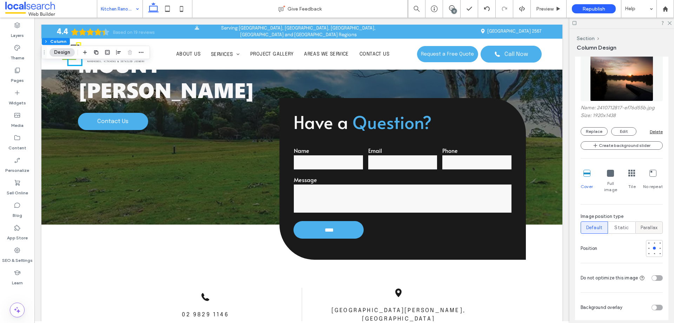
scroll to position [417, 0]
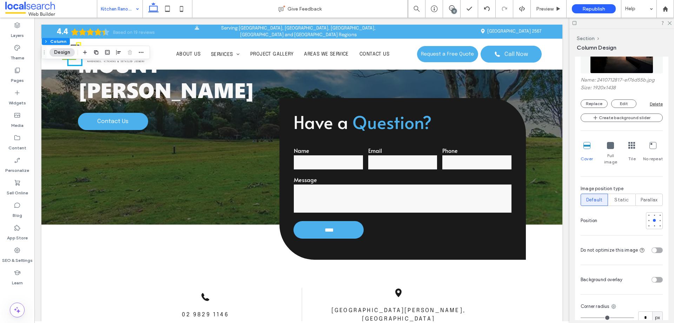
click at [653, 277] on div "toggle" at bounding box center [654, 279] width 5 height 5
click at [656, 297] on div "rgba(255, 255, 255, 1)" at bounding box center [659, 300] width 6 height 6
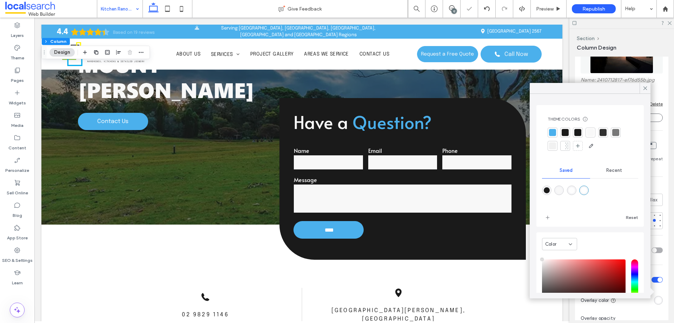
click at [566, 131] on div at bounding box center [565, 132] width 7 height 7
click at [643, 89] on icon at bounding box center [645, 88] width 6 height 6
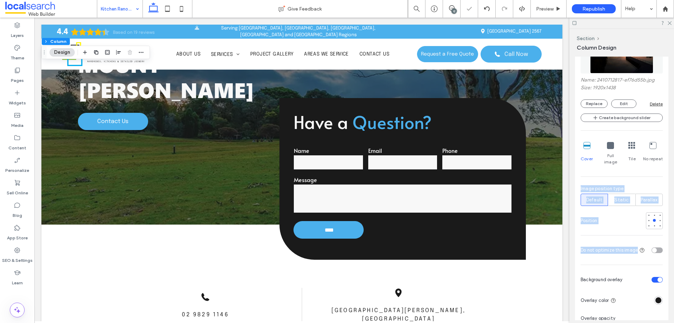
drag, startPoint x: 674, startPoint y: 237, endPoint x: 674, endPoint y: 75, distance: 161.9
click at [674, 77] on div "Section Column Design Layout Content alignment Horizontal Vertical Stacking dir…" at bounding box center [622, 176] width 105 height 294
click at [638, 37] on div "Section" at bounding box center [623, 38] width 92 height 6
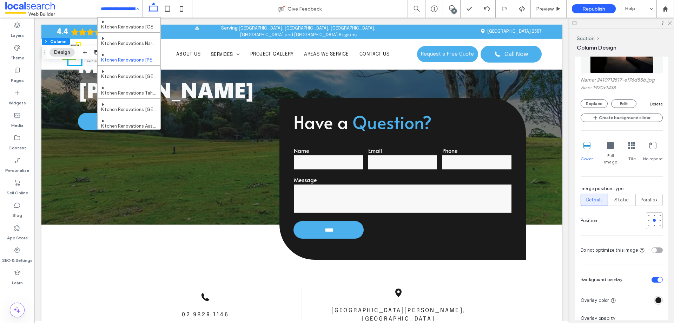
scroll to position [129, 0]
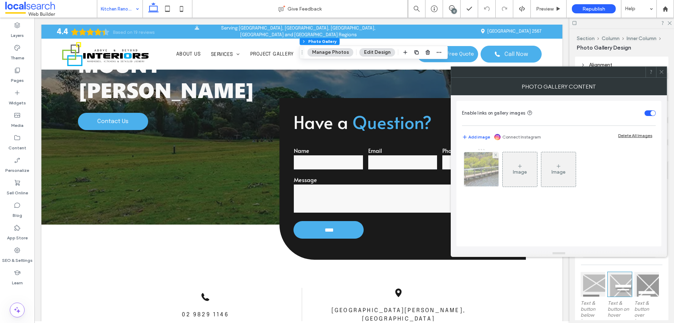
click at [479, 173] on img at bounding box center [482, 169] width 52 height 34
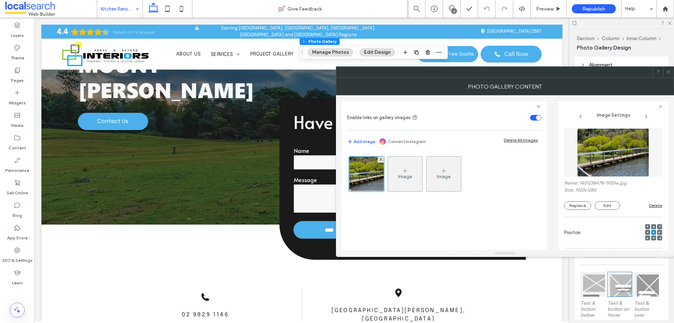
click at [590, 183] on label "Name: 1401238478-1920w.jpg" at bounding box center [613, 183] width 98 height 7
copy label "1401238478"
click at [672, 72] on div at bounding box center [669, 72] width 11 height 11
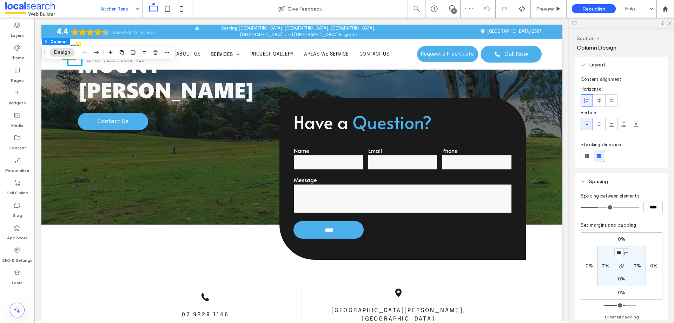
click at [54, 53] on button "Design" at bounding box center [62, 52] width 25 height 8
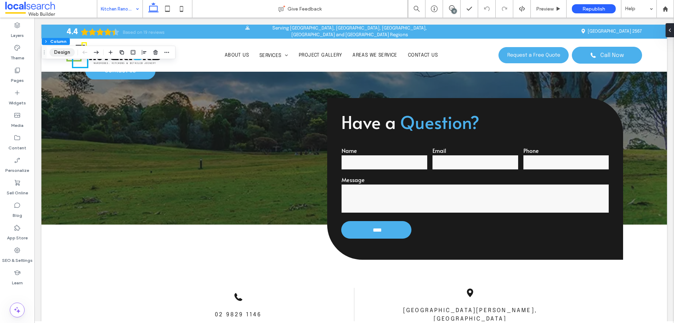
click at [57, 48] on button "Design" at bounding box center [62, 52] width 25 height 8
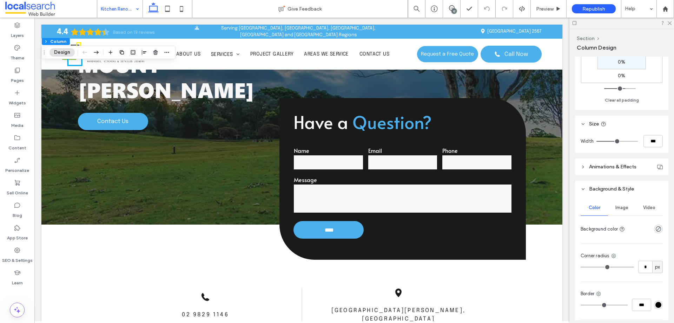
scroll to position [271, 0]
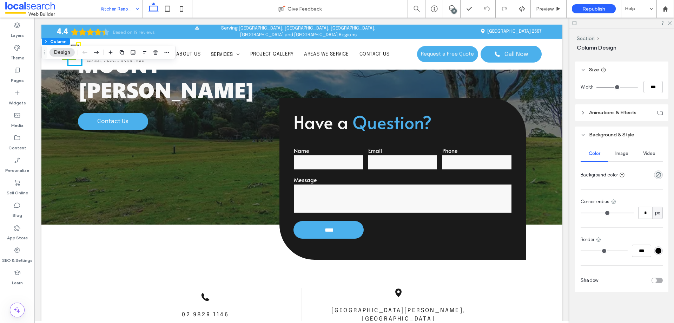
click at [622, 155] on span "Image" at bounding box center [622, 154] width 13 height 6
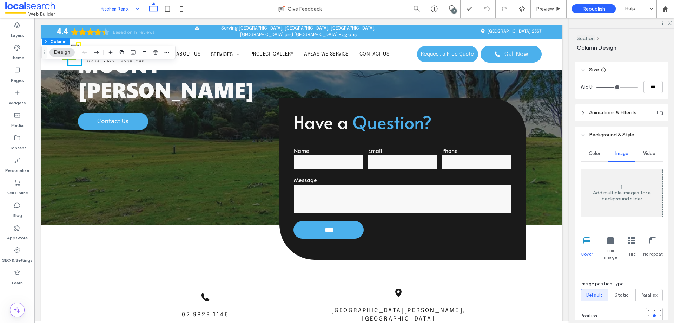
click at [627, 179] on div "Add multiple images for a background slider" at bounding box center [621, 193] width 81 height 46
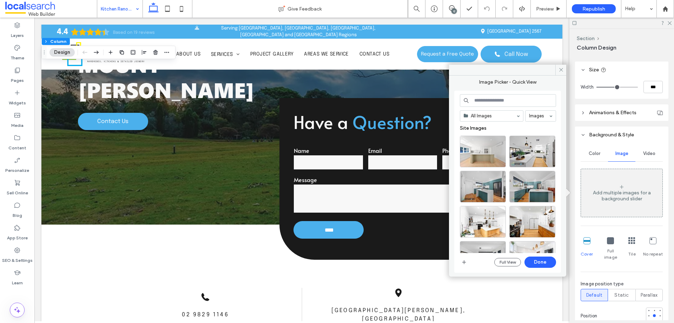
click at [515, 98] on input at bounding box center [508, 100] width 96 height 13
paste input "**********"
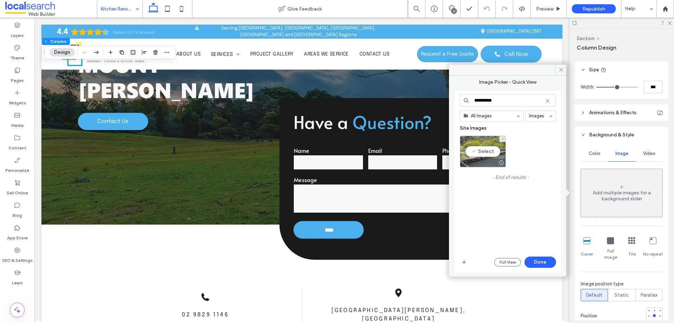
type input "**********"
click at [476, 152] on div "Select" at bounding box center [483, 152] width 46 height 32
click at [536, 260] on button "Done" at bounding box center [541, 261] width 32 height 11
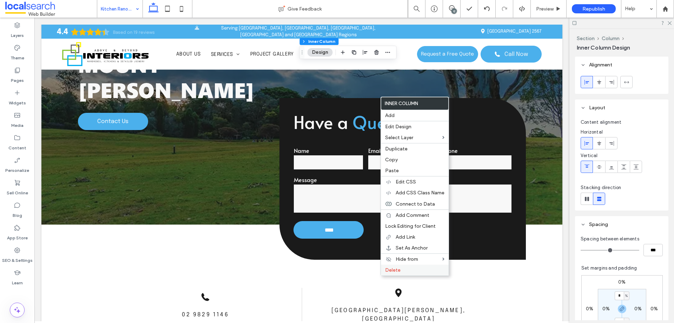
click at [396, 268] on span "Delete" at bounding box center [392, 270] width 15 height 6
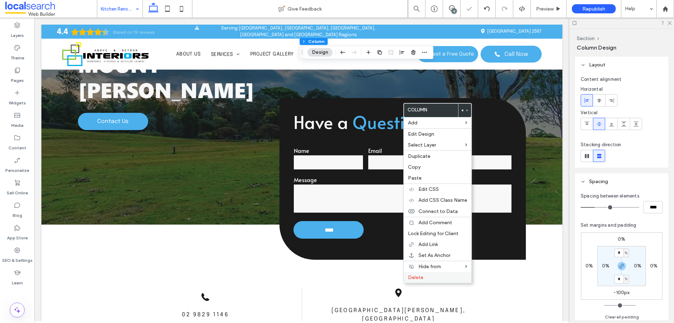
click at [428, 276] on label "Delete" at bounding box center [437, 277] width 59 height 6
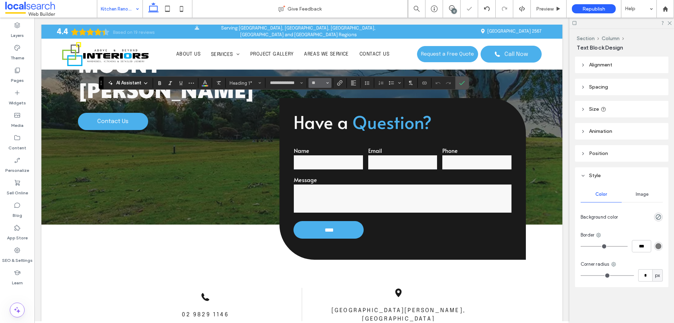
click at [316, 87] on button "**" at bounding box center [320, 83] width 23 height 10
click at [316, 83] on input "Size-input" at bounding box center [318, 83] width 14 height 6
type input "**"
type input "****"
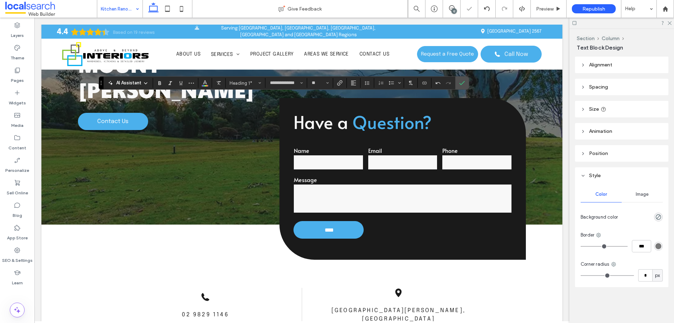
click at [608, 71] on header "Alignment" at bounding box center [621, 65] width 93 height 17
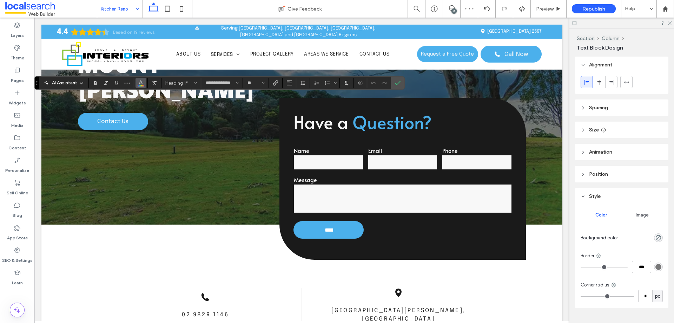
click at [142, 85] on icon "Color" at bounding box center [141, 82] width 6 height 6
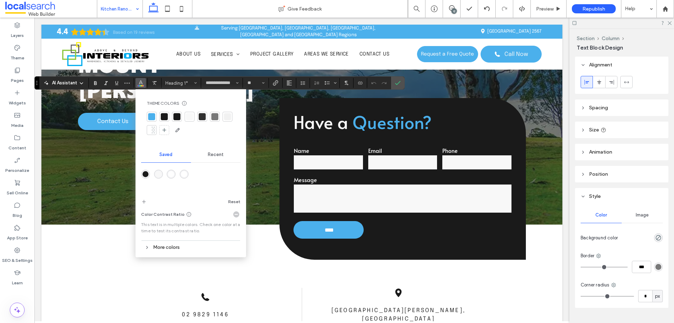
click at [191, 115] on div at bounding box center [189, 116] width 7 height 7
click at [396, 81] on icon "Confirm" at bounding box center [398, 83] width 6 height 6
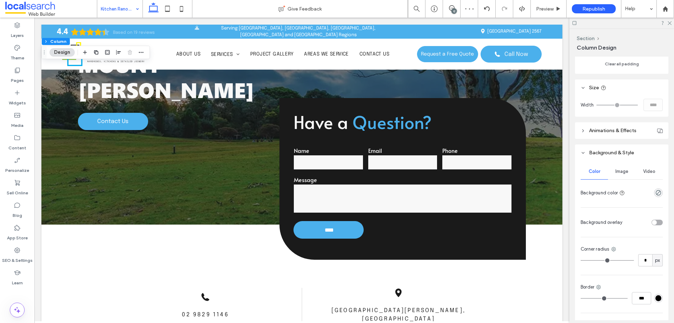
scroll to position [257, 0]
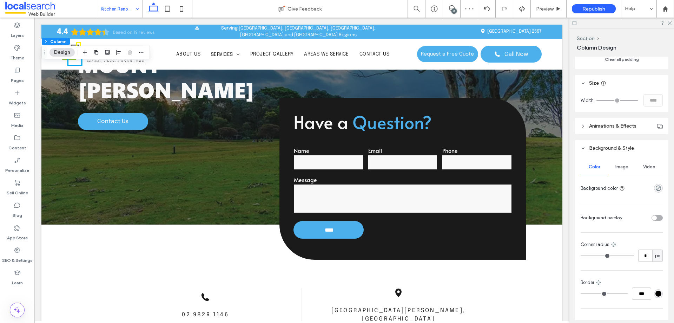
click at [627, 171] on div "Image" at bounding box center [621, 166] width 27 height 15
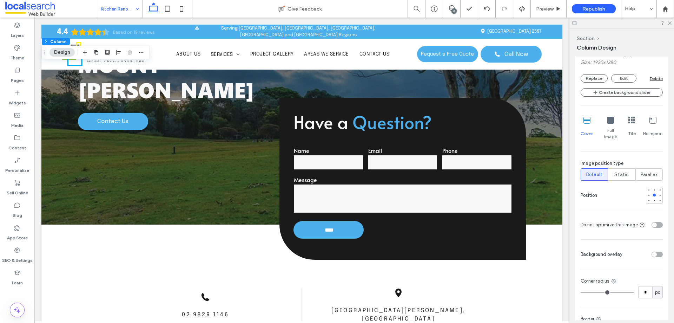
scroll to position [468, 0]
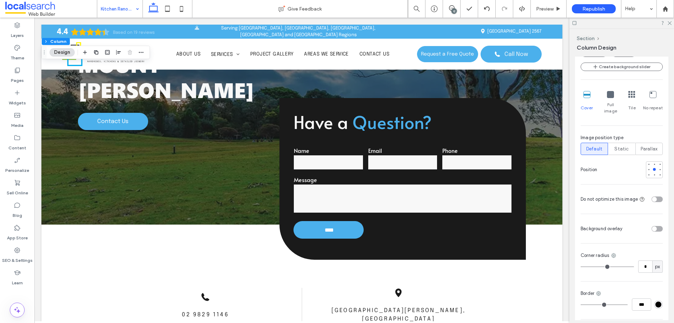
click at [653, 226] on div "toggle" at bounding box center [654, 228] width 5 height 5
click at [656, 246] on div "rgba(255, 255, 255, 1)" at bounding box center [659, 249] width 6 height 6
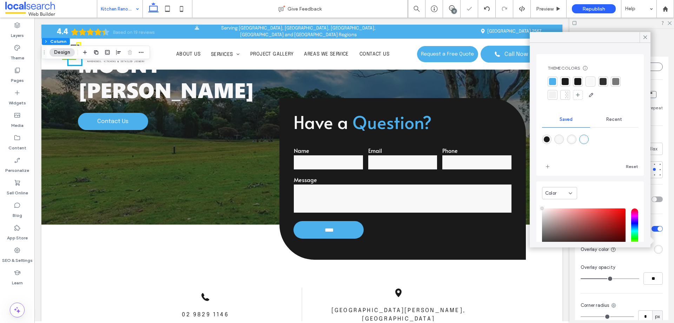
click at [571, 83] on div at bounding box center [590, 89] width 85 height 24
click at [568, 82] on div at bounding box center [565, 81] width 7 height 7
click at [647, 37] on icon at bounding box center [645, 37] width 6 height 6
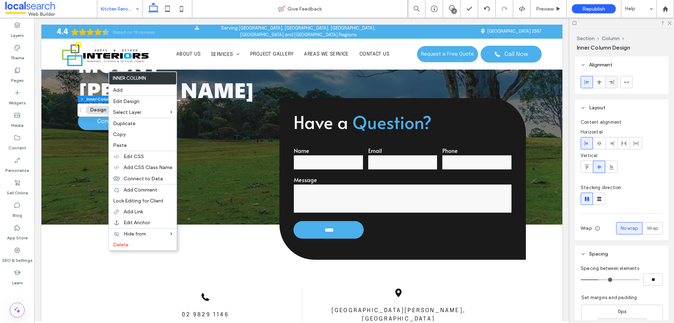
click at [612, 81] on use at bounding box center [612, 81] width 5 height 5
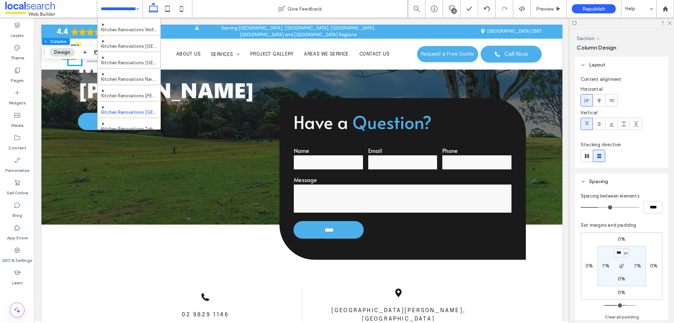
scroll to position [164, 0]
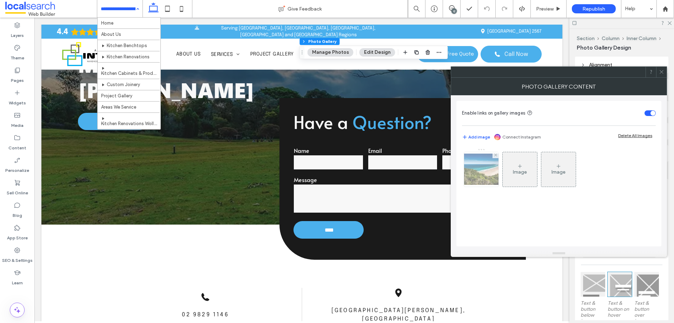
click at [477, 170] on img at bounding box center [481, 168] width 56 height 31
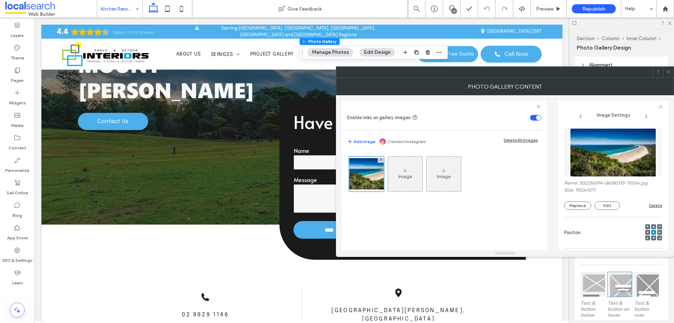
click at [593, 182] on label "Name: 302236094-de080135-1920w.jpg" at bounding box center [613, 183] width 98 height 7
copy label "302236094"
click at [671, 72] on icon at bounding box center [668, 71] width 5 height 5
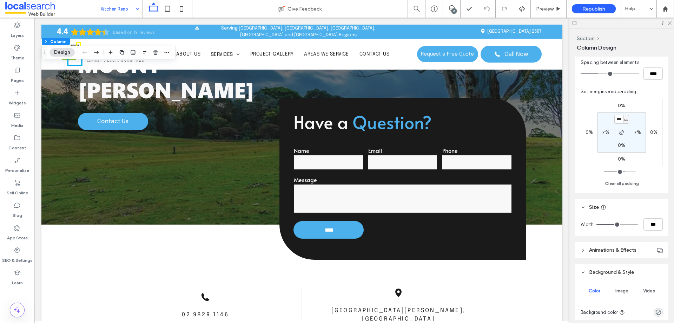
scroll to position [187, 0]
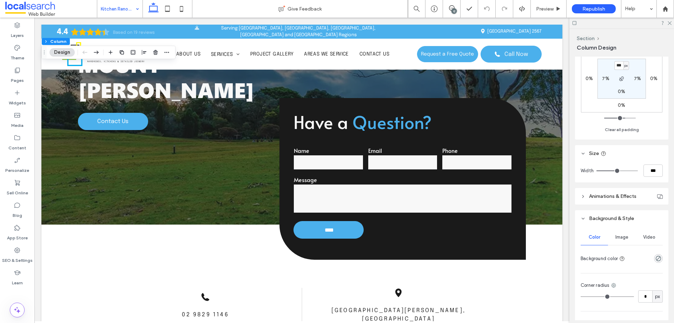
click at [618, 235] on span "Image" at bounding box center [622, 237] width 13 height 6
click at [623, 268] on div "Add multiple images for a background slider" at bounding box center [621, 276] width 81 height 46
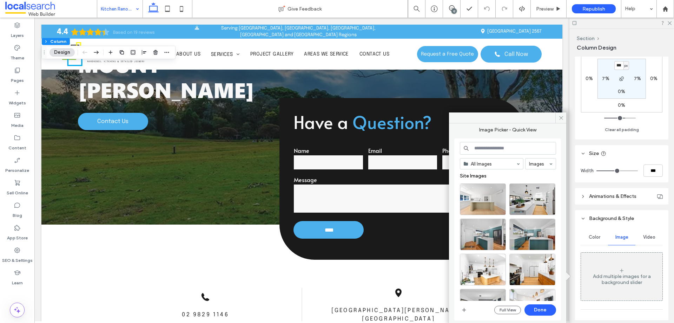
click at [509, 149] on input at bounding box center [508, 148] width 96 height 13
paste input "*********"
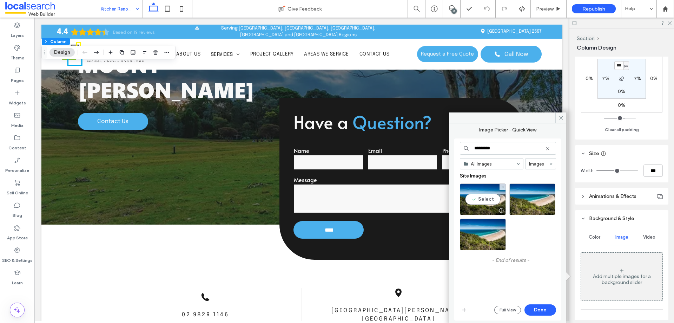
type input "*********"
click at [482, 190] on div "Select" at bounding box center [483, 199] width 46 height 32
click at [540, 310] on button "Done" at bounding box center [541, 309] width 32 height 11
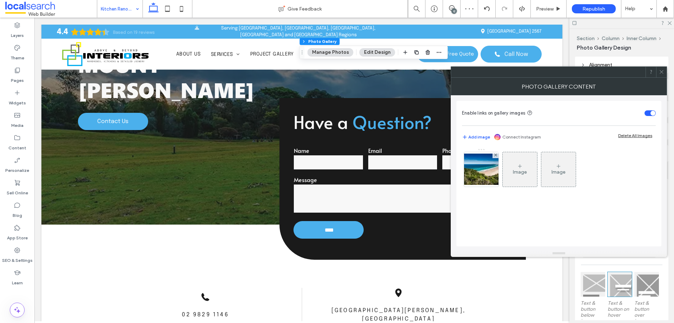
click at [664, 75] on span at bounding box center [661, 72] width 5 height 11
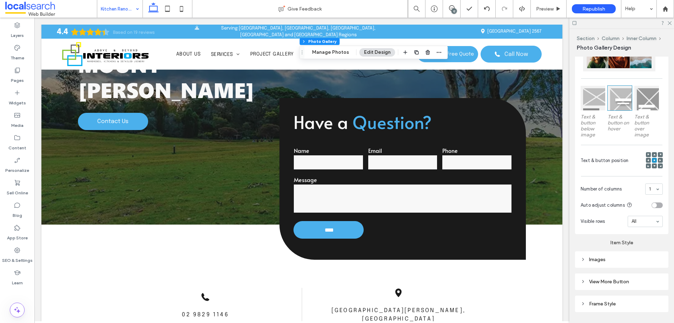
scroll to position [205, 0]
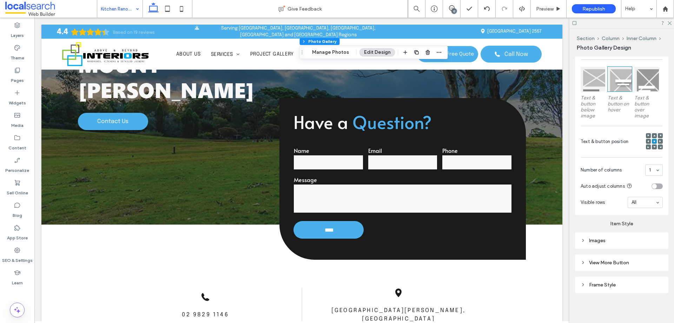
click at [621, 237] on div "Images" at bounding box center [622, 240] width 82 height 6
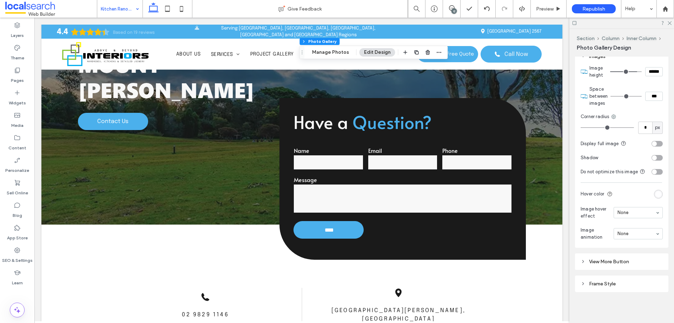
scroll to position [395, 0]
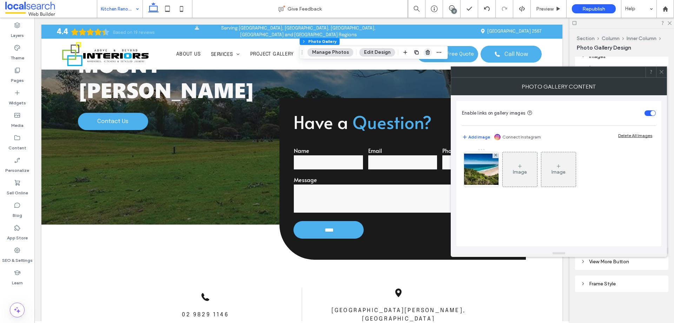
click at [427, 48] on span "button" at bounding box center [428, 52] width 8 height 8
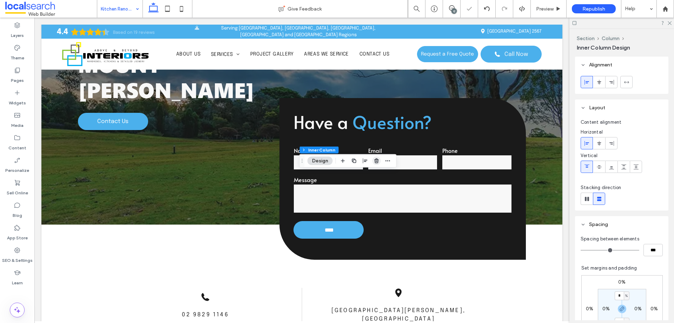
click at [376, 163] on use "button" at bounding box center [376, 160] width 4 height 5
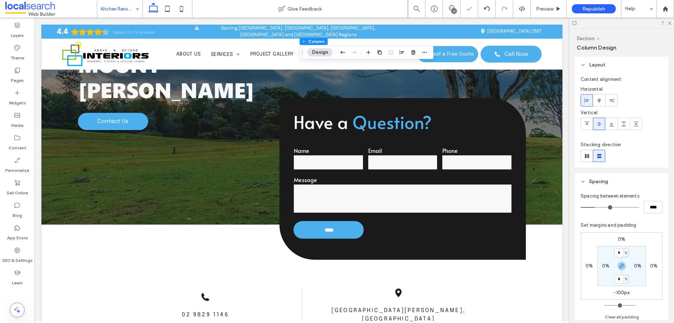
click at [409, 51] on div at bounding box center [397, 52] width 65 height 13
click at [410, 51] on span "button" at bounding box center [414, 52] width 8 height 8
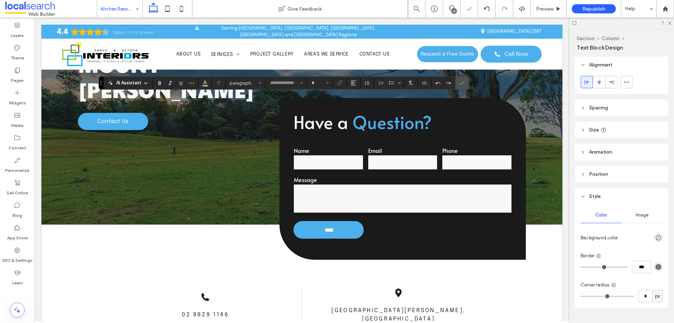
type input "**********"
type input "**"
click at [321, 83] on input "**" at bounding box center [318, 83] width 14 height 6
type input "**"
click at [207, 83] on icon "Color" at bounding box center [205, 82] width 6 height 6
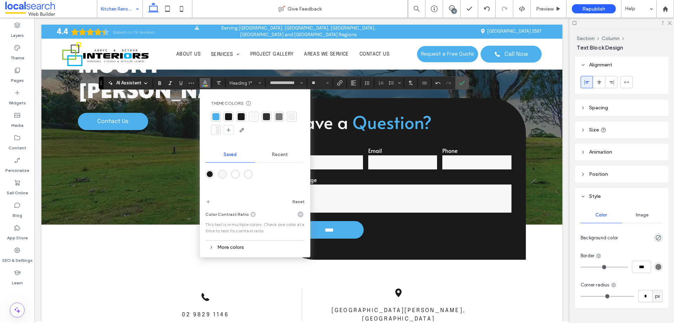
click at [257, 118] on div at bounding box center [253, 116] width 7 height 7
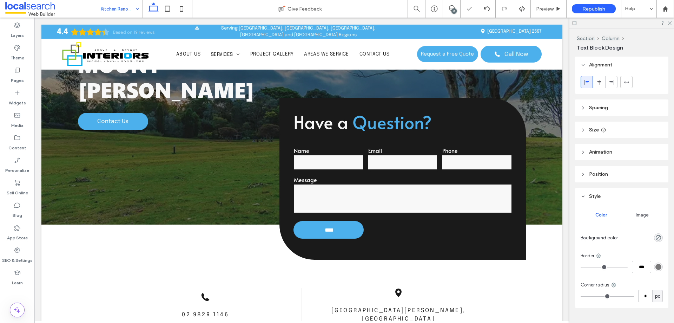
type input "**"
type input "****"
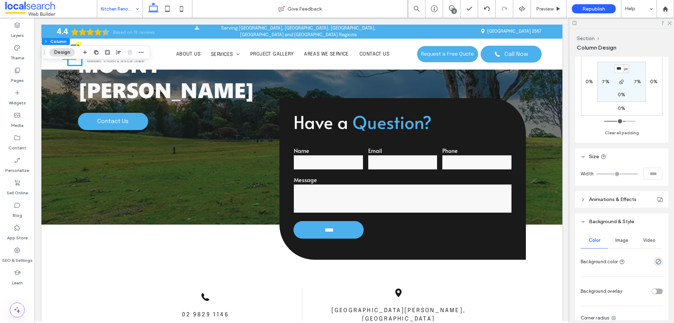
scroll to position [187, 0]
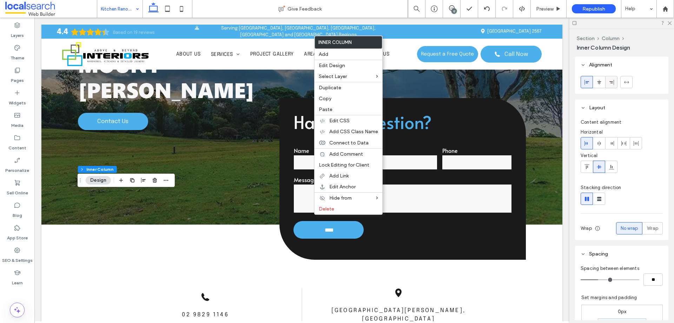
click at [613, 81] on use at bounding box center [612, 81] width 5 height 5
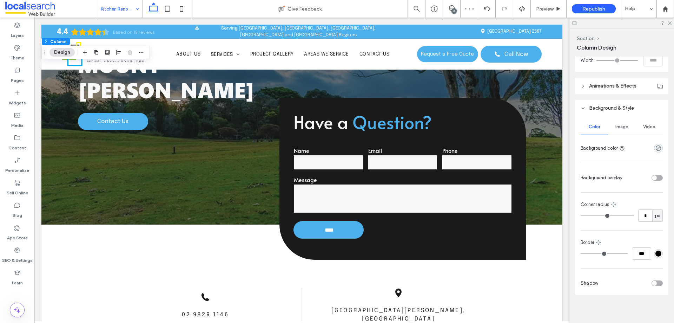
scroll to position [300, 0]
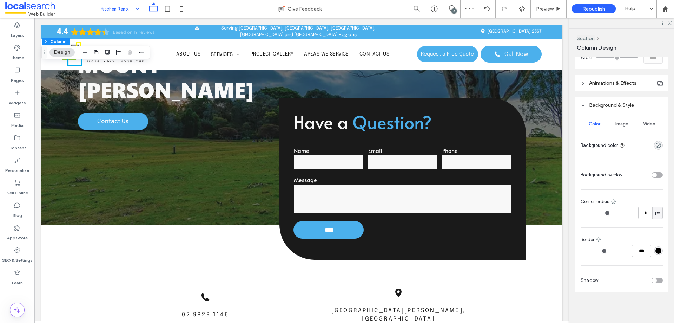
click at [625, 129] on div "Image" at bounding box center [621, 123] width 27 height 15
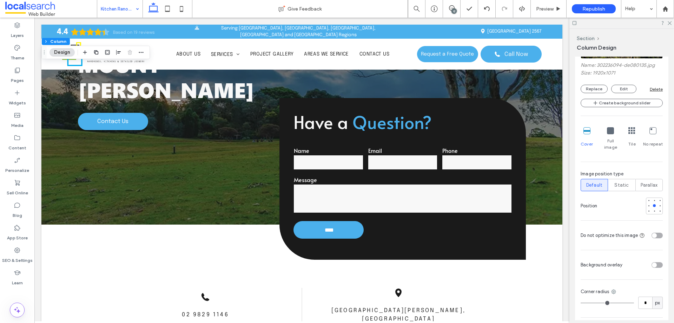
scroll to position [488, 0]
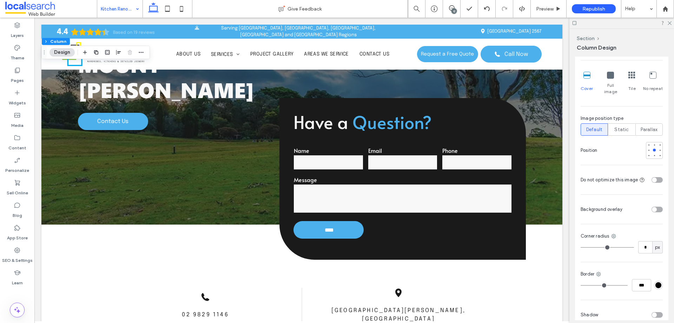
click at [658, 207] on div "toggle" at bounding box center [657, 210] width 11 height 6
click at [656, 227] on div "rgba(255, 255, 255, 1)" at bounding box center [659, 230] width 6 height 6
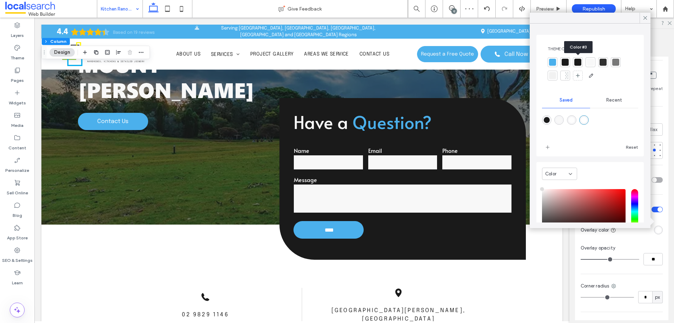
click at [580, 61] on div at bounding box center [578, 62] width 7 height 7
click at [645, 18] on icon at bounding box center [645, 18] width 6 height 6
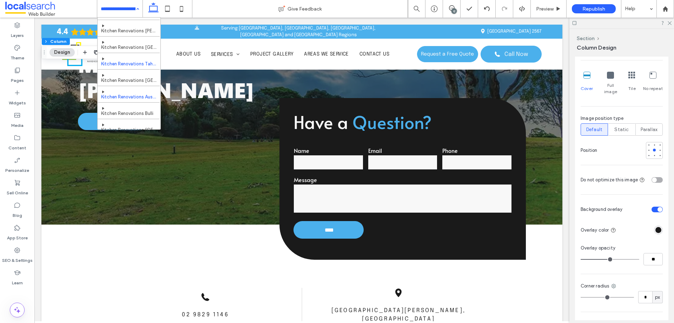
scroll to position [152, 0]
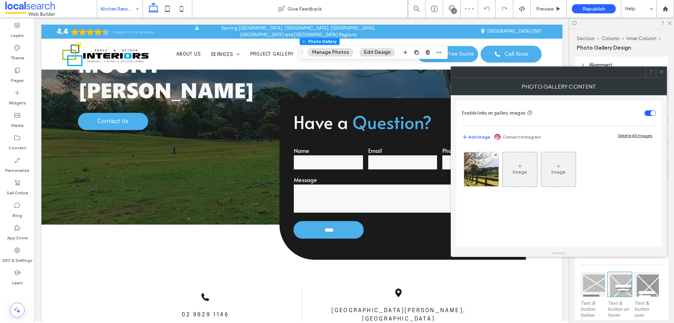
click at [661, 72] on icon at bounding box center [661, 71] width 5 height 5
click at [484, 166] on img at bounding box center [482, 169] width 52 height 34
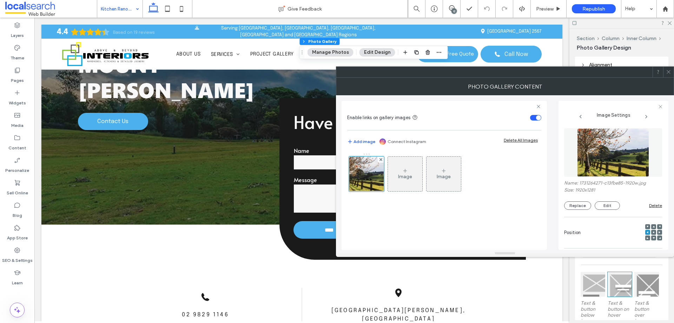
click at [587, 180] on label "Name: 1731264271-c13fbe85-1920w.jpg" at bounding box center [613, 183] width 98 height 7
copy label "1731264271"
click at [670, 71] on icon at bounding box center [668, 71] width 5 height 5
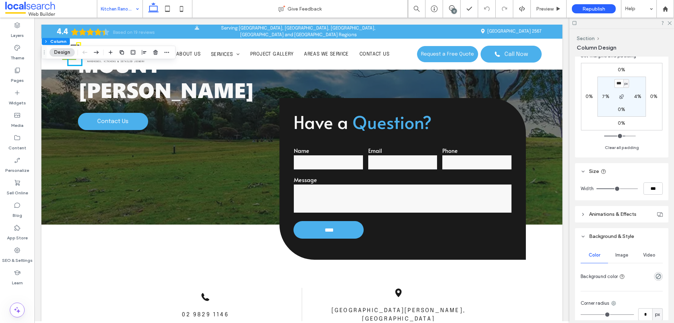
scroll to position [211, 0]
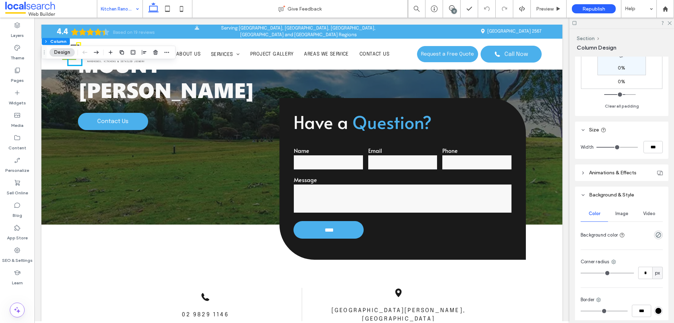
click at [624, 213] on span "Image" at bounding box center [622, 214] width 13 height 6
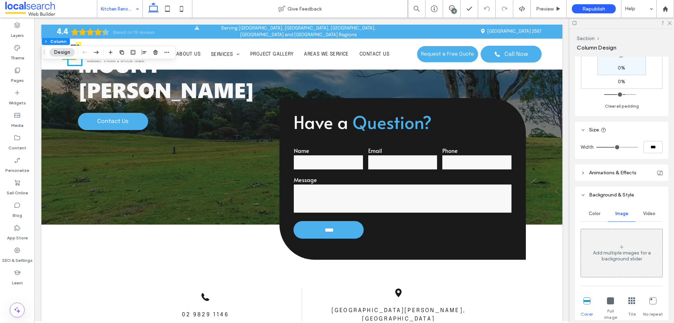
click at [629, 243] on div "Add multiple images for a background slider" at bounding box center [621, 253] width 81 height 46
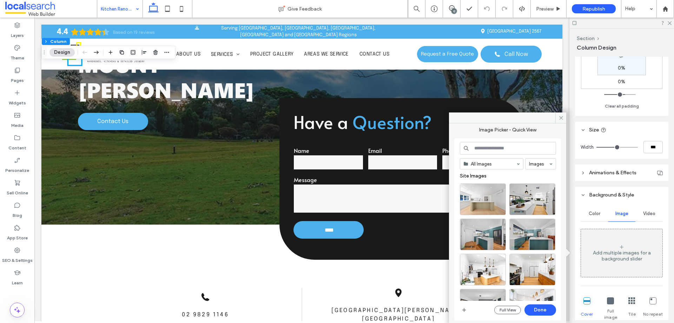
click at [487, 148] on input at bounding box center [508, 148] width 96 height 13
paste input "**********"
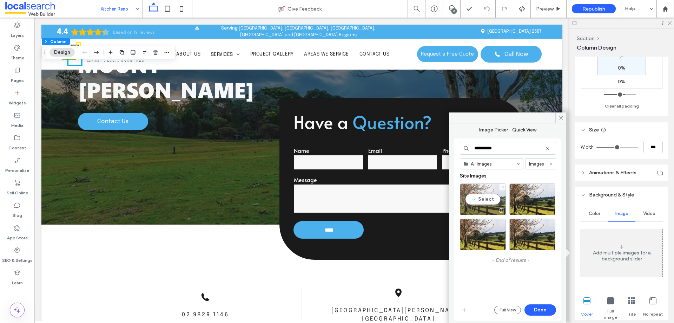
type input "**********"
click at [489, 203] on div "Select" at bounding box center [483, 199] width 46 height 32
click at [536, 306] on button "Done" at bounding box center [541, 309] width 32 height 11
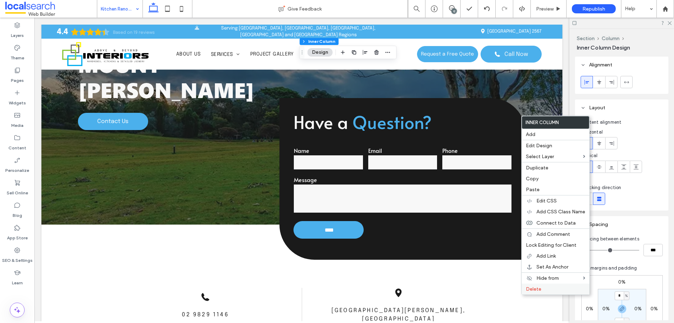
click at [548, 288] on label "Delete" at bounding box center [555, 289] width 59 height 6
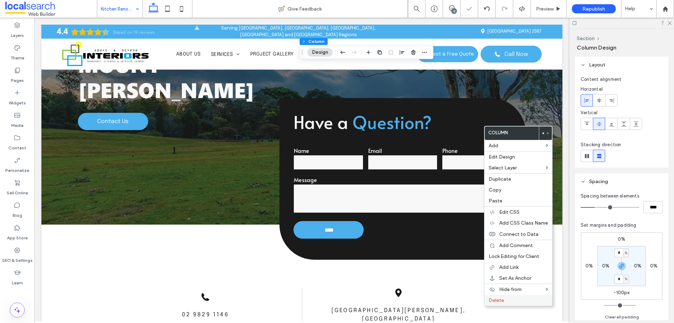
click at [497, 301] on span "Delete" at bounding box center [496, 300] width 15 height 6
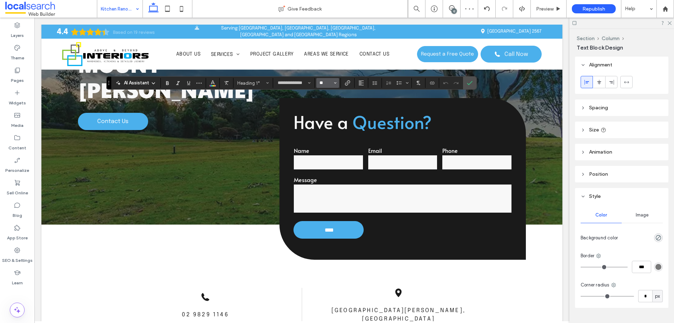
click at [328, 82] on input "**" at bounding box center [326, 83] width 14 height 6
type input "**"
type input "****"
click at [211, 85] on span "Color" at bounding box center [213, 82] width 6 height 9
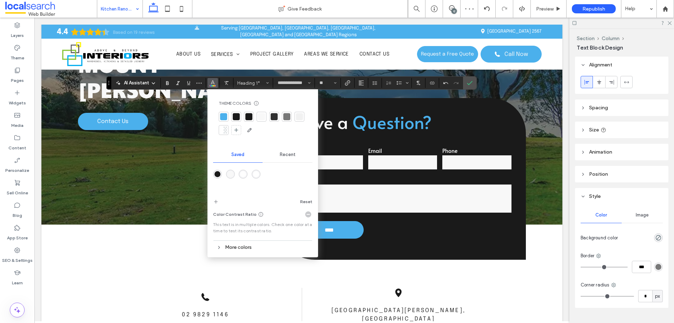
click at [259, 114] on div at bounding box center [261, 116] width 7 height 7
click at [467, 80] on icon "Confirm" at bounding box center [470, 83] width 6 height 6
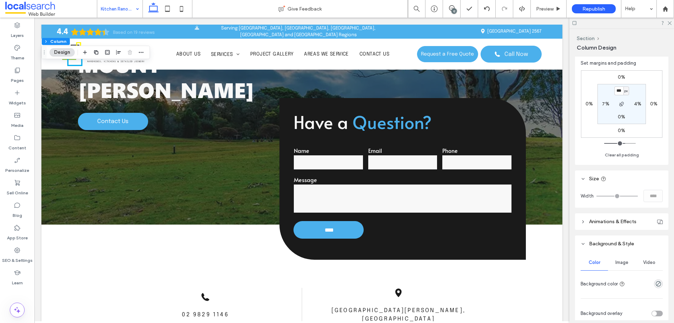
scroll to position [187, 0]
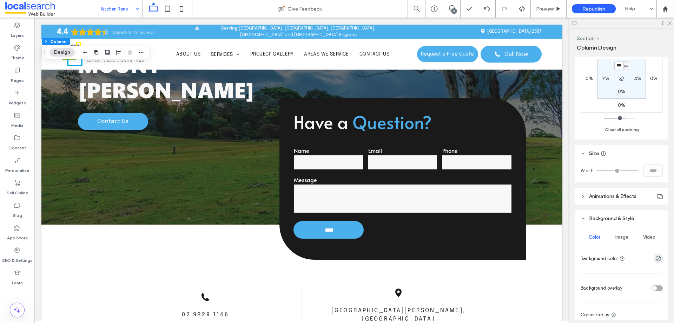
click at [619, 240] on div "Image" at bounding box center [621, 236] width 27 height 15
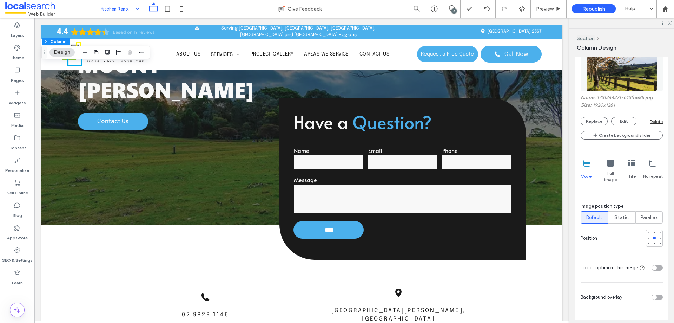
scroll to position [421, 0]
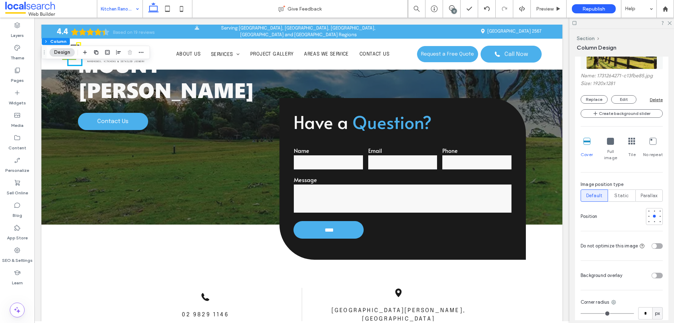
click at [648, 269] on div at bounding box center [644, 275] width 37 height 12
click at [652, 273] on div "toggle" at bounding box center [654, 275] width 5 height 5
click at [650, 290] on div at bounding box center [641, 296] width 44 height 12
click at [654, 292] on div "rgba(255, 255, 255, 1)" at bounding box center [658, 296] width 9 height 9
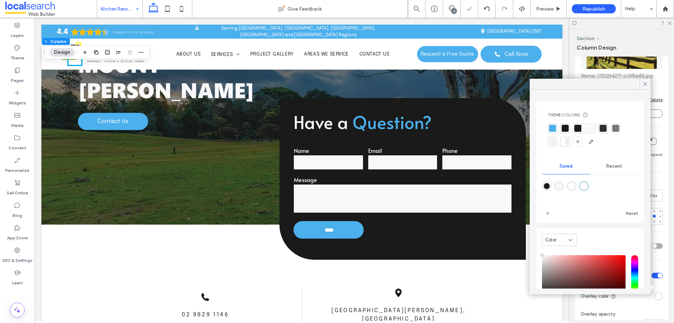
click at [568, 124] on div at bounding box center [566, 128] width 10 height 10
click at [644, 84] on icon at bounding box center [645, 84] width 6 height 6
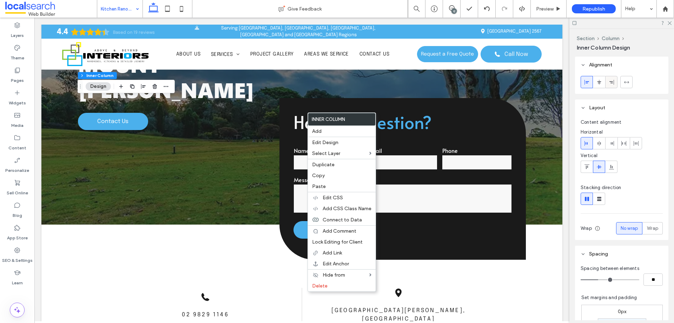
click at [611, 80] on icon at bounding box center [612, 82] width 6 height 6
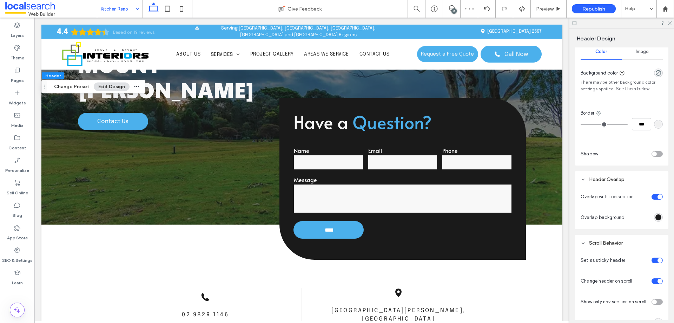
scroll to position [164, 0]
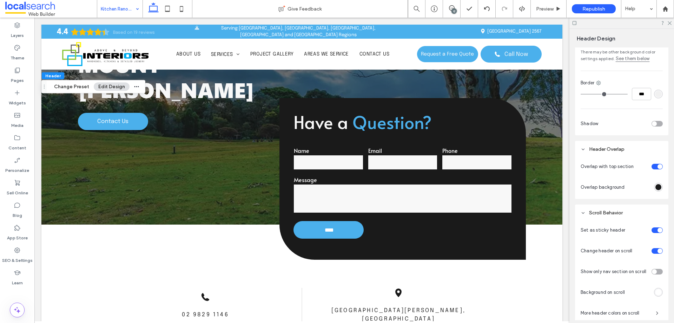
click at [654, 171] on div at bounding box center [650, 166] width 26 height 12
click at [654, 168] on div "toggle" at bounding box center [657, 167] width 11 height 6
click at [658, 190] on div "rgba(26,26,26,1)" at bounding box center [659, 187] width 6 height 6
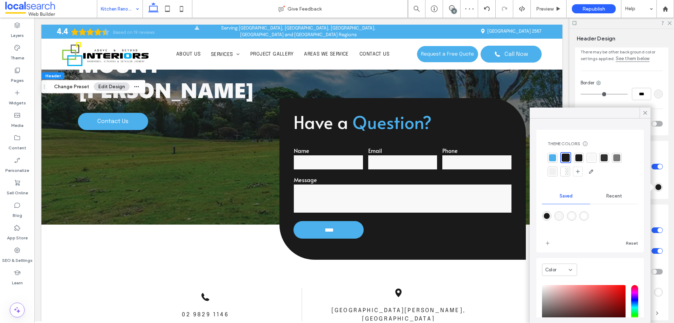
click at [619, 197] on div "Recent" at bounding box center [614, 195] width 48 height 15
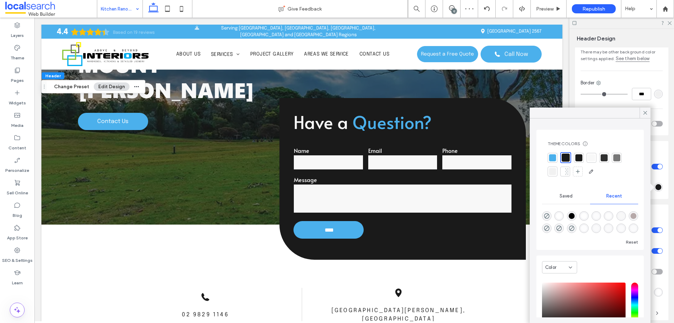
click at [552, 216] on div at bounding box center [590, 221] width 96 height 26
click at [551, 216] on div "rgba(0, 0, 0, 0)" at bounding box center [546, 215] width 9 height 9
type input "*******"
type input "*"
type input "**"
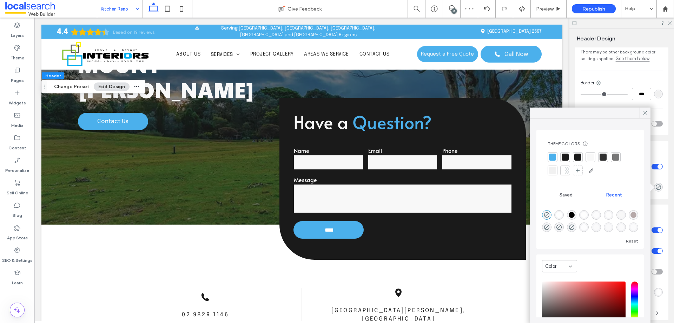
click at [651, 113] on div "Color Image Background color There may be other background color settings appli…" at bounding box center [621, 73] width 93 height 124
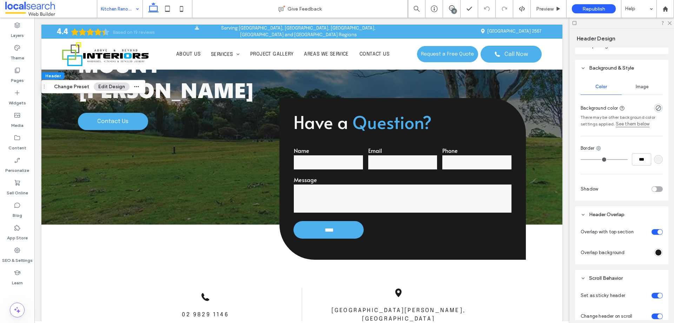
scroll to position [140, 0]
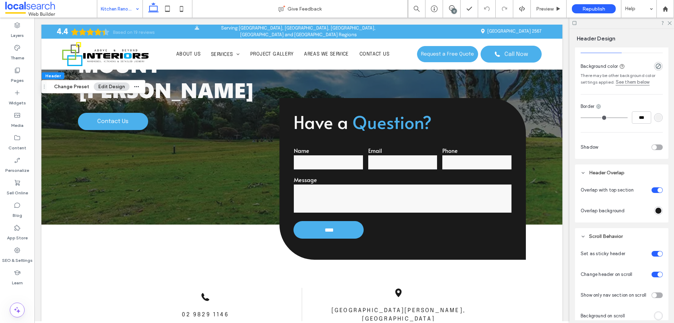
click at [656, 213] on div "rgba(26,26,26,1)" at bounding box center [659, 211] width 6 height 6
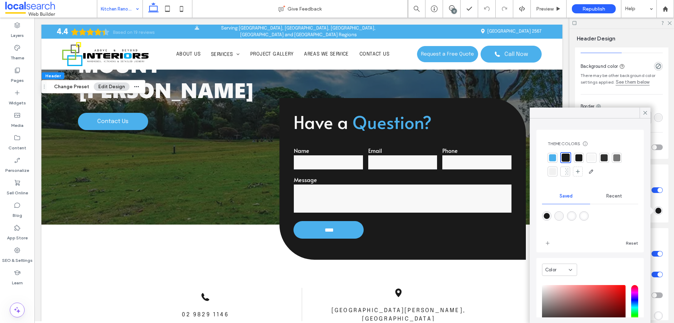
click at [608, 193] on div "Recent" at bounding box center [614, 195] width 48 height 15
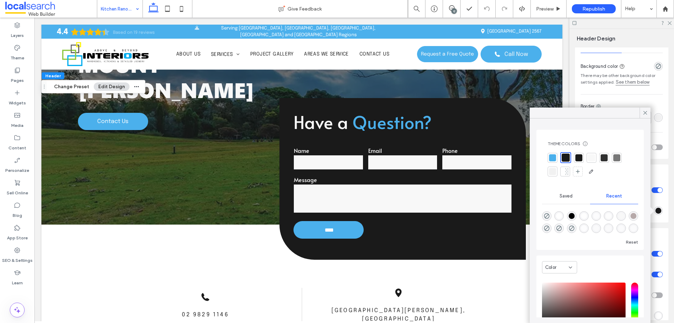
click at [551, 217] on div "rgba(0, 0, 0, 0)" at bounding box center [546, 215] width 9 height 9
type input "*******"
type input "*"
type input "**"
click at [642, 113] on div at bounding box center [645, 112] width 11 height 11
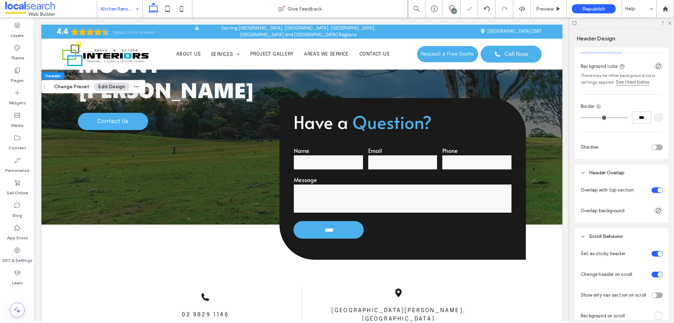
click at [653, 190] on div "toggle" at bounding box center [657, 190] width 11 height 6
click at [653, 190] on div "toggle" at bounding box center [654, 190] width 5 height 5
